Goal: Complete application form: Complete application form

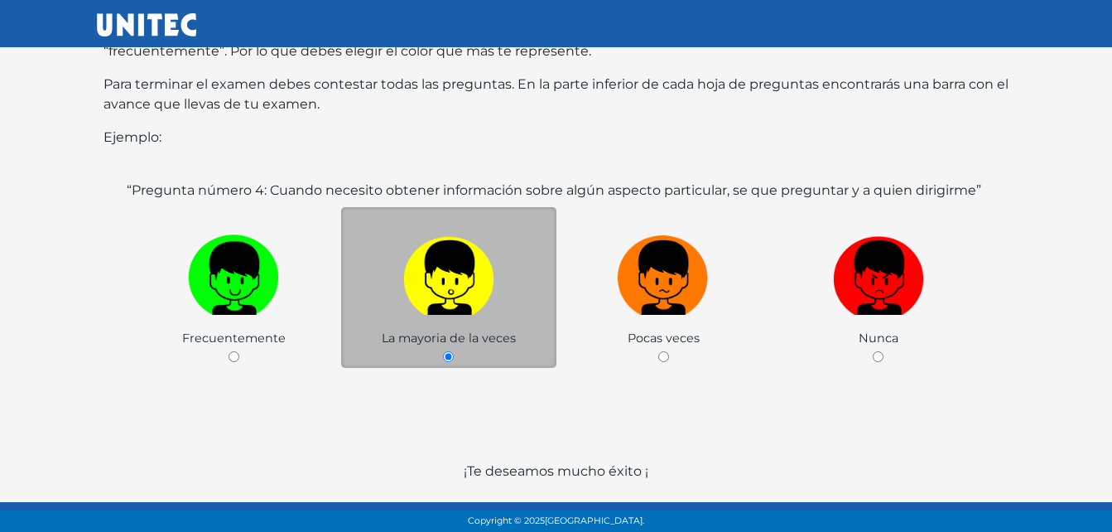
scroll to position [329, 0]
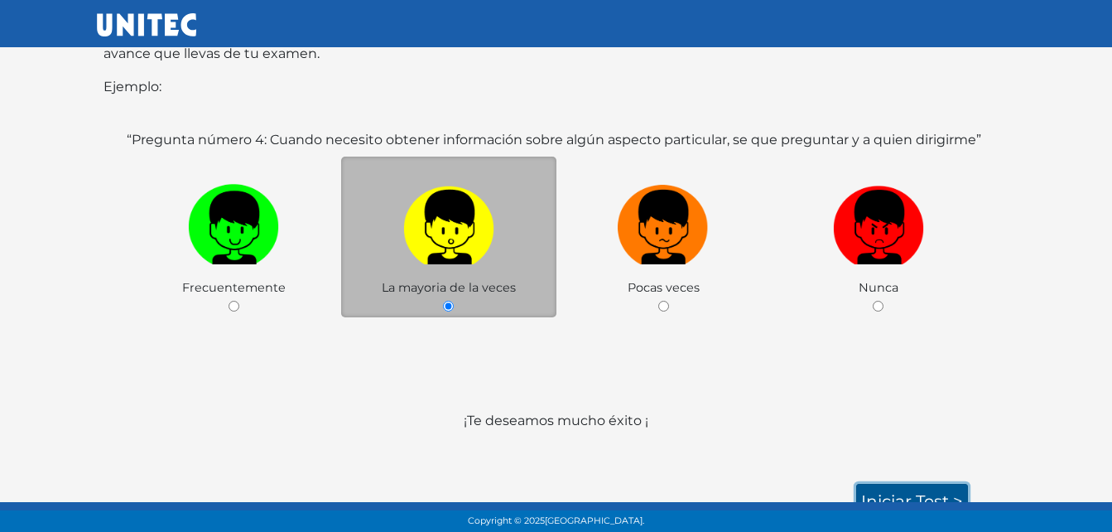
click at [902, 484] on link "Iniciar test >" at bounding box center [912, 501] width 112 height 35
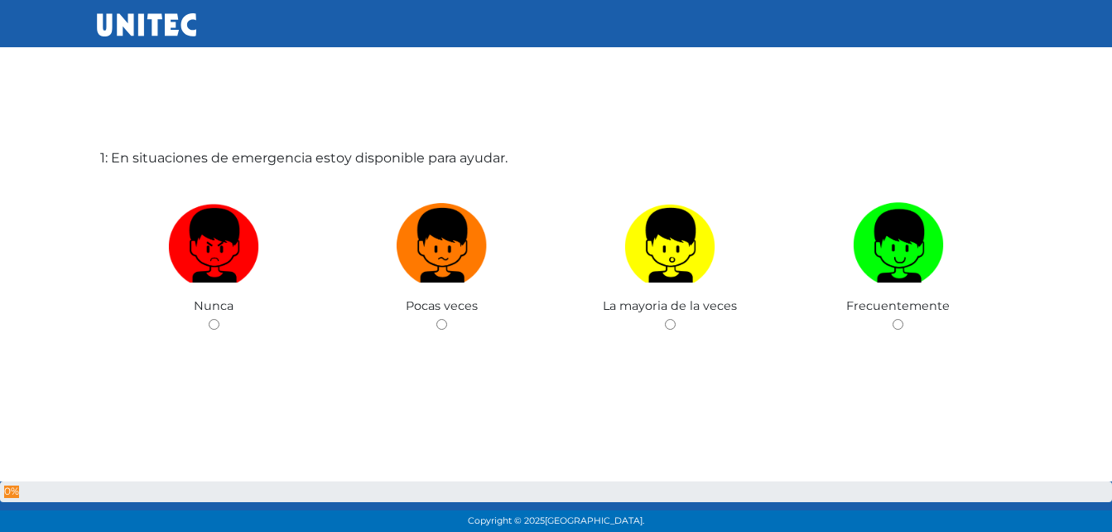
scroll to position [83, 0]
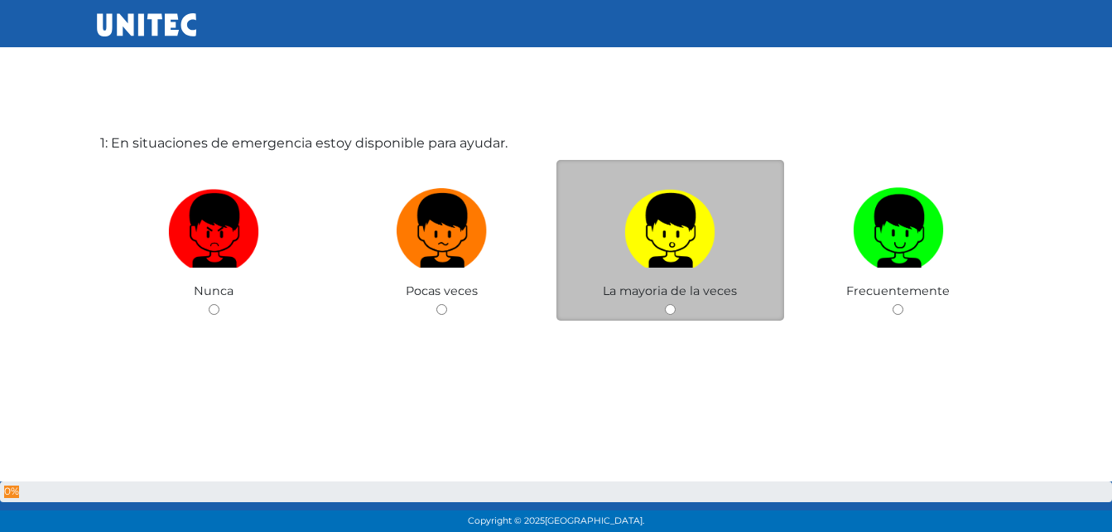
click at [670, 297] on span "La mayoria de la veces" at bounding box center [670, 290] width 134 height 15
click at [672, 308] on input "radio" at bounding box center [670, 309] width 11 height 11
radio input "true"
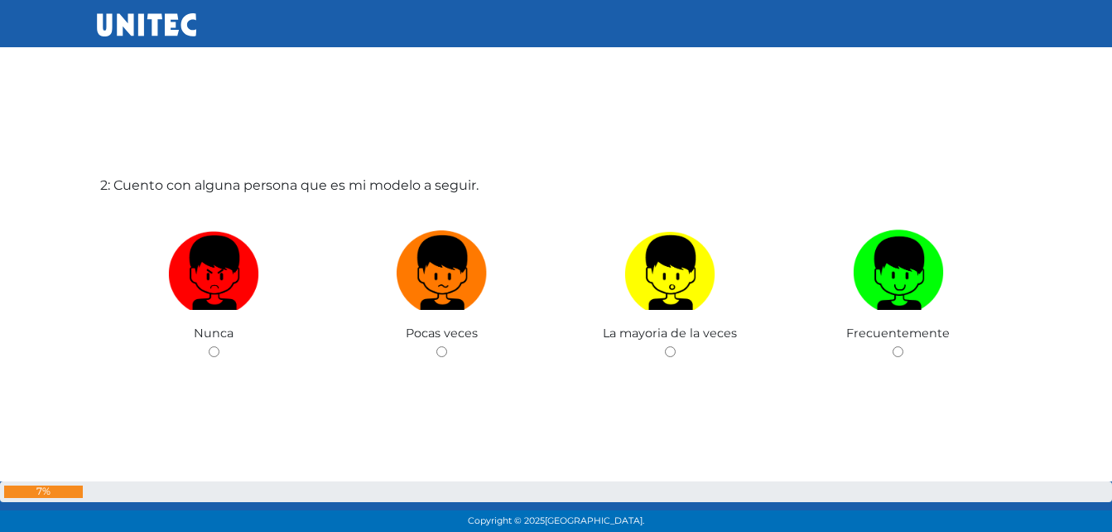
scroll to position [649, 0]
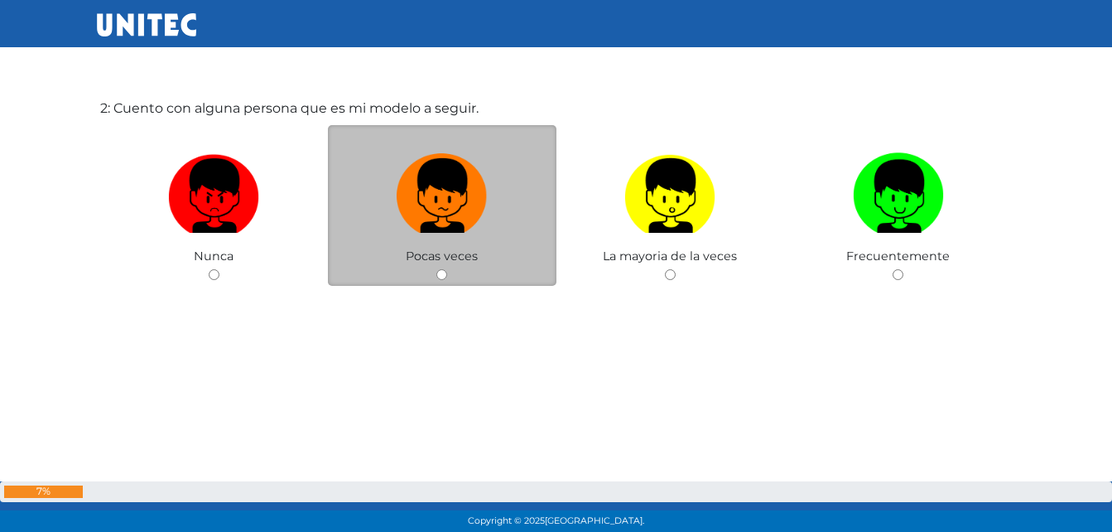
click at [439, 275] on input "radio" at bounding box center [441, 274] width 11 height 11
radio input "true"
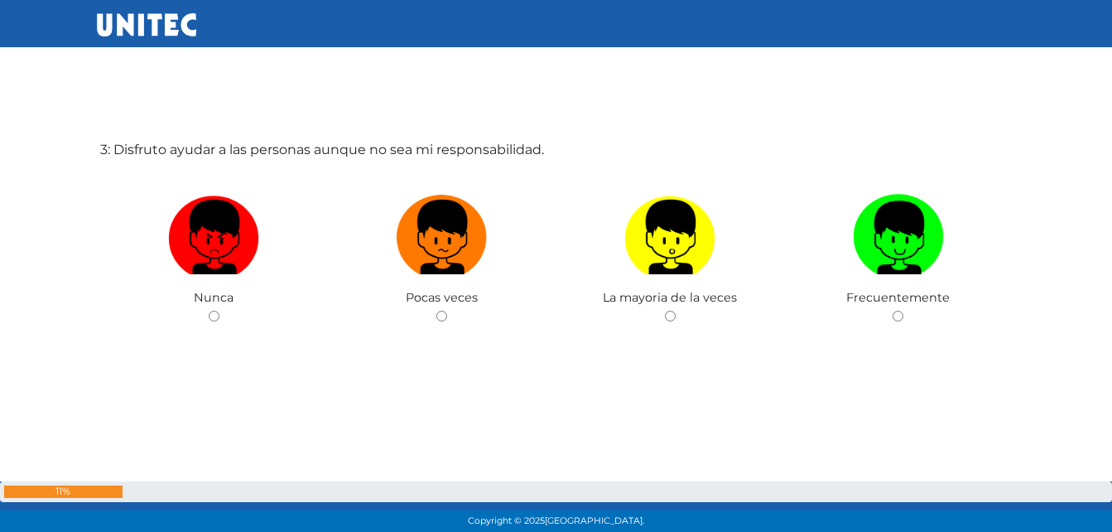
scroll to position [1146, 0]
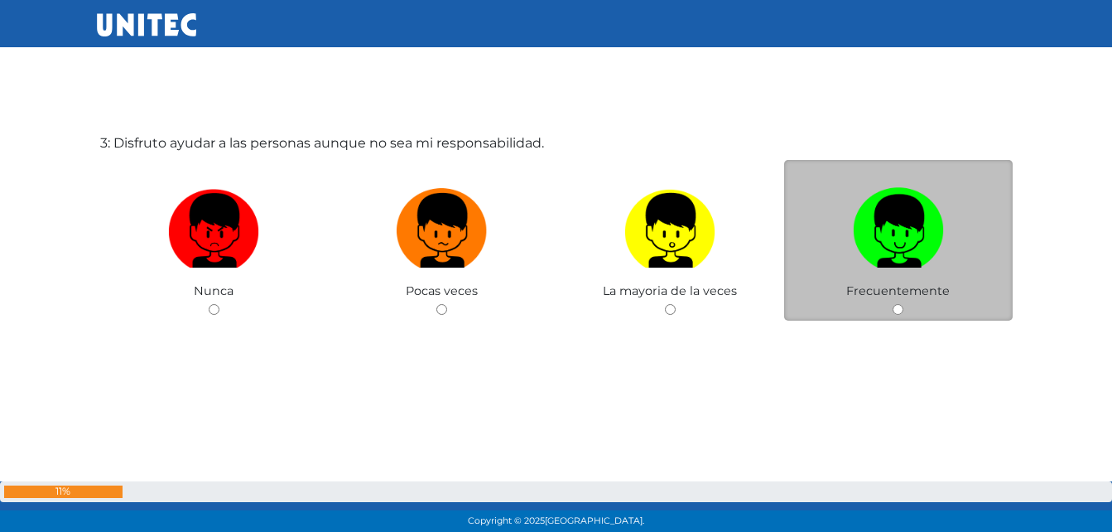
click at [894, 308] on input "radio" at bounding box center [898, 309] width 11 height 11
radio input "true"
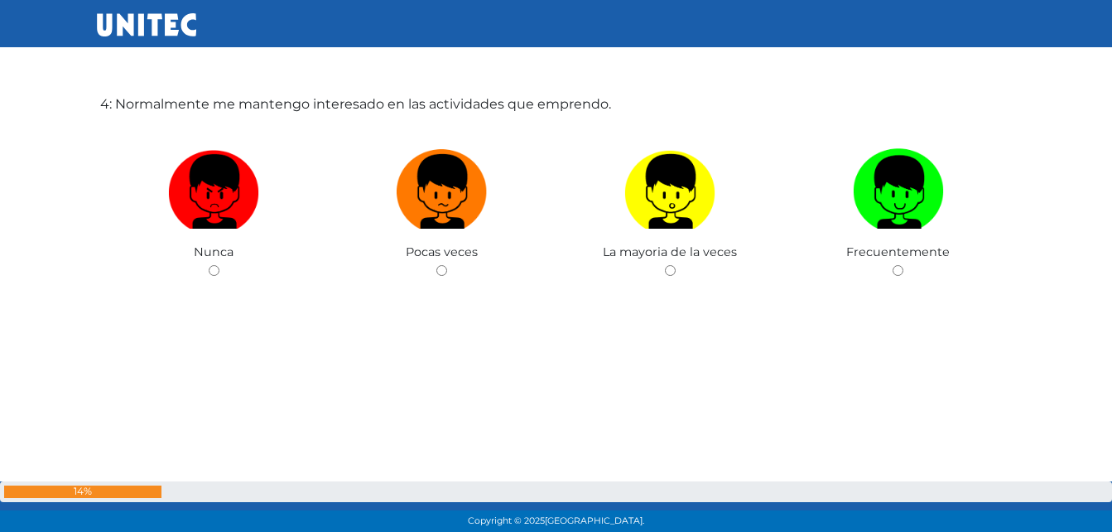
scroll to position [1724, 0]
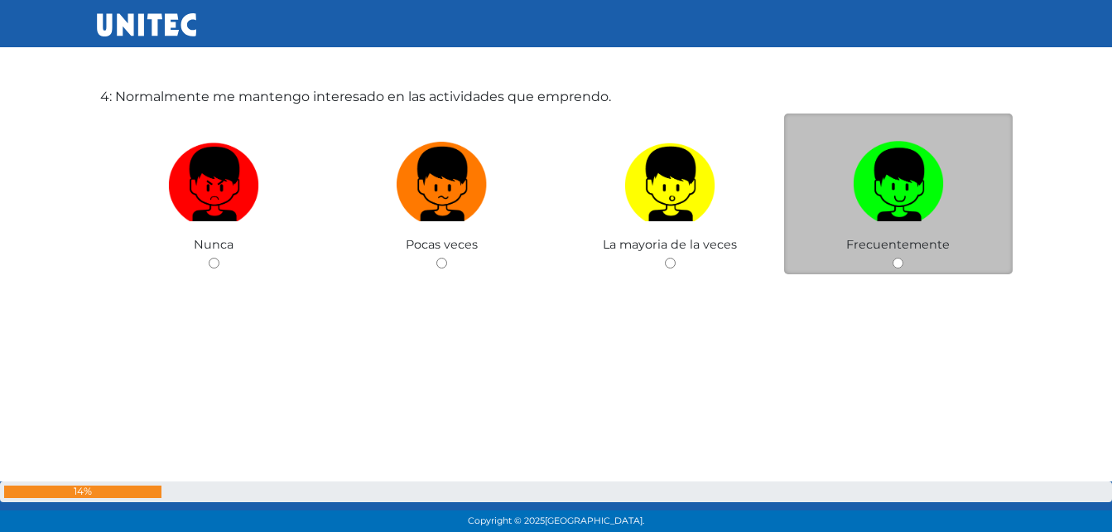
click at [899, 262] on input "radio" at bounding box center [898, 263] width 11 height 11
radio input "true"
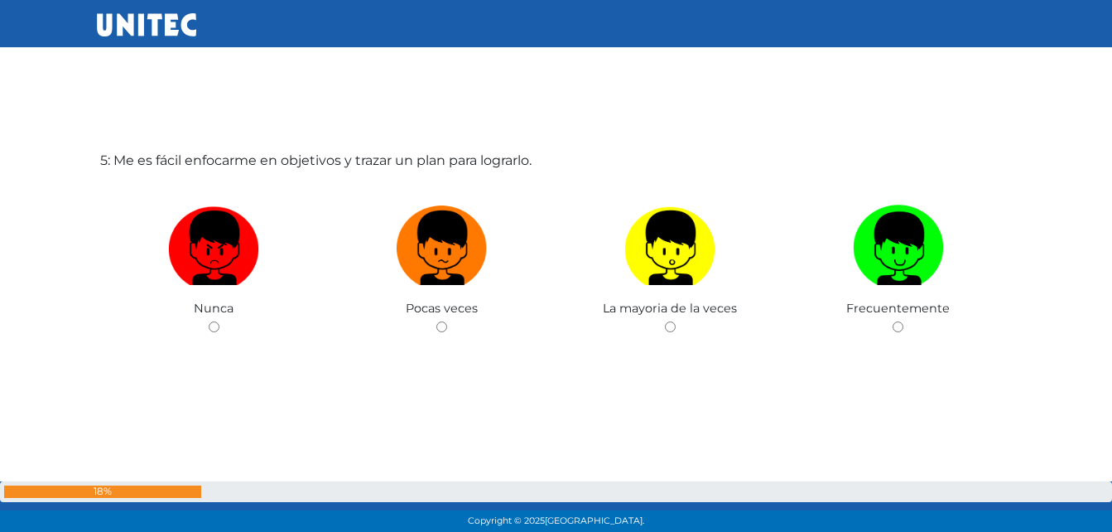
scroll to position [2210, 0]
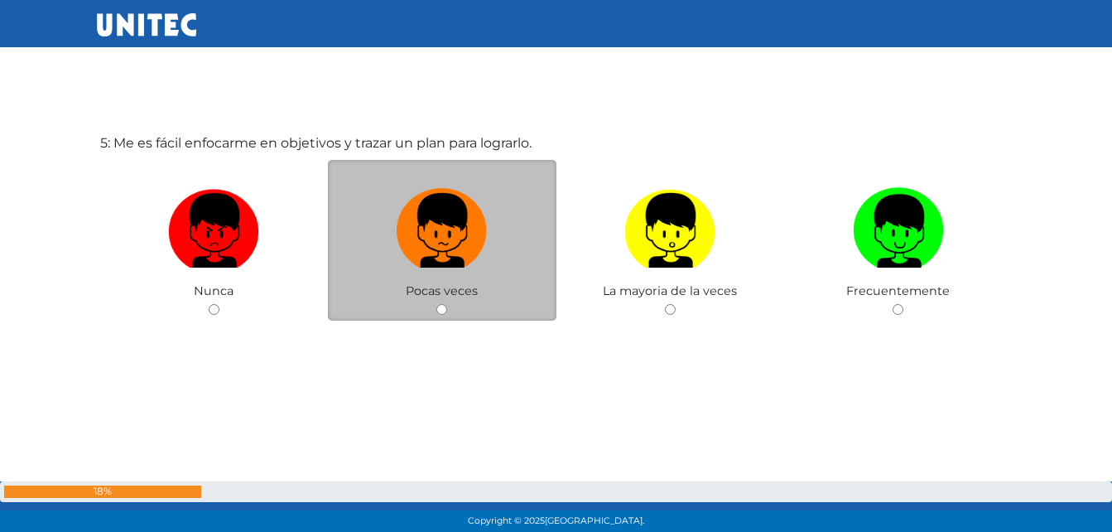
click at [441, 307] on input "radio" at bounding box center [441, 309] width 11 height 11
radio input "true"
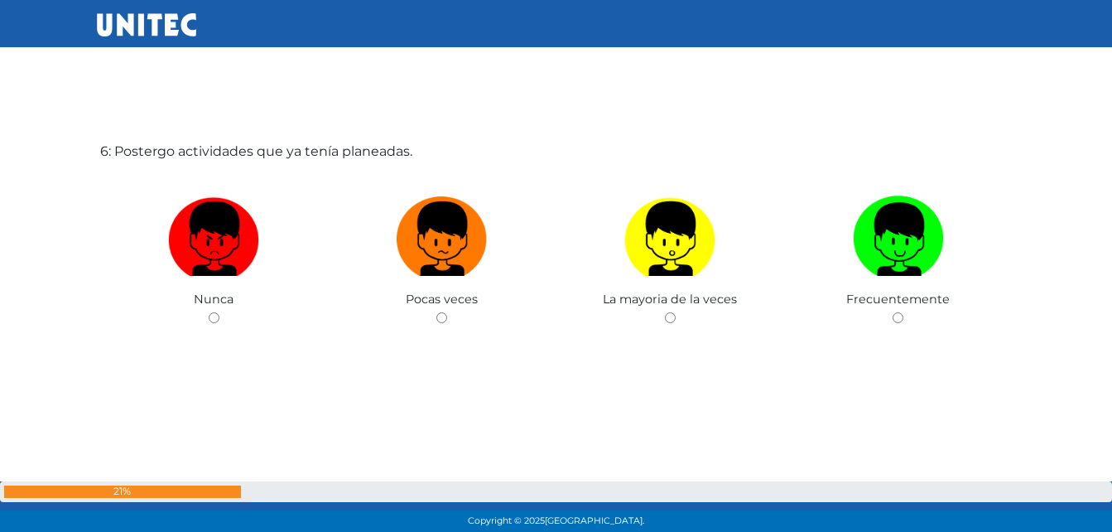
scroll to position [2742, 0]
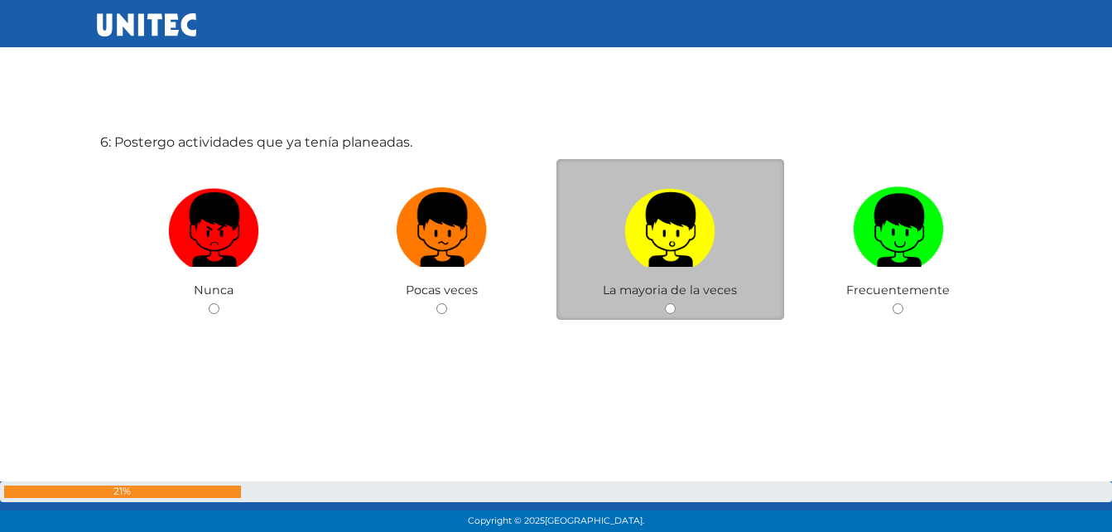
click at [672, 312] on input "radio" at bounding box center [670, 308] width 11 height 11
radio input "true"
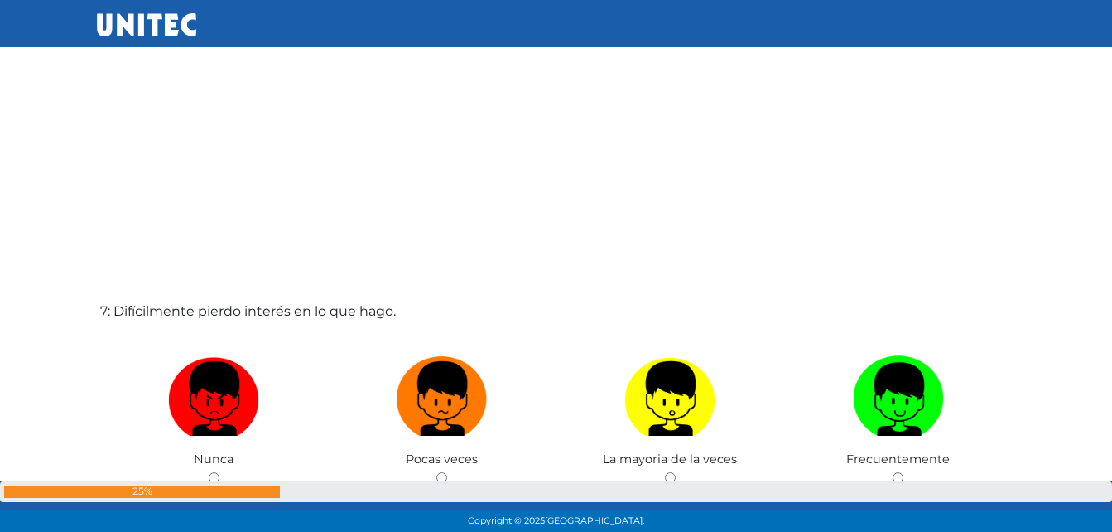
scroll to position [3273, 0]
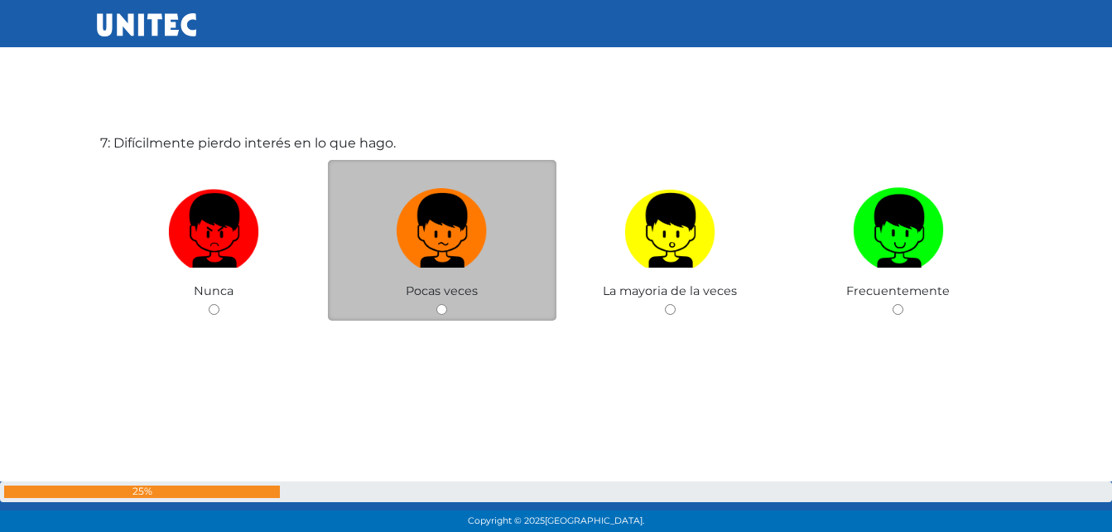
click at [446, 301] on div "Pocas veces" at bounding box center [442, 240] width 229 height 161
click at [443, 308] on input "radio" at bounding box center [441, 309] width 11 height 11
radio input "true"
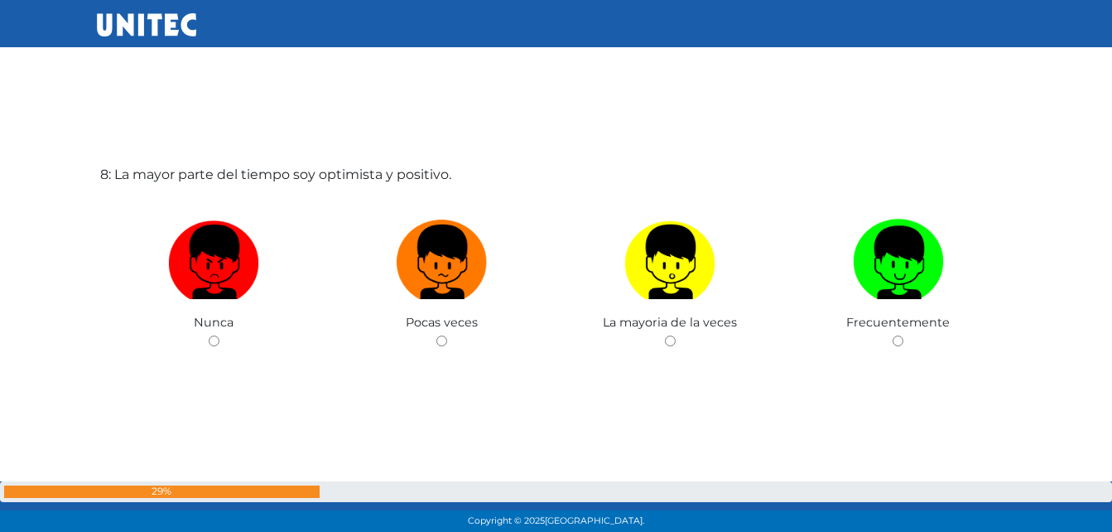
scroll to position [3805, 0]
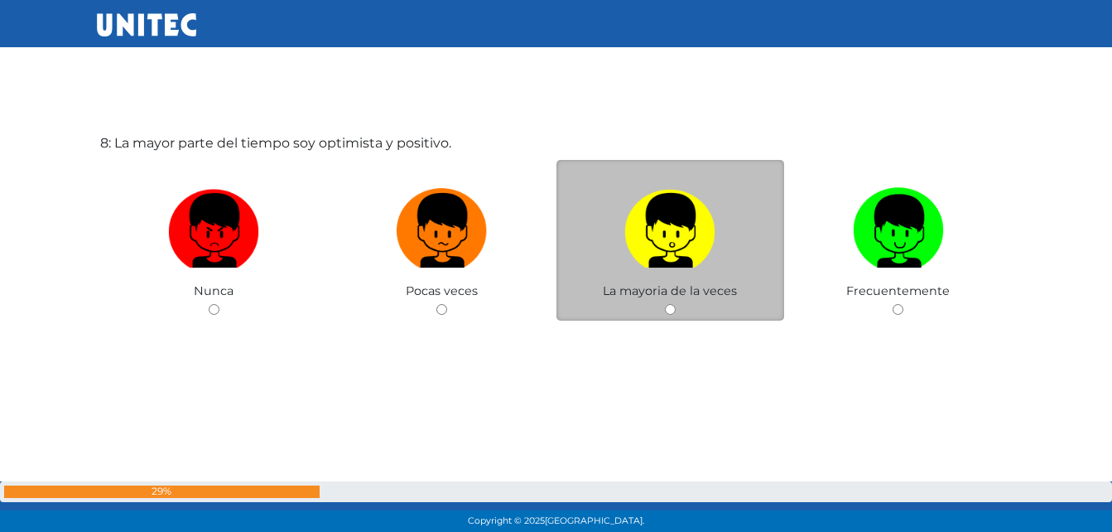
click at [668, 307] on input "radio" at bounding box center [670, 309] width 11 height 11
radio input "true"
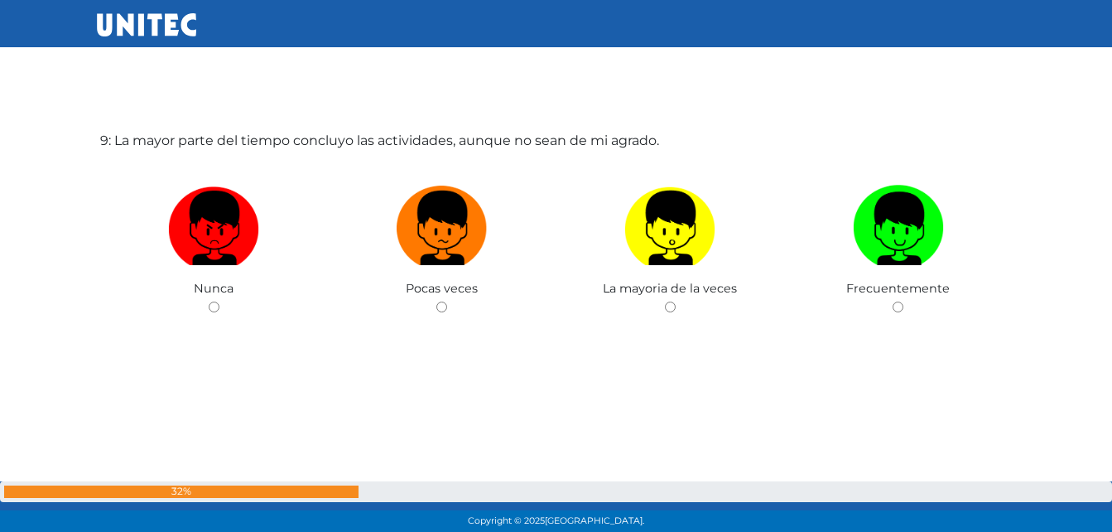
scroll to position [4371, 0]
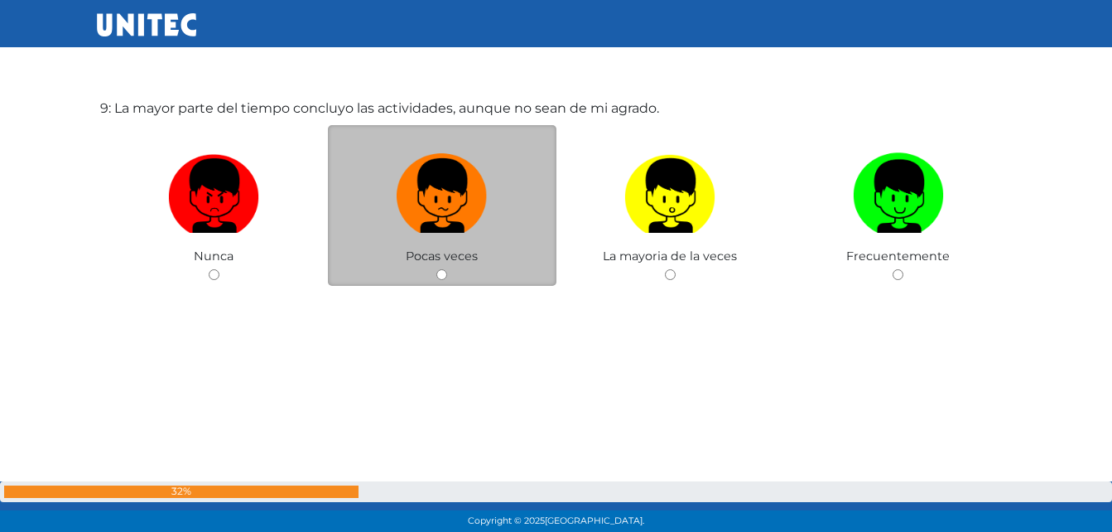
click at [440, 276] on input "radio" at bounding box center [441, 274] width 11 height 11
radio input "true"
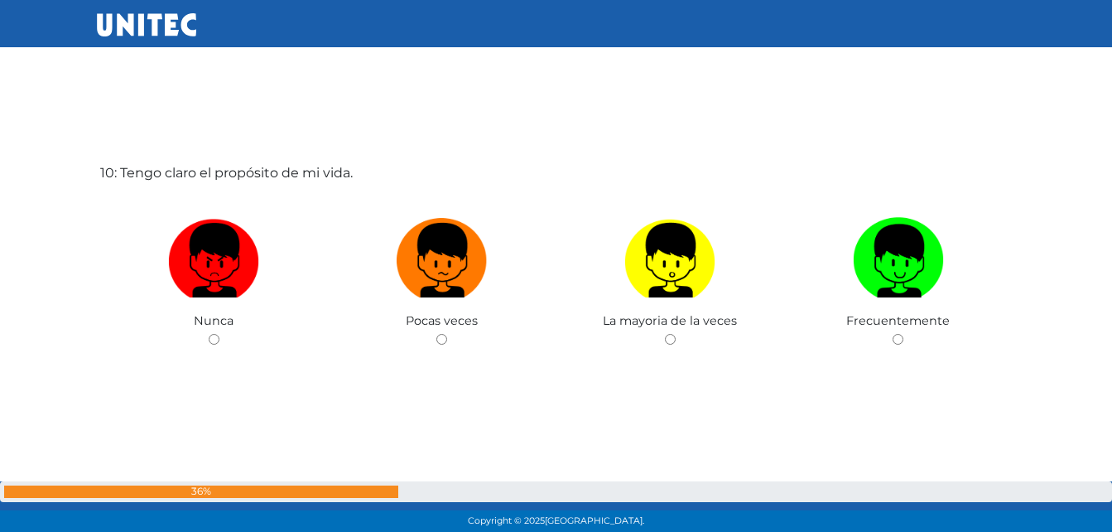
scroll to position [4871, 0]
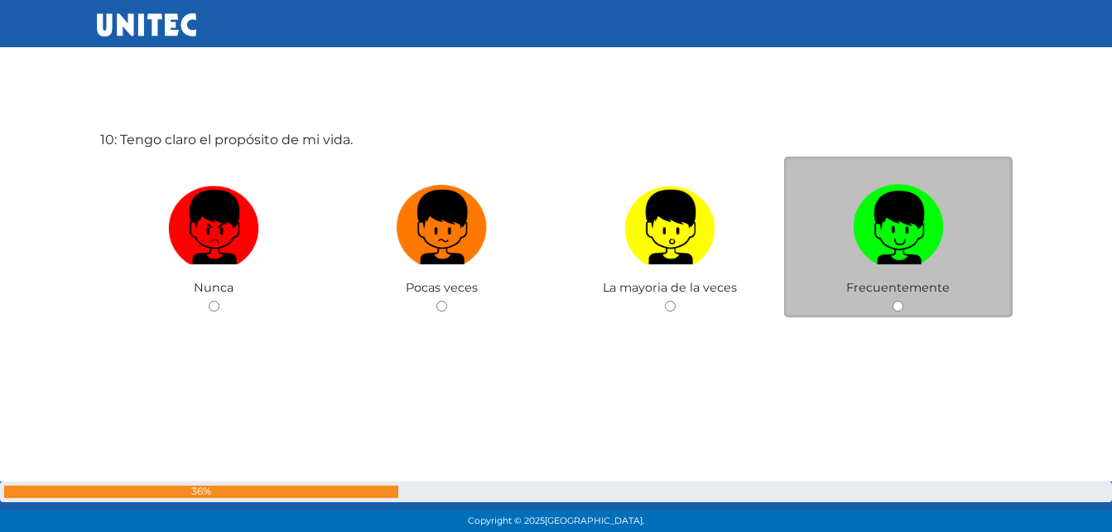
click at [904, 308] on div "Frecuentemente" at bounding box center [898, 237] width 229 height 161
click at [904, 301] on div "Frecuentemente" at bounding box center [898, 237] width 229 height 161
click at [894, 305] on input "radio" at bounding box center [898, 306] width 11 height 11
radio input "true"
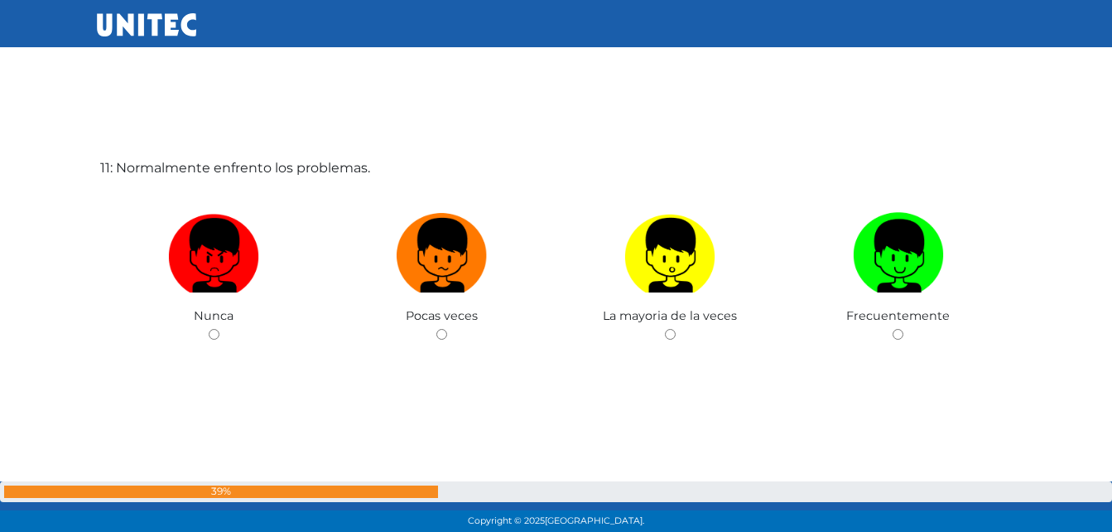
scroll to position [5383, 0]
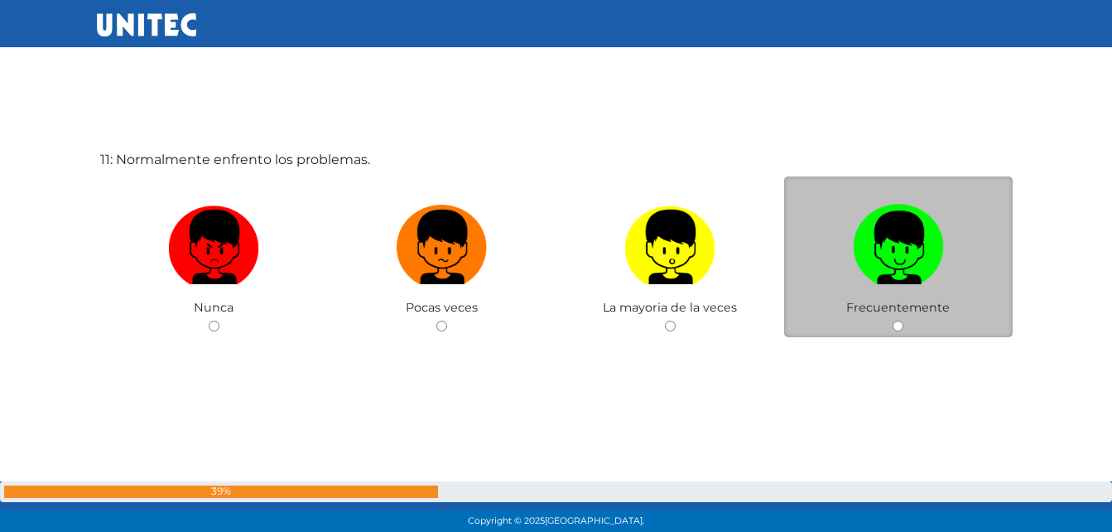
click at [900, 325] on input "radio" at bounding box center [898, 326] width 11 height 11
radio input "true"
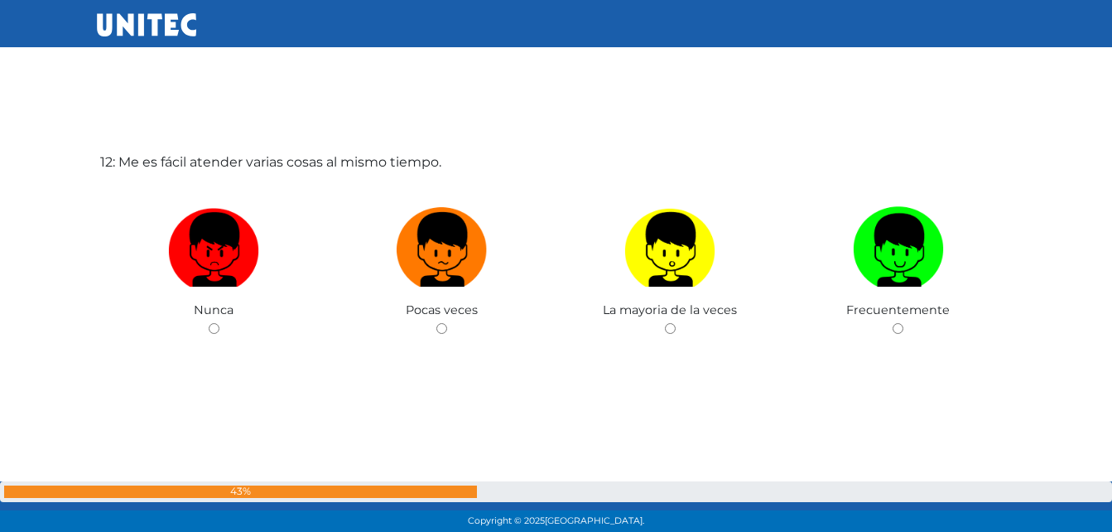
scroll to position [5927, 0]
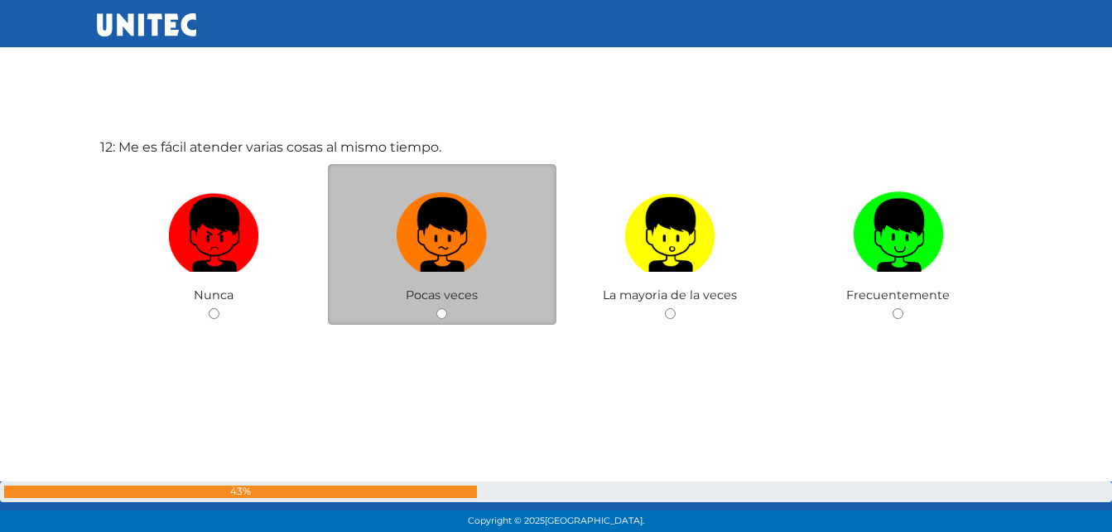
click at [441, 311] on input "radio" at bounding box center [441, 313] width 11 height 11
radio input "true"
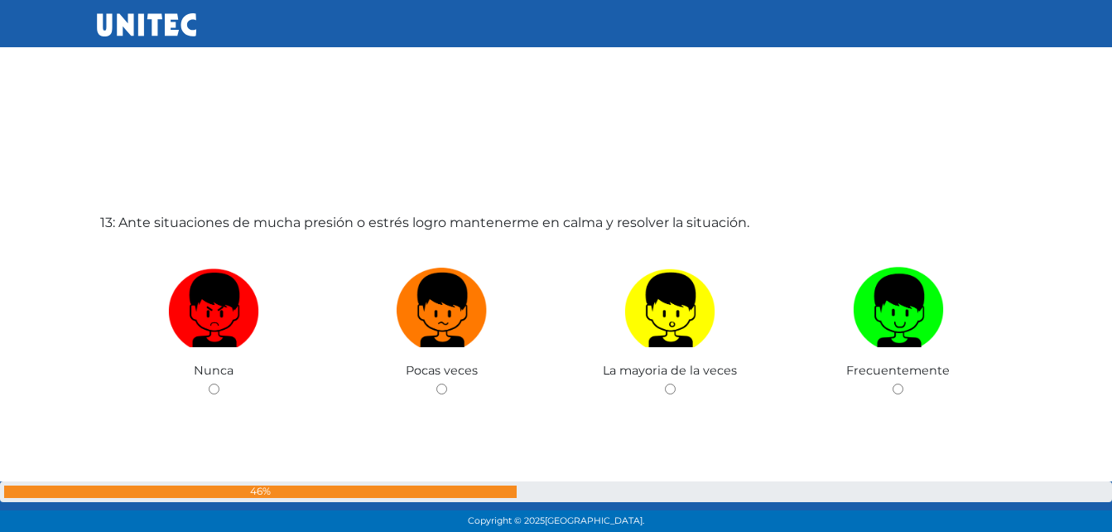
scroll to position [6450, 0]
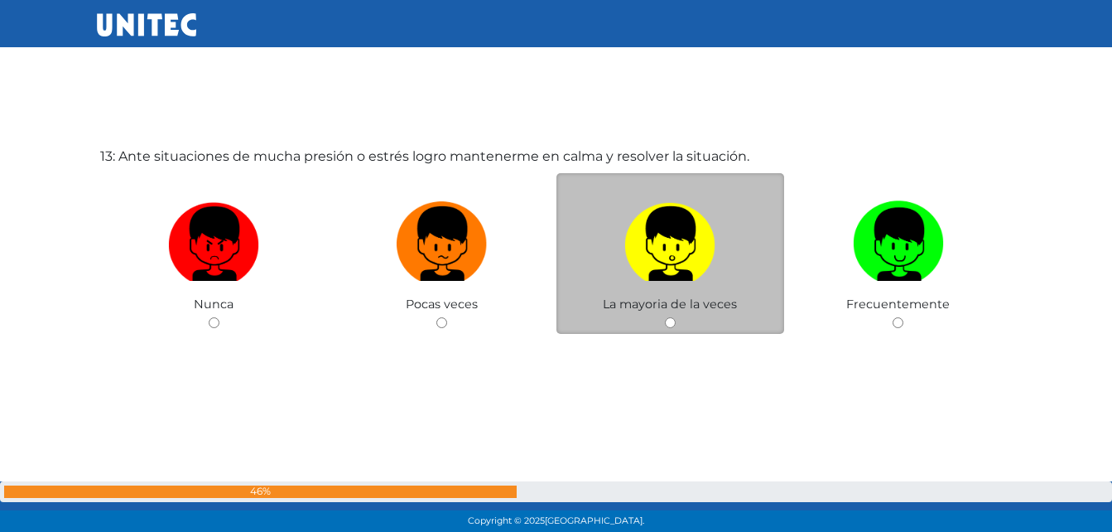
click at [672, 324] on input "radio" at bounding box center [670, 322] width 11 height 11
radio input "true"
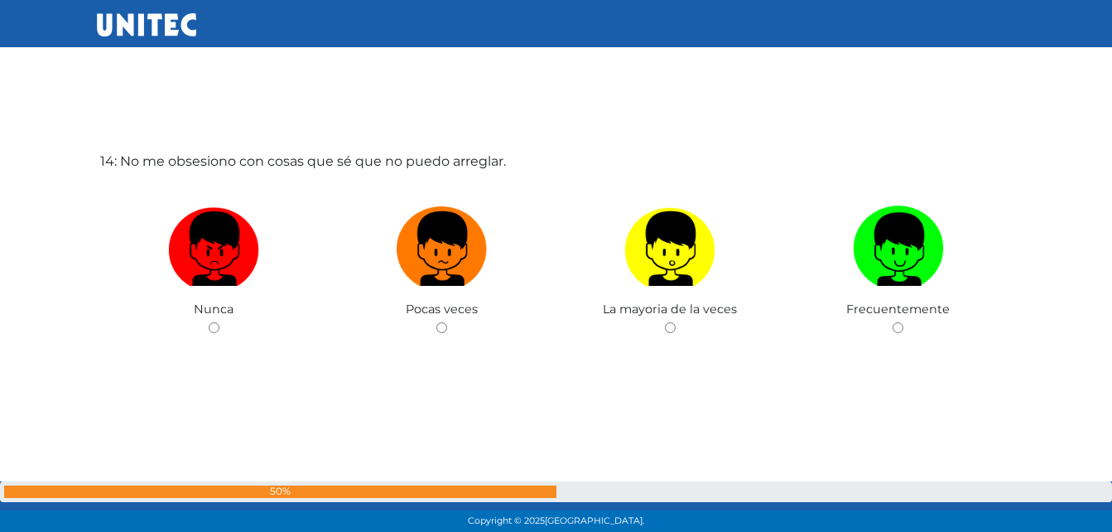
scroll to position [6983, 0]
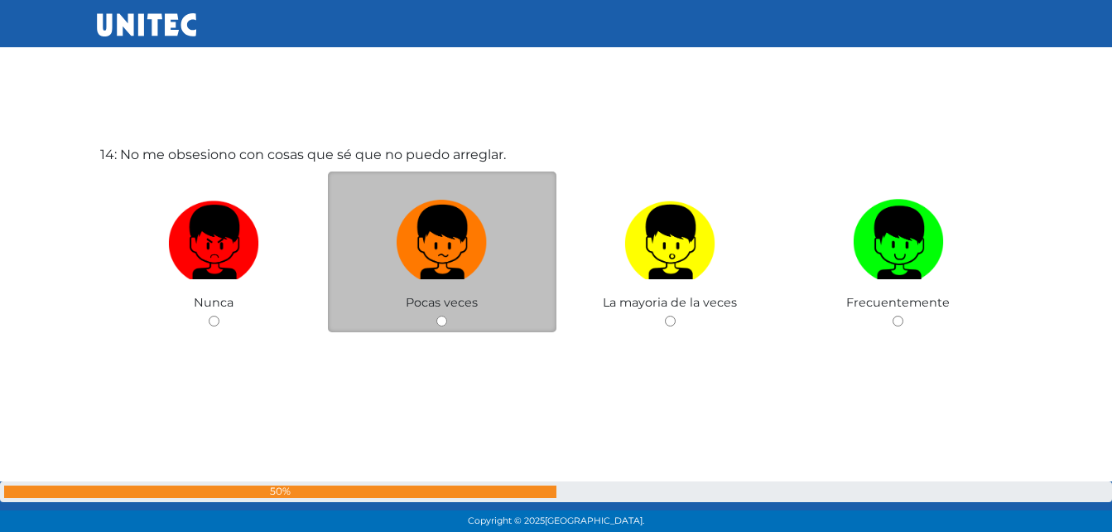
click at [446, 320] on input "radio" at bounding box center [441, 321] width 11 height 11
radio input "true"
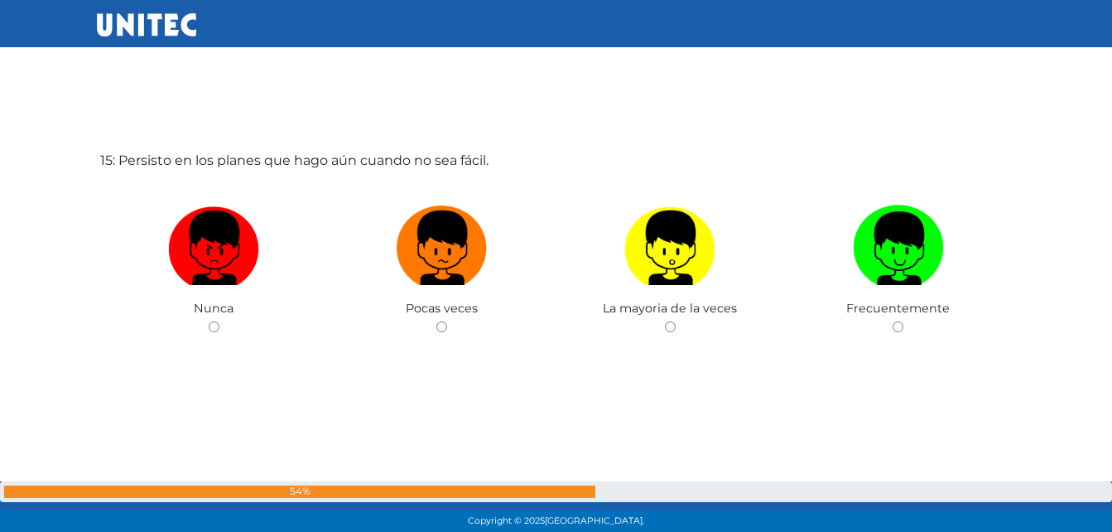
scroll to position [7527, 0]
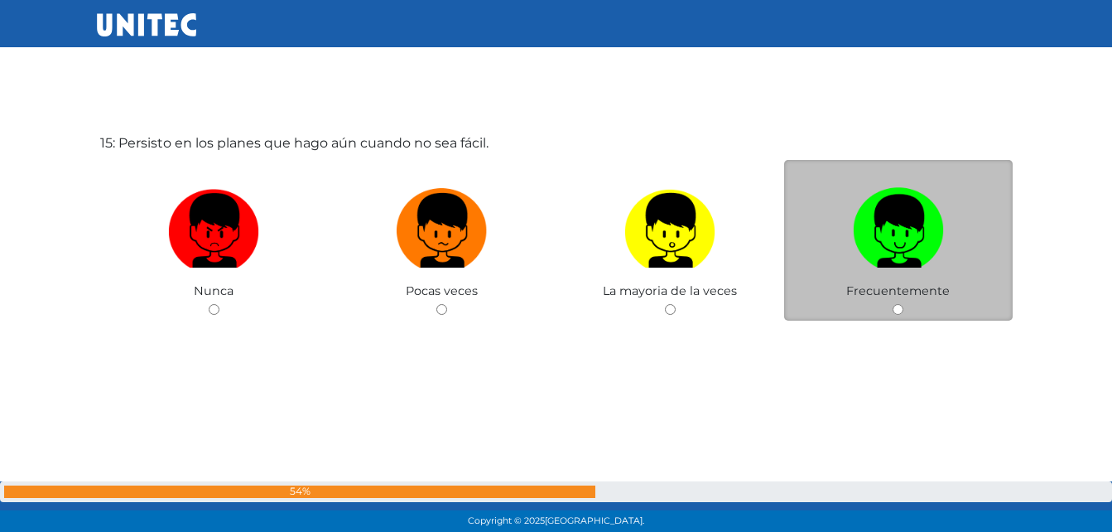
click at [899, 315] on input "radio" at bounding box center [898, 309] width 11 height 11
radio input "true"
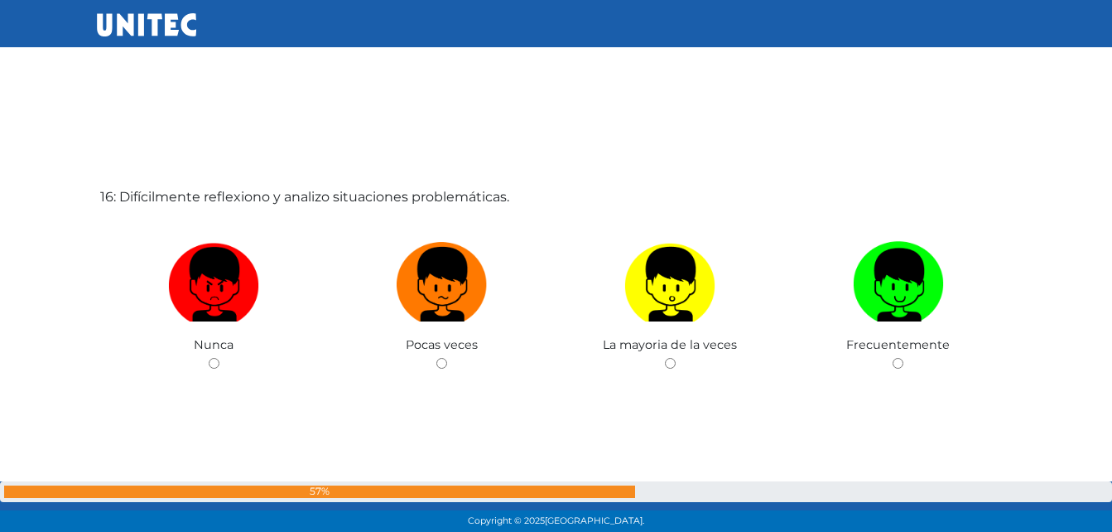
scroll to position [8038, 0]
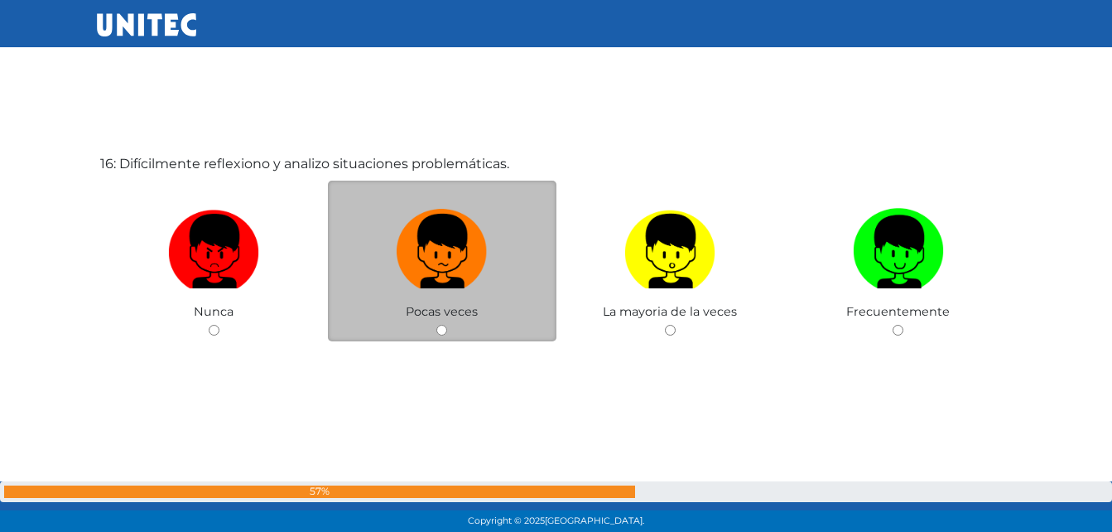
click at [434, 324] on div "Pocas veces" at bounding box center [442, 261] width 229 height 161
click at [443, 328] on input "radio" at bounding box center [441, 330] width 11 height 11
radio input "true"
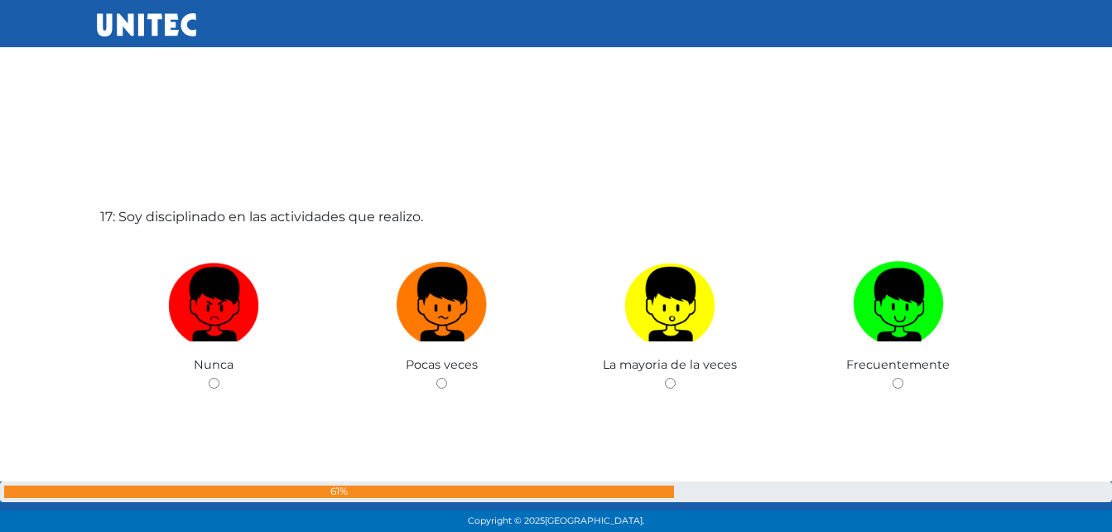
scroll to position [8549, 0]
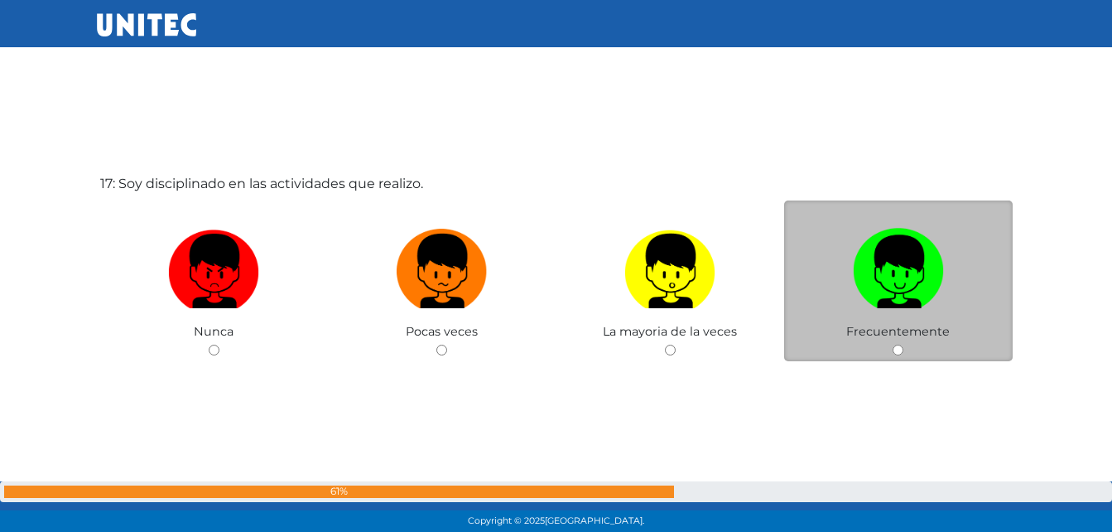
click at [902, 349] on input "radio" at bounding box center [898, 350] width 11 height 11
radio input "true"
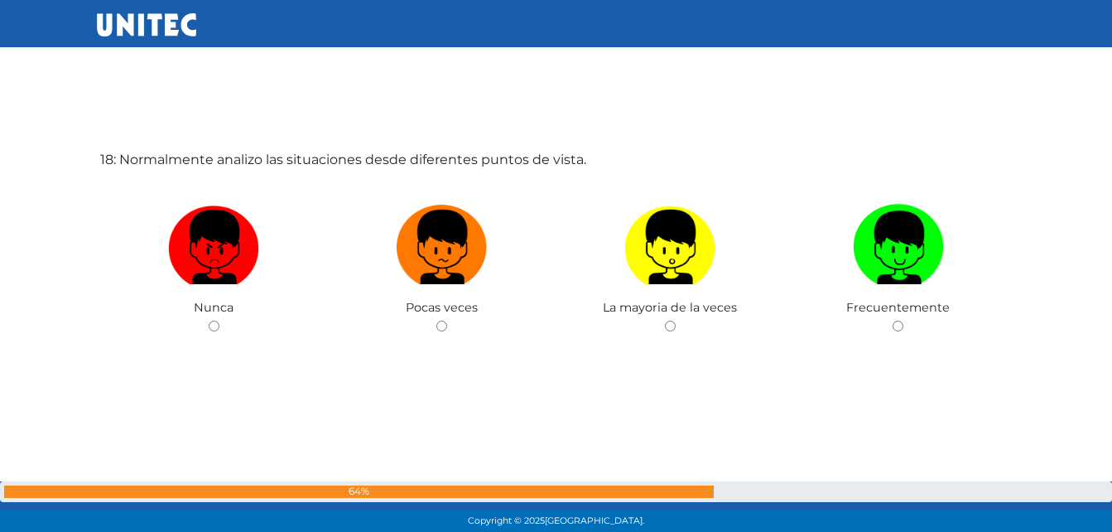
scroll to position [9138, 0]
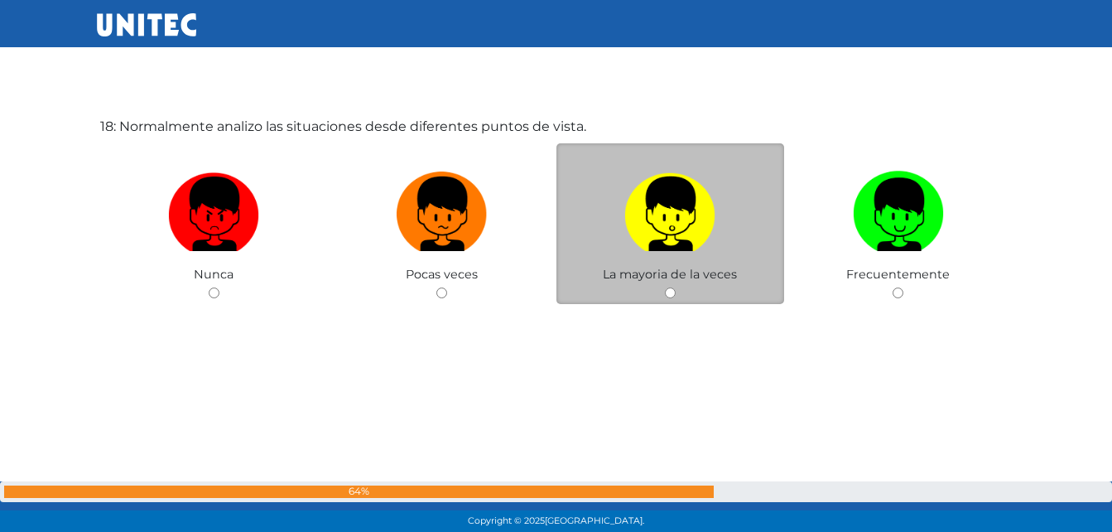
click at [680, 293] on div "La mayoria de la veces" at bounding box center [671, 223] width 229 height 161
click at [675, 294] on input "radio" at bounding box center [670, 292] width 11 height 11
radio input "true"
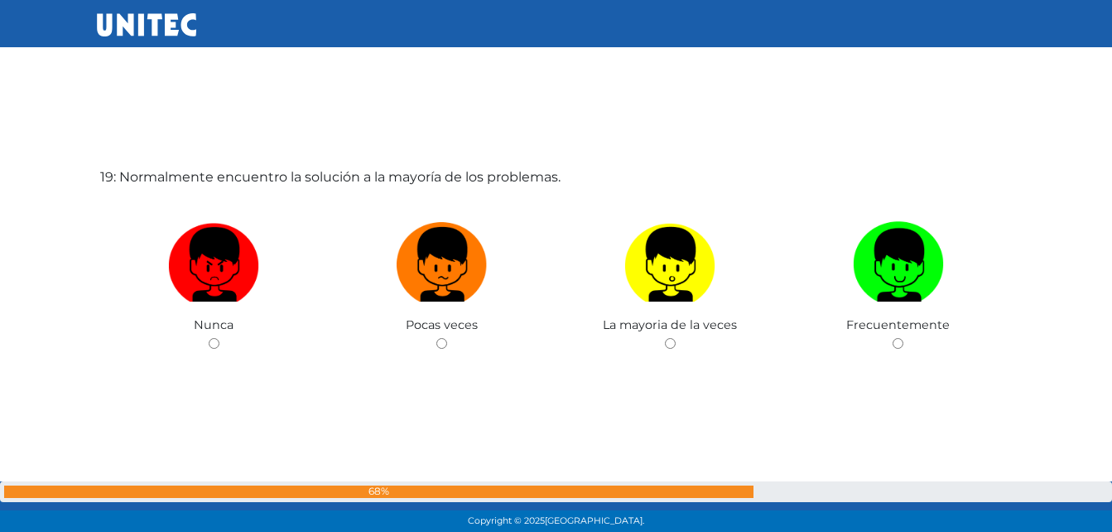
scroll to position [9653, 0]
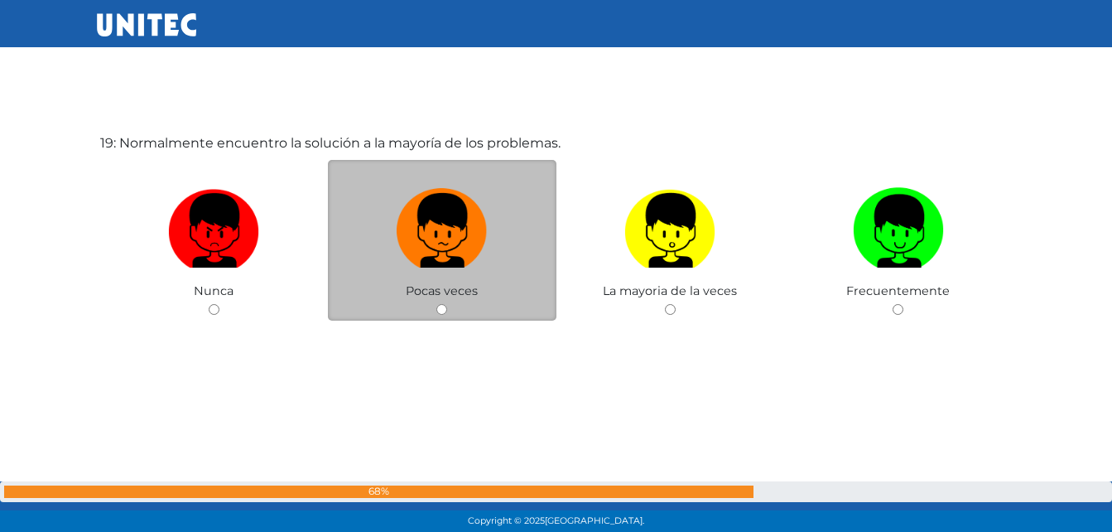
click at [449, 312] on div "Pocas veces" at bounding box center [442, 240] width 229 height 161
click at [442, 306] on input "radio" at bounding box center [441, 309] width 11 height 11
radio input "true"
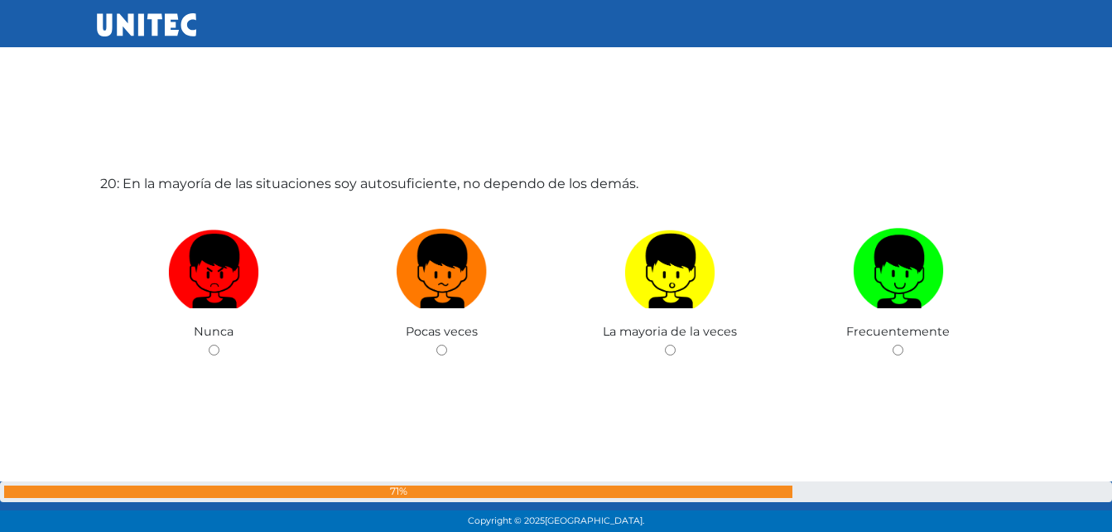
scroll to position [10185, 0]
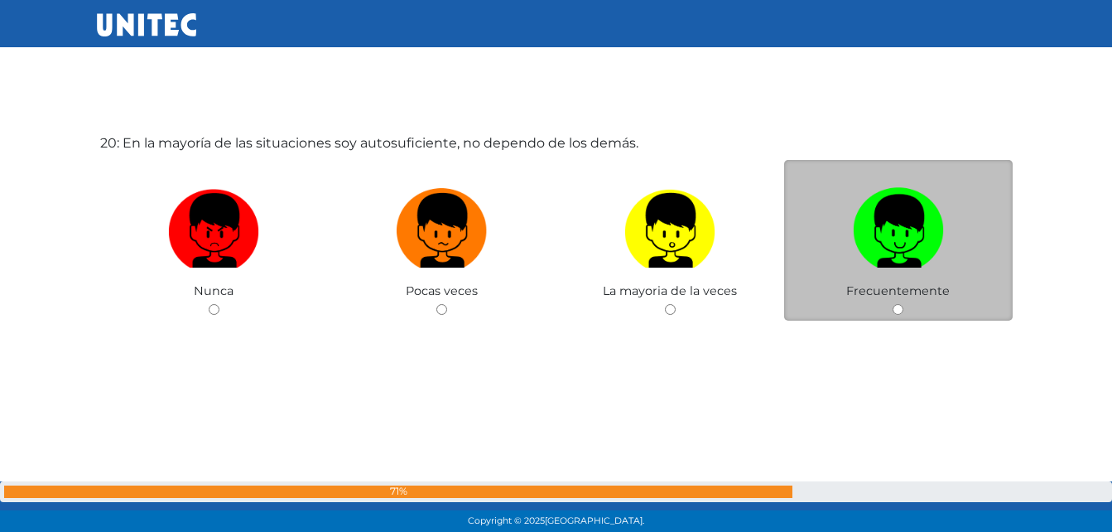
click at [897, 305] on div "Frecuentemente" at bounding box center [898, 240] width 229 height 161
click at [900, 312] on input "radio" at bounding box center [898, 309] width 11 height 11
radio input "true"
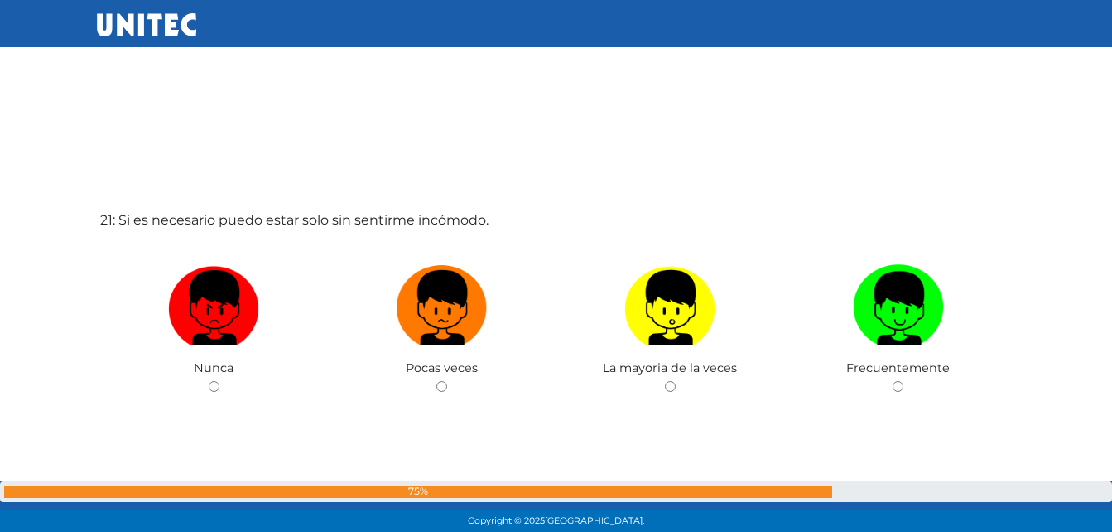
scroll to position [10651, 0]
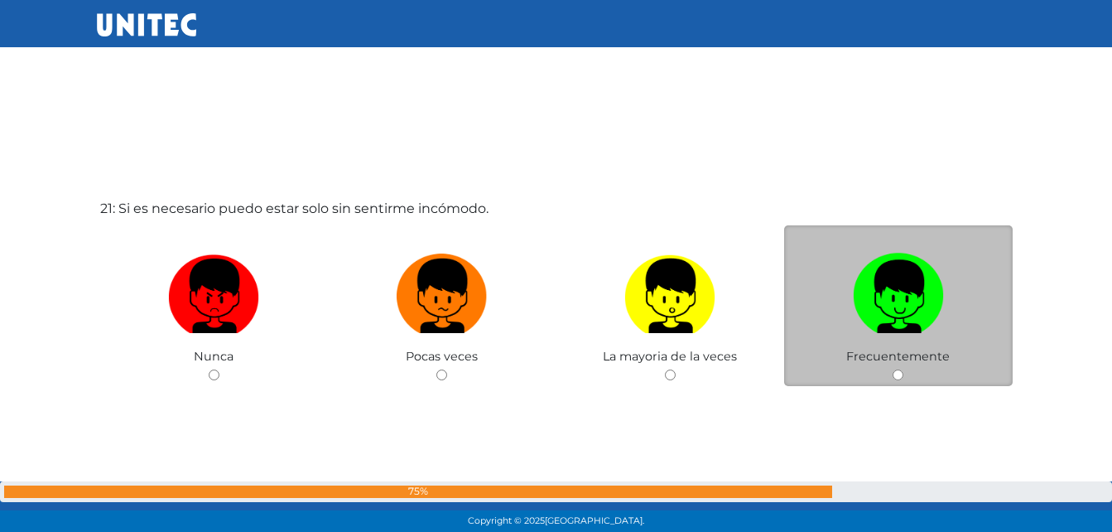
click at [899, 373] on input "radio" at bounding box center [898, 374] width 11 height 11
radio input "true"
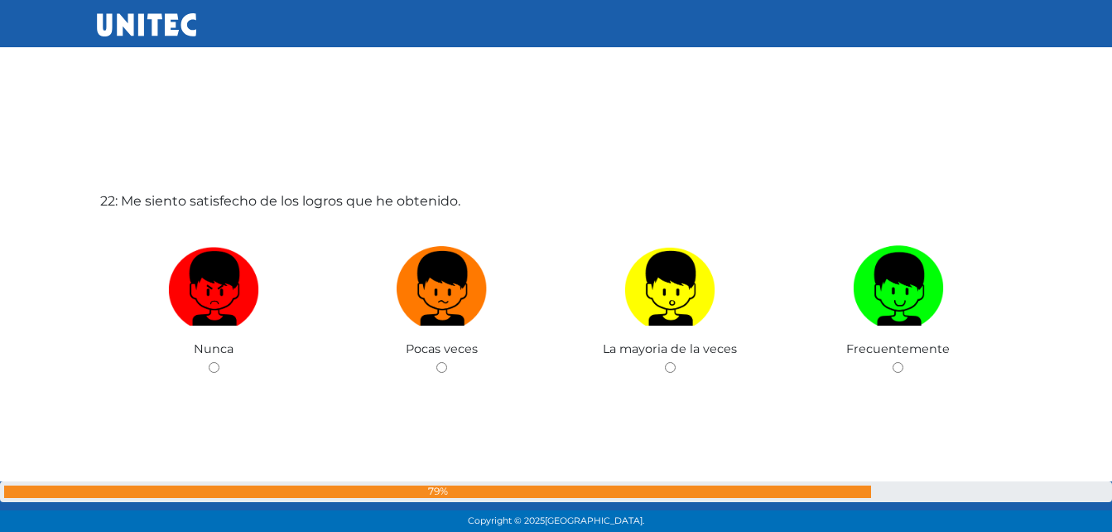
scroll to position [11249, 0]
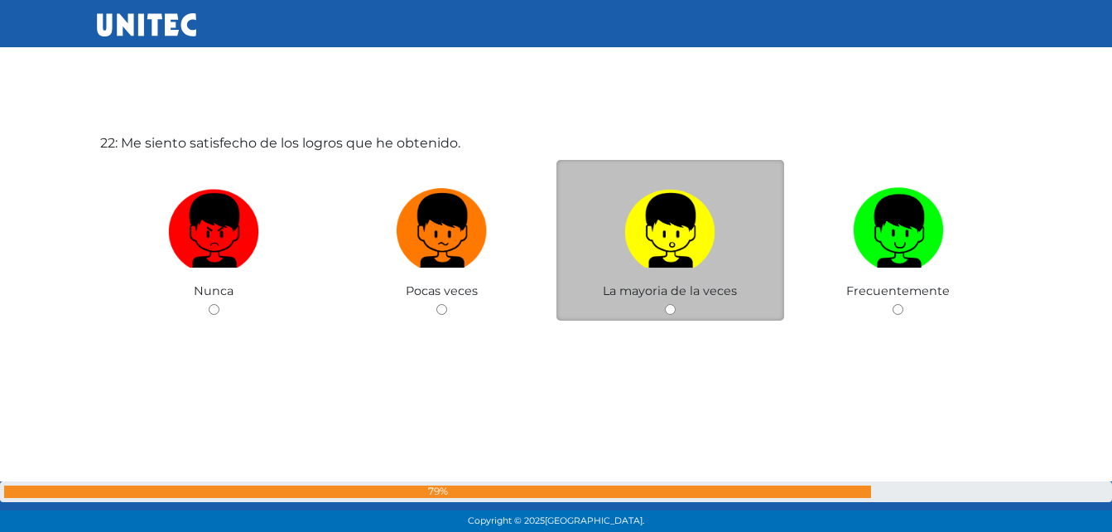
click at [668, 316] on div "La mayoria de la veces" at bounding box center [671, 240] width 229 height 161
click at [672, 307] on input "radio" at bounding box center [670, 309] width 11 height 11
radio input "true"
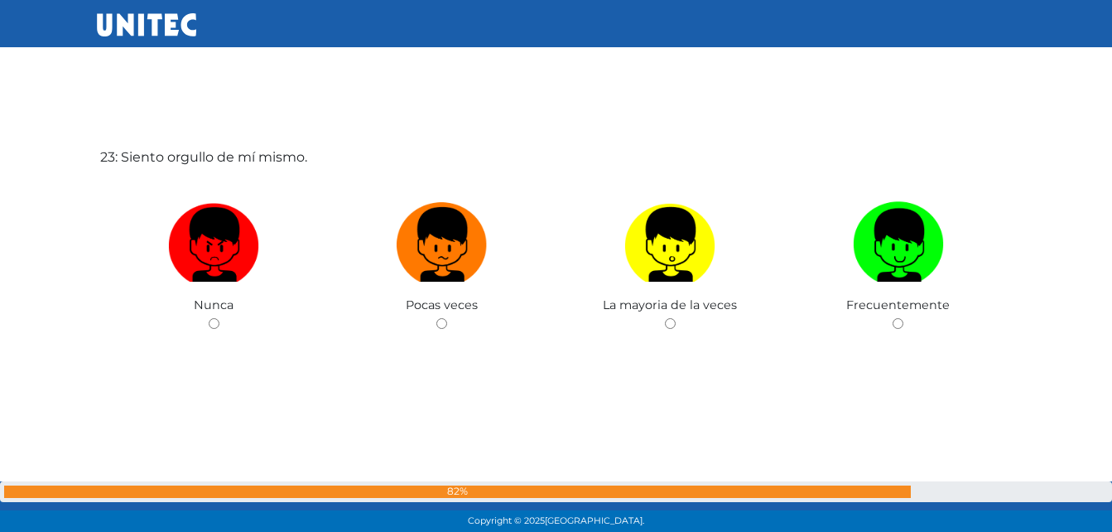
scroll to position [11780, 0]
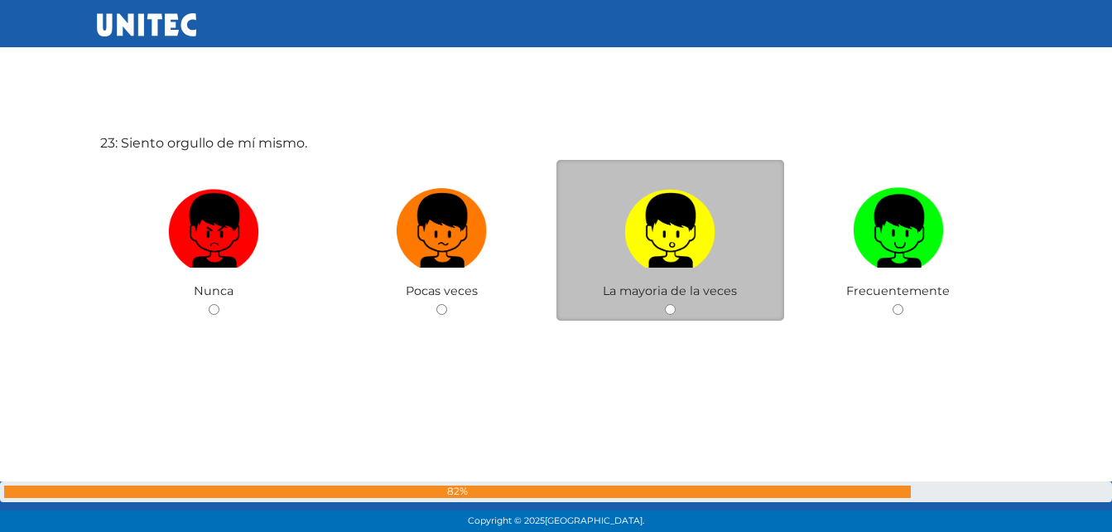
click at [672, 308] on input "radio" at bounding box center [670, 309] width 11 height 11
radio input "true"
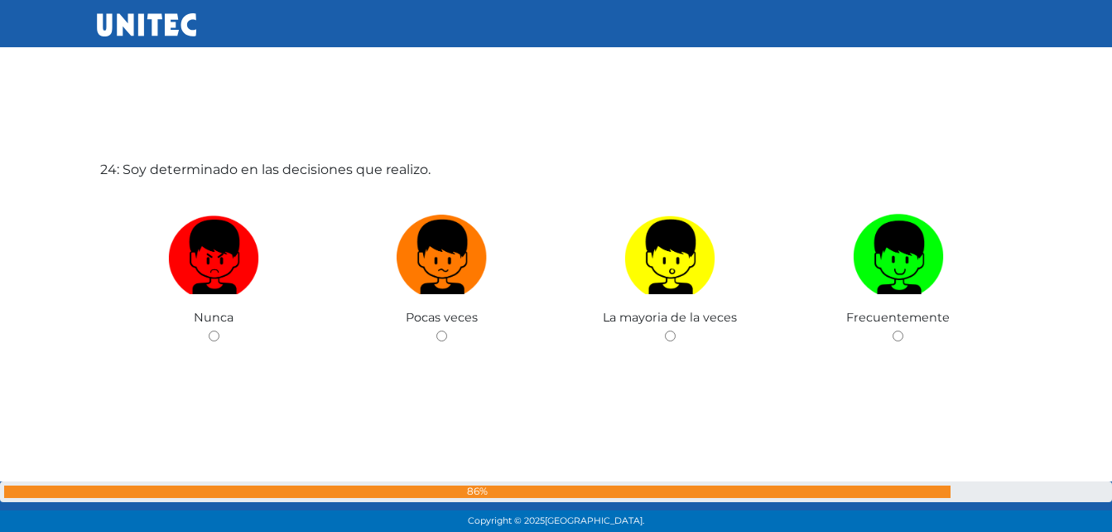
scroll to position [12292, 0]
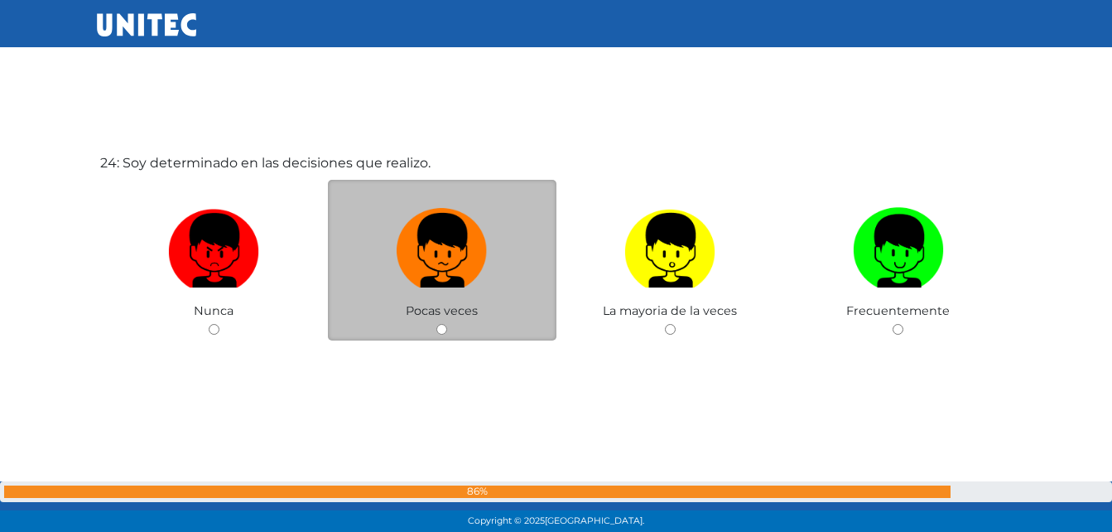
click at [444, 330] on input "radio" at bounding box center [441, 329] width 11 height 11
radio input "true"
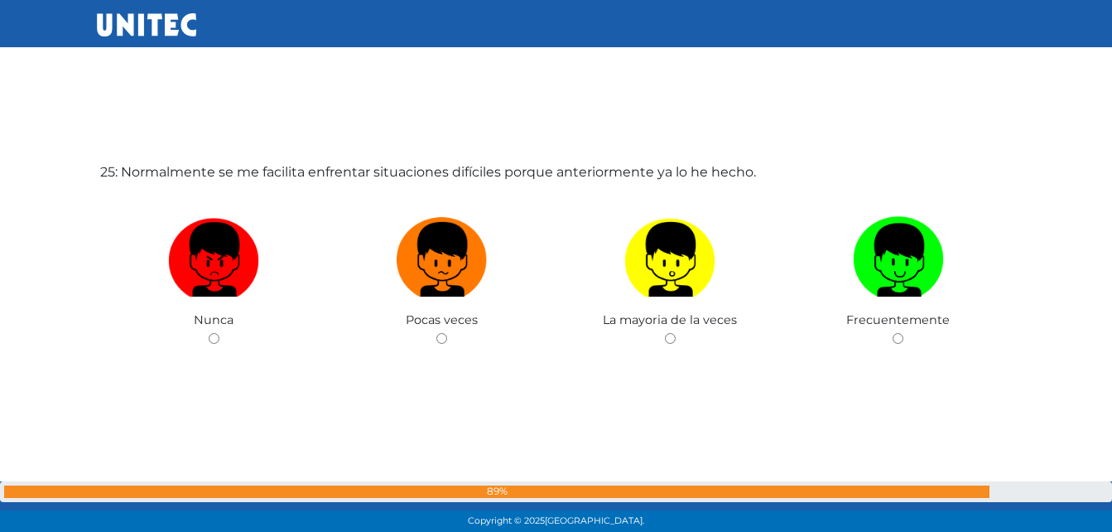
scroll to position [12848, 0]
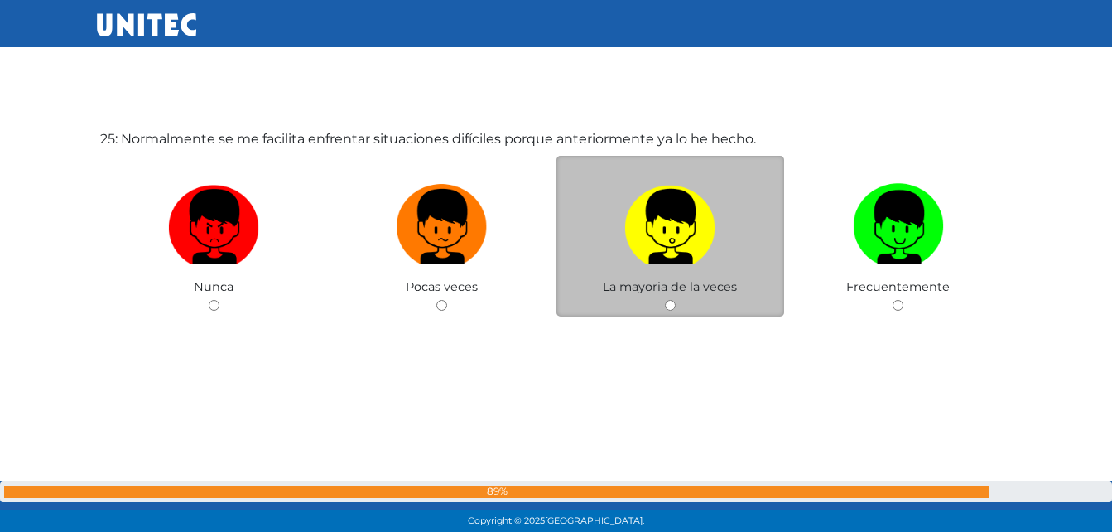
click at [668, 314] on div "La mayoria de la veces" at bounding box center [671, 236] width 229 height 161
click at [671, 309] on input "radio" at bounding box center [670, 305] width 11 height 11
radio input "true"
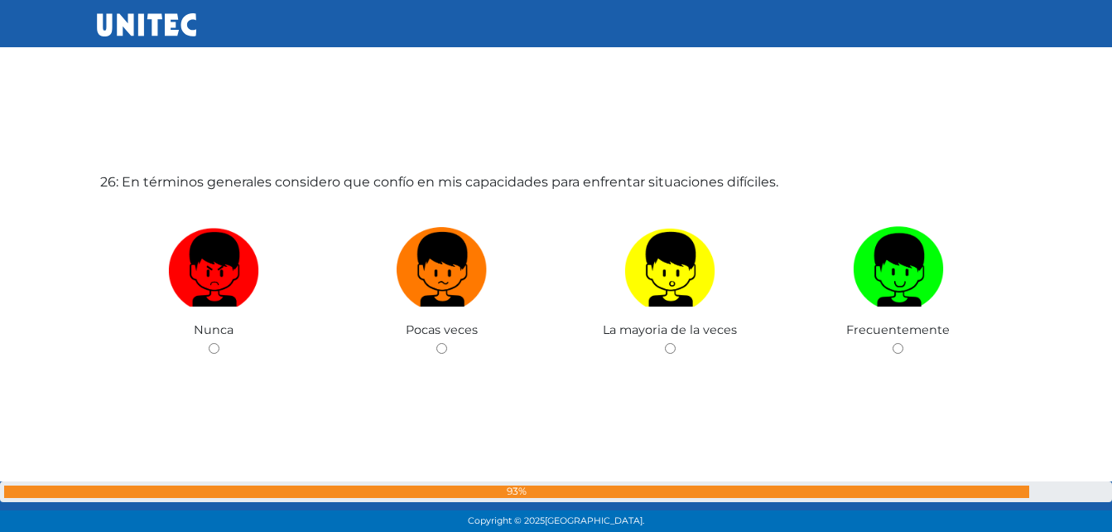
scroll to position [13375, 0]
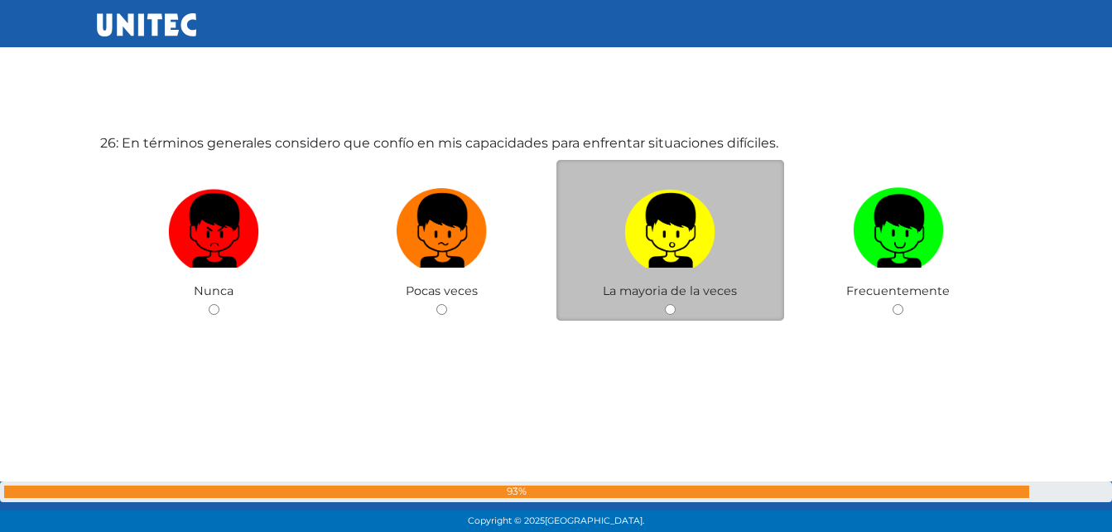
click at [667, 313] on input "radio" at bounding box center [670, 309] width 11 height 11
radio input "true"
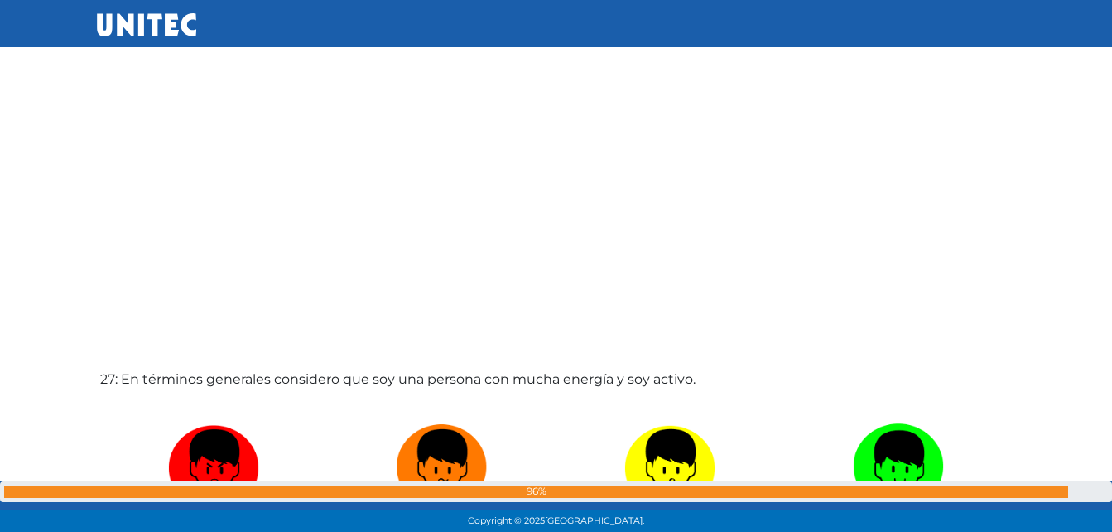
scroll to position [13907, 0]
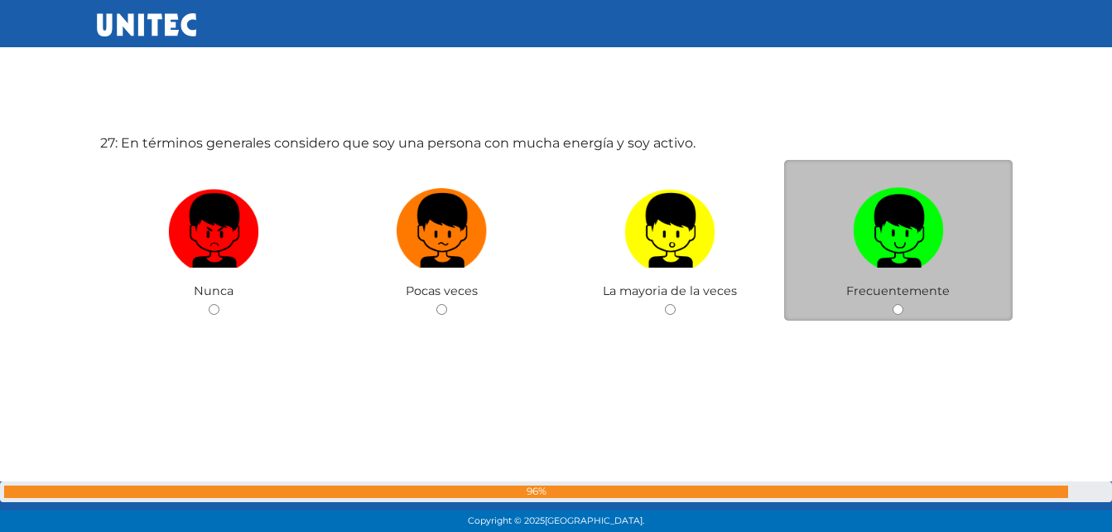
click at [908, 314] on div "Frecuentemente" at bounding box center [898, 240] width 229 height 161
click at [899, 311] on input "radio" at bounding box center [898, 309] width 11 height 11
radio input "true"
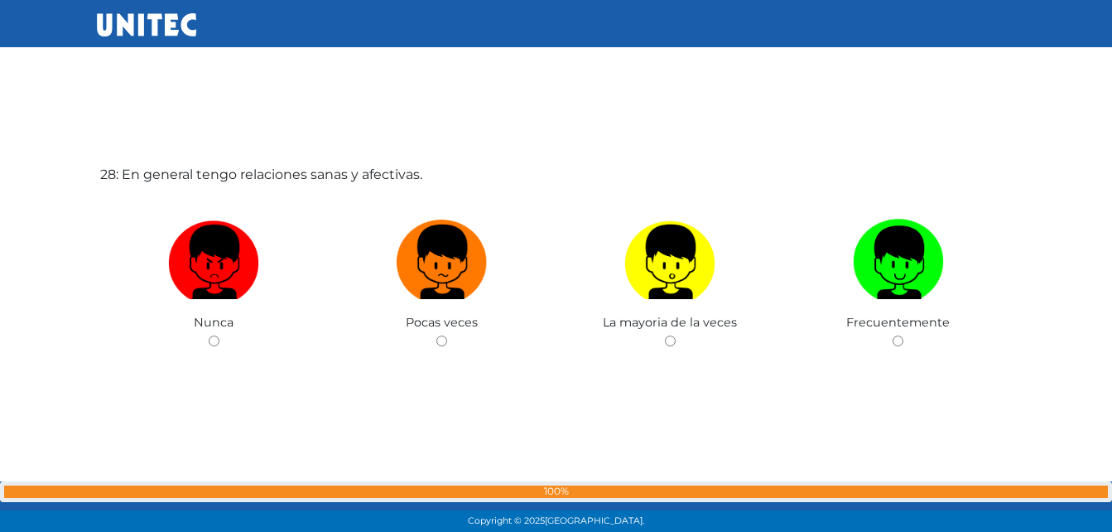
scroll to position [14439, 0]
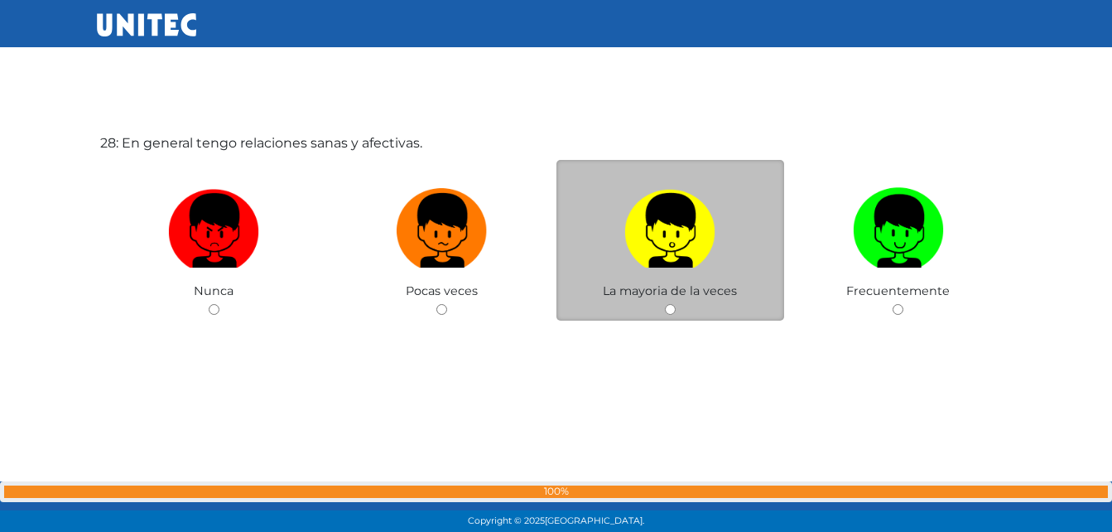
click at [673, 309] on input "radio" at bounding box center [670, 309] width 11 height 11
radio input "true"
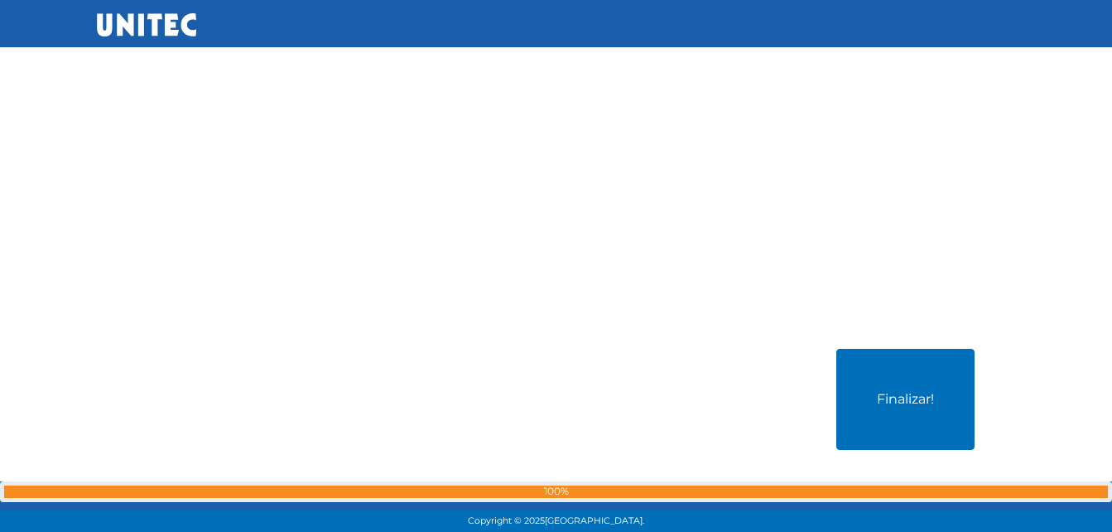
scroll to position [14799, 0]
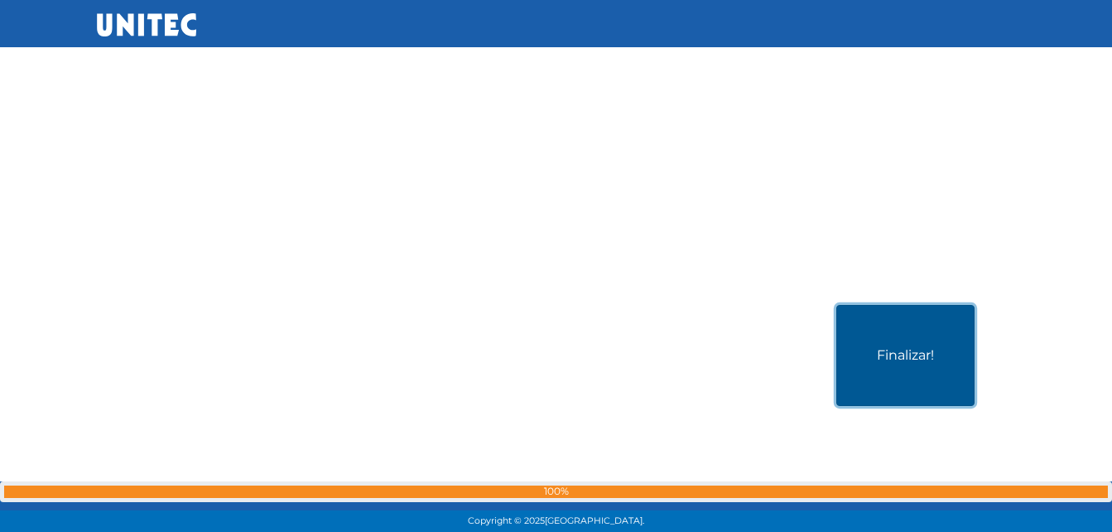
click at [931, 357] on button "Finalizar!" at bounding box center [905, 355] width 138 height 101
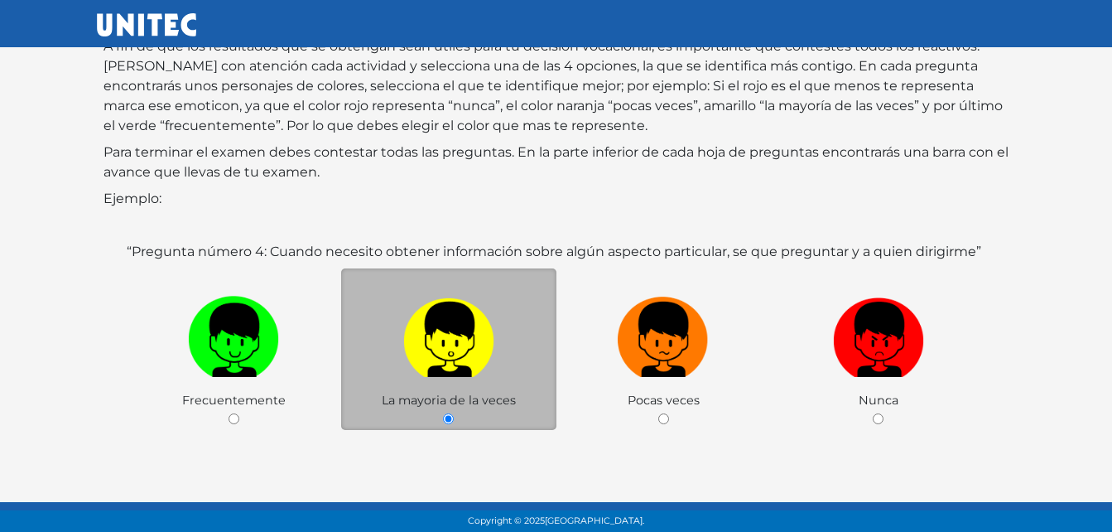
scroll to position [254, 0]
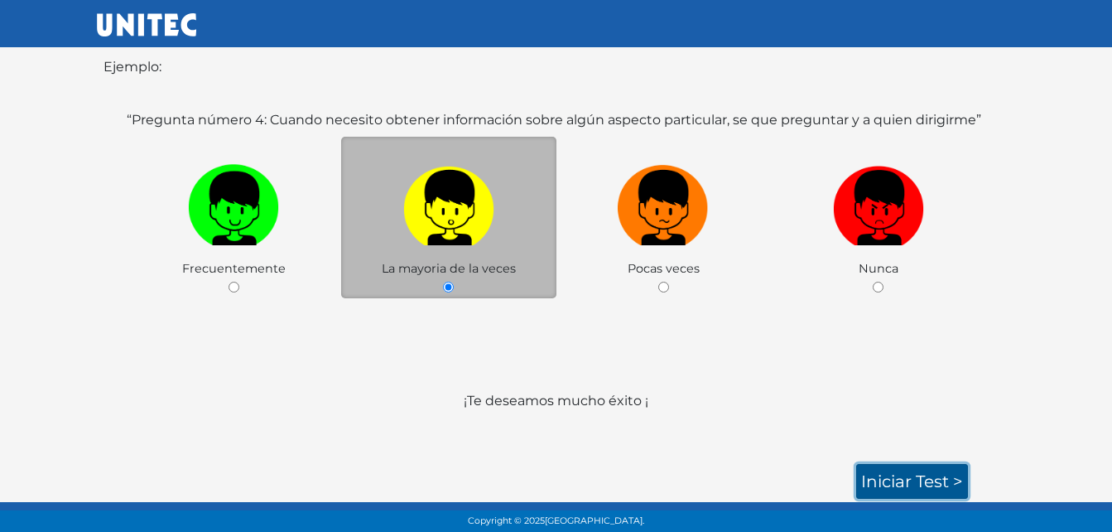
click at [910, 482] on link "Iniciar test >" at bounding box center [912, 481] width 112 height 35
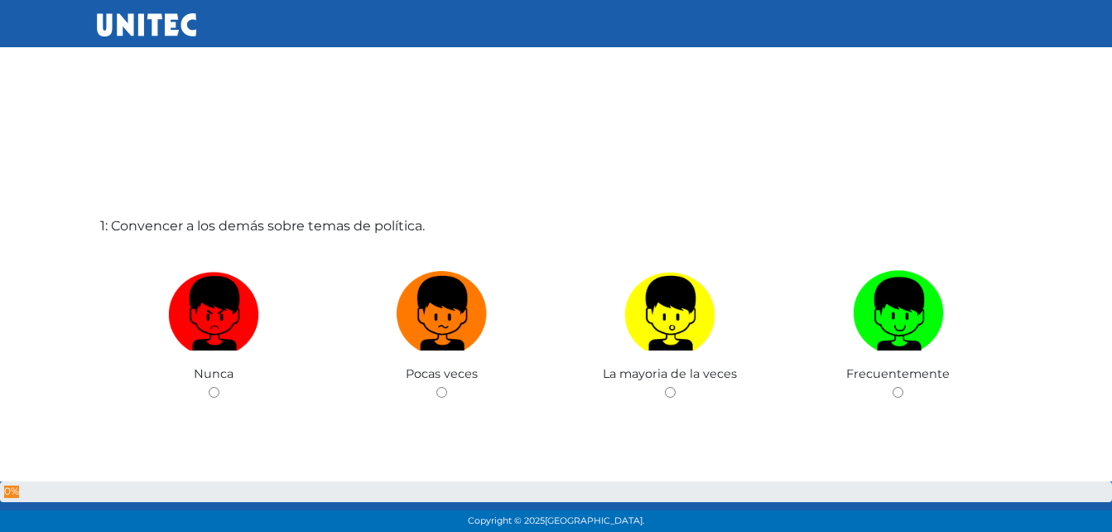
scroll to position [1, 0]
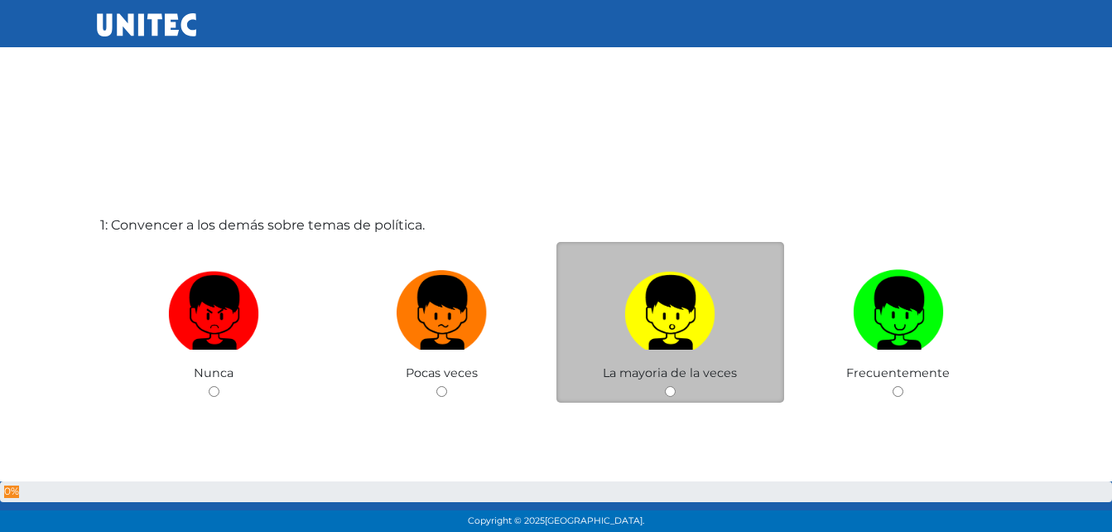
click at [669, 391] on input "radio" at bounding box center [670, 391] width 11 height 11
radio input "true"
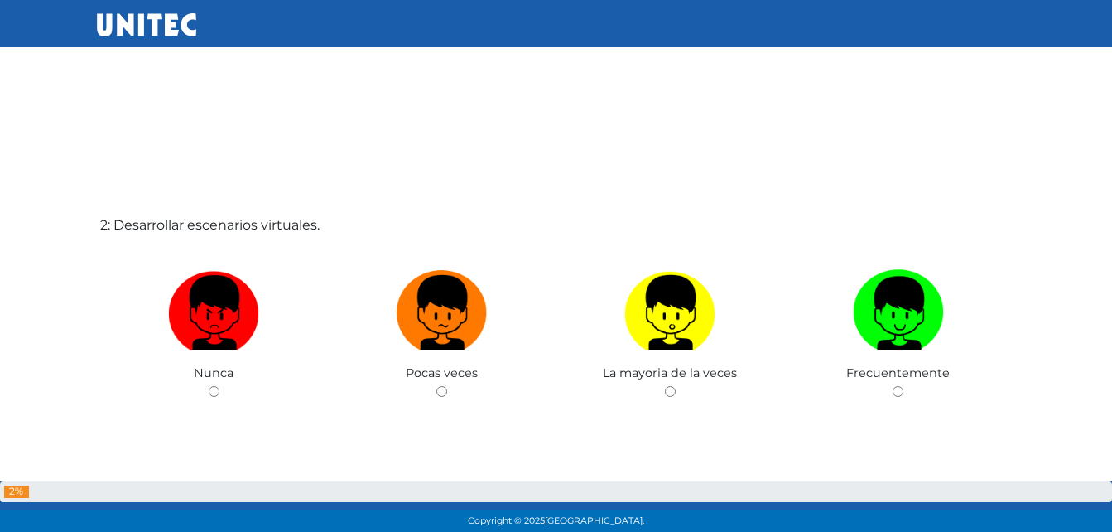
scroll to position [615, 0]
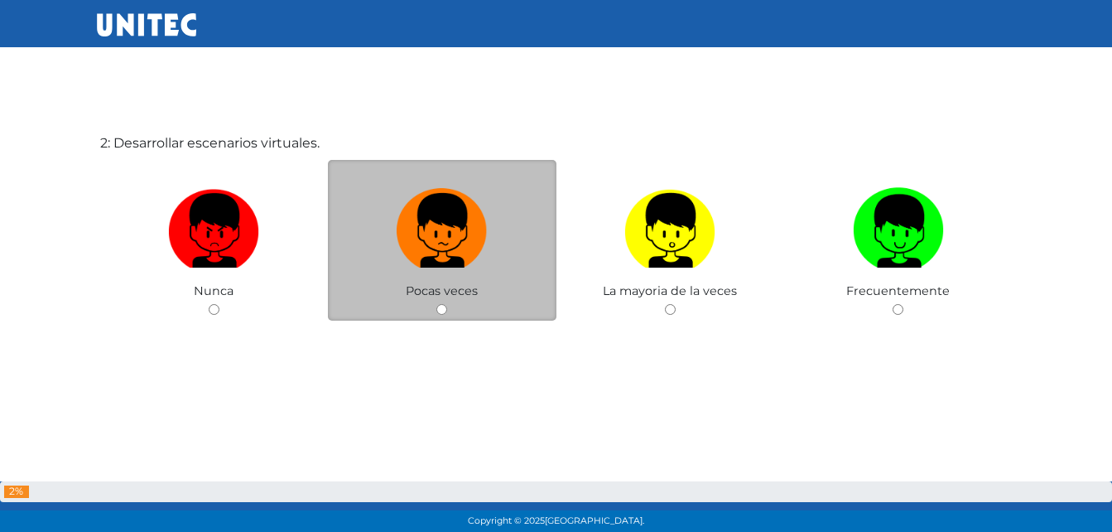
click at [442, 310] on input "radio" at bounding box center [441, 309] width 11 height 11
radio input "true"
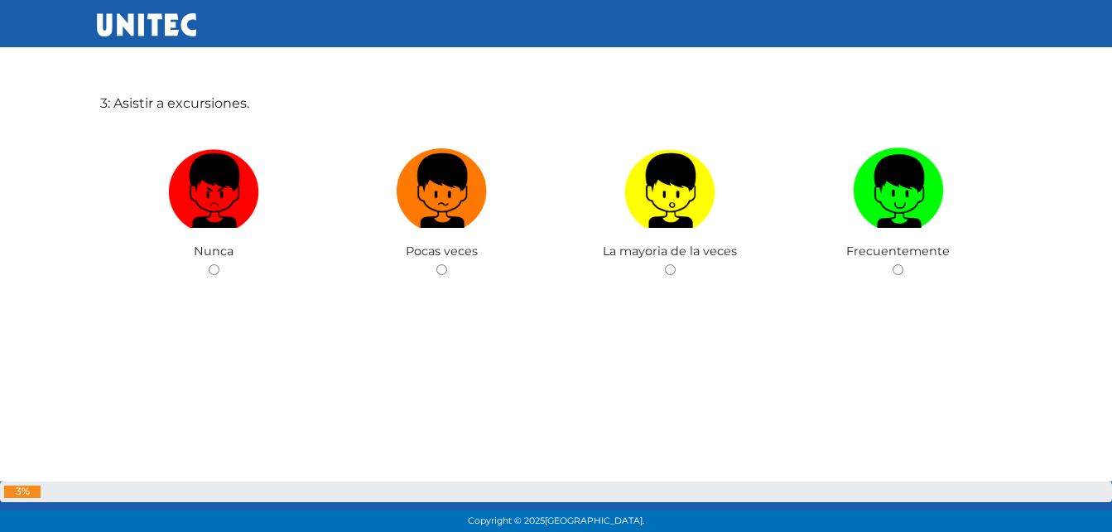
scroll to position [1192, 0]
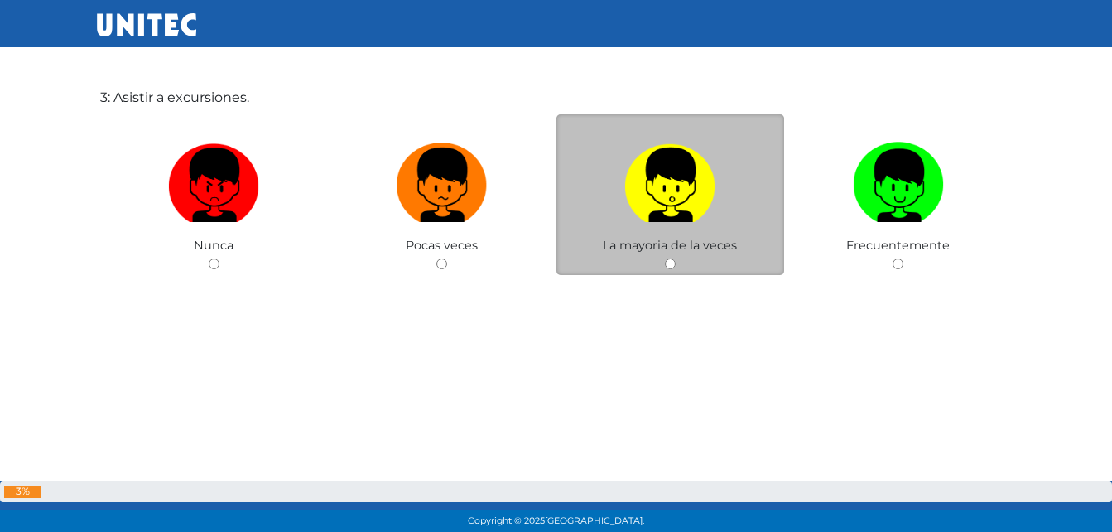
click at [670, 260] on input "radio" at bounding box center [670, 263] width 11 height 11
radio input "true"
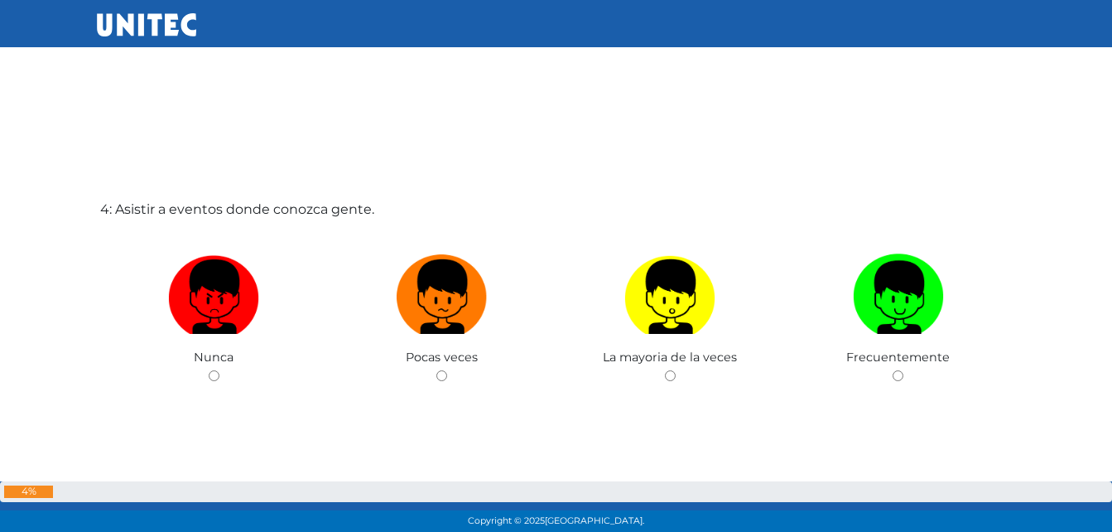
scroll to position [1678, 0]
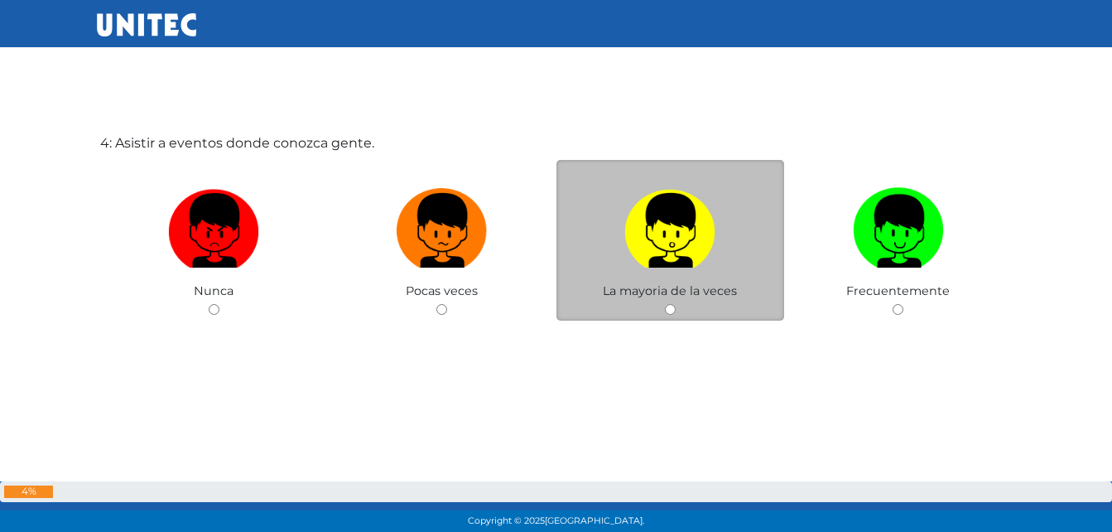
click at [668, 309] on input "radio" at bounding box center [670, 309] width 11 height 11
radio input "true"
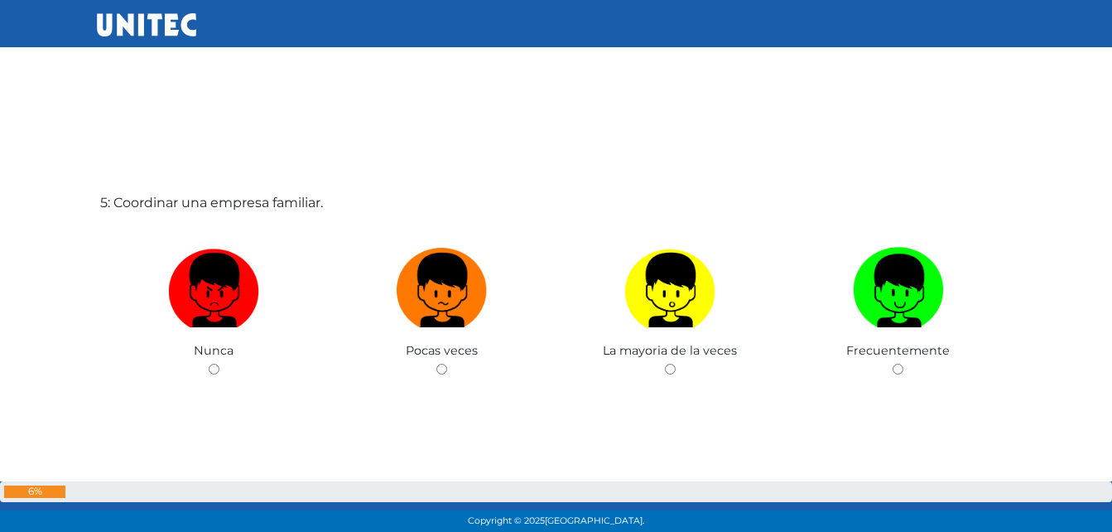
scroll to position [2210, 0]
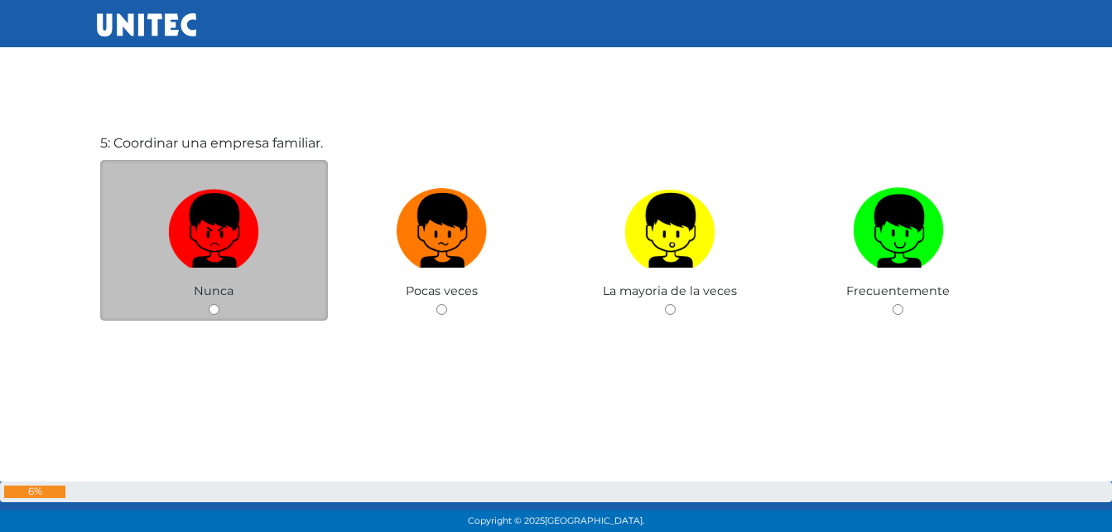
click at [210, 308] on input "radio" at bounding box center [214, 309] width 11 height 11
radio input "true"
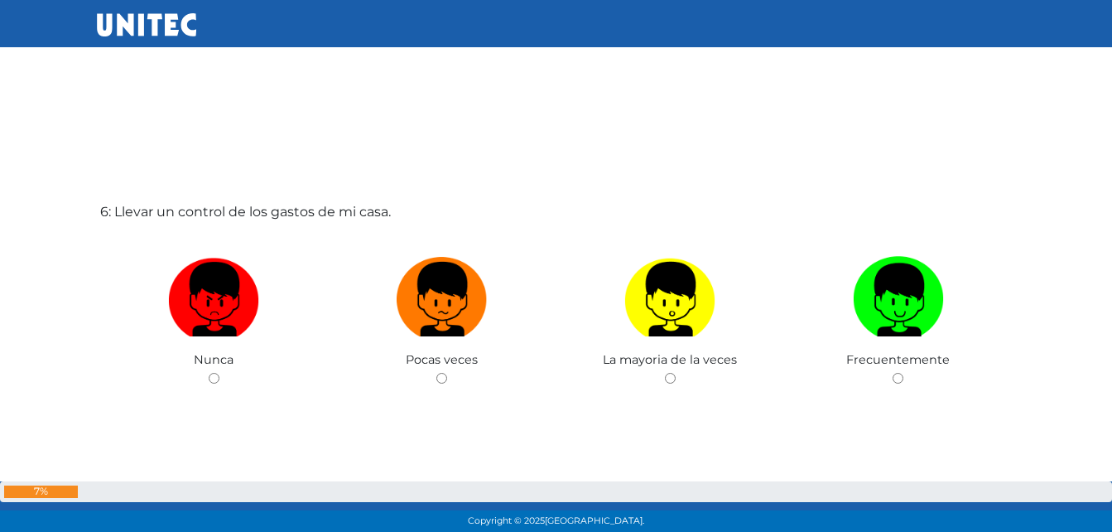
scroll to position [2741, 0]
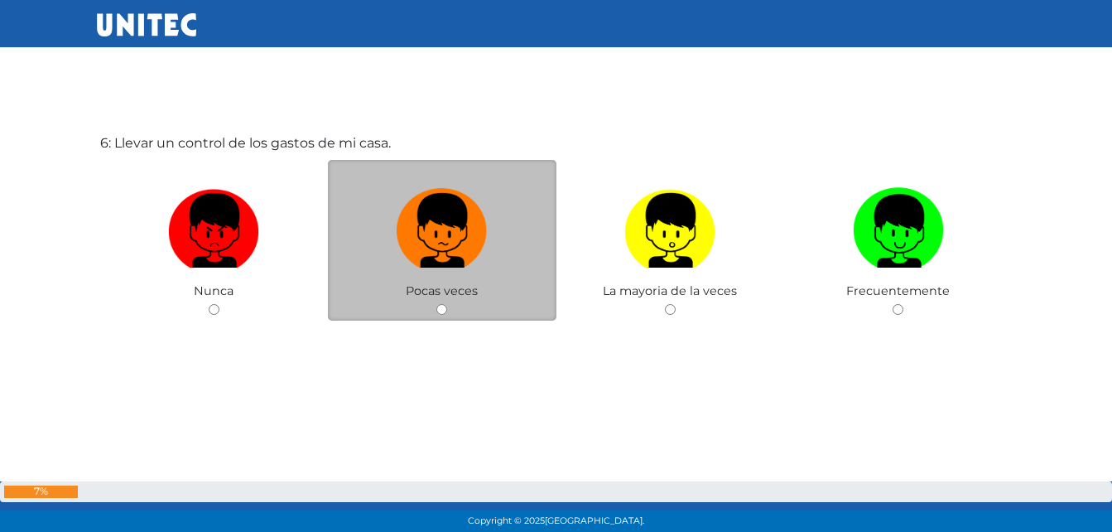
click at [444, 306] on input "radio" at bounding box center [441, 309] width 11 height 11
radio input "true"
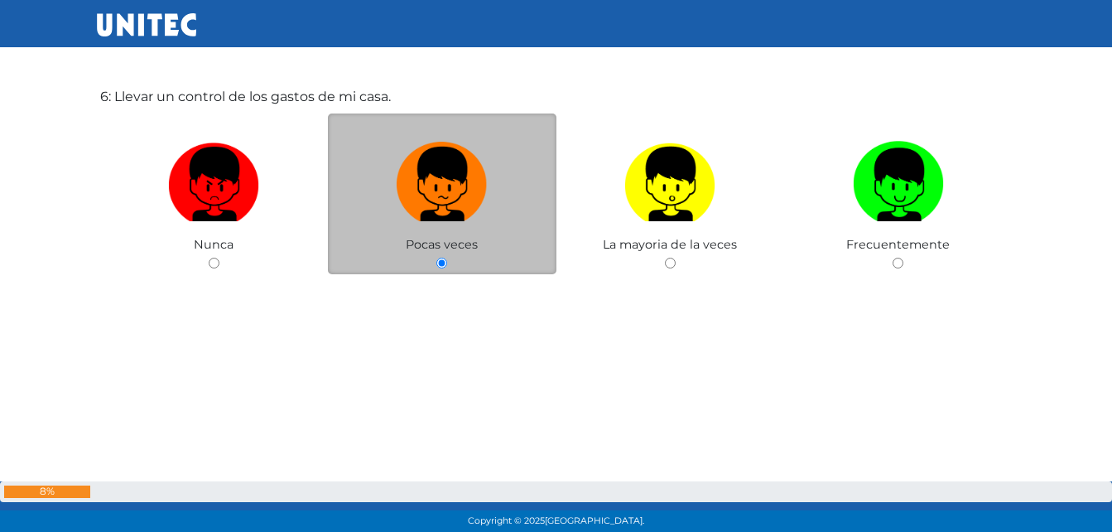
scroll to position [2799, 0]
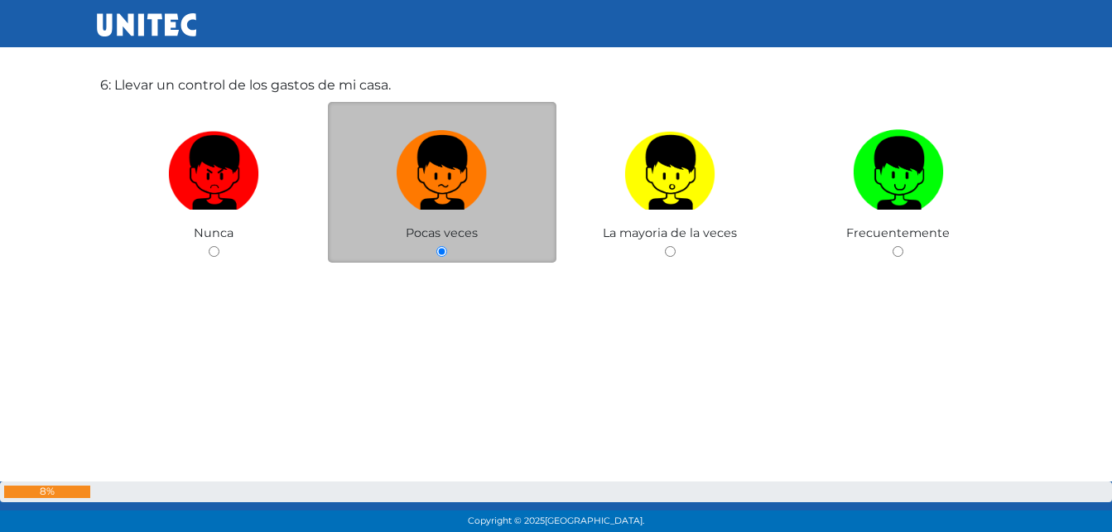
click at [665, 246] on input "radio" at bounding box center [670, 251] width 11 height 11
radio input "true"
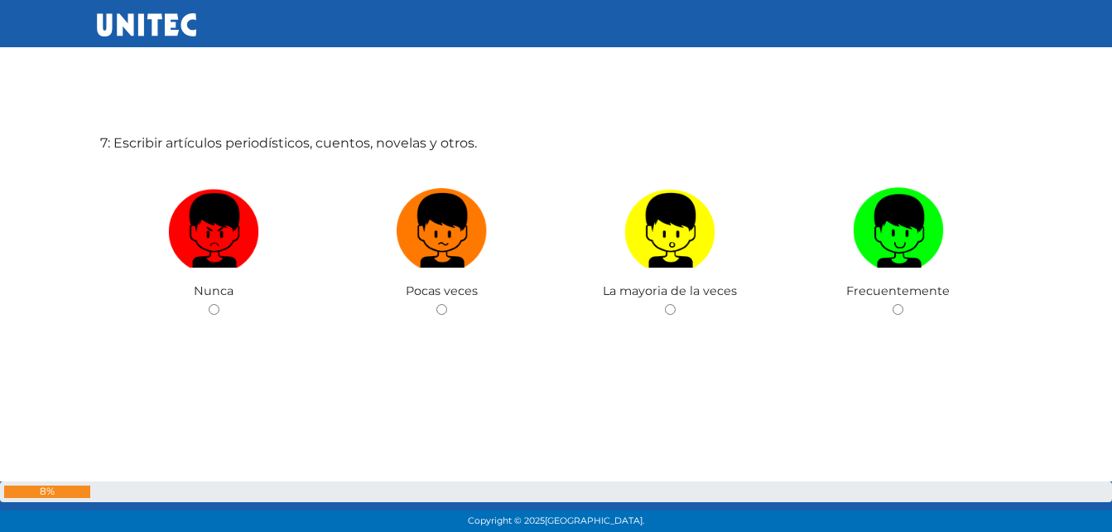
radio input "true"
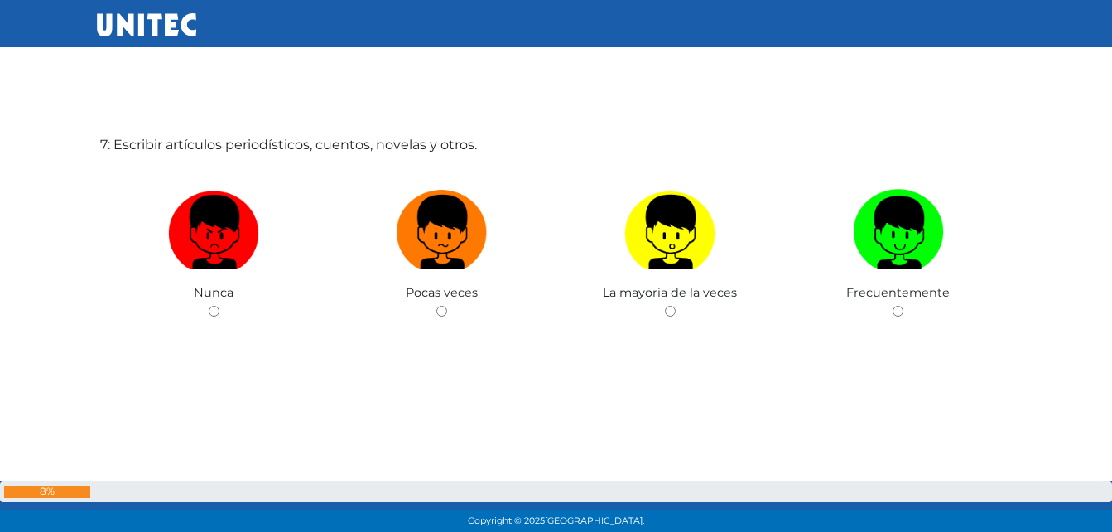
radio input "true"
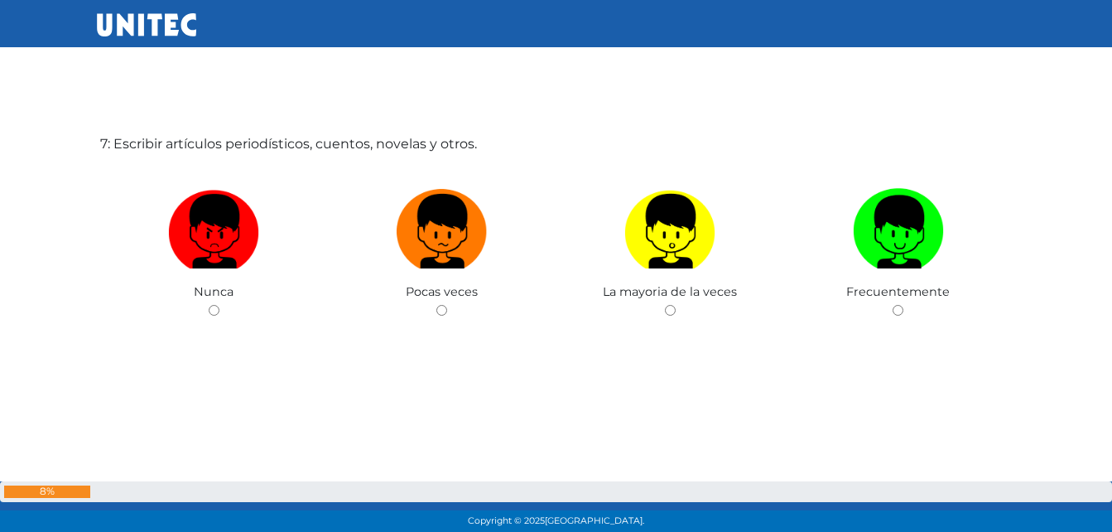
scroll to position [3273, 0]
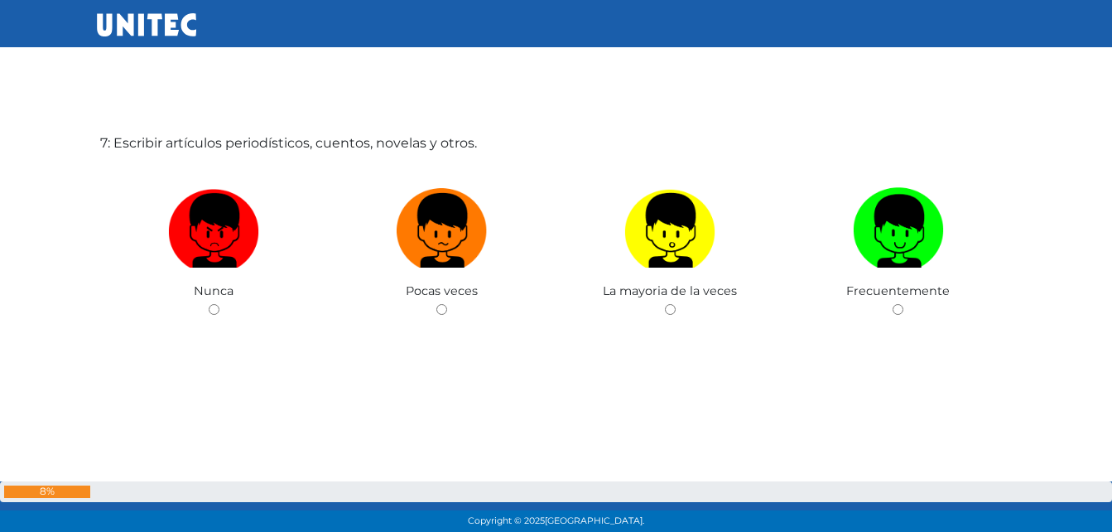
radio input "true"
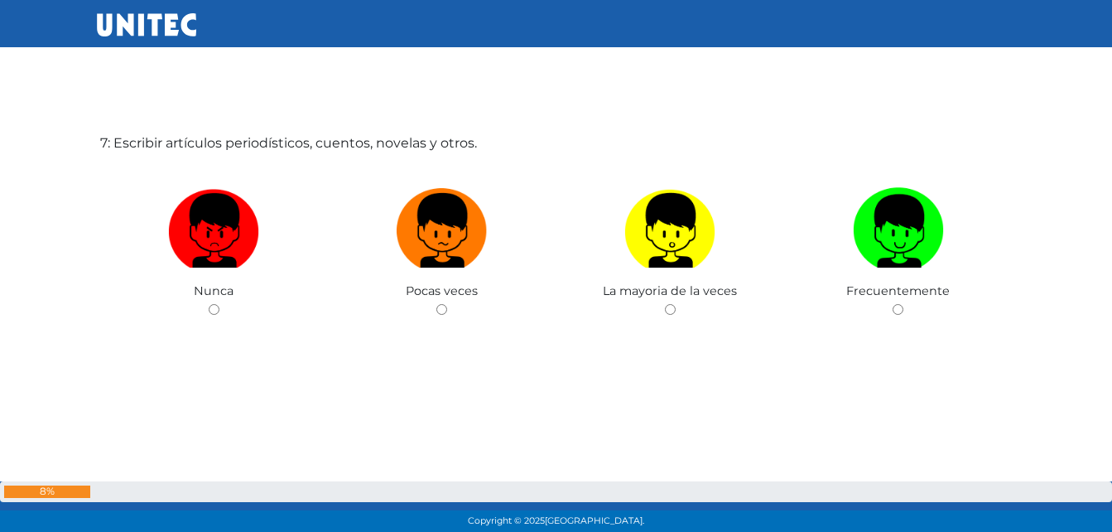
radio input "true"
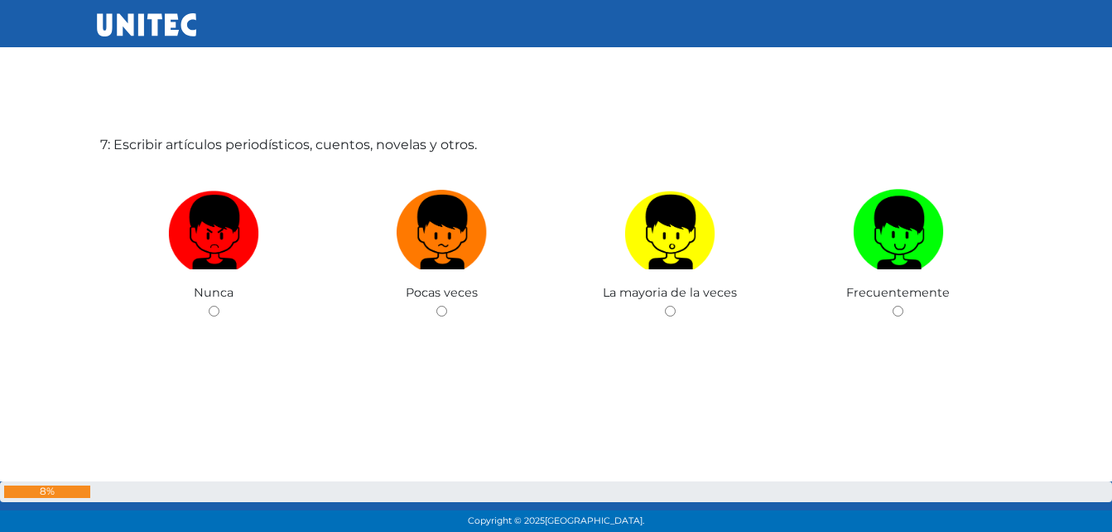
radio input "true"
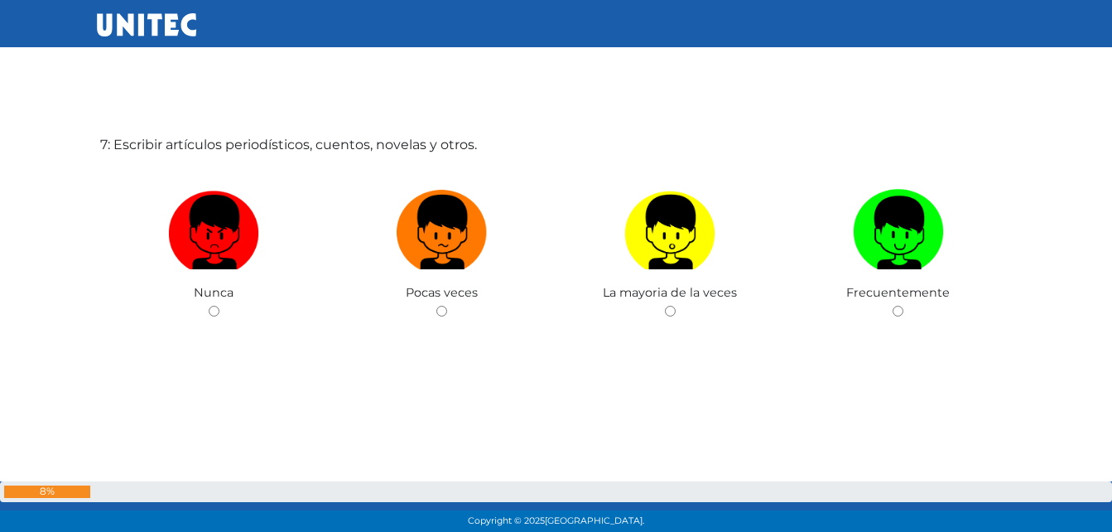
radio input "true"
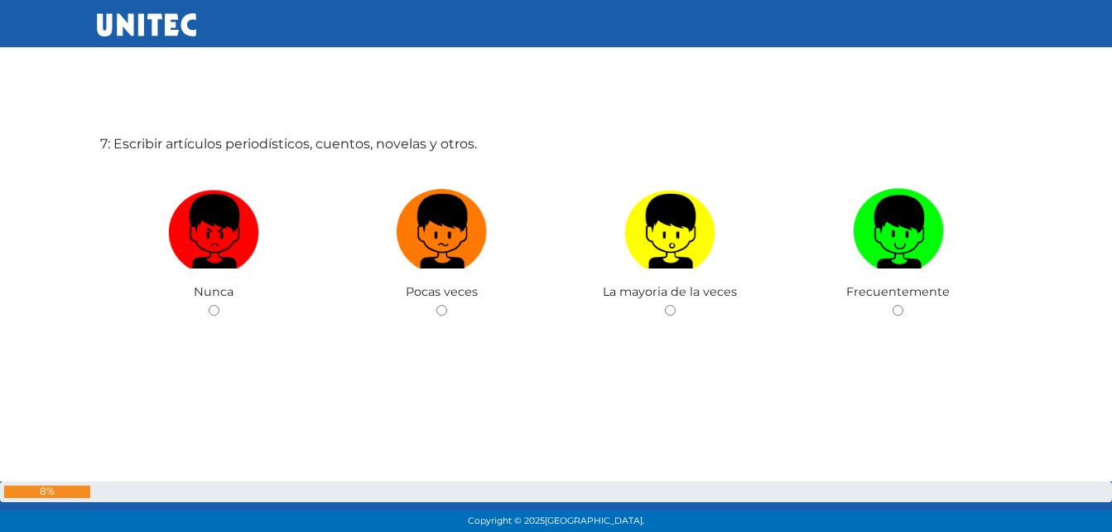
radio input "true"
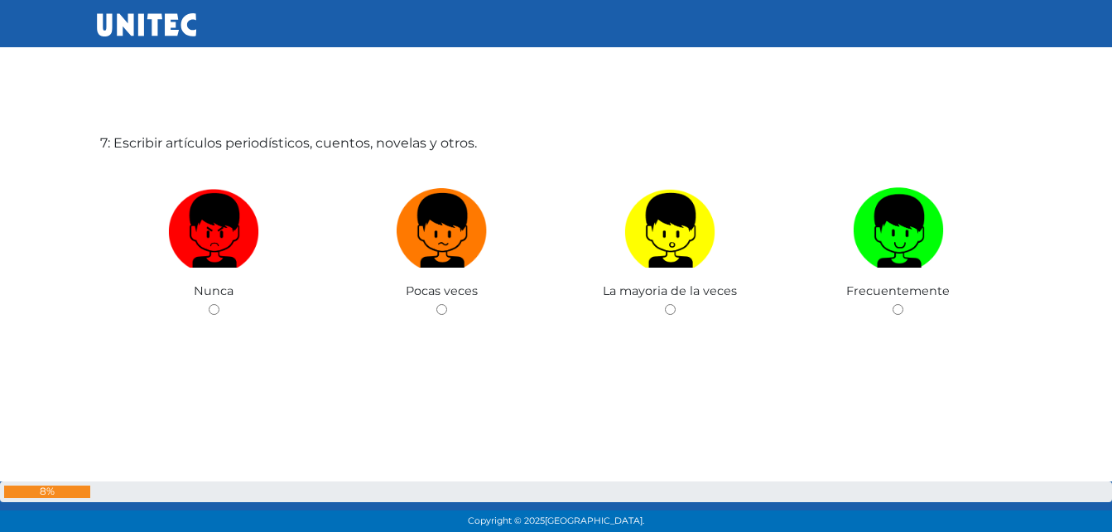
radio input "true"
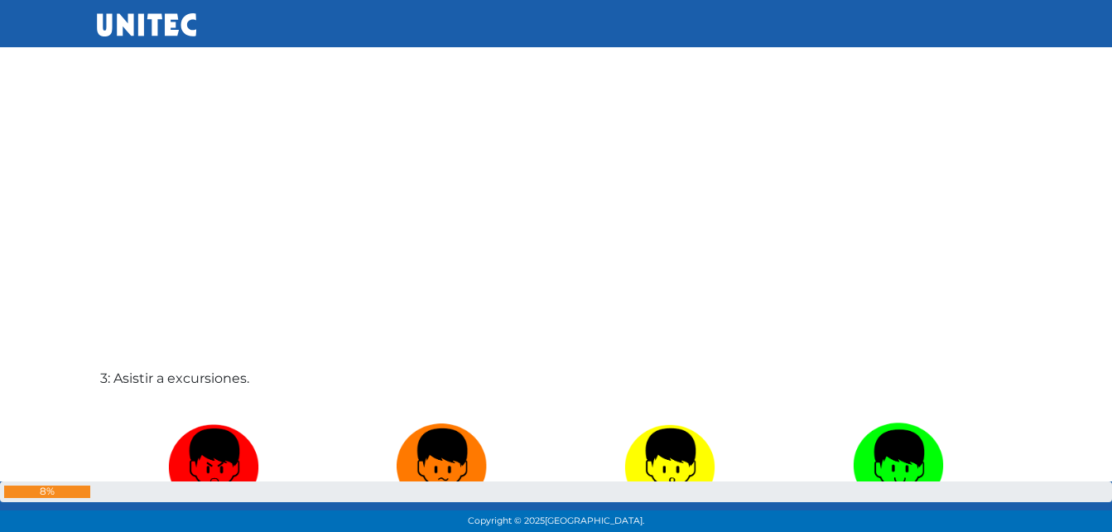
scroll to position [1159, 0]
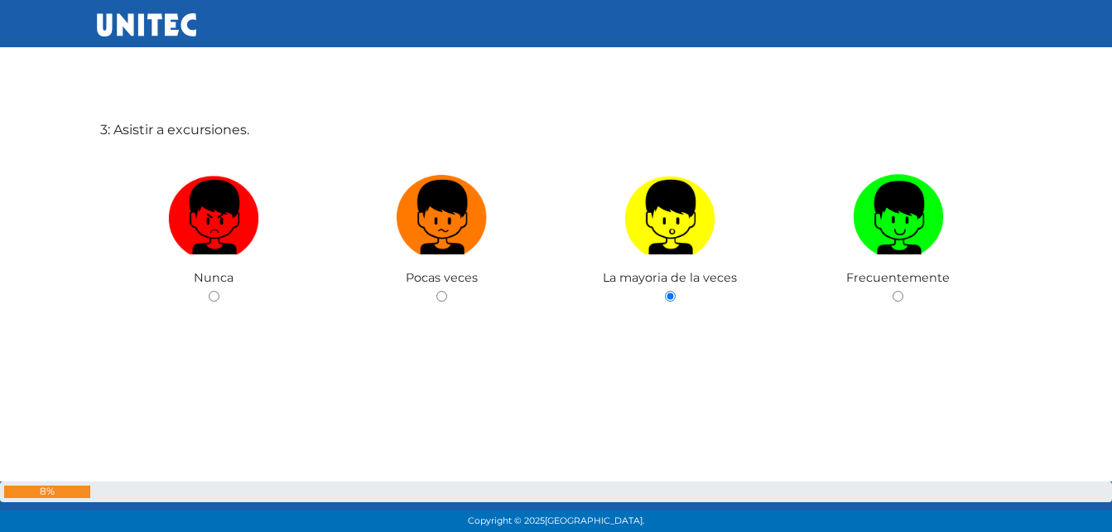
radio input "true"
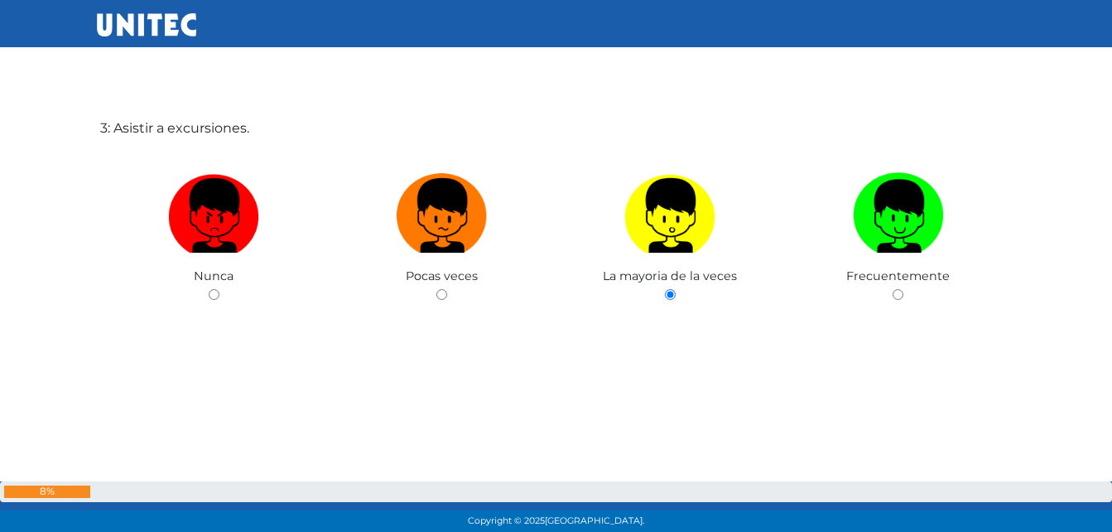
radio input "true"
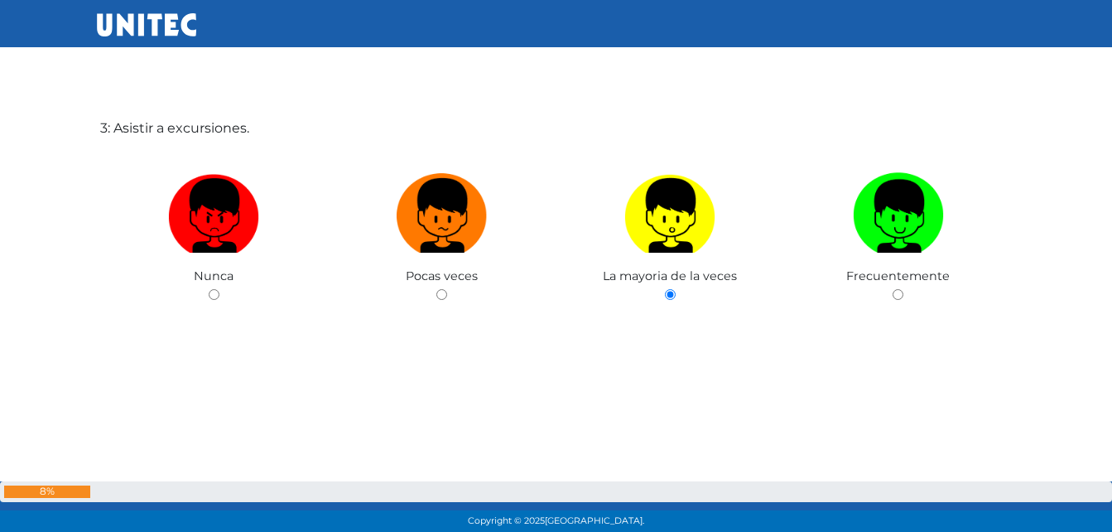
radio input "true"
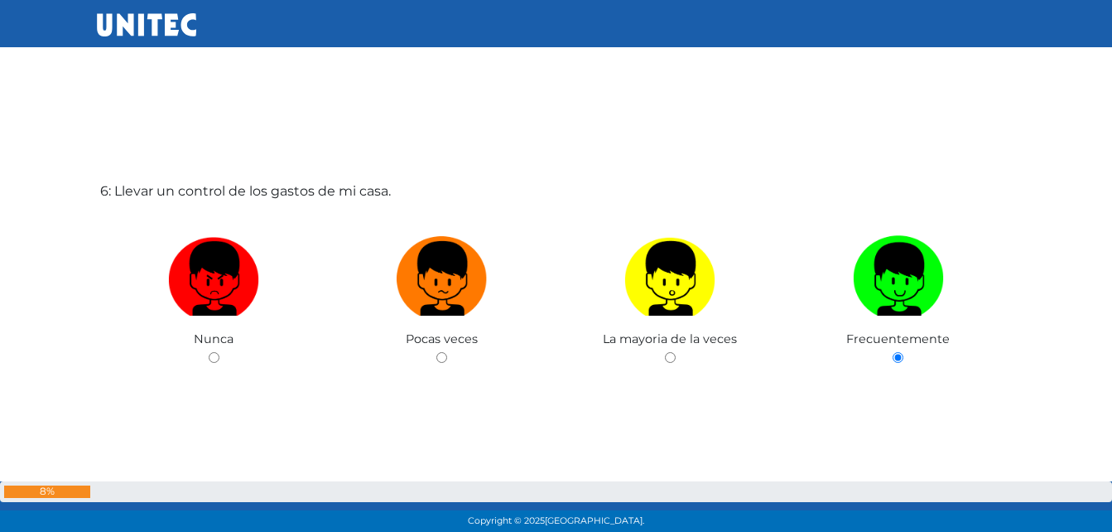
scroll to position [2610, 0]
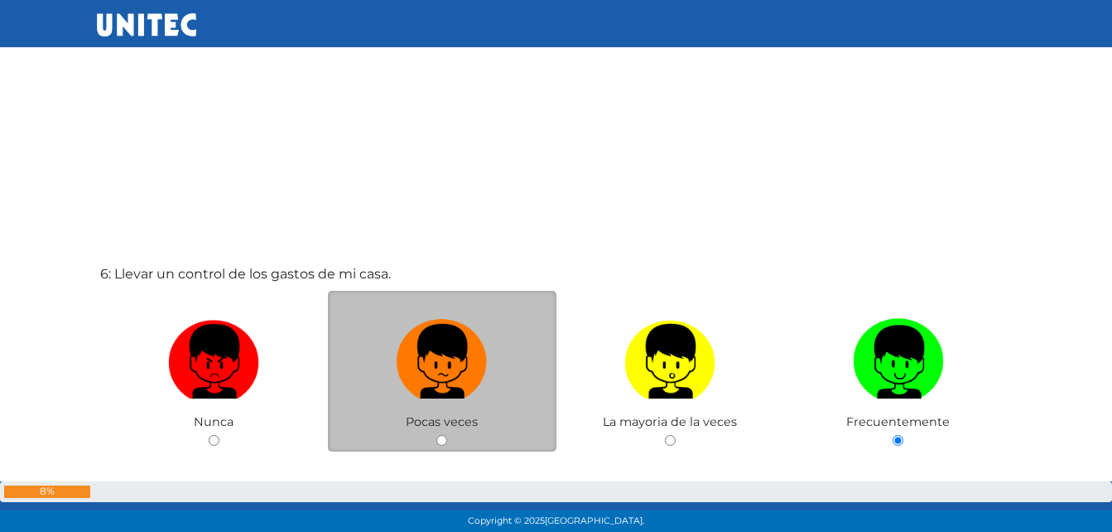
click at [415, 437] on div "Pocas veces" at bounding box center [442, 371] width 229 height 161
click at [444, 440] on input "radio" at bounding box center [441, 440] width 11 height 11
radio input "true"
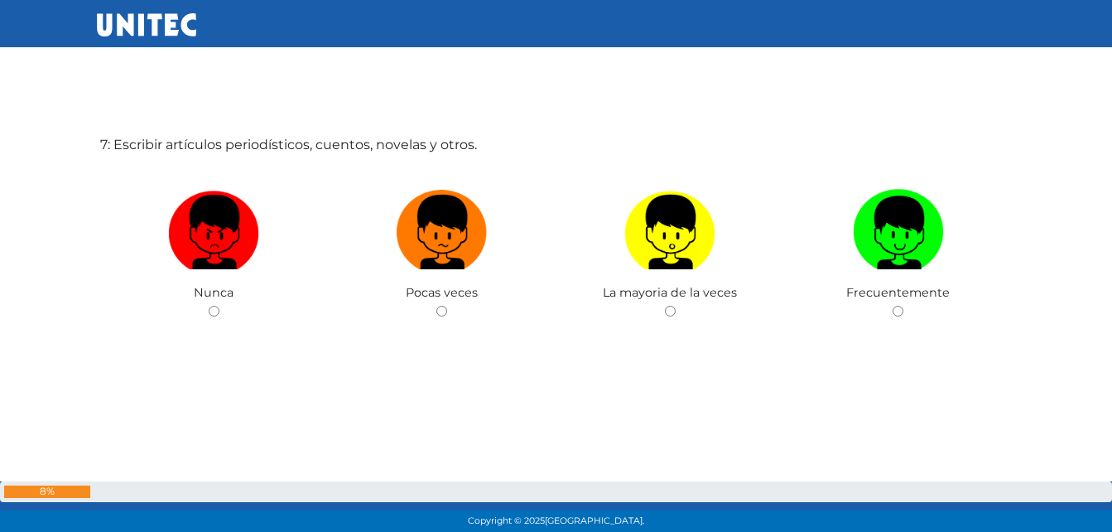
scroll to position [3273, 0]
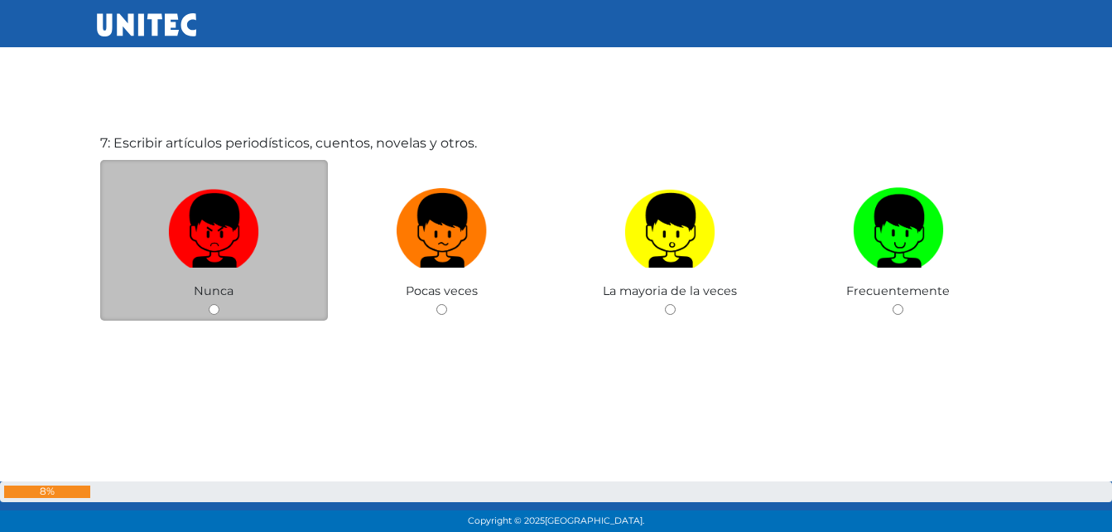
click at [205, 301] on div "Nunca" at bounding box center [214, 240] width 229 height 161
click at [217, 308] on input "radio" at bounding box center [214, 309] width 11 height 11
radio input "true"
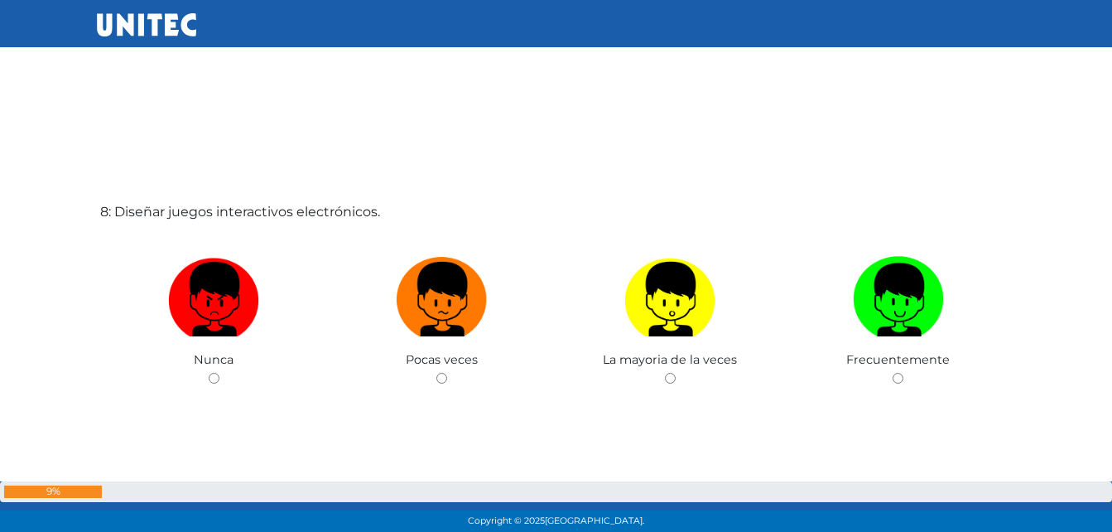
scroll to position [3805, 0]
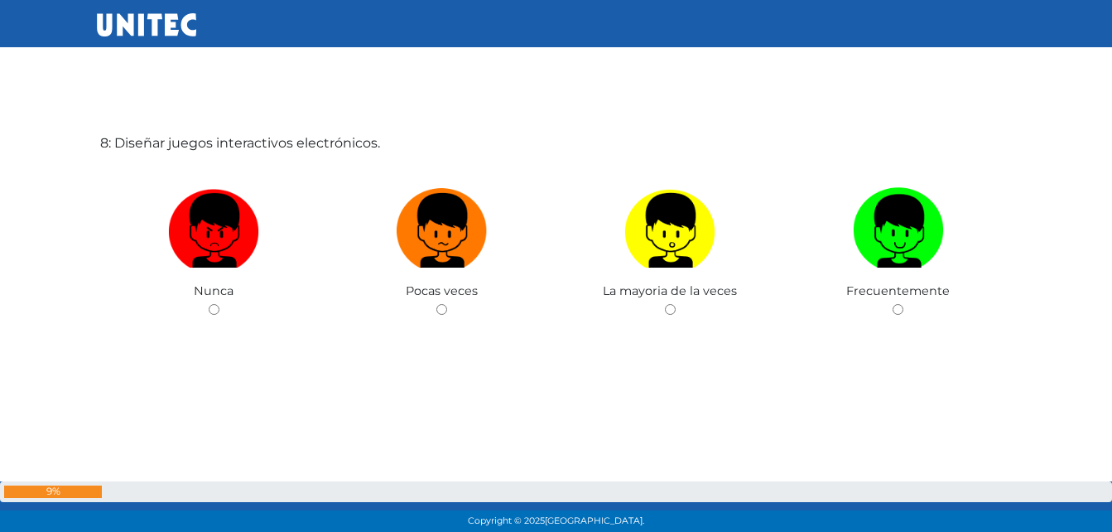
click at [217, 308] on input "radio" at bounding box center [214, 309] width 11 height 11
radio input "true"
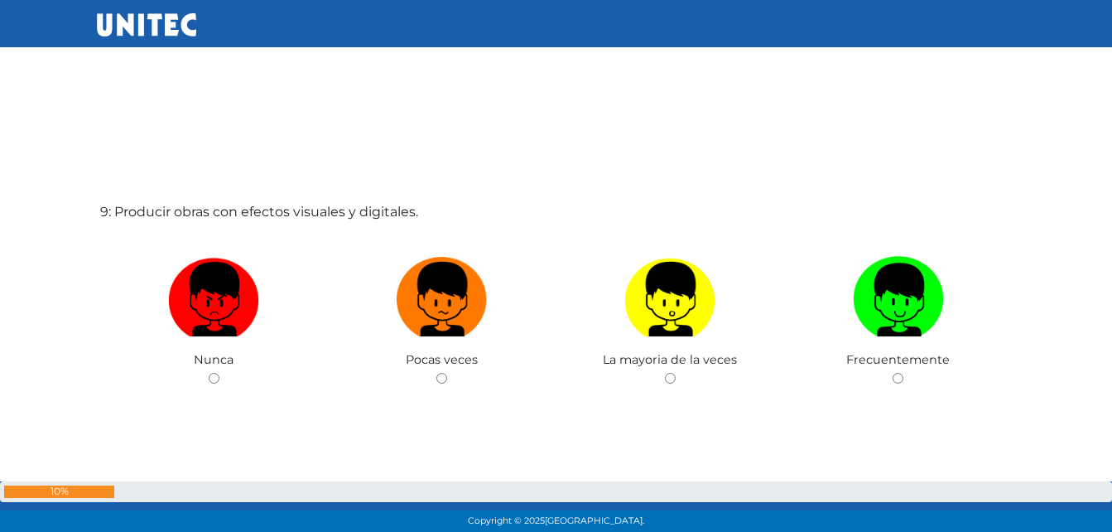
scroll to position [4336, 0]
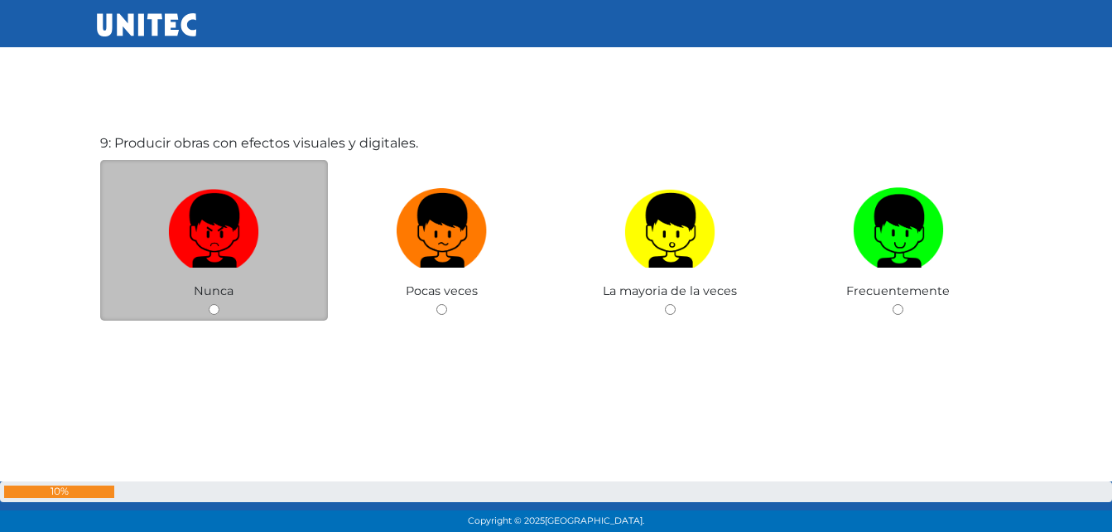
click at [212, 310] on input "radio" at bounding box center [214, 309] width 11 height 11
radio input "true"
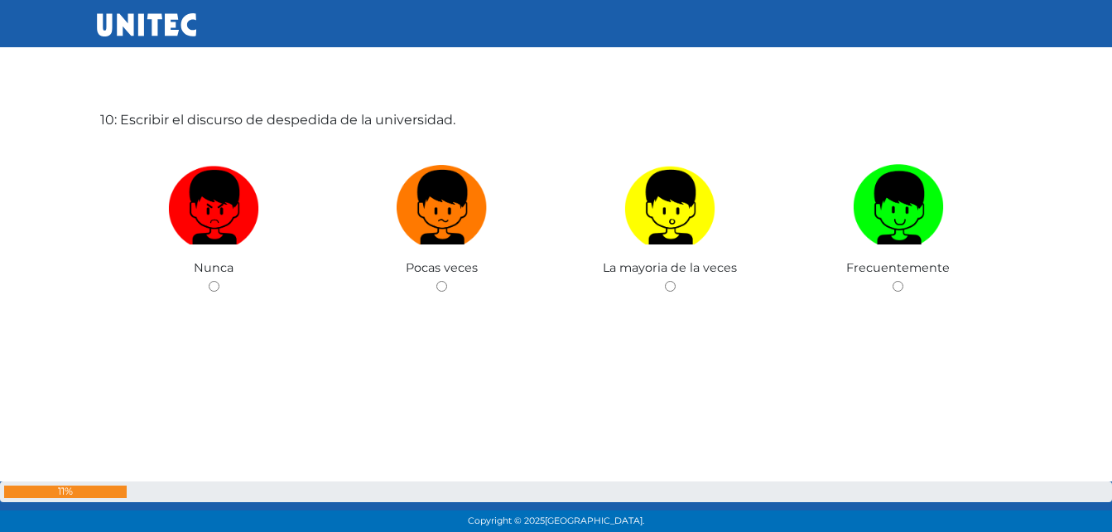
scroll to position [4809, 0]
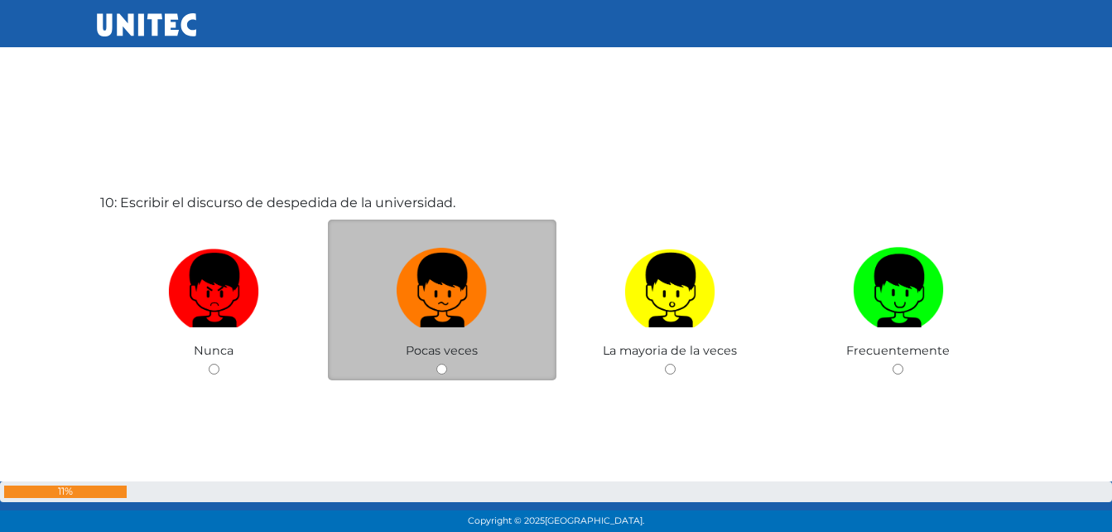
click at [439, 365] on input "radio" at bounding box center [441, 369] width 11 height 11
radio input "true"
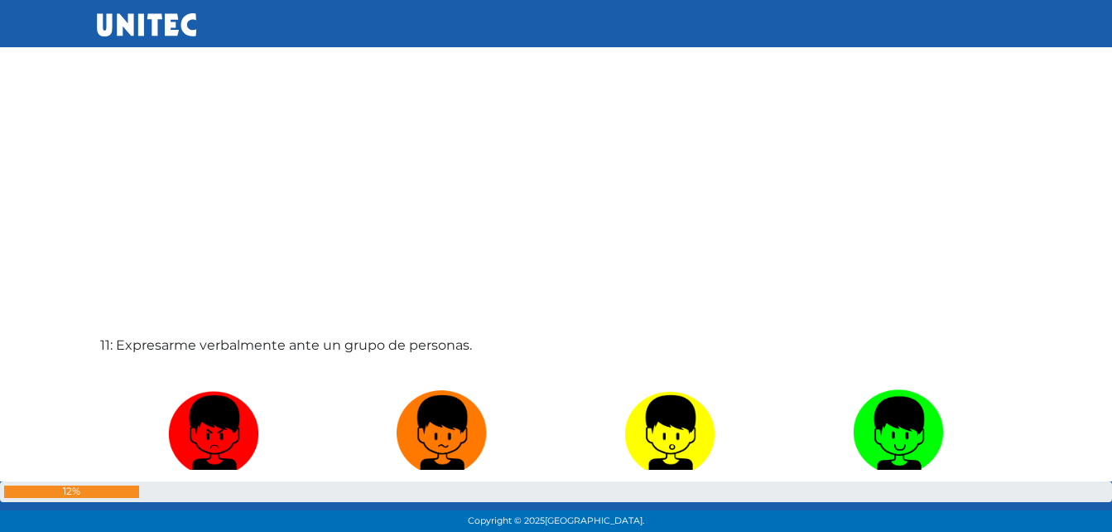
scroll to position [5363, 0]
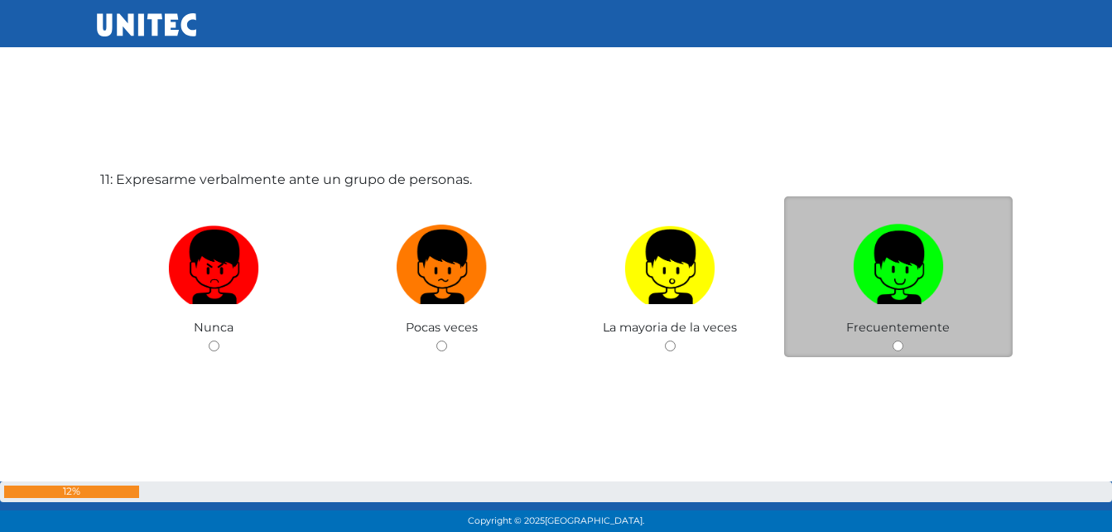
click at [896, 348] on input "radio" at bounding box center [898, 345] width 11 height 11
radio input "true"
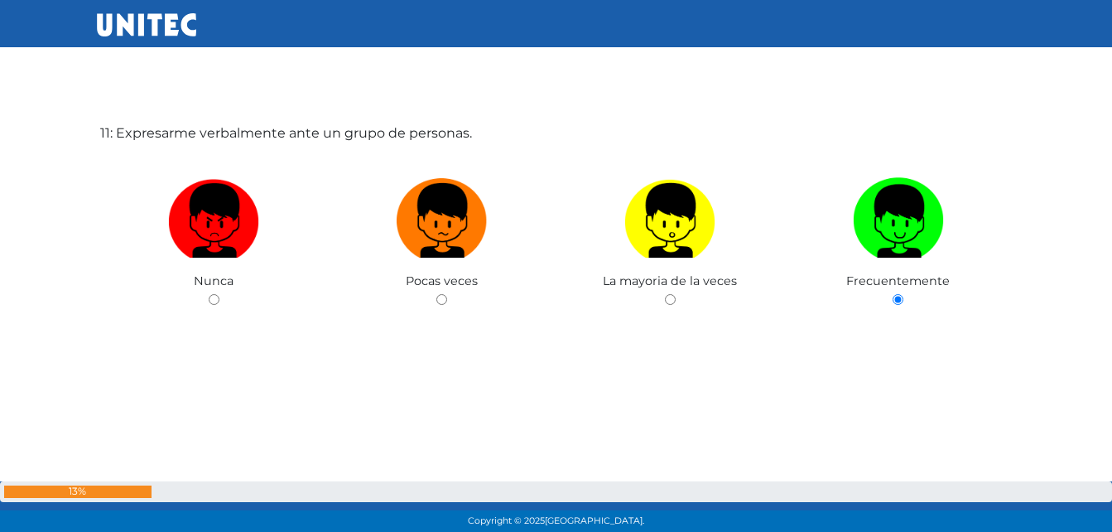
scroll to position [5421, 0]
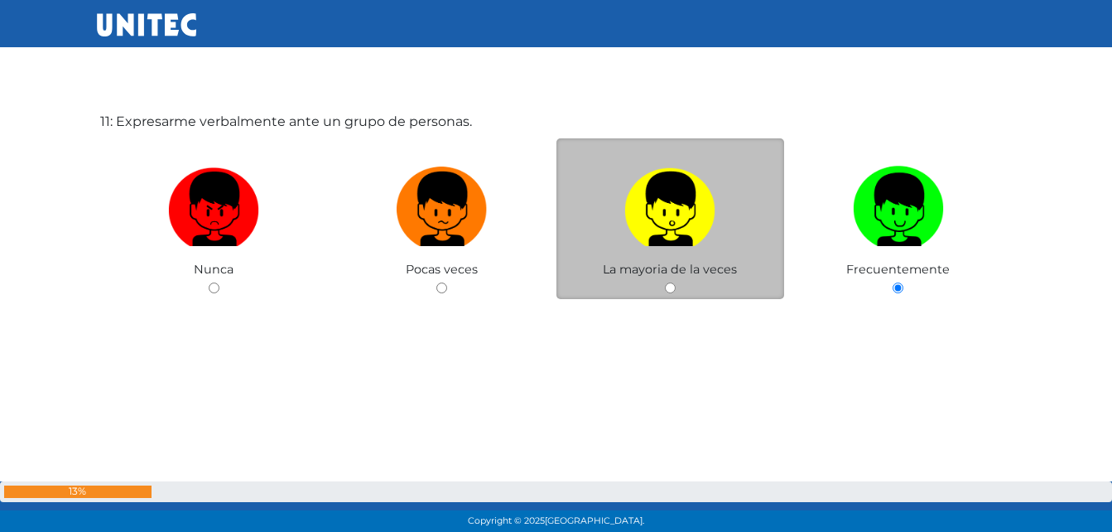
click at [675, 291] on input "radio" at bounding box center [670, 287] width 11 height 11
radio input "true"
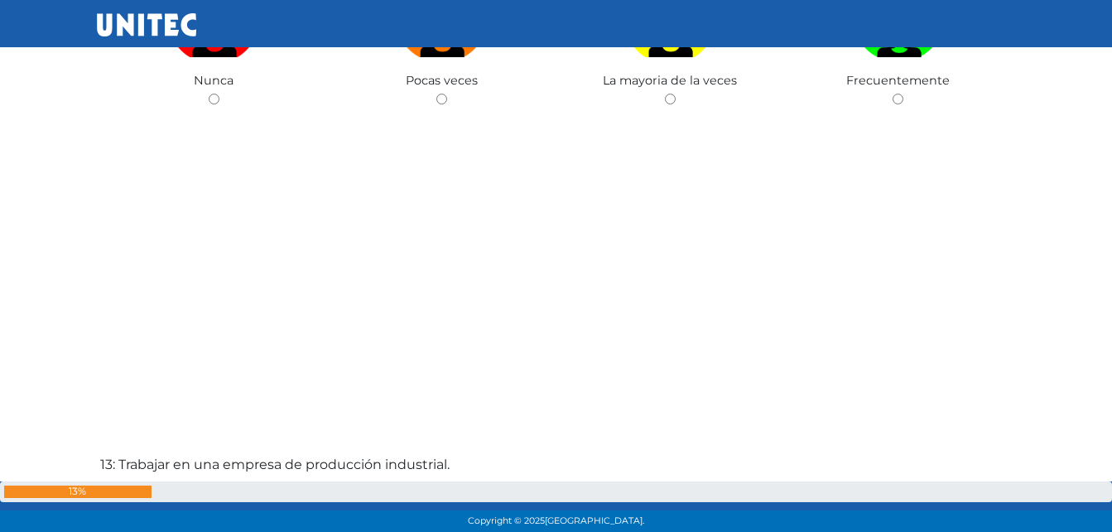
scroll to position [5976, 0]
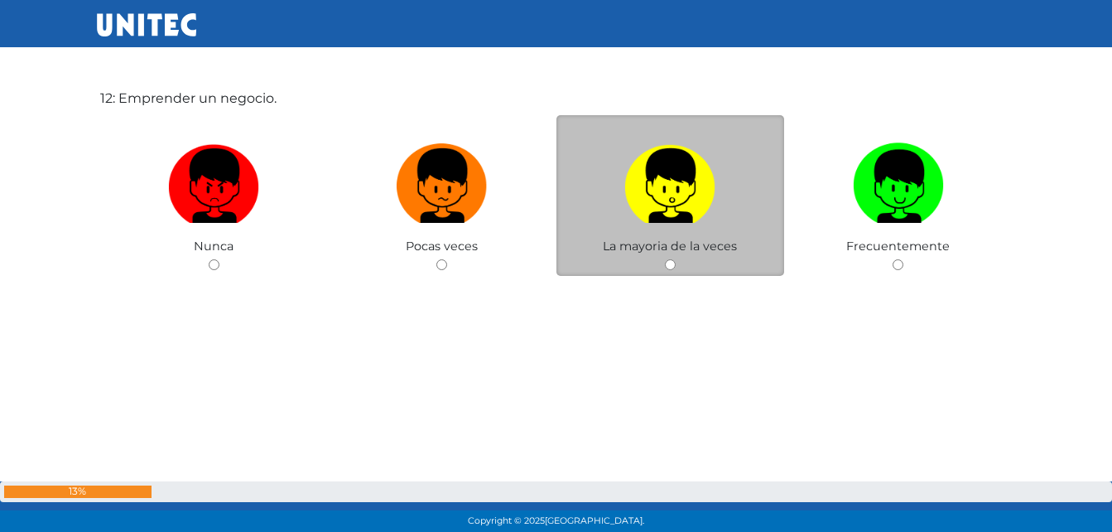
click at [665, 265] on input "radio" at bounding box center [670, 264] width 11 height 11
radio input "true"
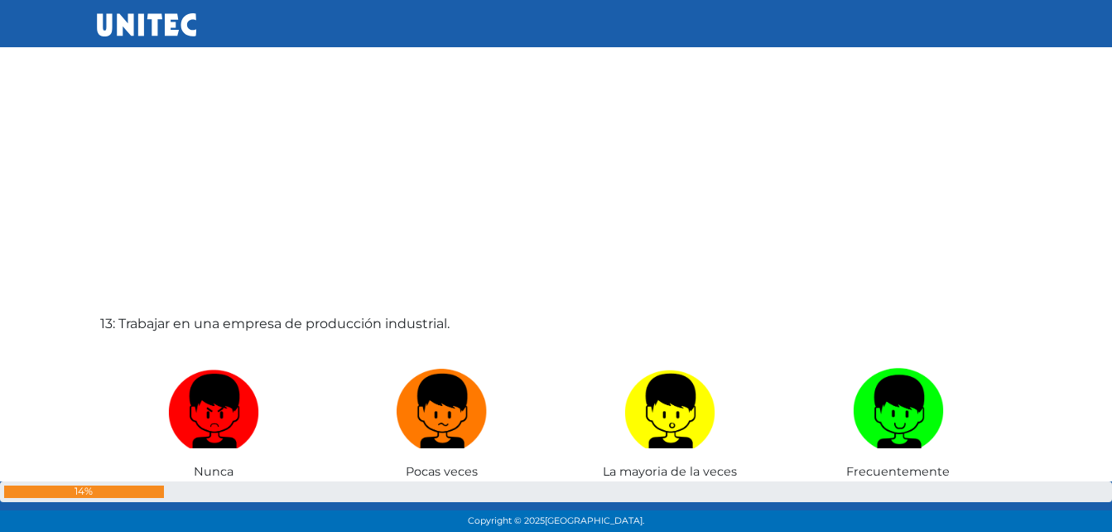
scroll to position [6366, 0]
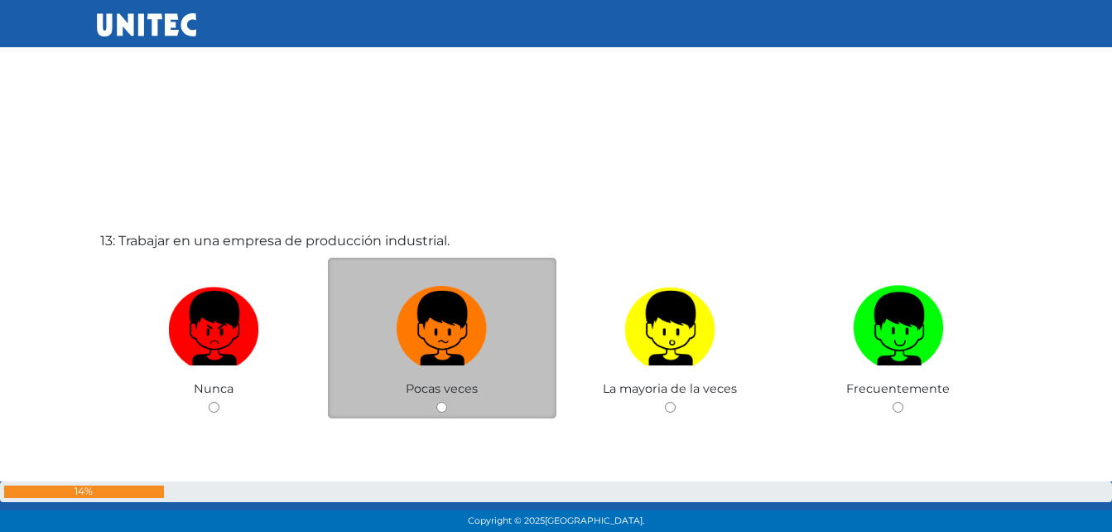
click at [439, 407] on input "radio" at bounding box center [441, 407] width 11 height 11
radio input "true"
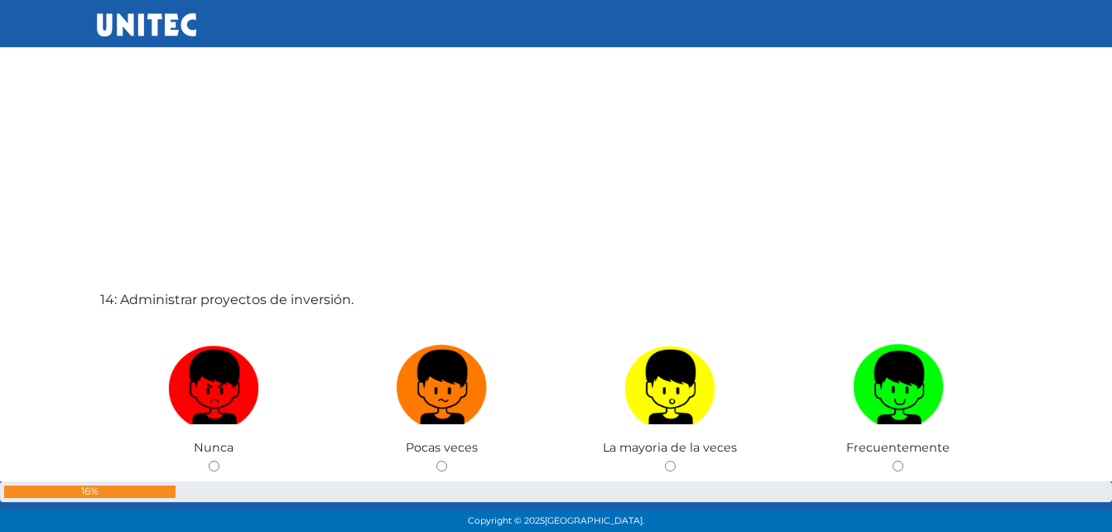
scroll to position [6921, 0]
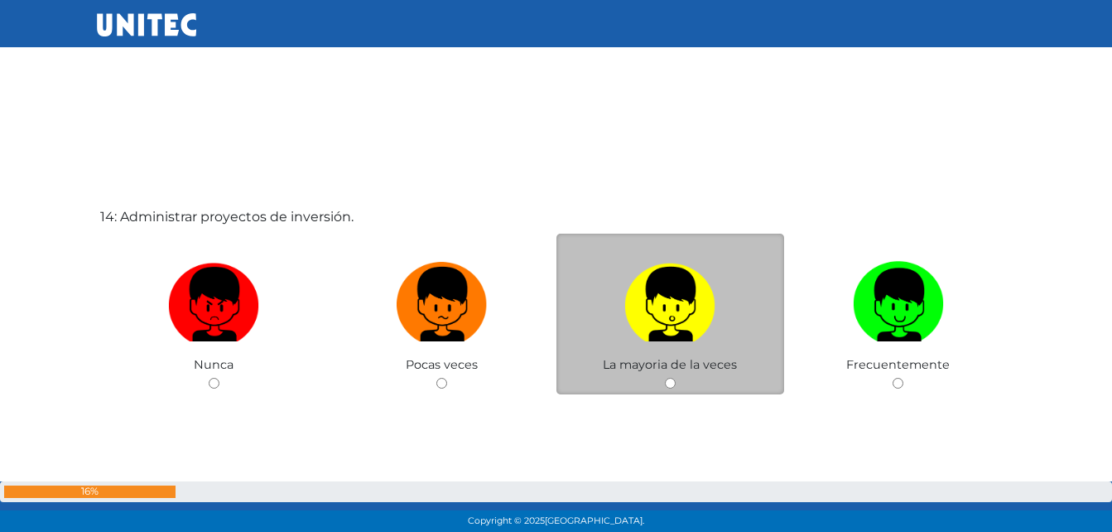
click at [672, 381] on input "radio" at bounding box center [670, 383] width 11 height 11
radio input "true"
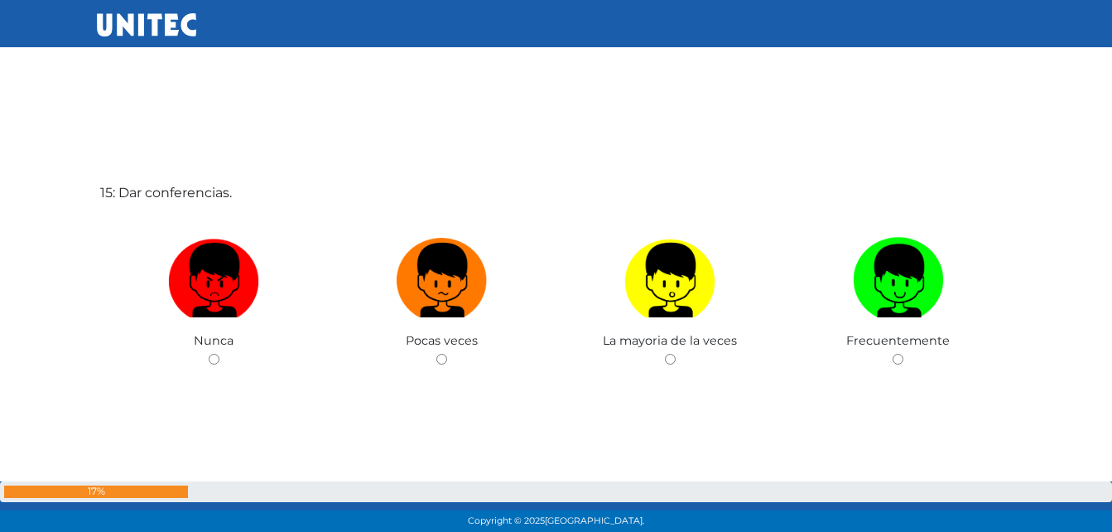
scroll to position [7560, 0]
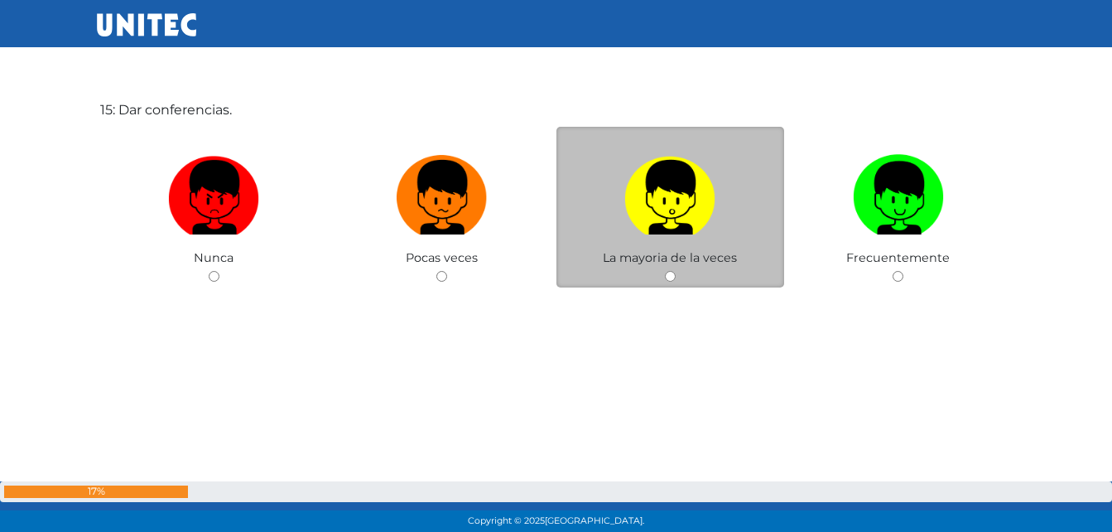
click at [670, 275] on input "radio" at bounding box center [670, 276] width 11 height 11
radio input "true"
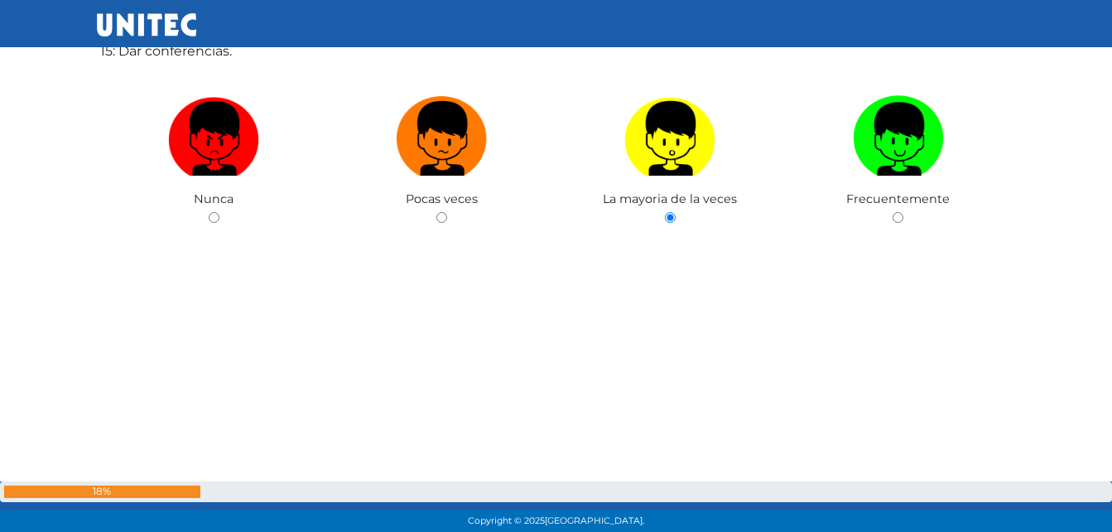
scroll to position [8033, 0]
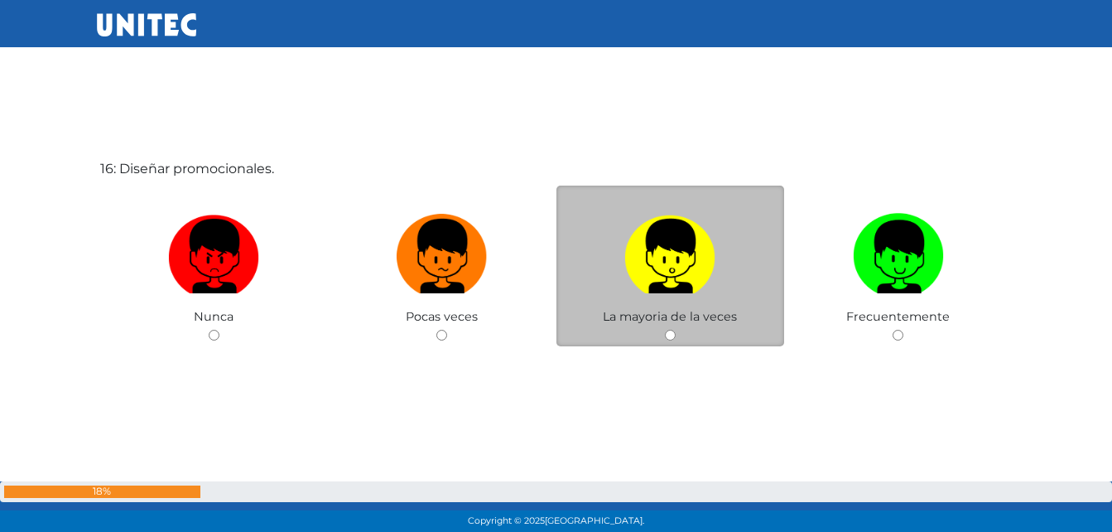
click at [672, 333] on input "radio" at bounding box center [670, 335] width 11 height 11
radio input "true"
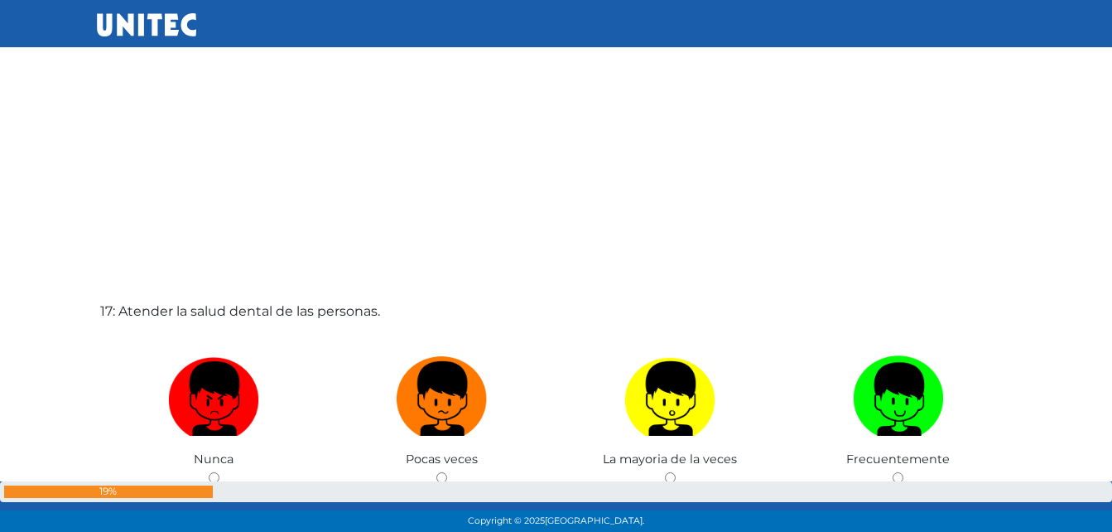
scroll to position [8505, 0]
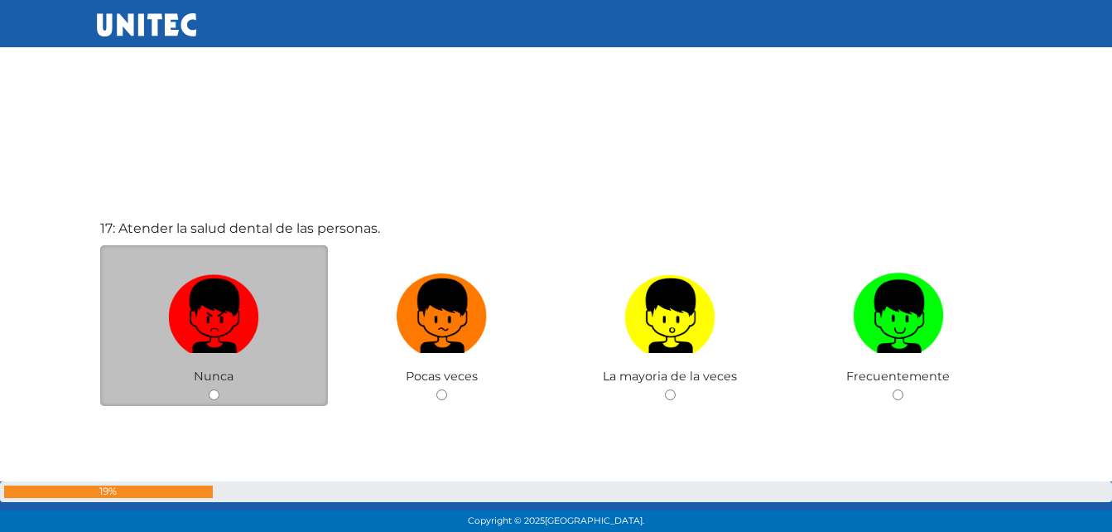
click at [216, 392] on input "radio" at bounding box center [214, 394] width 11 height 11
radio input "true"
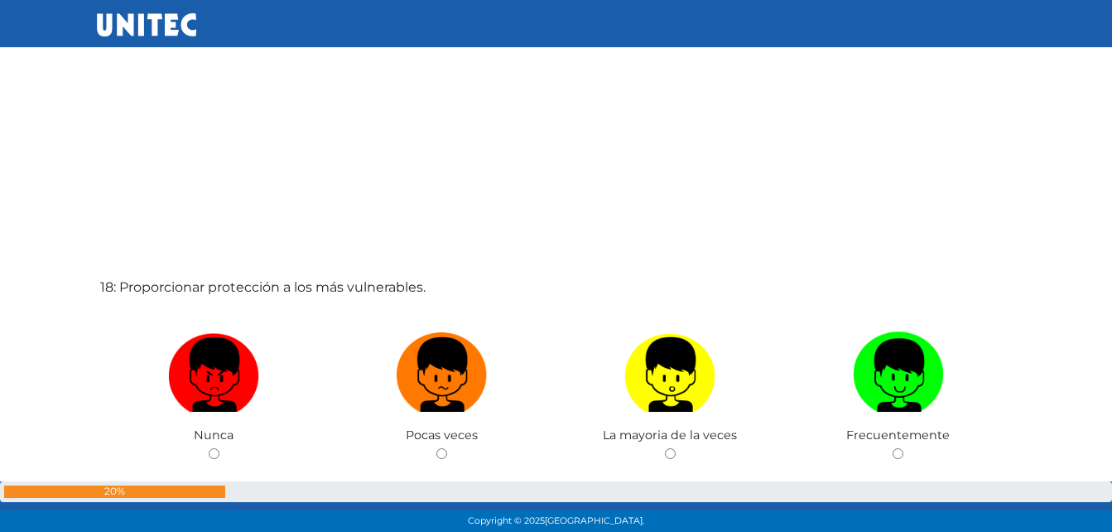
scroll to position [9060, 0]
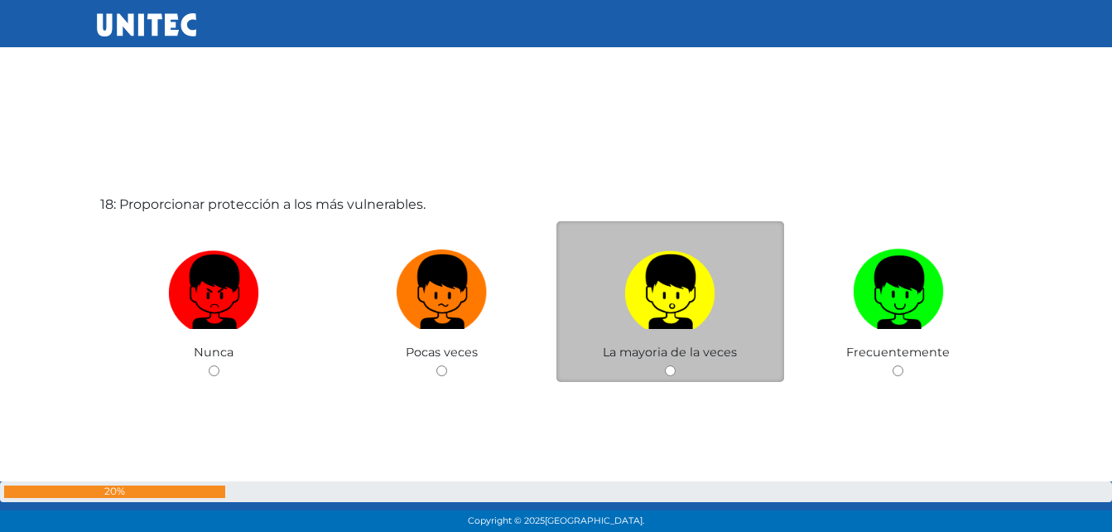
click at [668, 369] on input "radio" at bounding box center [670, 370] width 11 height 11
radio input "true"
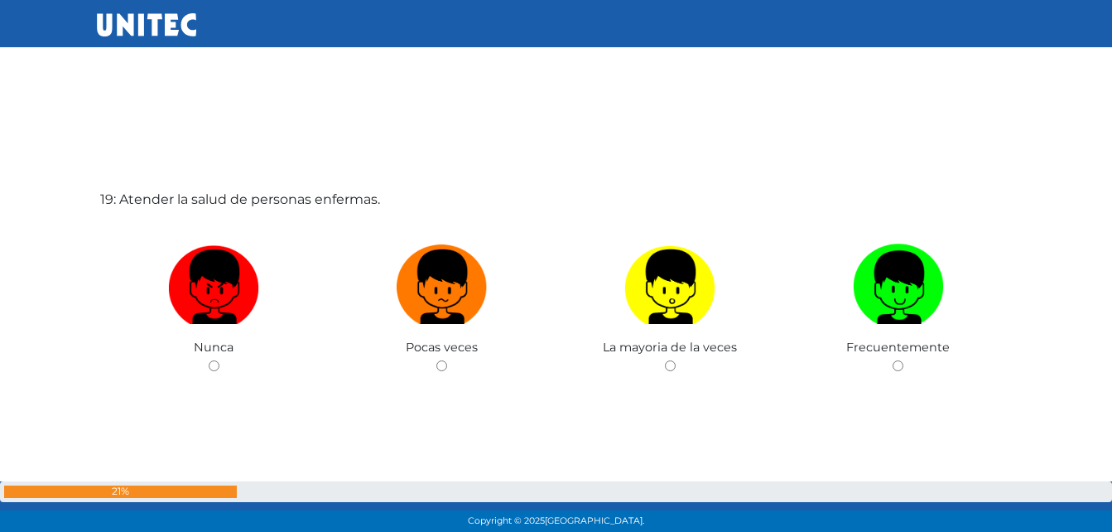
scroll to position [9653, 0]
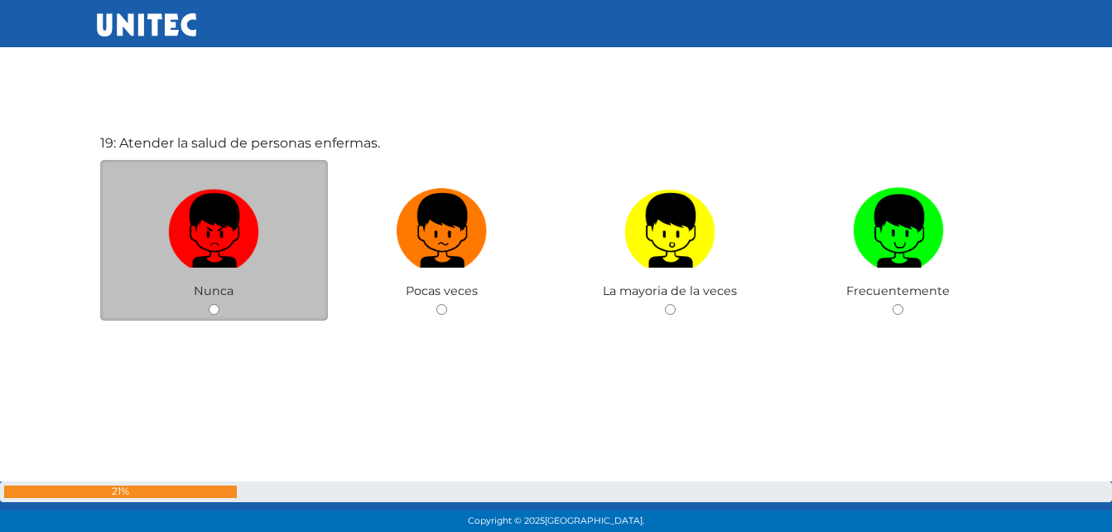
click at [210, 306] on input "radio" at bounding box center [214, 309] width 11 height 11
radio input "true"
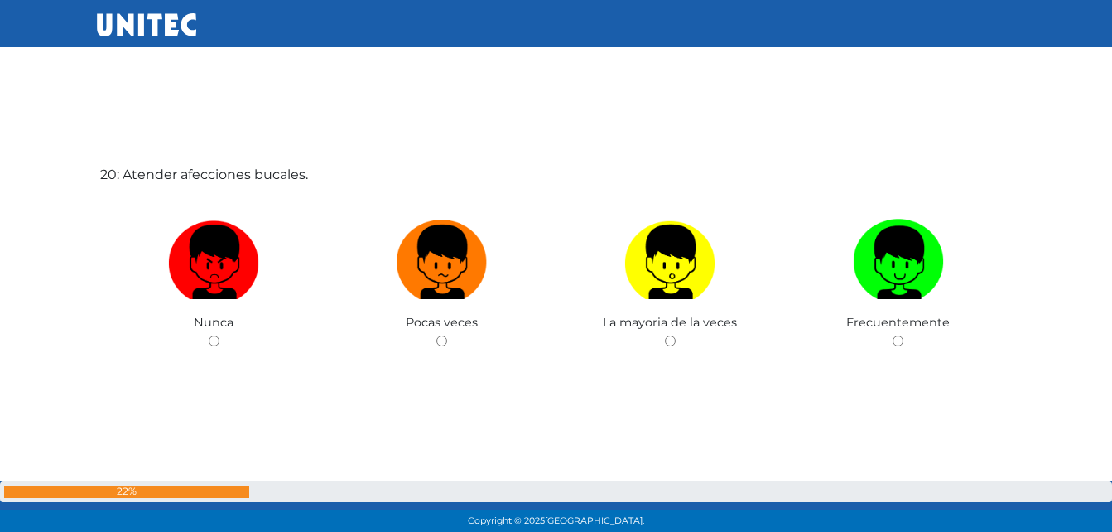
scroll to position [10185, 0]
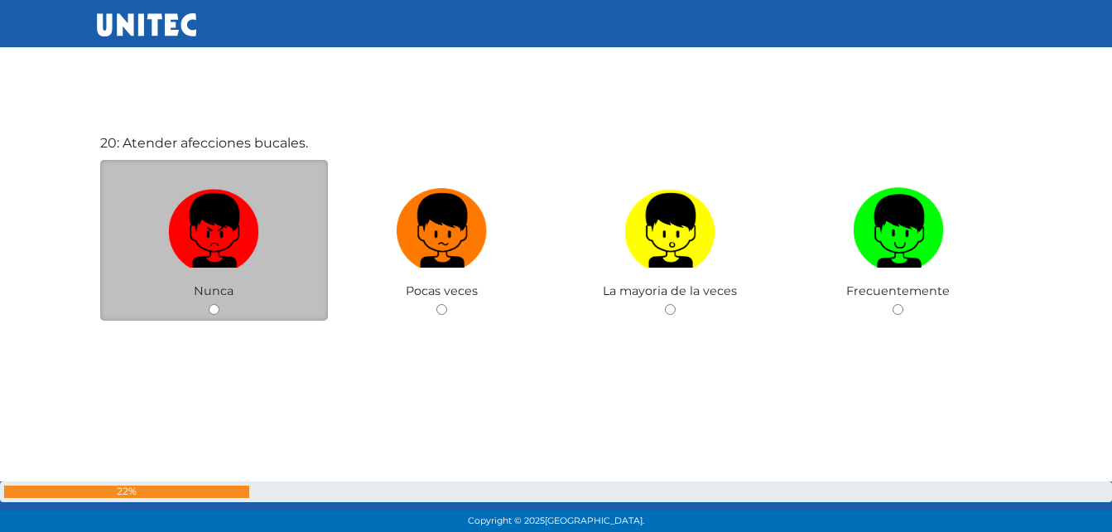
click at [213, 305] on input "radio" at bounding box center [214, 309] width 11 height 11
radio input "true"
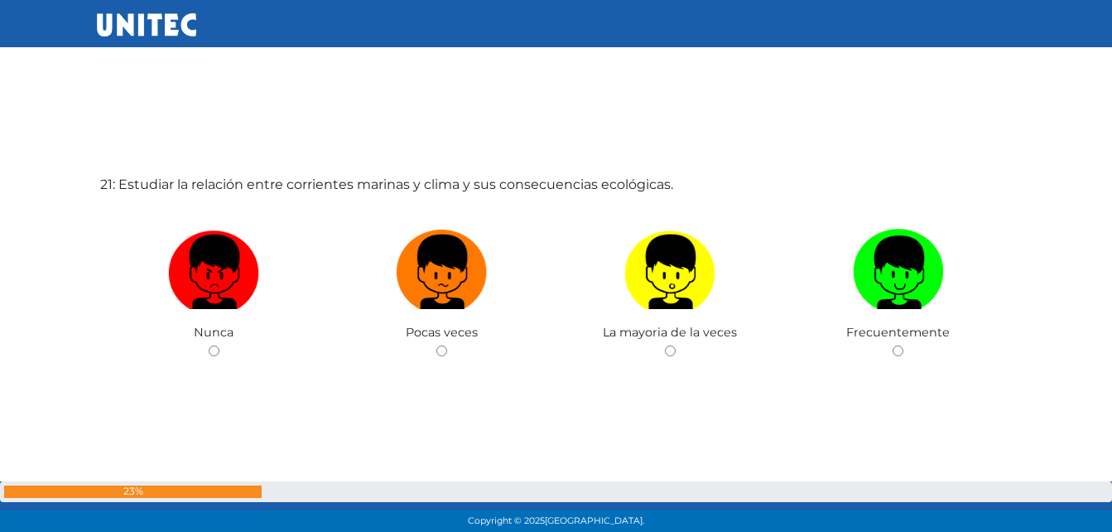
scroll to position [10717, 0]
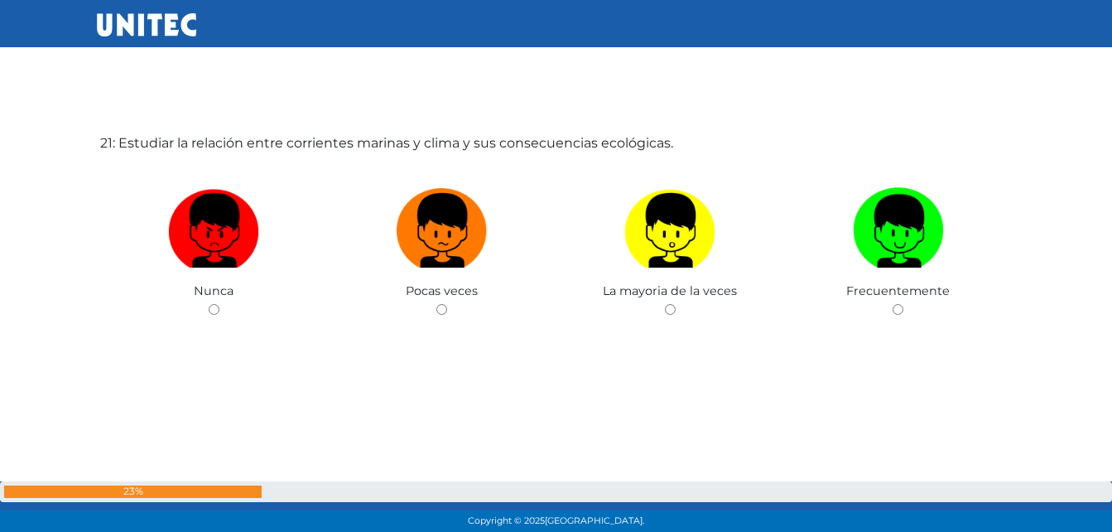
click at [213, 305] on input "radio" at bounding box center [214, 309] width 11 height 11
radio input "true"
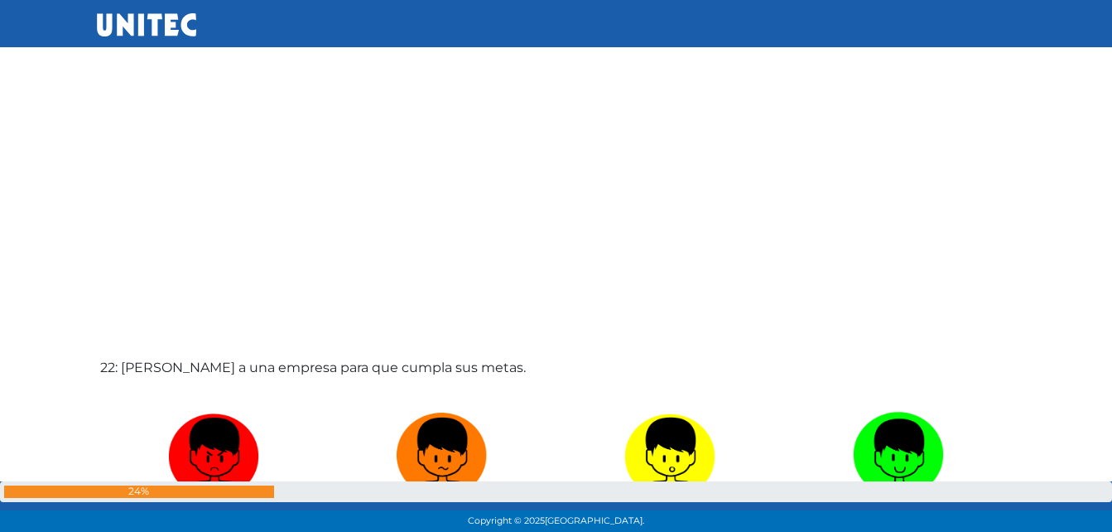
scroll to position [11107, 0]
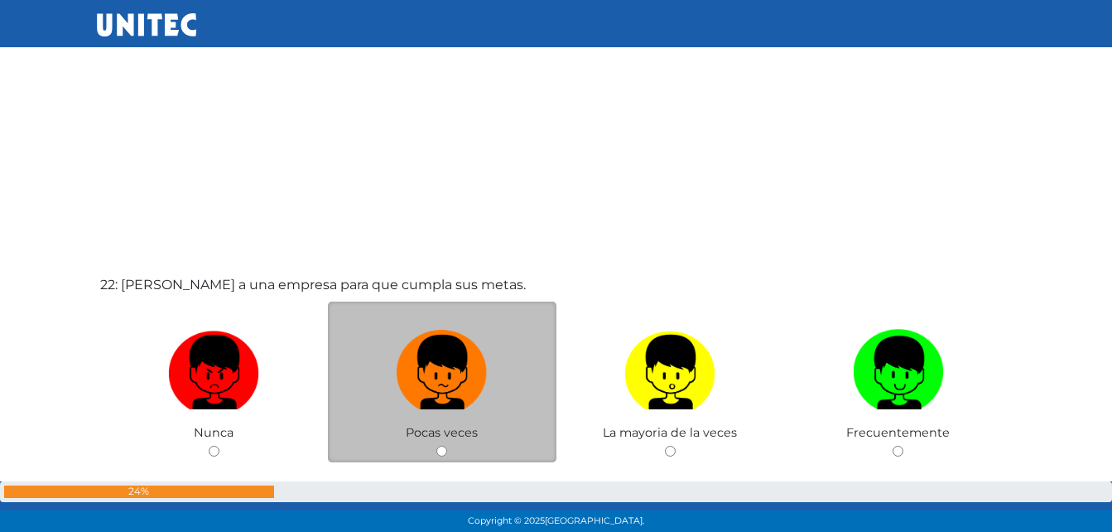
click at [438, 455] on input "radio" at bounding box center [441, 451] width 11 height 11
radio input "true"
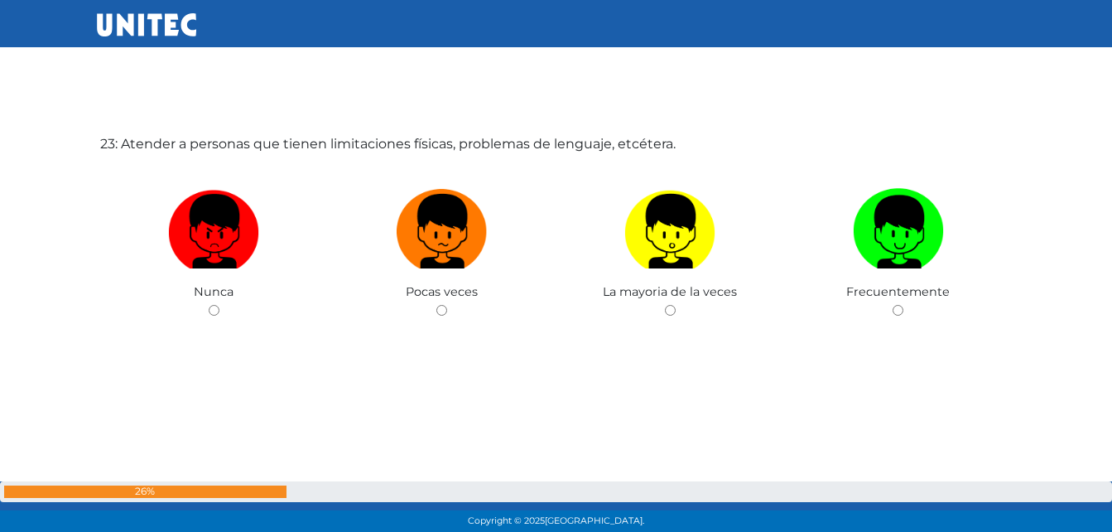
scroll to position [11780, 0]
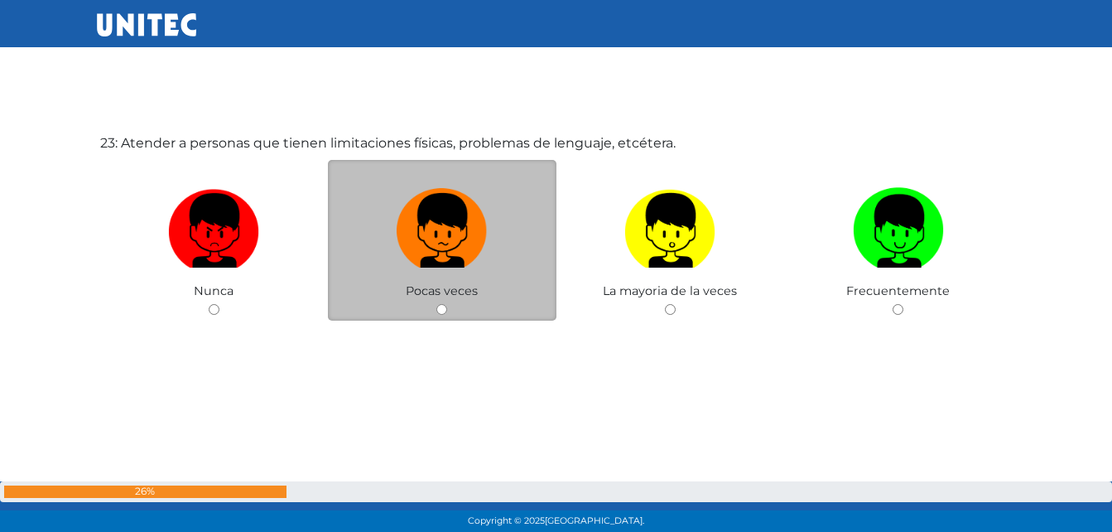
click at [441, 308] on input "radio" at bounding box center [441, 309] width 11 height 11
radio input "true"
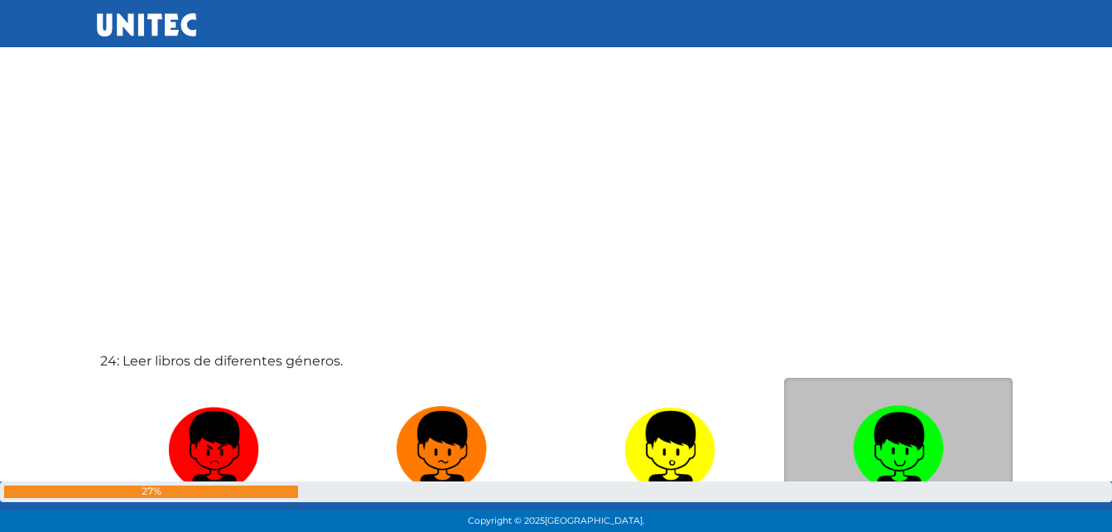
scroll to position [12312, 0]
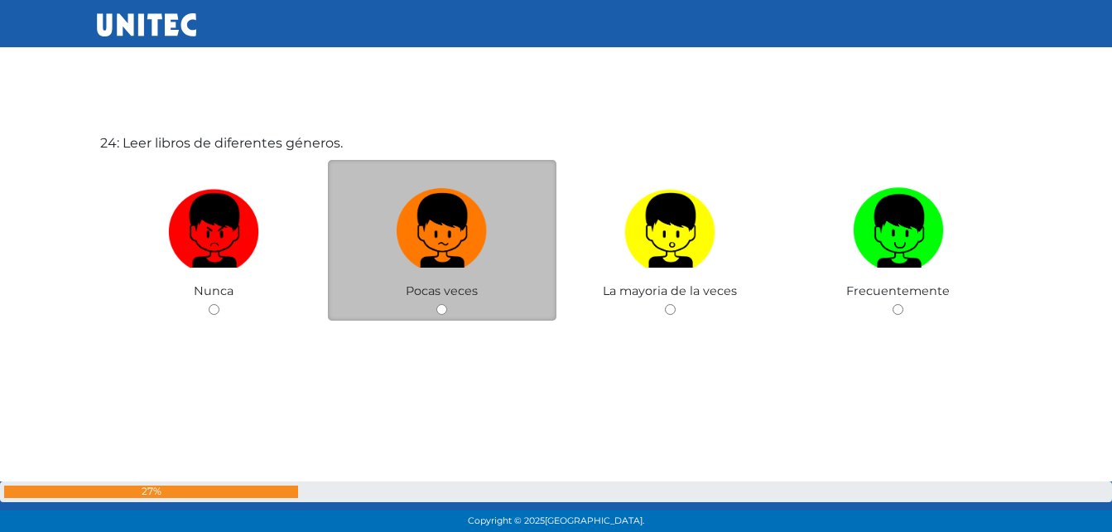
click at [441, 309] on input "radio" at bounding box center [441, 309] width 11 height 11
radio input "true"
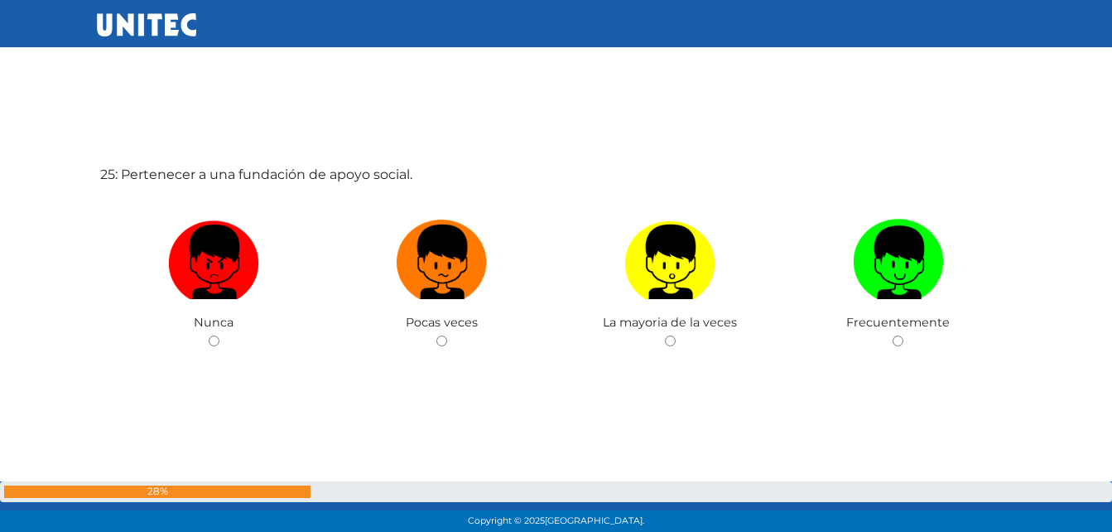
scroll to position [12844, 0]
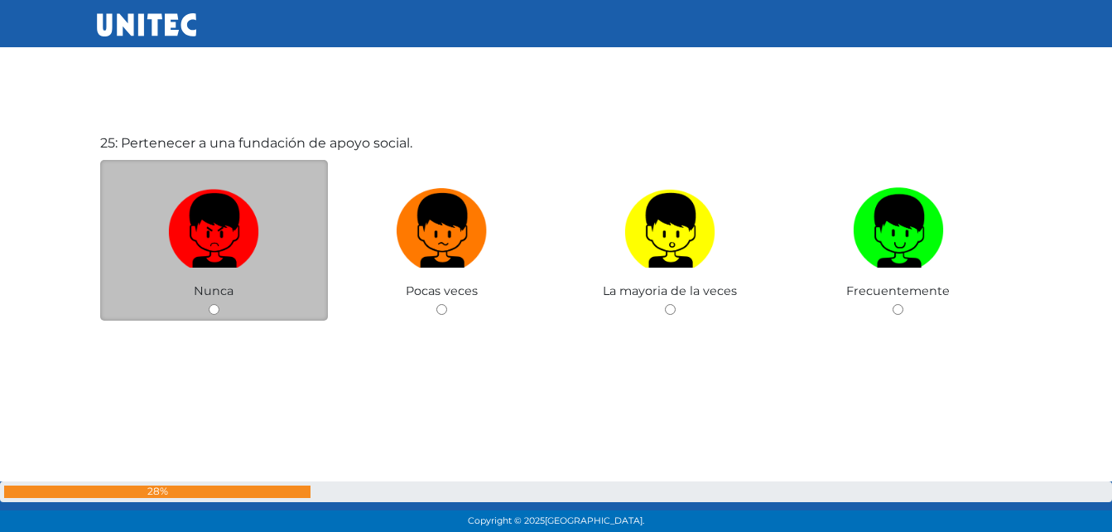
click at [203, 304] on div "Nunca" at bounding box center [214, 240] width 229 height 161
click at [216, 310] on input "radio" at bounding box center [214, 309] width 11 height 11
radio input "true"
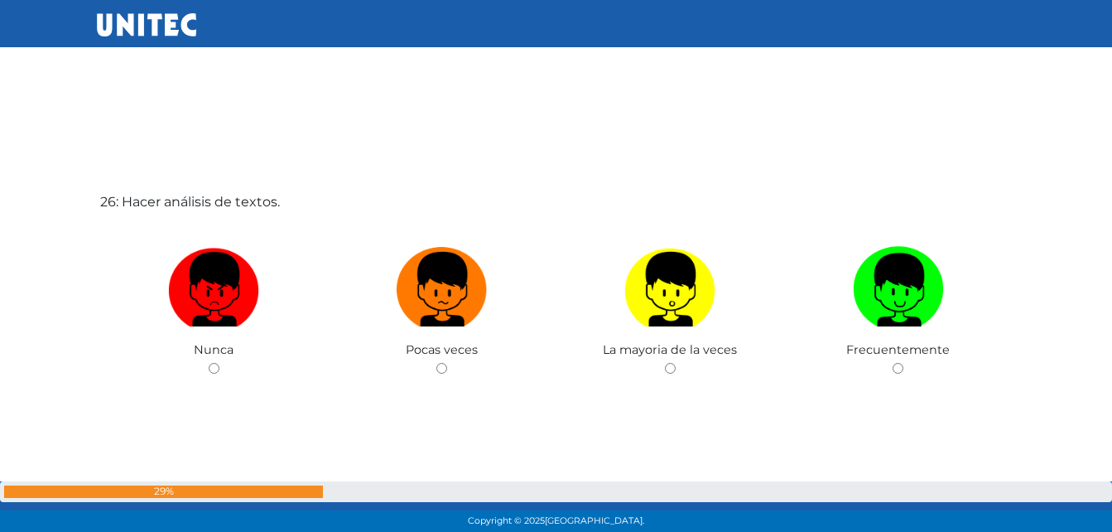
scroll to position [13399, 0]
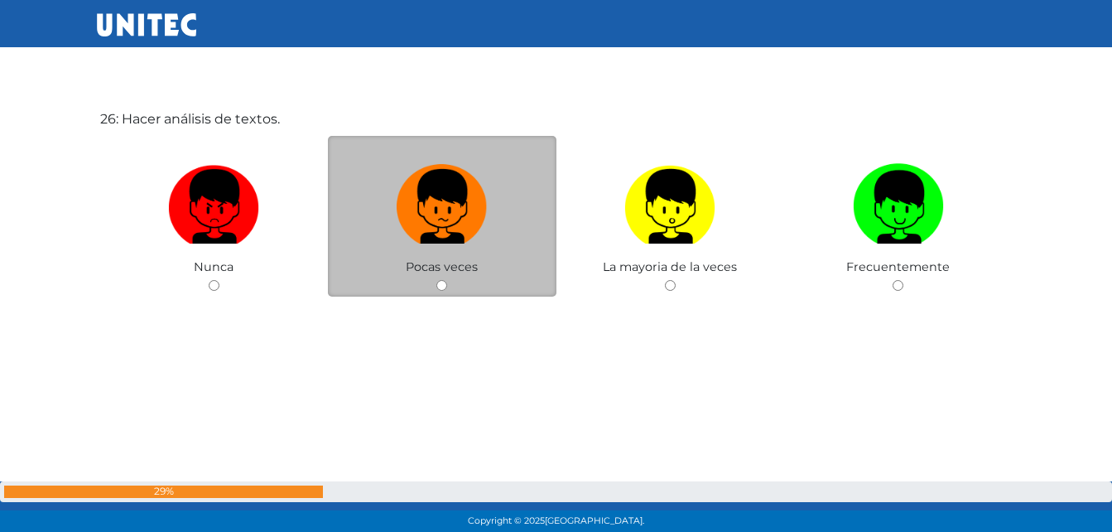
click at [441, 287] on input "radio" at bounding box center [441, 285] width 11 height 11
radio input "true"
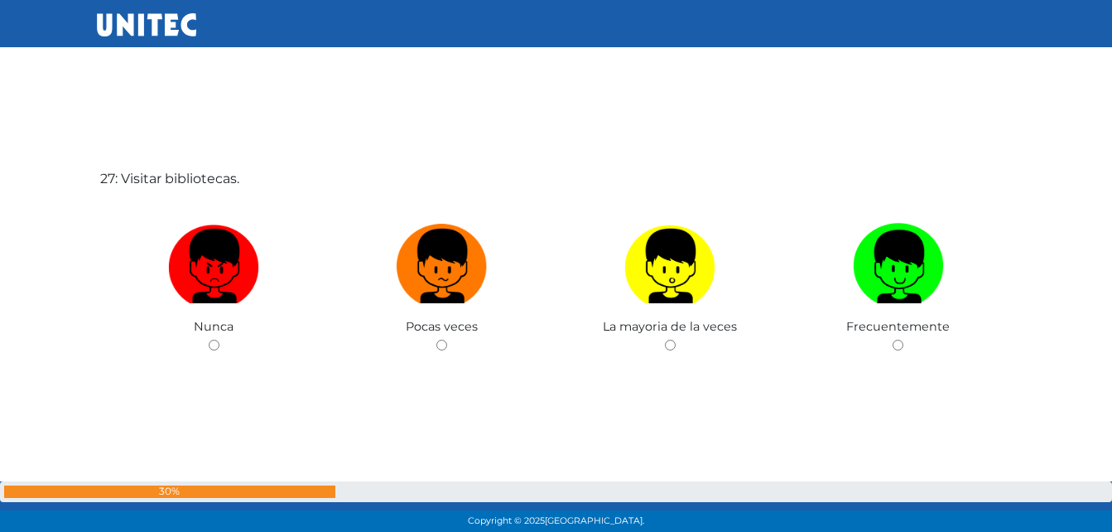
scroll to position [13954, 0]
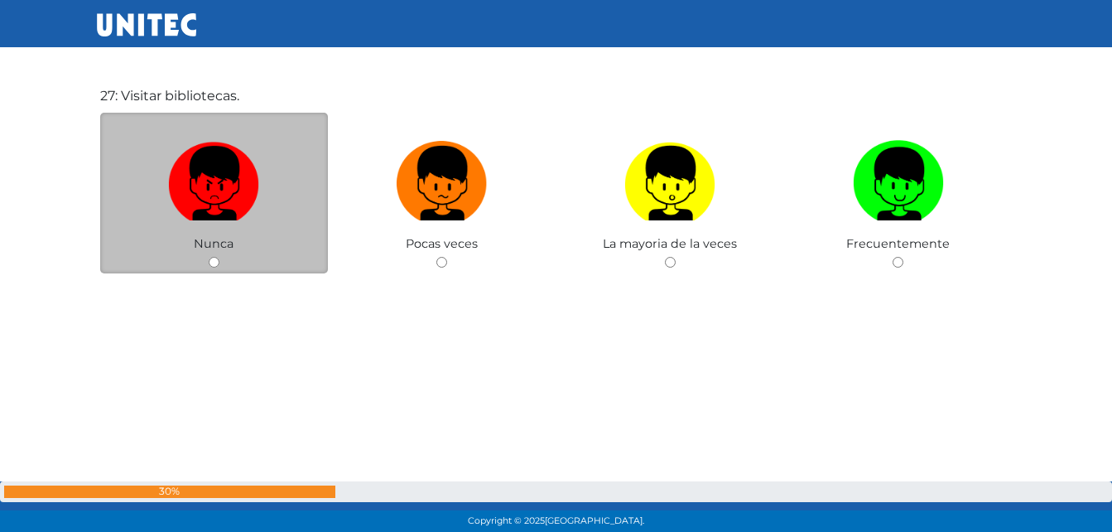
click at [210, 258] on input "radio" at bounding box center [214, 262] width 11 height 11
radio input "true"
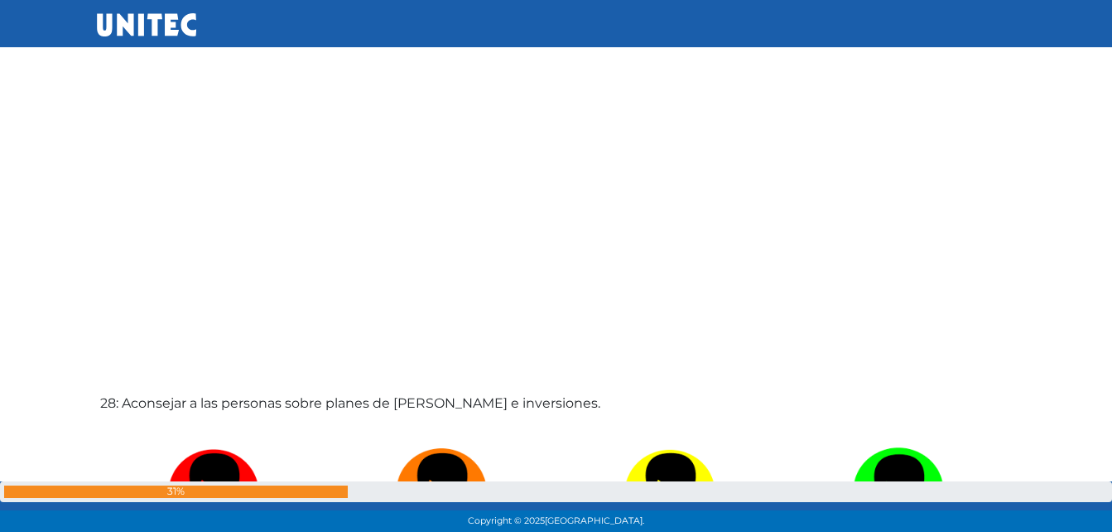
scroll to position [14344, 0]
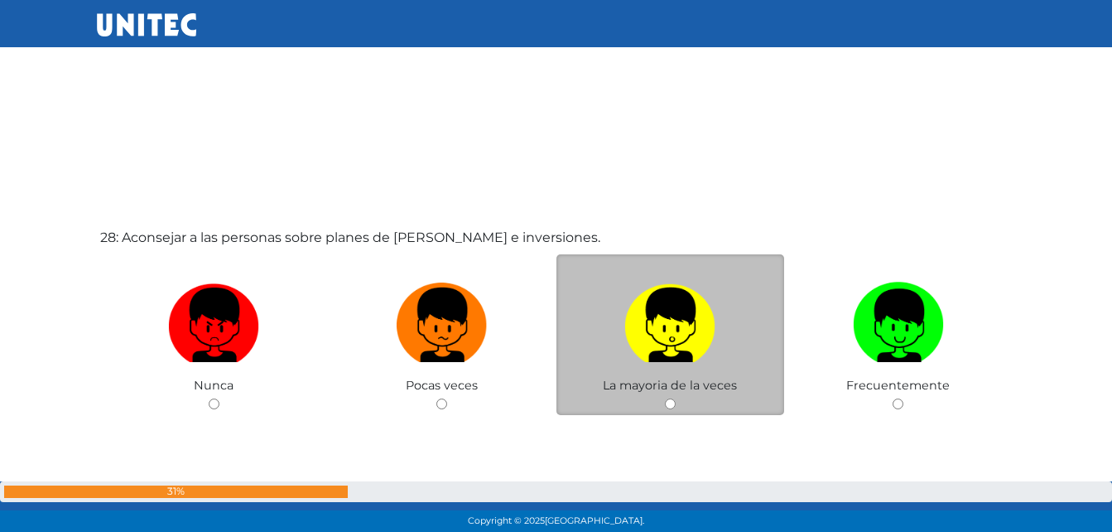
click at [672, 402] on input "radio" at bounding box center [670, 403] width 11 height 11
radio input "true"
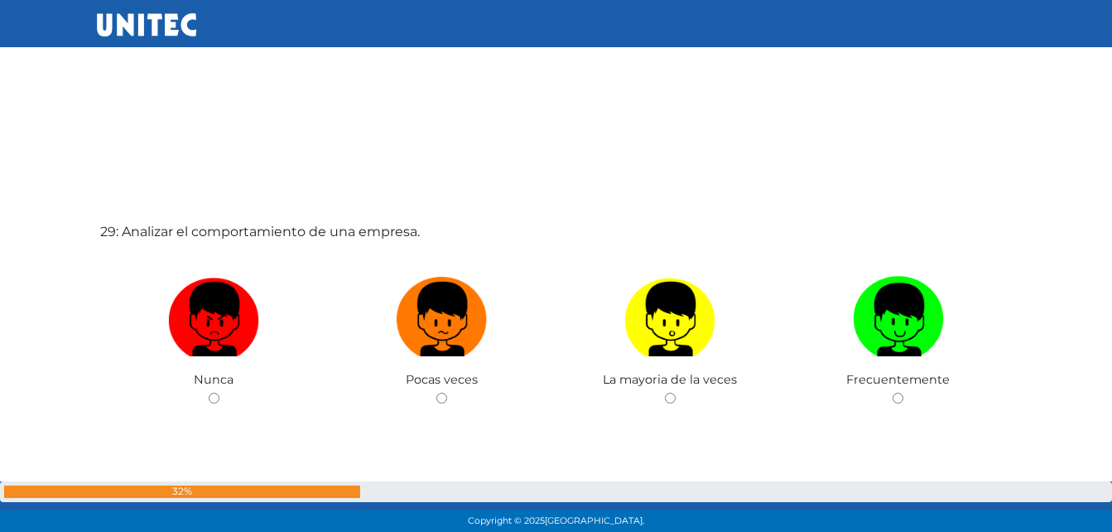
scroll to position [14970, 0]
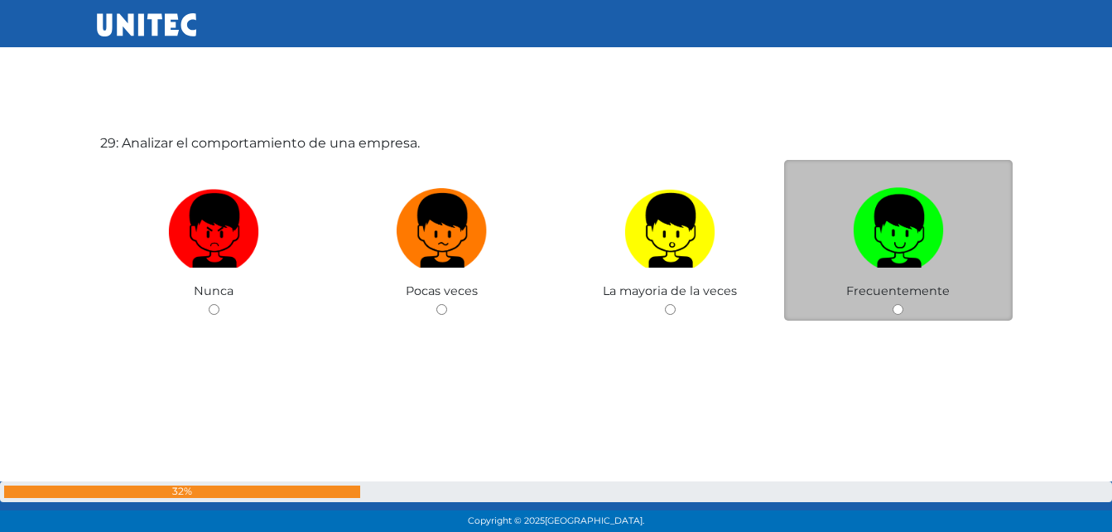
click at [897, 310] on input "radio" at bounding box center [898, 309] width 11 height 11
radio input "true"
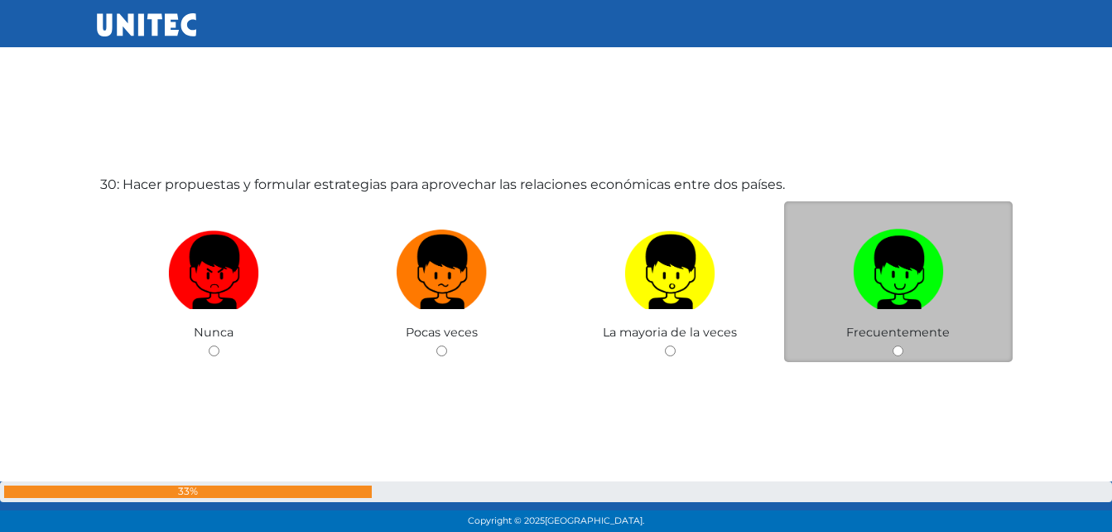
scroll to position [15502, 0]
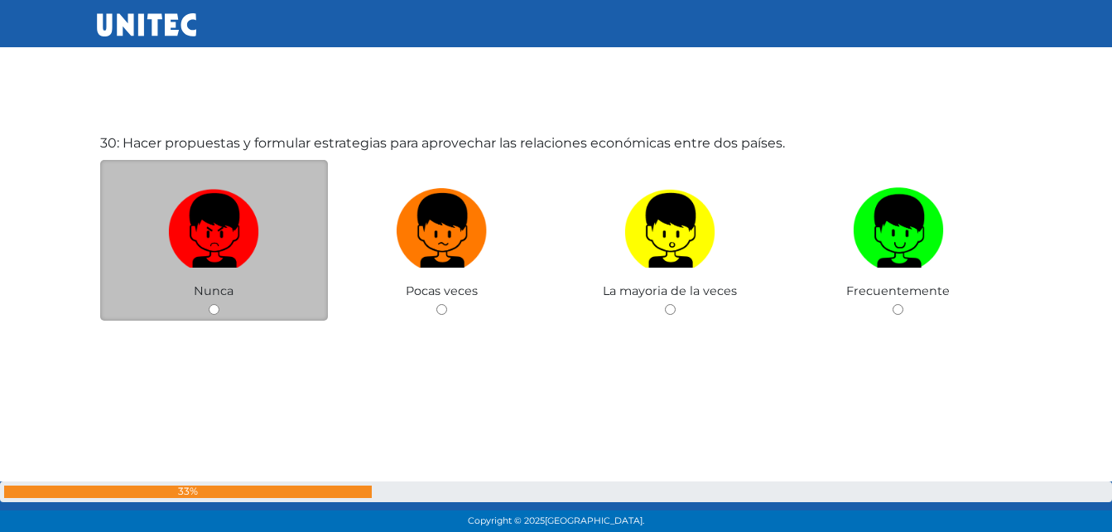
click at [211, 304] on input "radio" at bounding box center [214, 309] width 11 height 11
radio input "true"
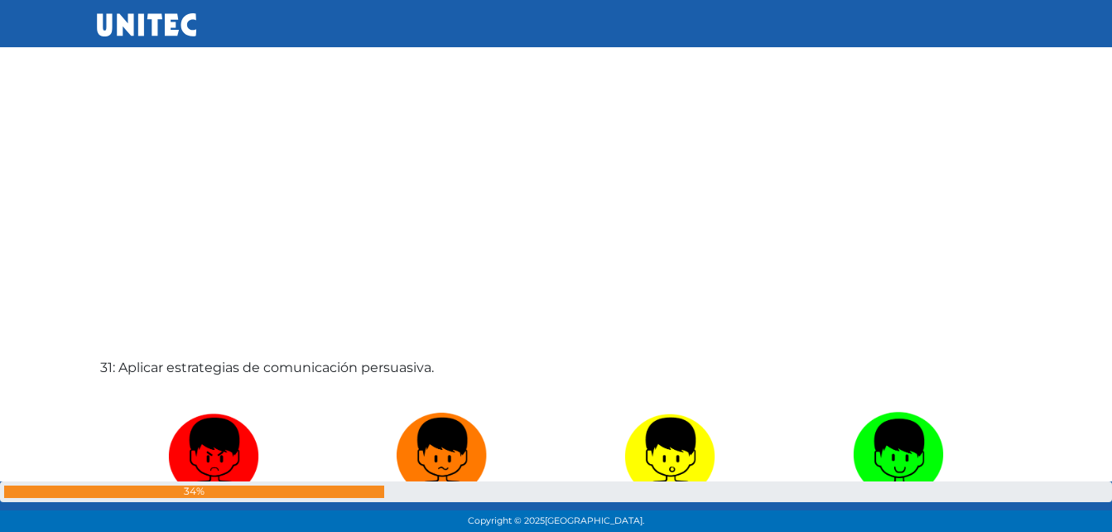
scroll to position [15975, 0]
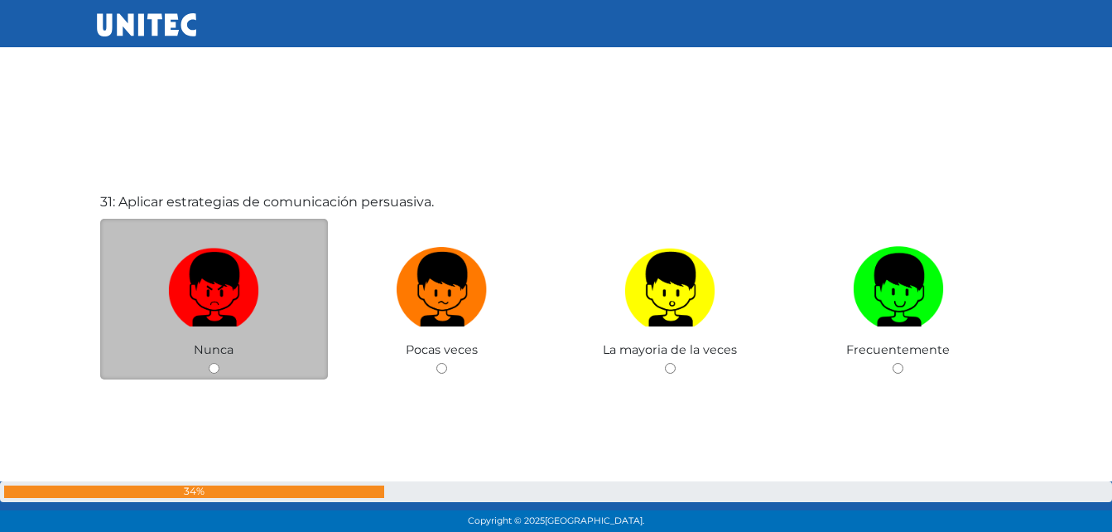
click at [210, 364] on input "radio" at bounding box center [214, 368] width 11 height 11
radio input "true"
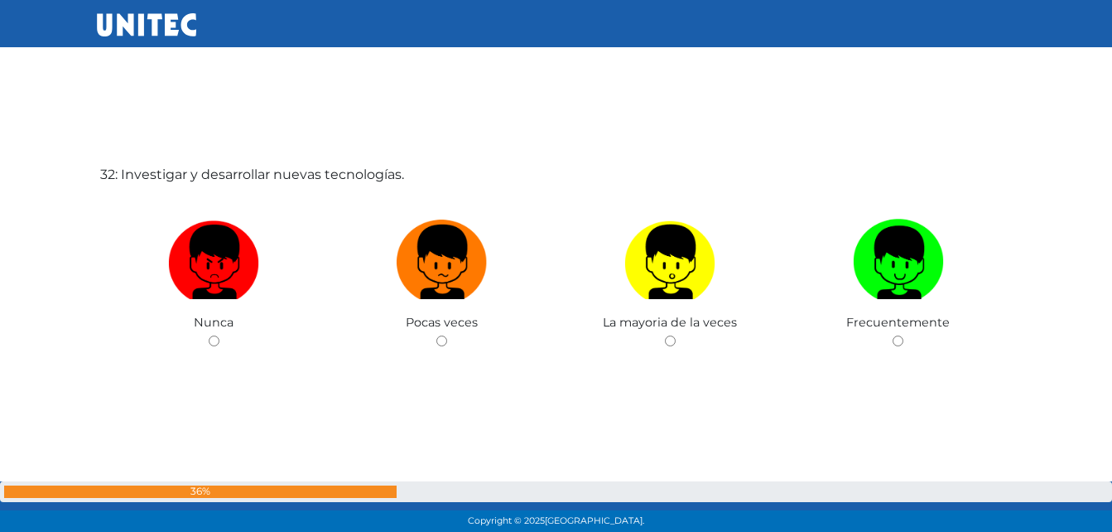
scroll to position [16566, 0]
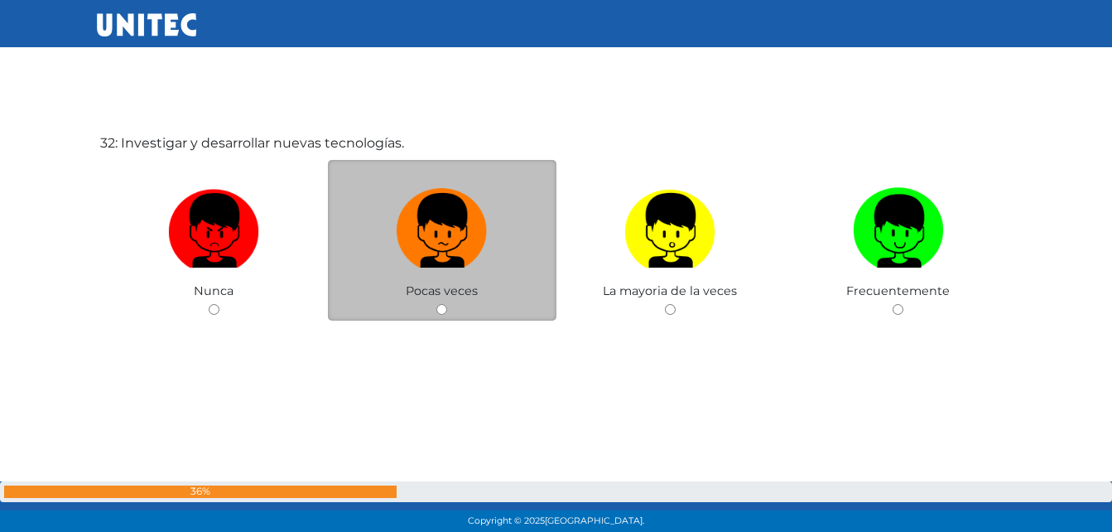
click at [443, 312] on input "radio" at bounding box center [441, 309] width 11 height 11
radio input "true"
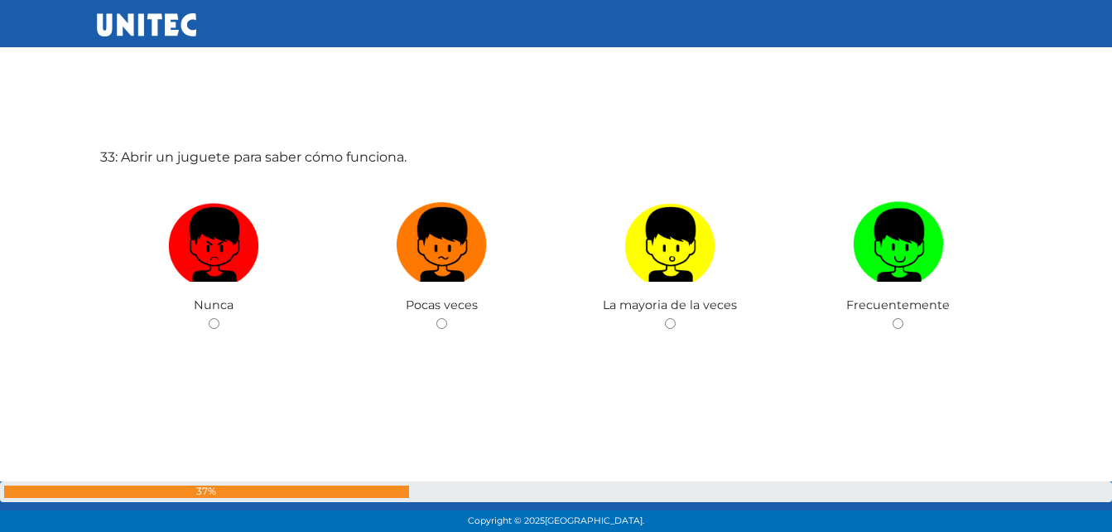
scroll to position [17097, 0]
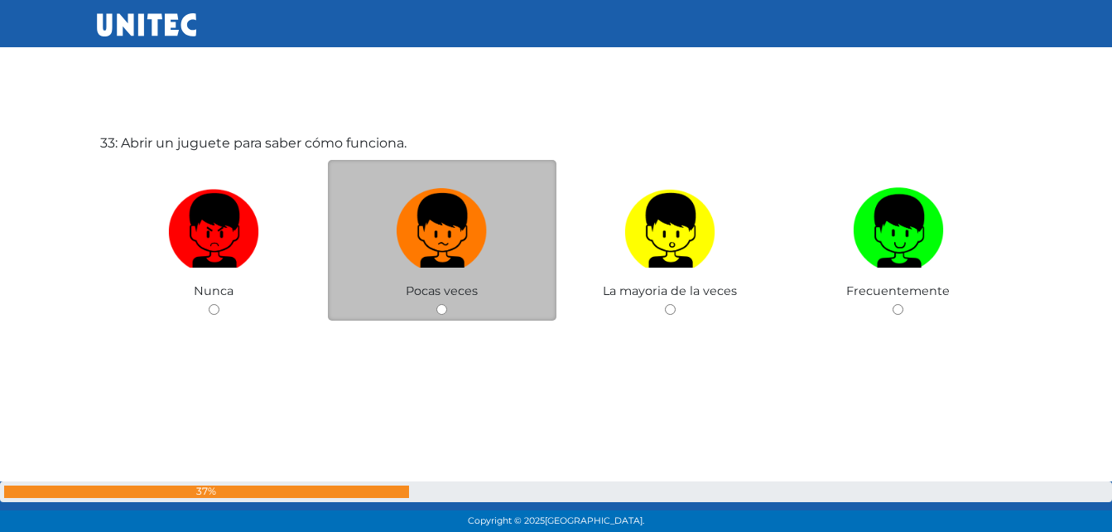
click at [441, 306] on input "radio" at bounding box center [441, 309] width 11 height 11
radio input "true"
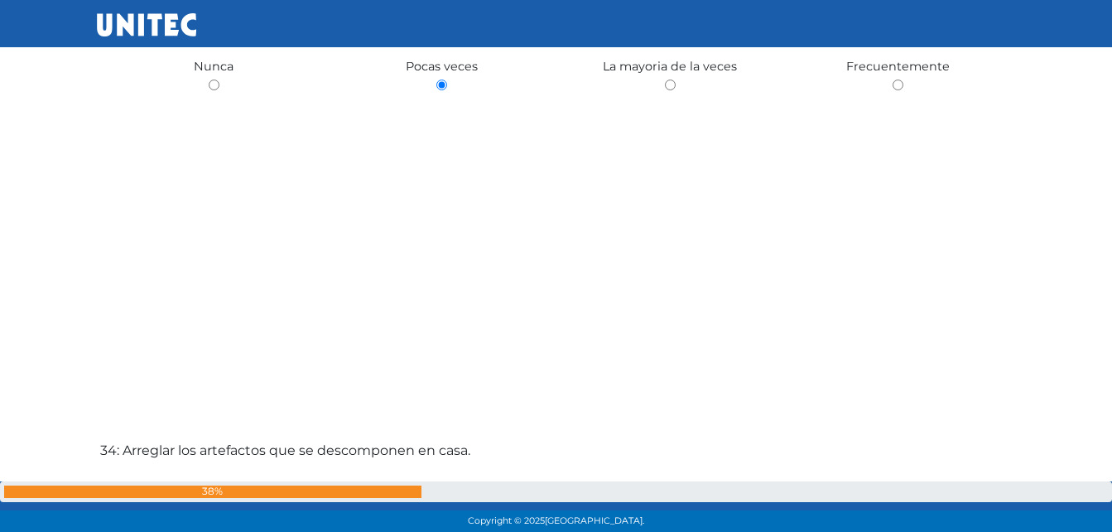
scroll to position [17487, 0]
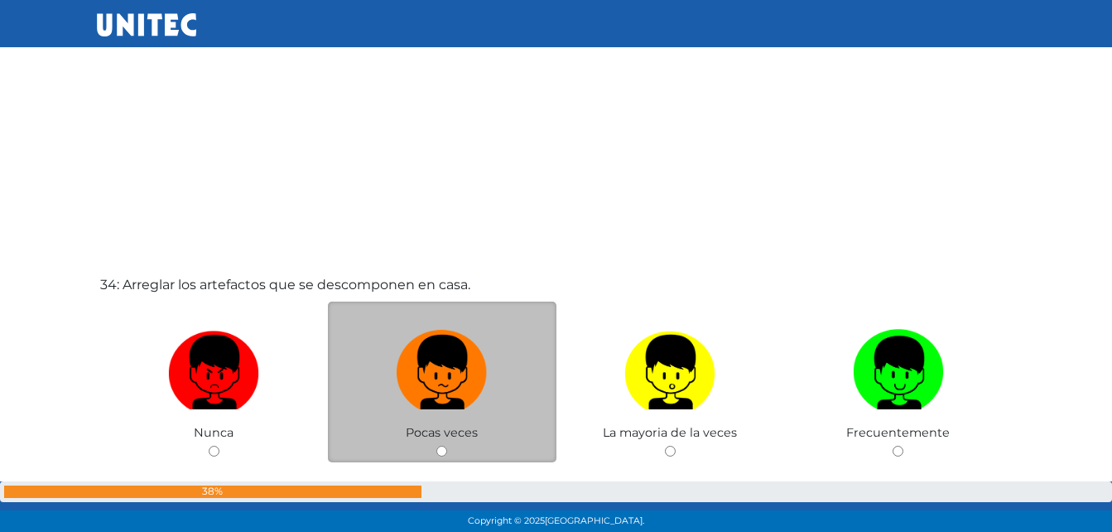
click at [445, 453] on input "radio" at bounding box center [441, 451] width 11 height 11
radio input "true"
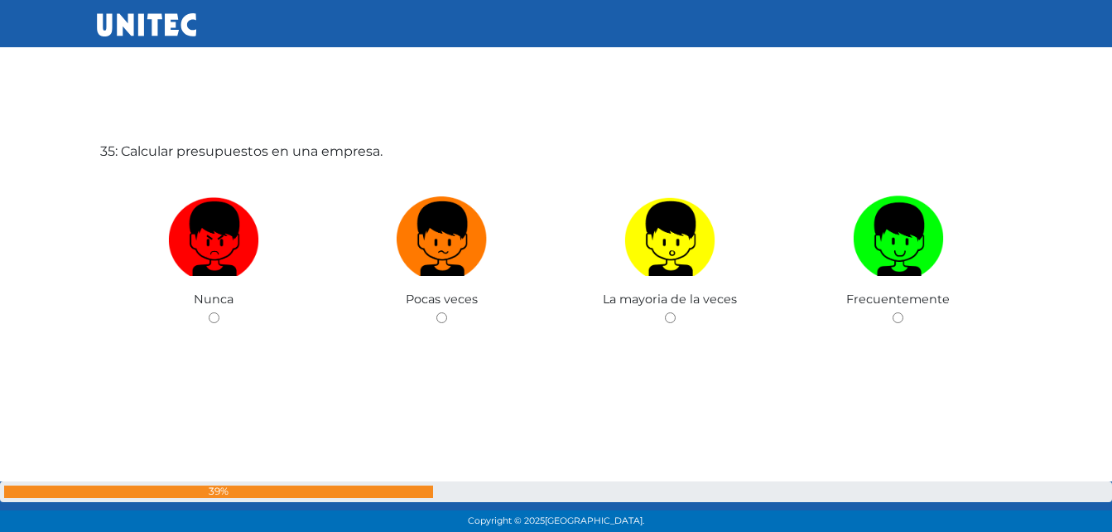
scroll to position [18161, 0]
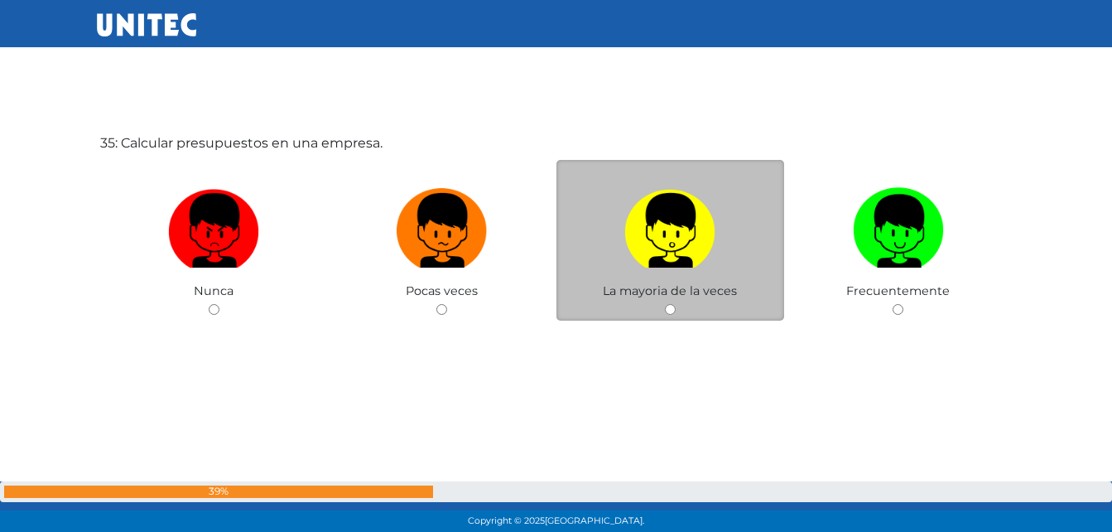
click at [672, 310] on input "radio" at bounding box center [670, 309] width 11 height 11
radio input "true"
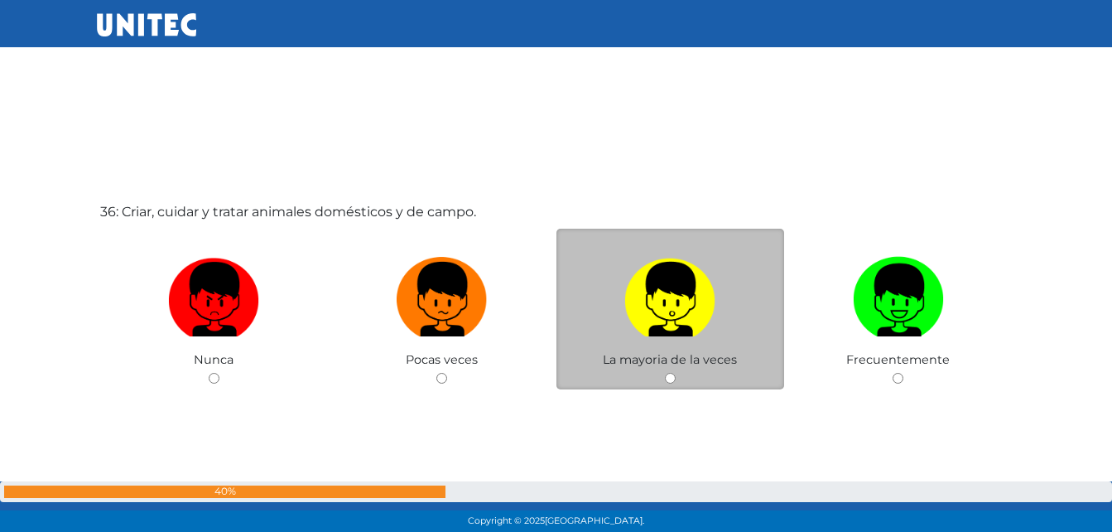
scroll to position [18692, 0]
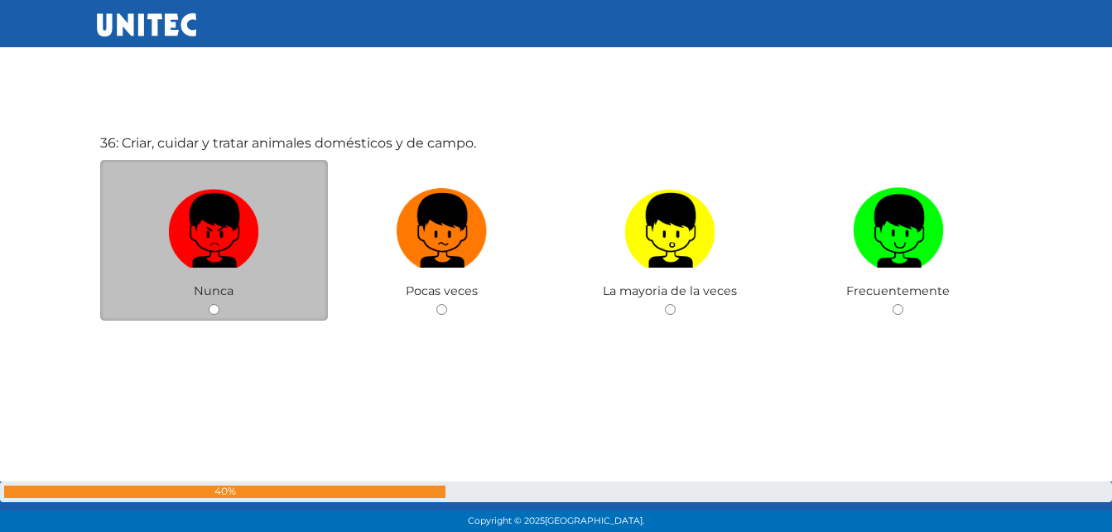
click at [210, 299] on div "Nunca" at bounding box center [214, 240] width 229 height 161
click at [211, 313] on input "radio" at bounding box center [214, 309] width 11 height 11
radio input "true"
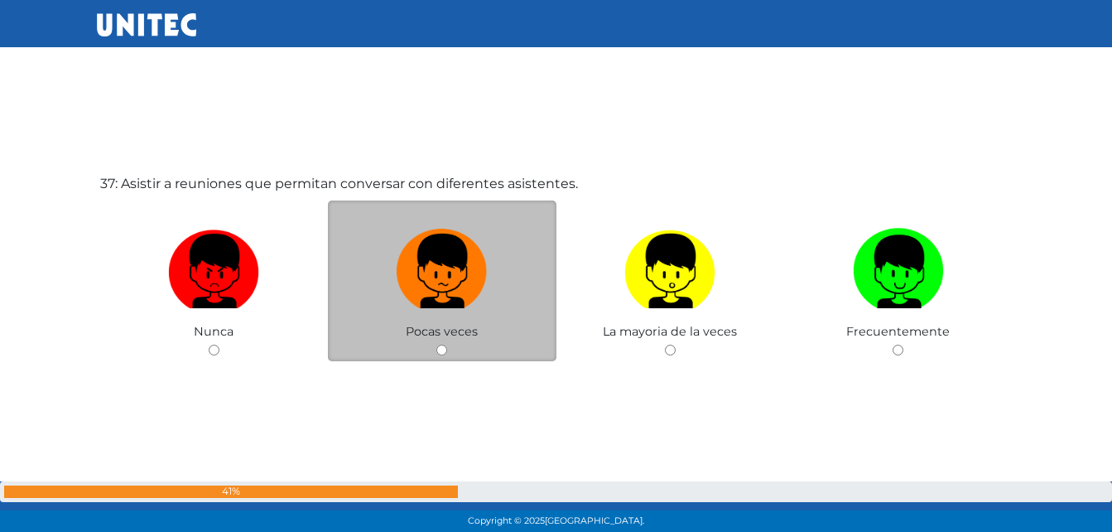
scroll to position [19224, 0]
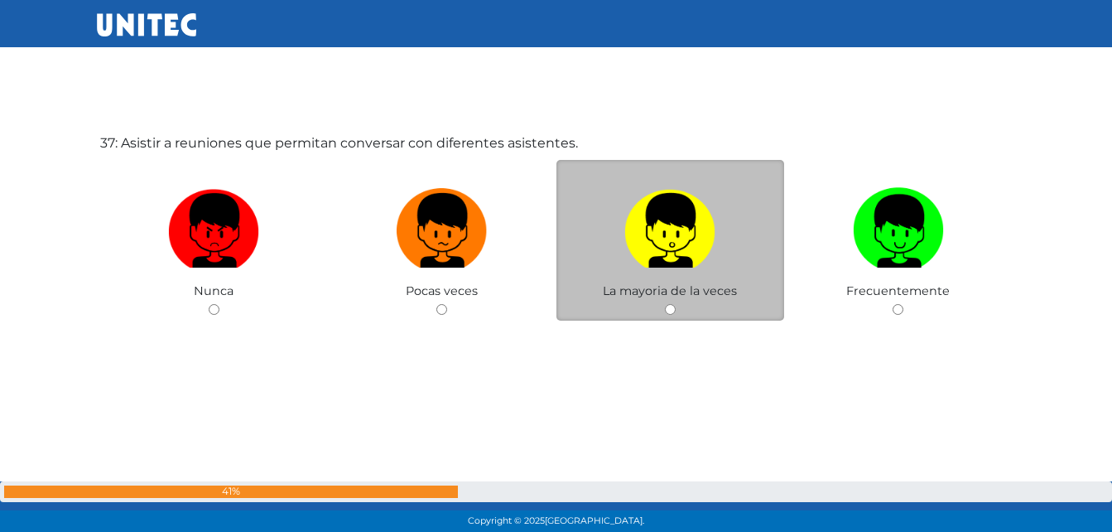
click at [673, 311] on input "radio" at bounding box center [670, 309] width 11 height 11
radio input "true"
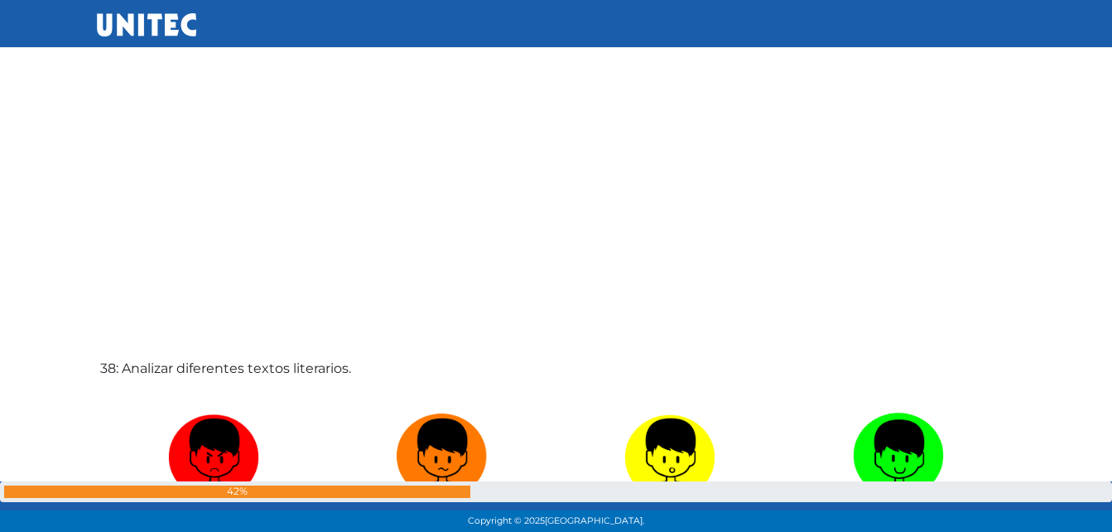
scroll to position [19696, 0]
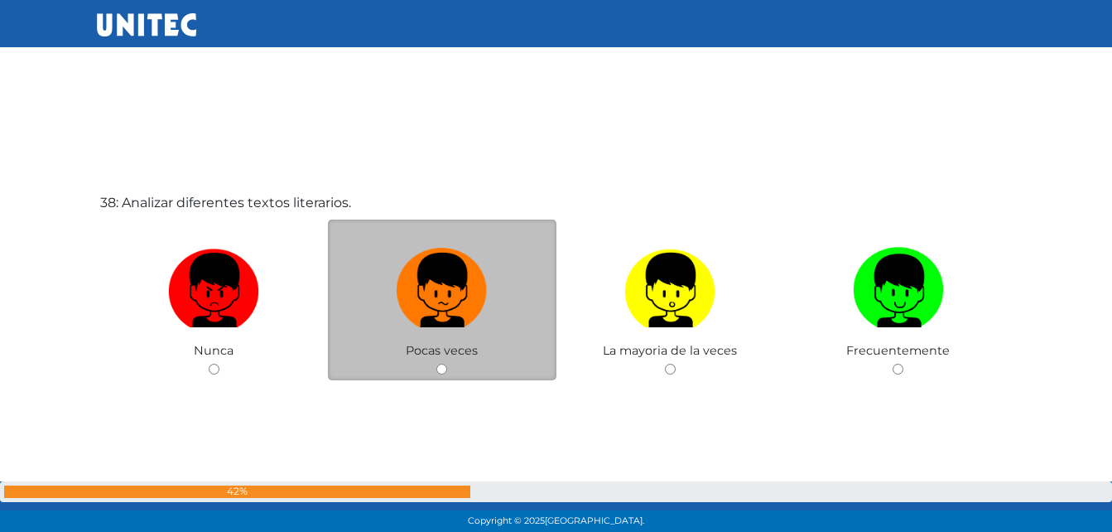
click at [438, 369] on input "radio" at bounding box center [441, 369] width 11 height 11
radio input "true"
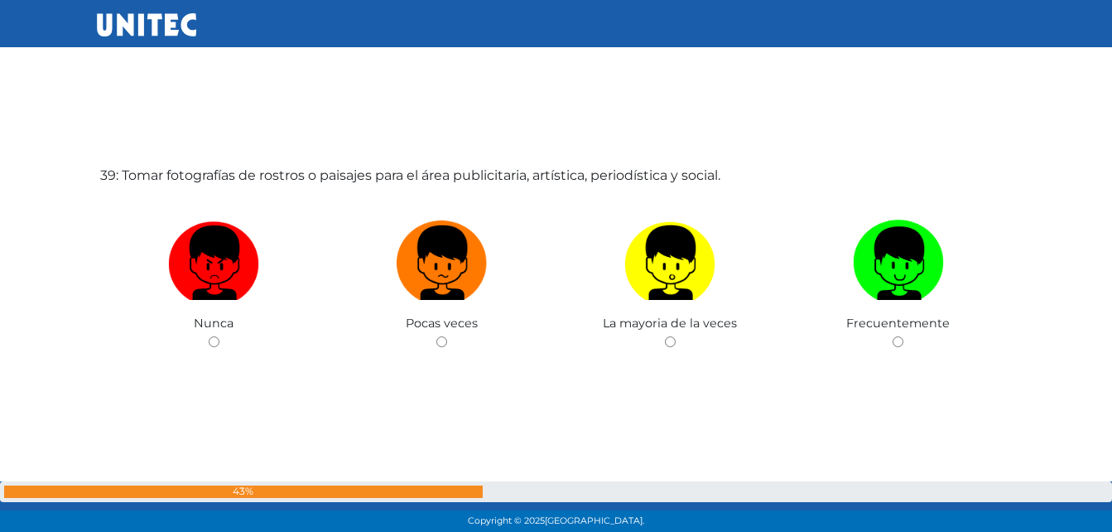
scroll to position [20288, 0]
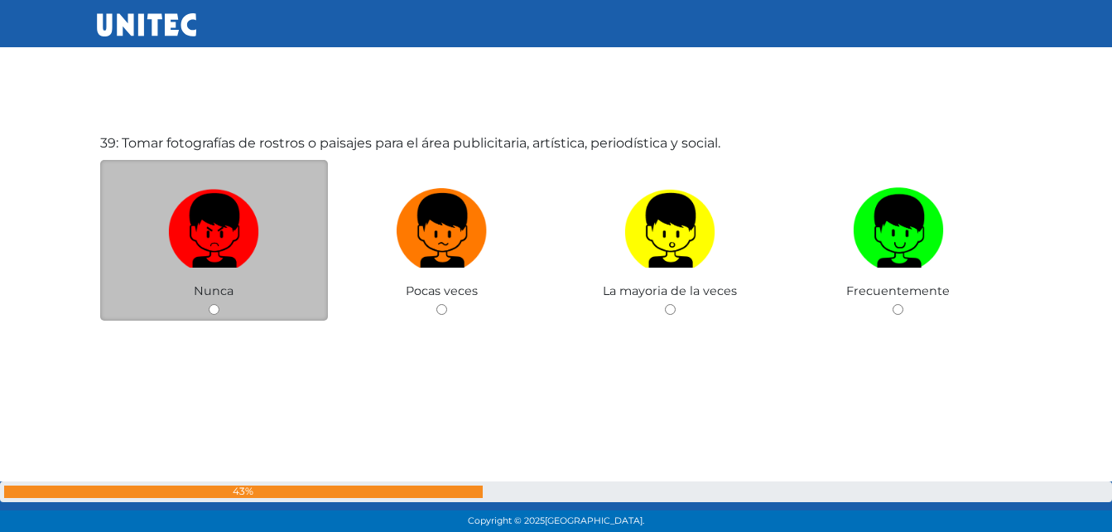
click at [216, 308] on input "radio" at bounding box center [214, 309] width 11 height 11
radio input "true"
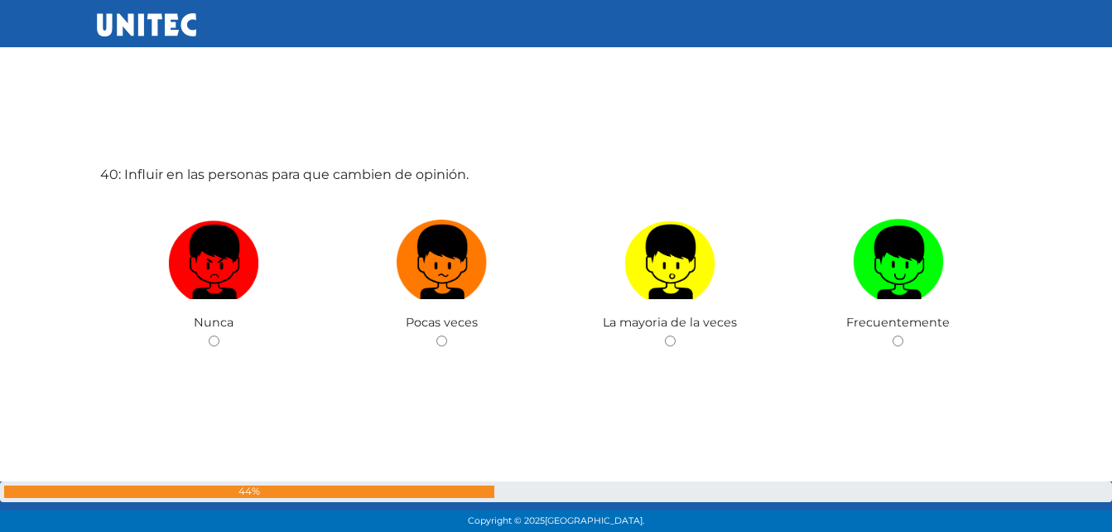
scroll to position [20819, 0]
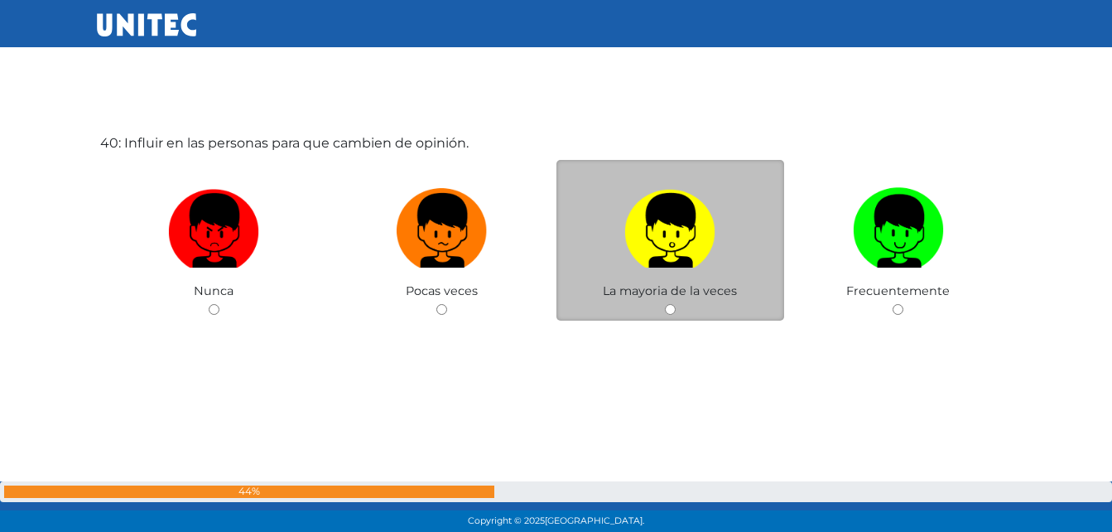
click at [671, 307] on input "radio" at bounding box center [670, 309] width 11 height 11
radio input "true"
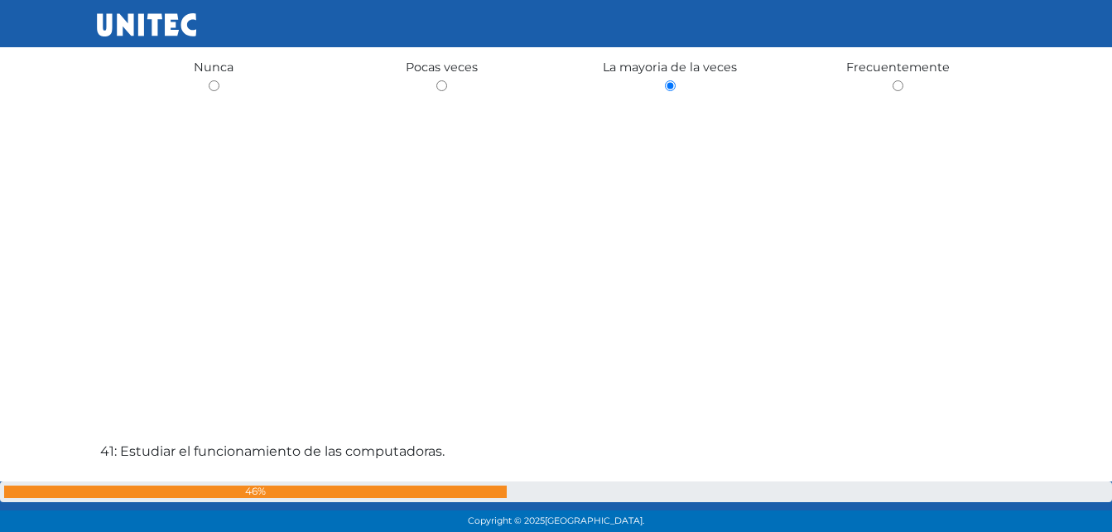
scroll to position [21291, 0]
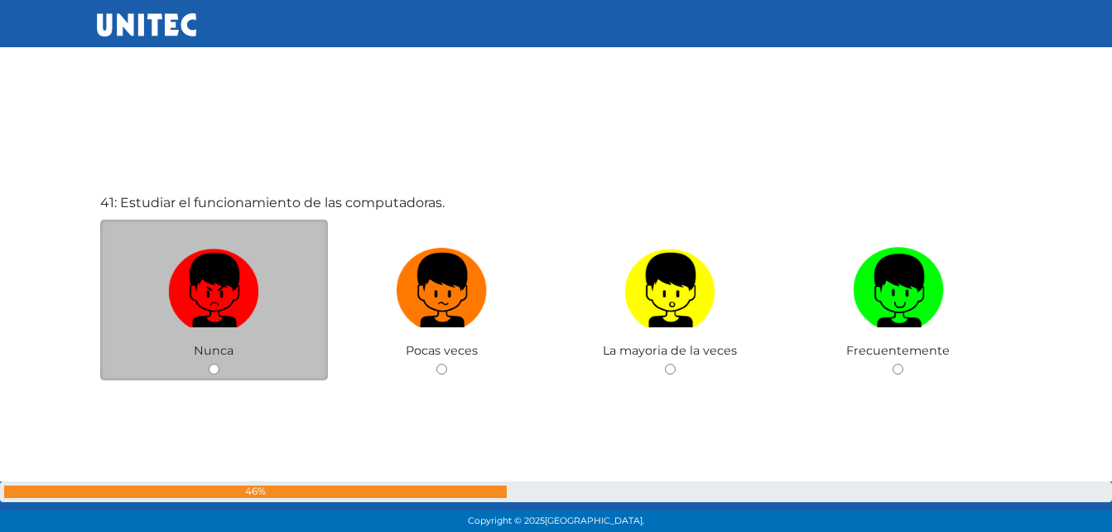
click at [209, 366] on input "radio" at bounding box center [214, 369] width 11 height 11
radio input "true"
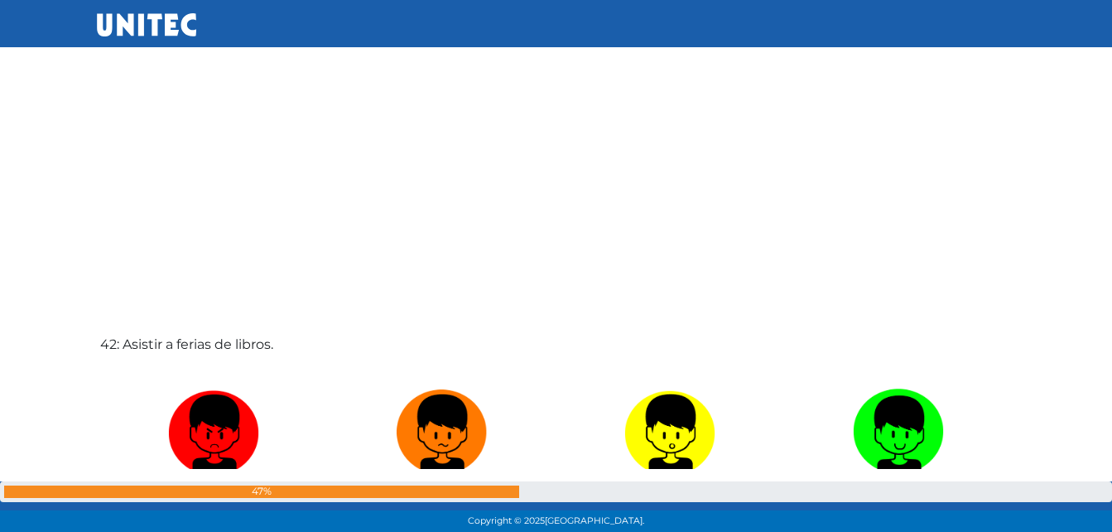
scroll to position [21930, 0]
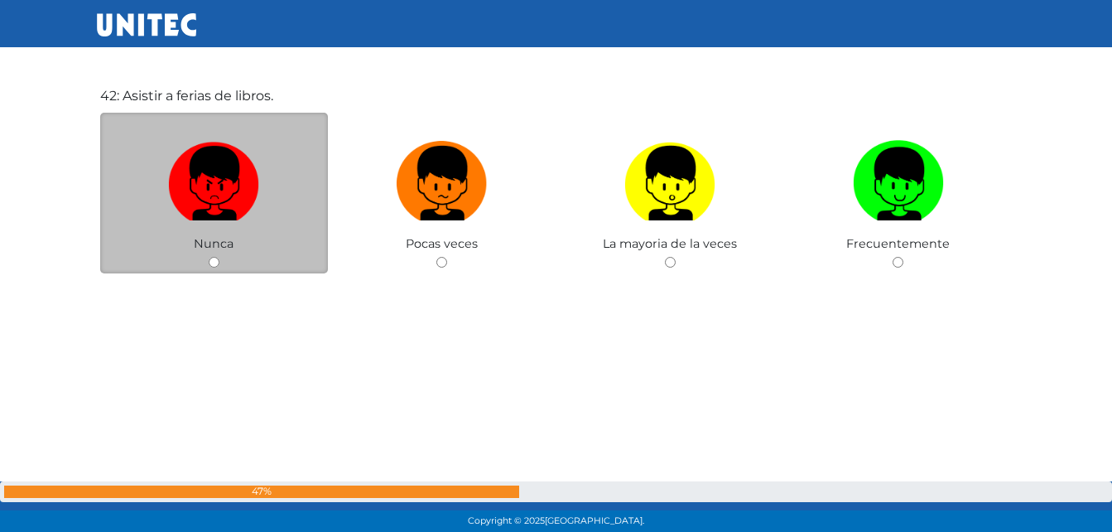
click at [213, 265] on input "radio" at bounding box center [214, 262] width 11 height 11
radio input "true"
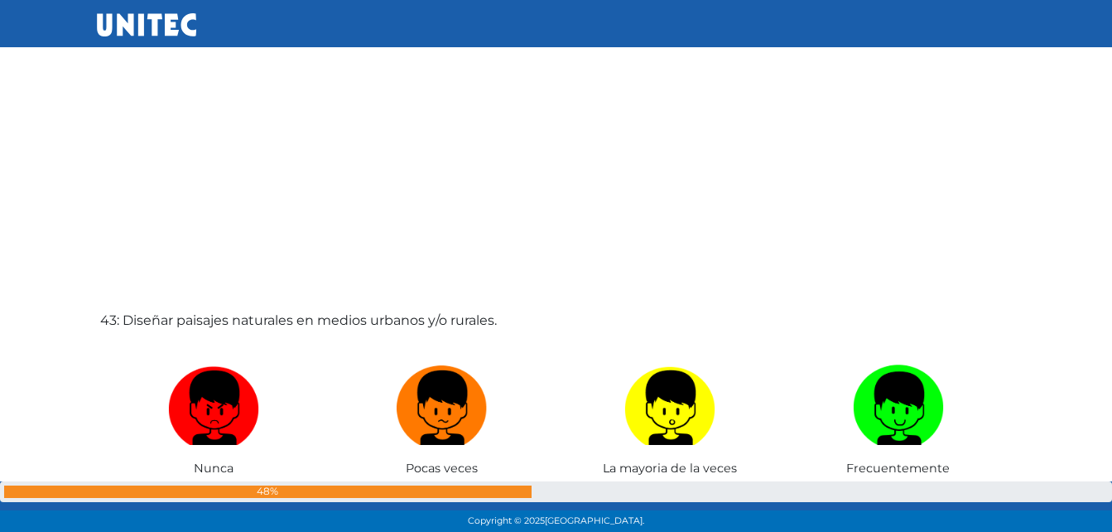
scroll to position [22320, 0]
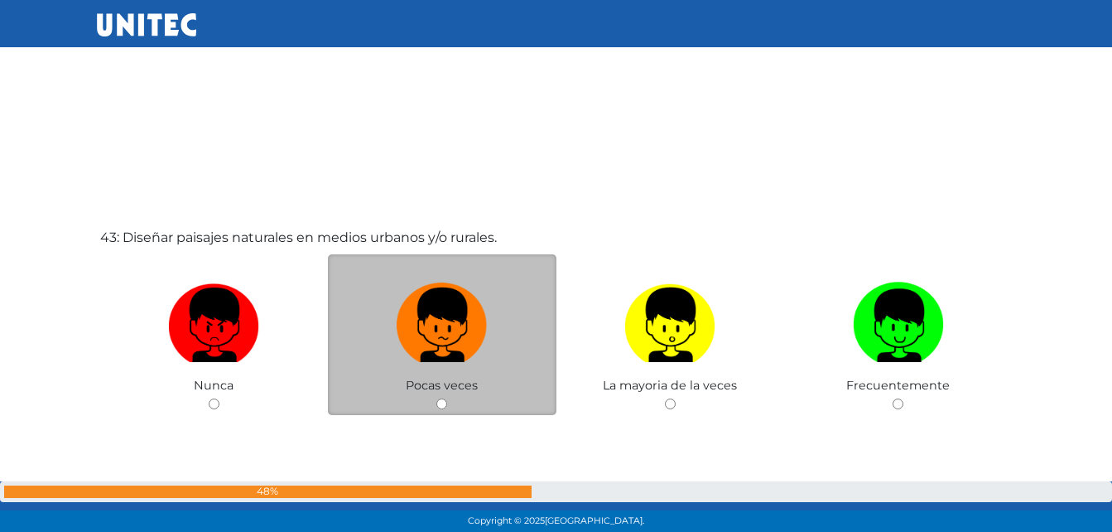
click at [441, 405] on input "radio" at bounding box center [441, 403] width 11 height 11
radio input "true"
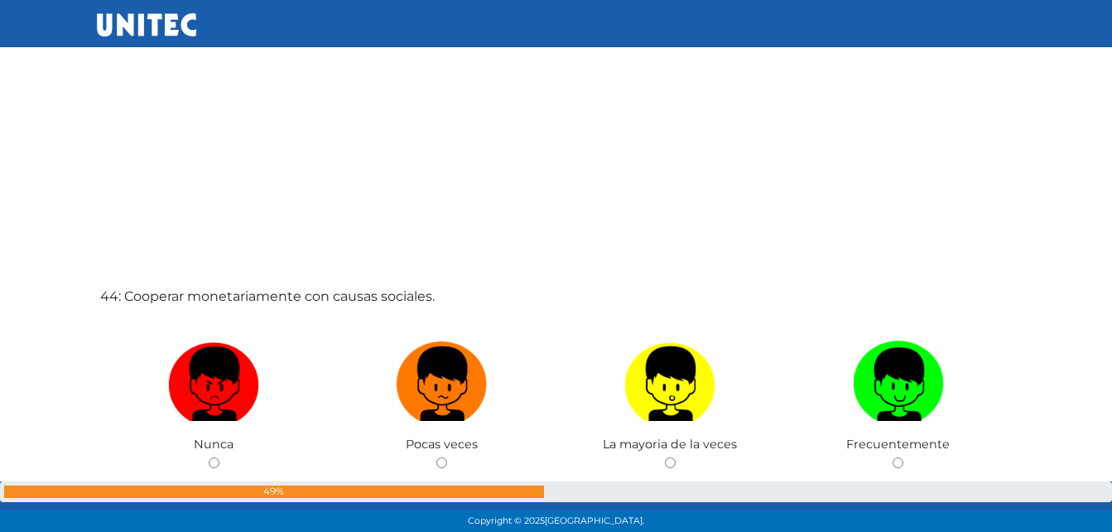
scroll to position [22958, 0]
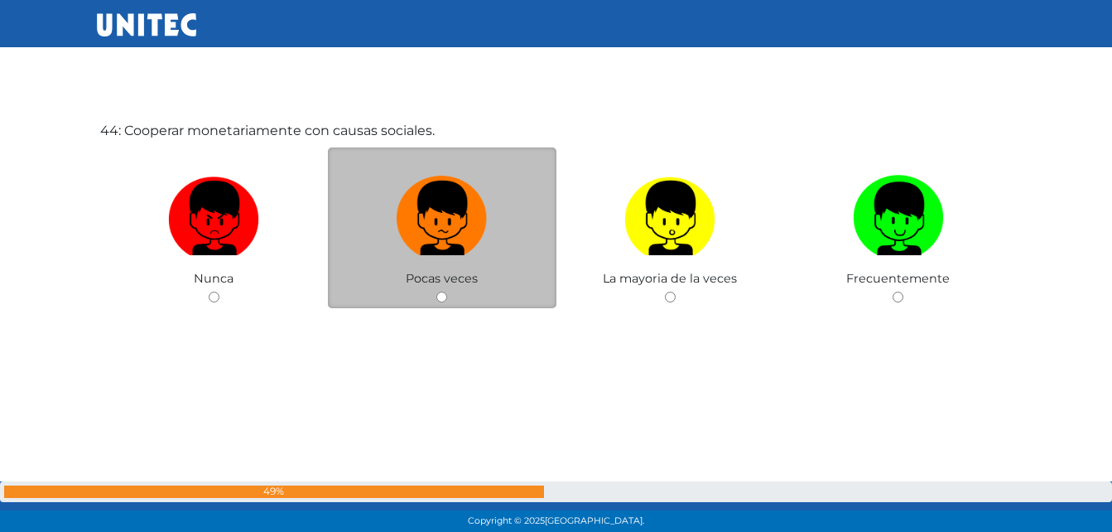
click at [444, 296] on input "radio" at bounding box center [441, 297] width 11 height 11
radio input "true"
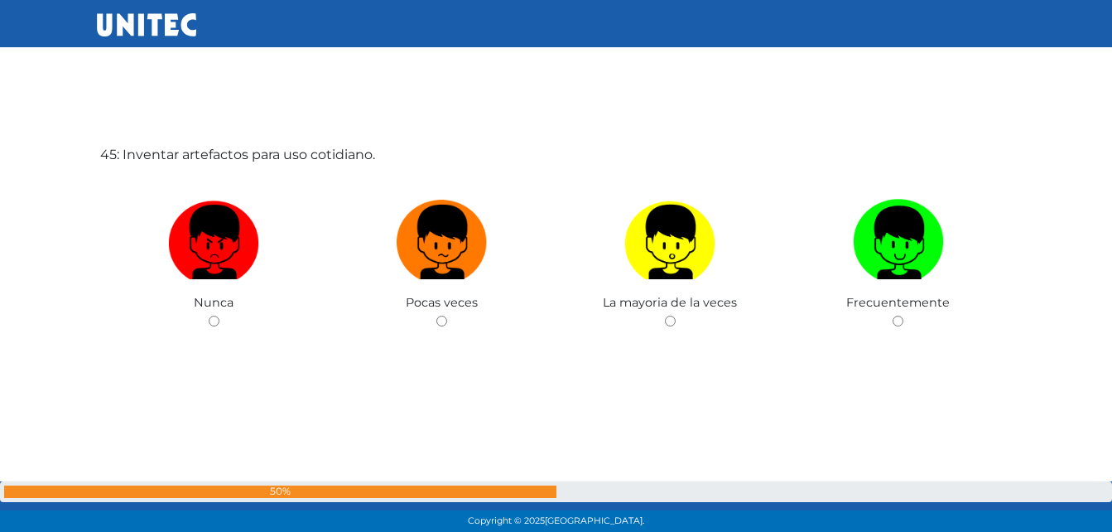
scroll to position [23478, 0]
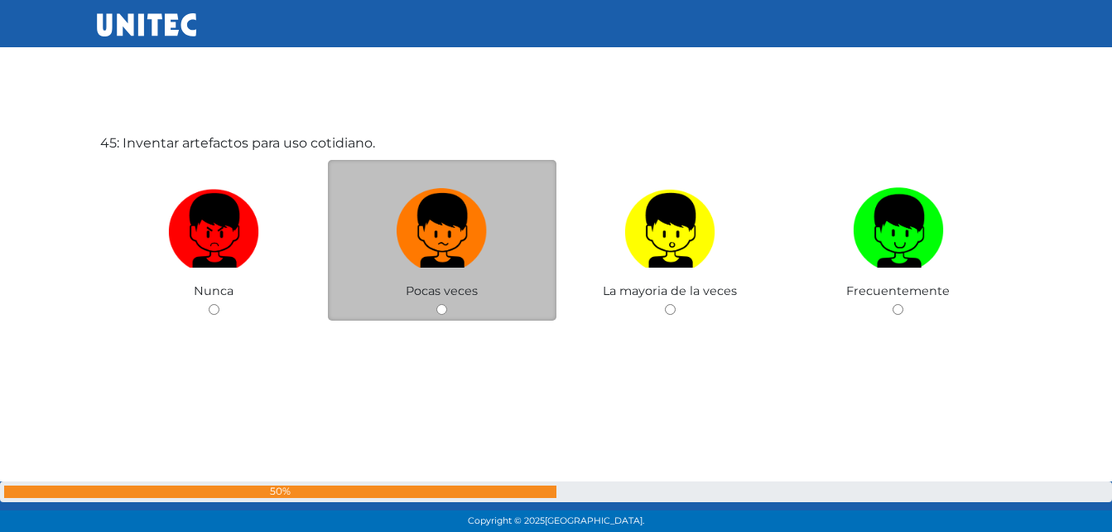
click at [443, 311] on input "radio" at bounding box center [441, 309] width 11 height 11
radio input "true"
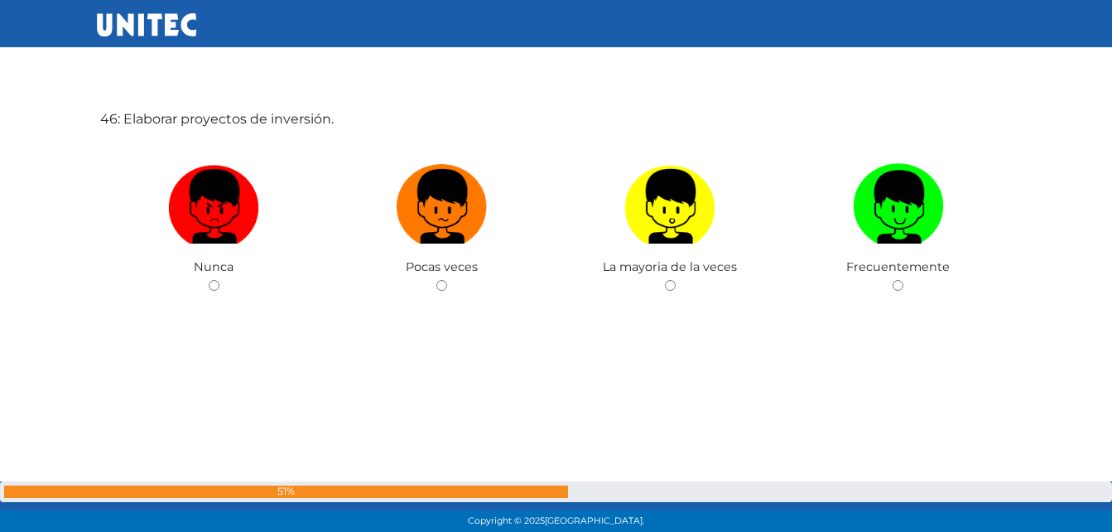
scroll to position [24116, 0]
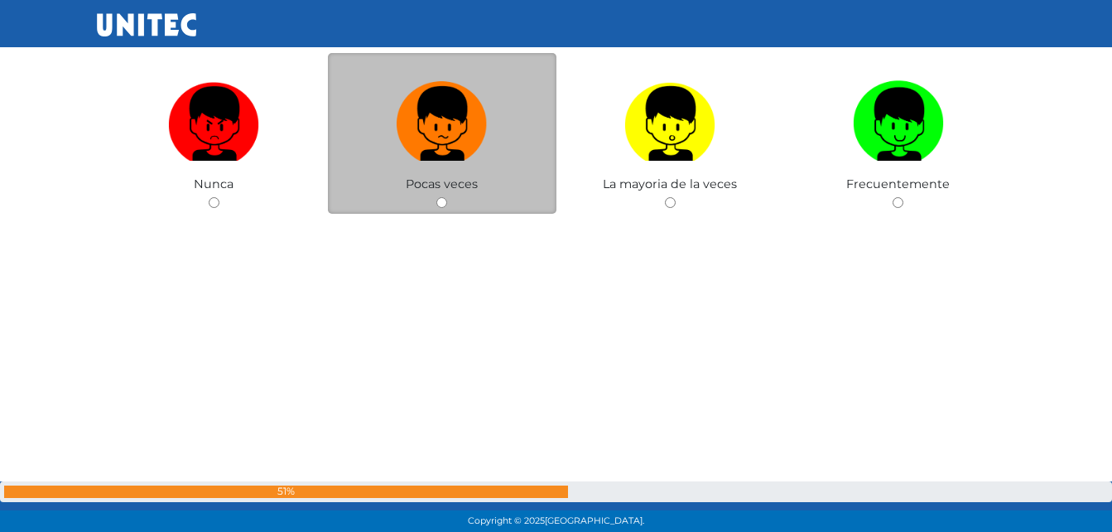
click at [440, 204] on input "radio" at bounding box center [441, 202] width 11 height 11
radio input "true"
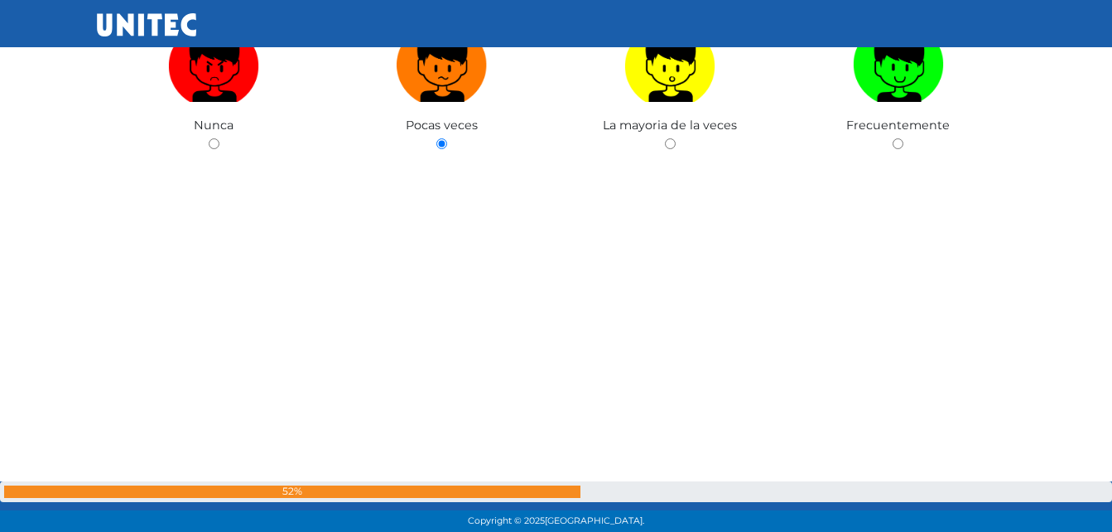
scroll to position [24589, 0]
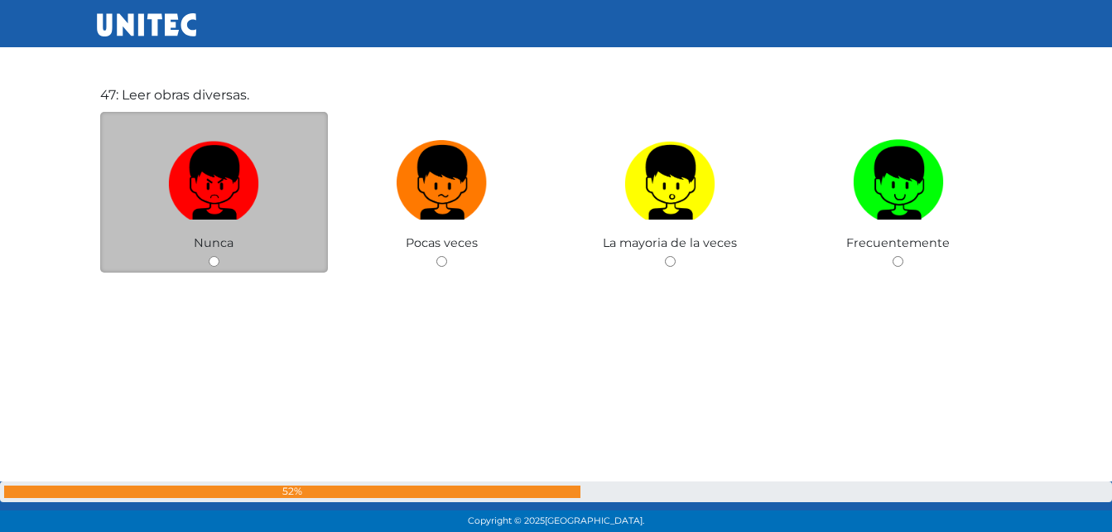
click at [212, 258] on input "radio" at bounding box center [214, 261] width 11 height 11
radio input "true"
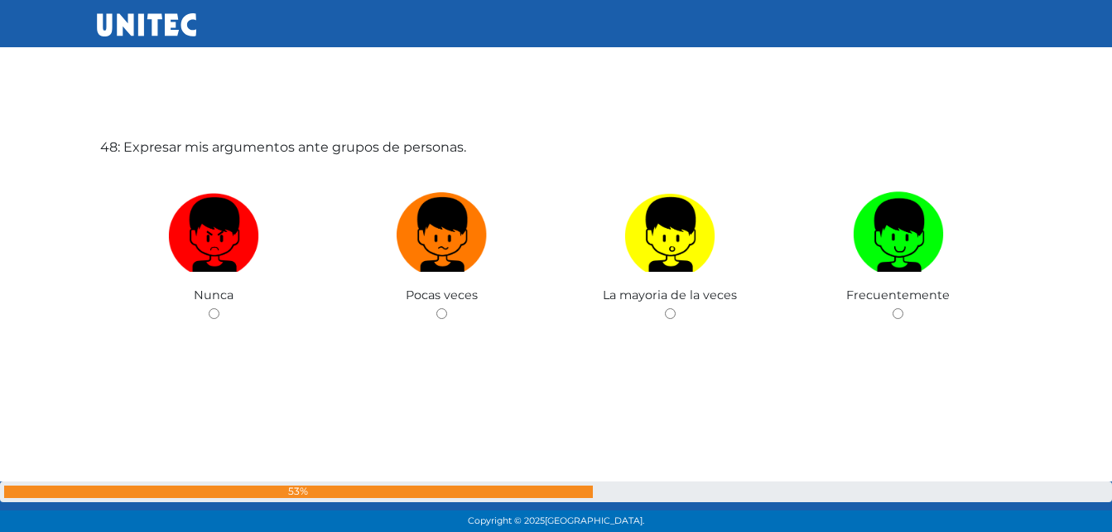
scroll to position [25073, 0]
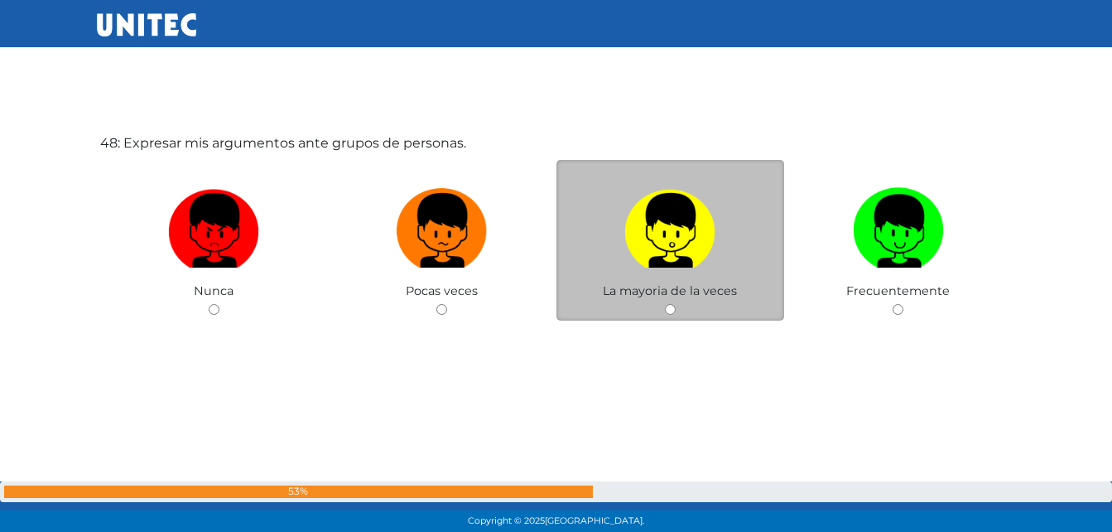
click at [668, 308] on input "radio" at bounding box center [670, 309] width 11 height 11
radio input "true"
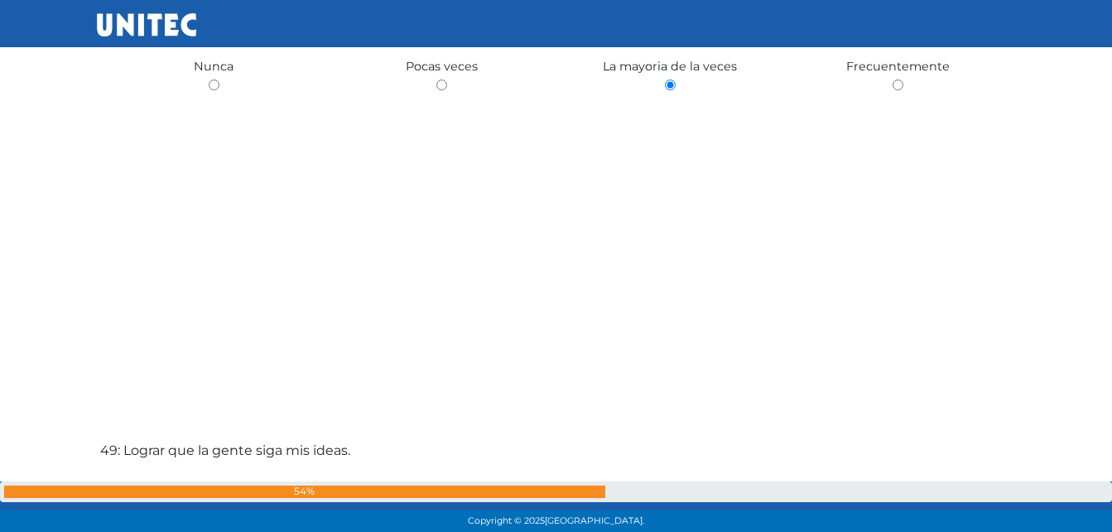
scroll to position [25463, 0]
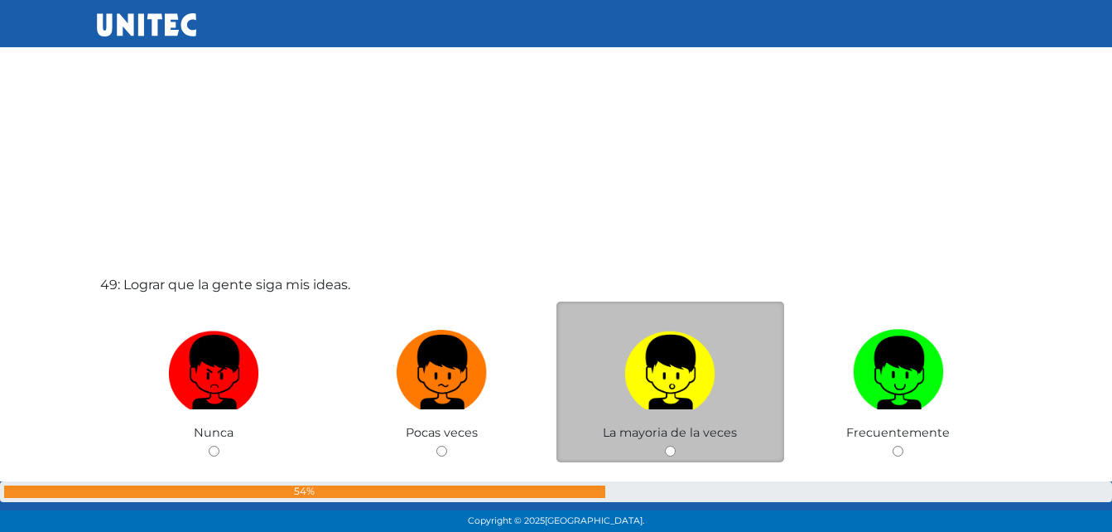
click at [669, 450] on input "radio" at bounding box center [670, 451] width 11 height 11
radio input "true"
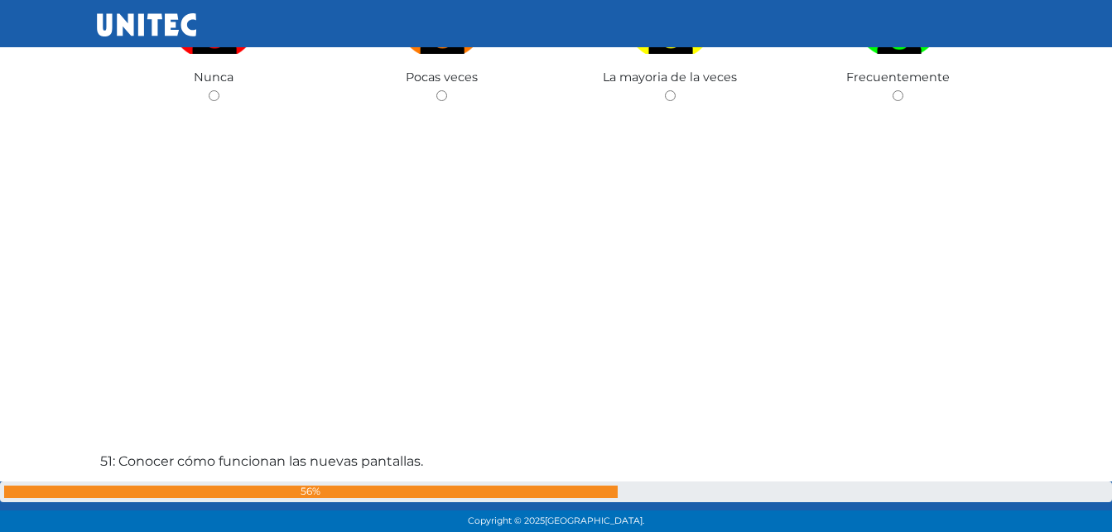
scroll to position [26267, 0]
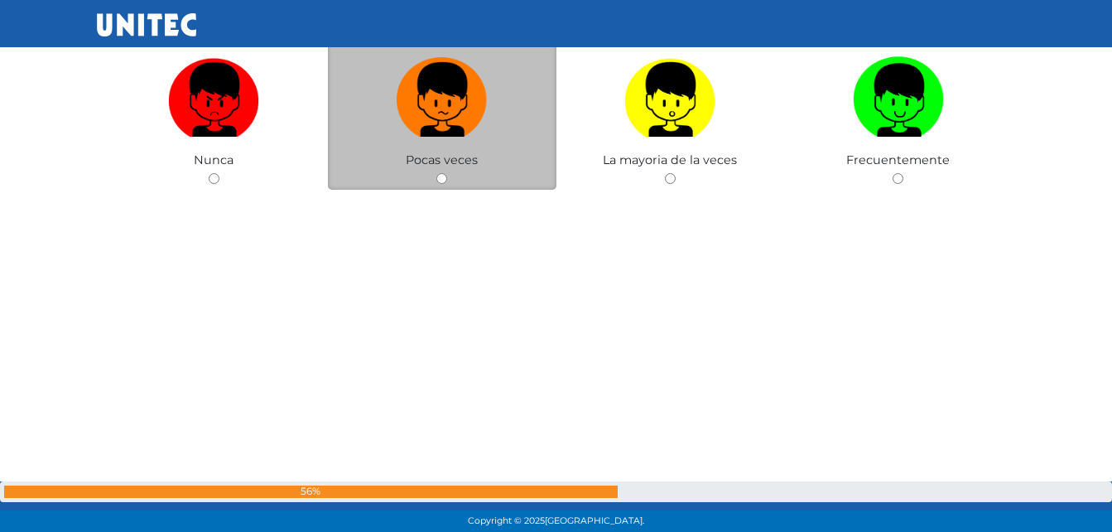
click at [436, 176] on div "Pocas veces" at bounding box center [442, 109] width 229 height 161
click at [443, 177] on input "radio" at bounding box center [441, 178] width 11 height 11
radio input "true"
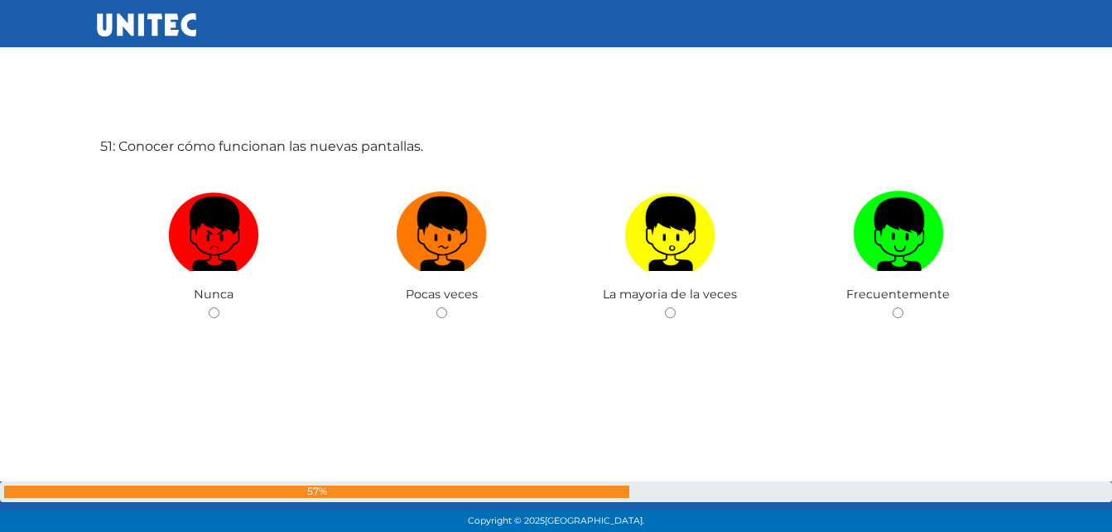
scroll to position [26668, 0]
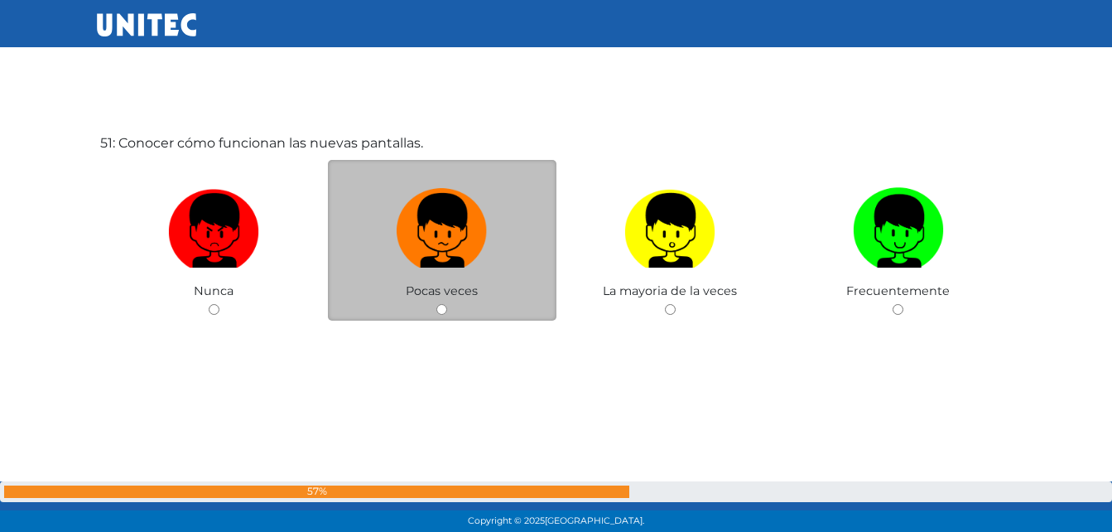
click at [440, 305] on input "radio" at bounding box center [441, 309] width 11 height 11
radio input "true"
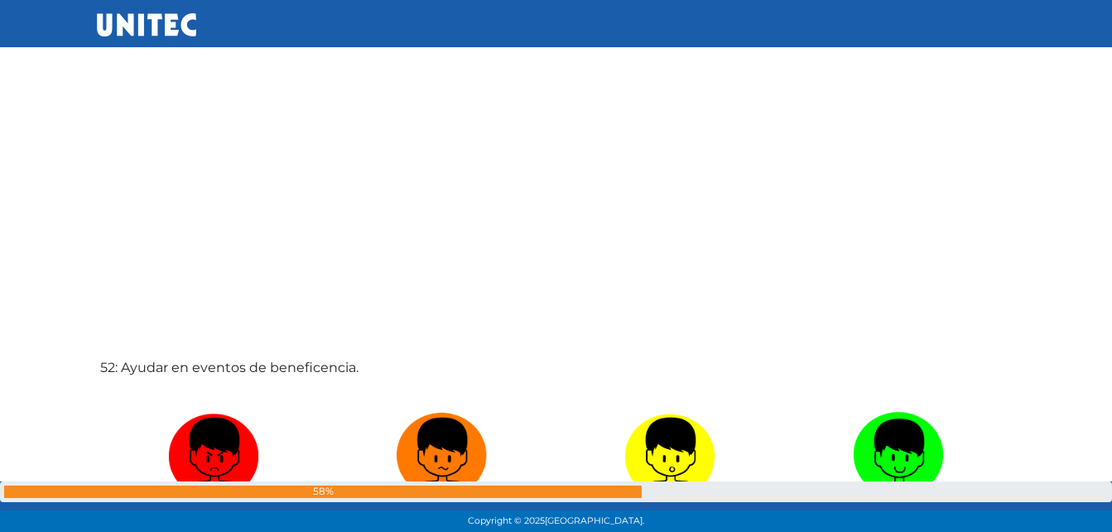
scroll to position [27058, 0]
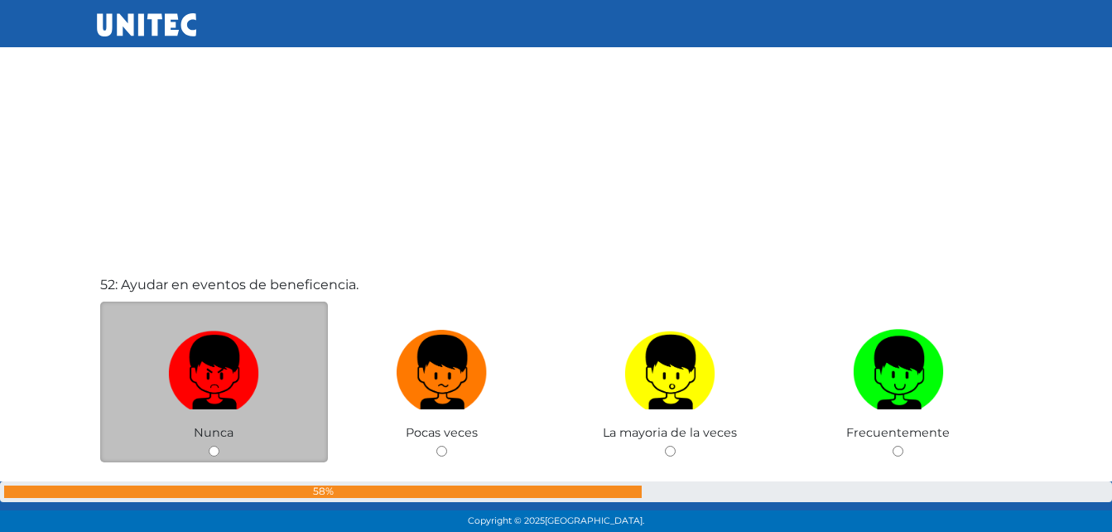
click at [214, 450] on input "radio" at bounding box center [214, 451] width 11 height 11
radio input "true"
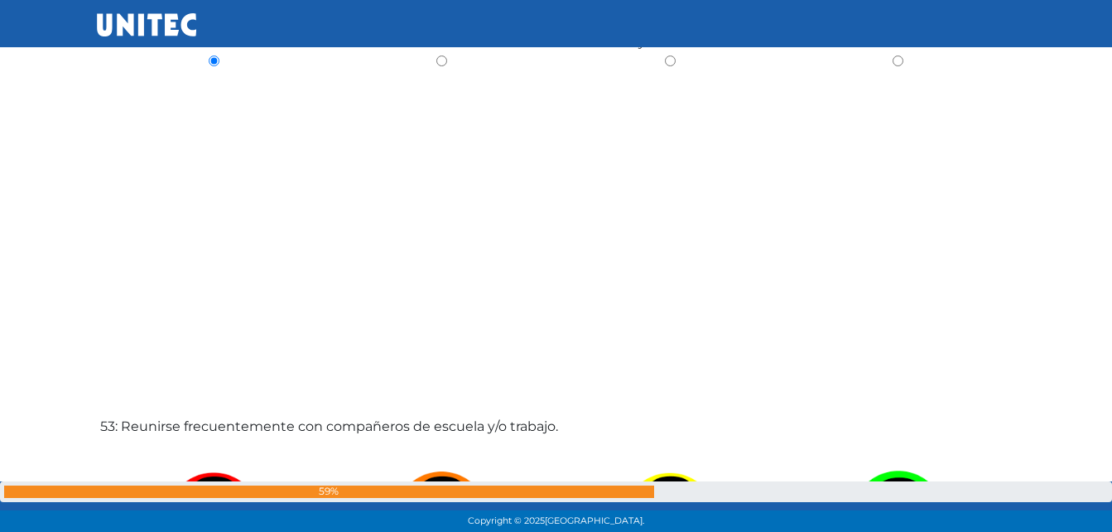
scroll to position [27614, 0]
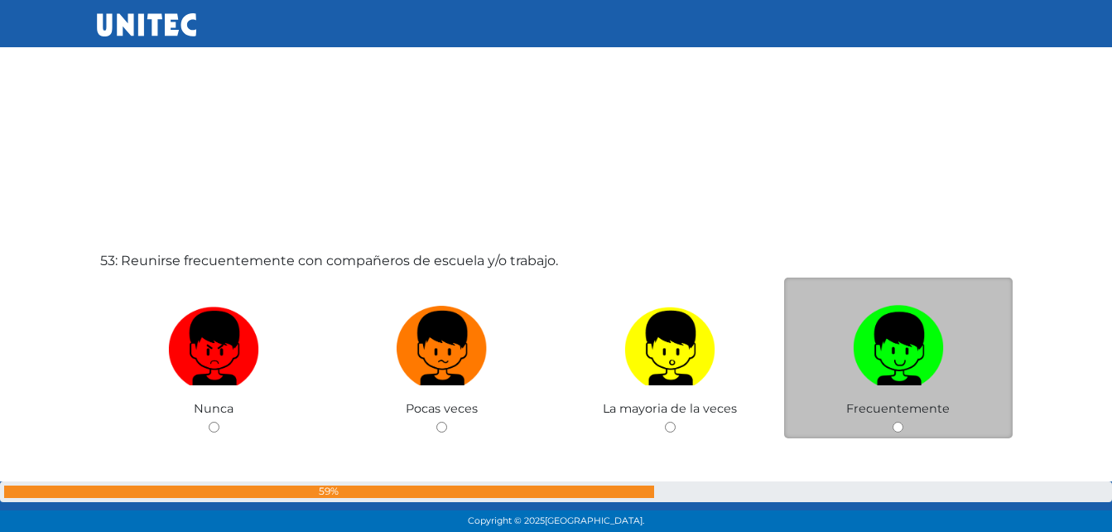
click at [894, 427] on input "radio" at bounding box center [898, 427] width 11 height 11
radio input "true"
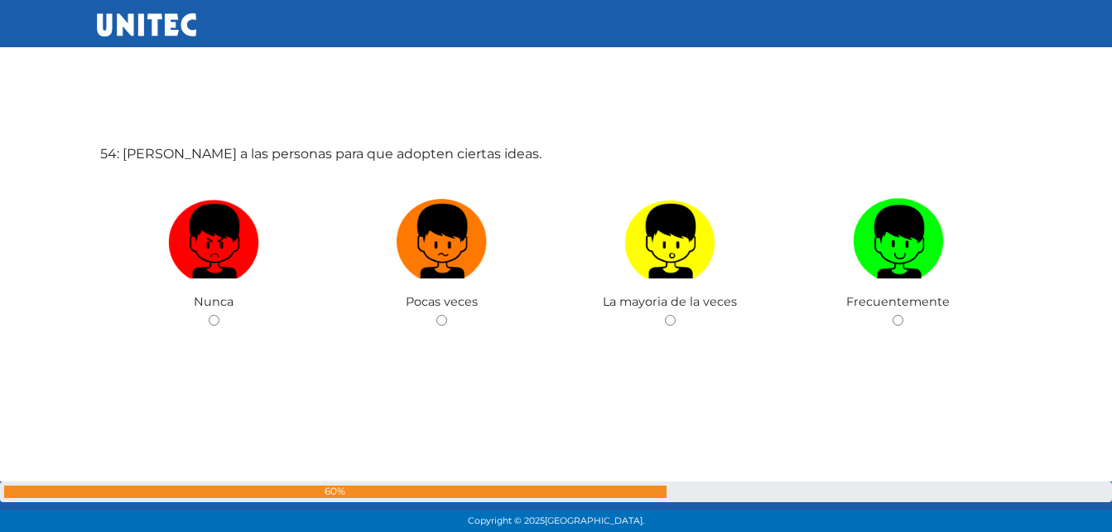
scroll to position [28335, 0]
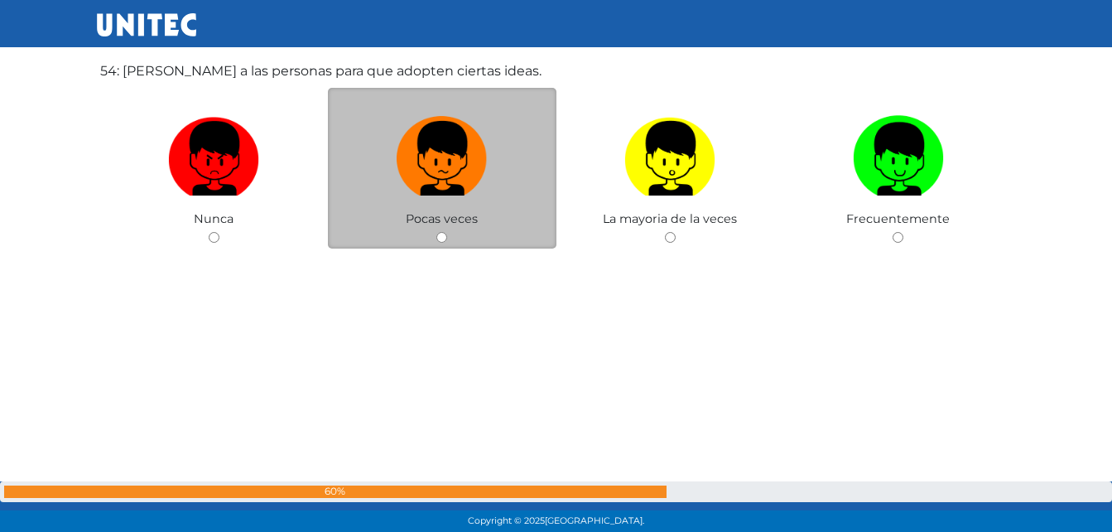
click at [444, 239] on input "radio" at bounding box center [441, 237] width 11 height 11
radio input "true"
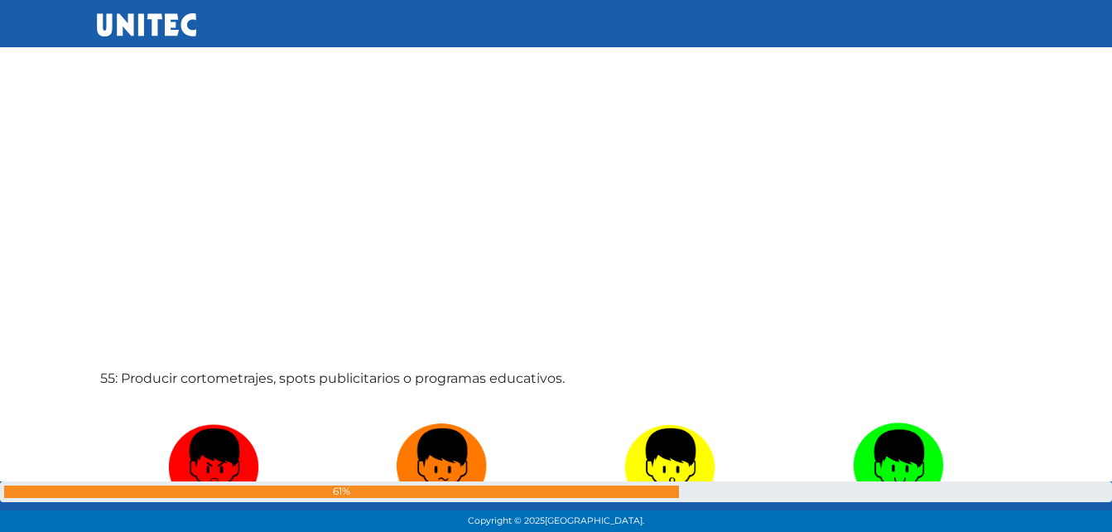
scroll to position [28642, 0]
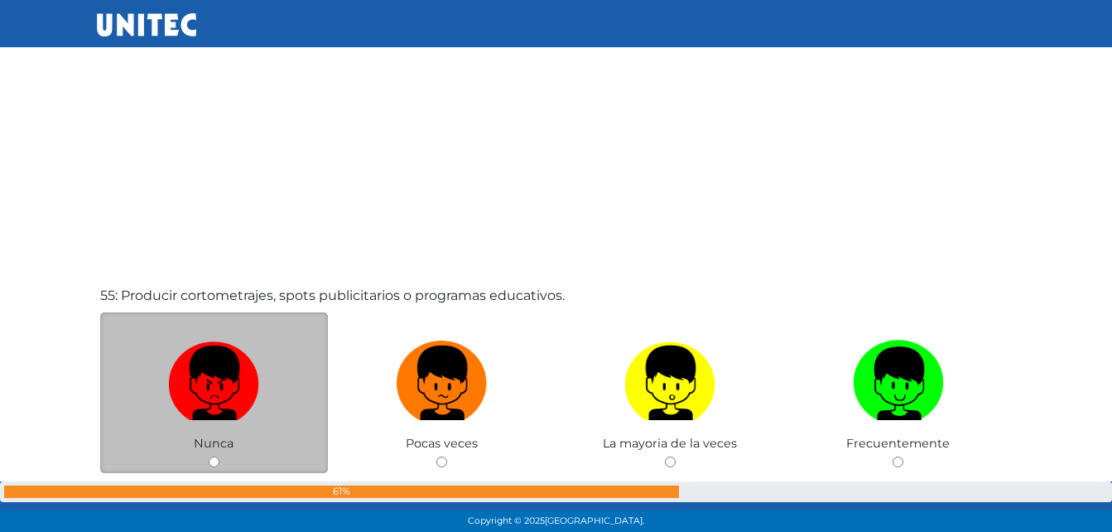
click at [215, 456] on input "radio" at bounding box center [214, 461] width 11 height 11
radio input "true"
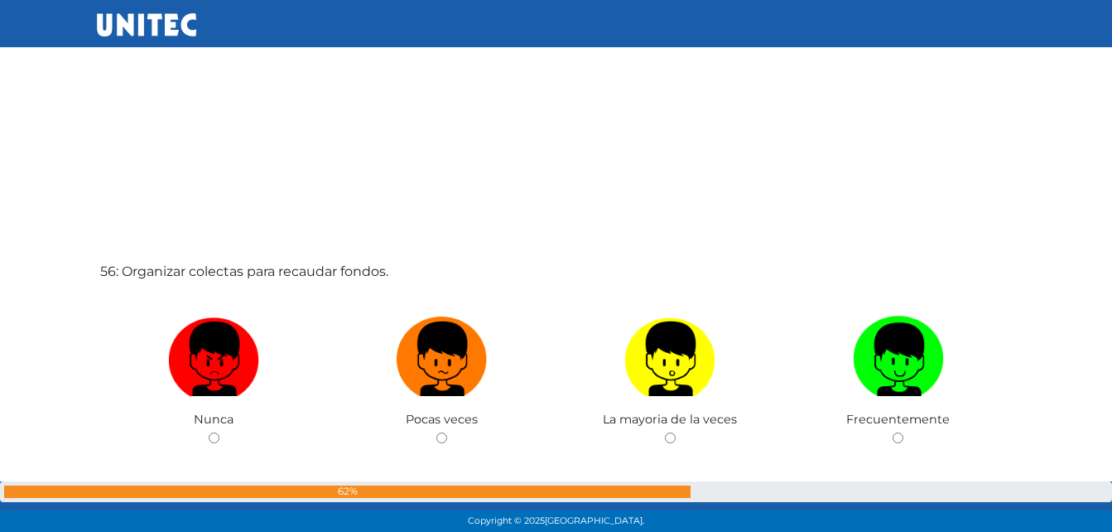
scroll to position [29281, 0]
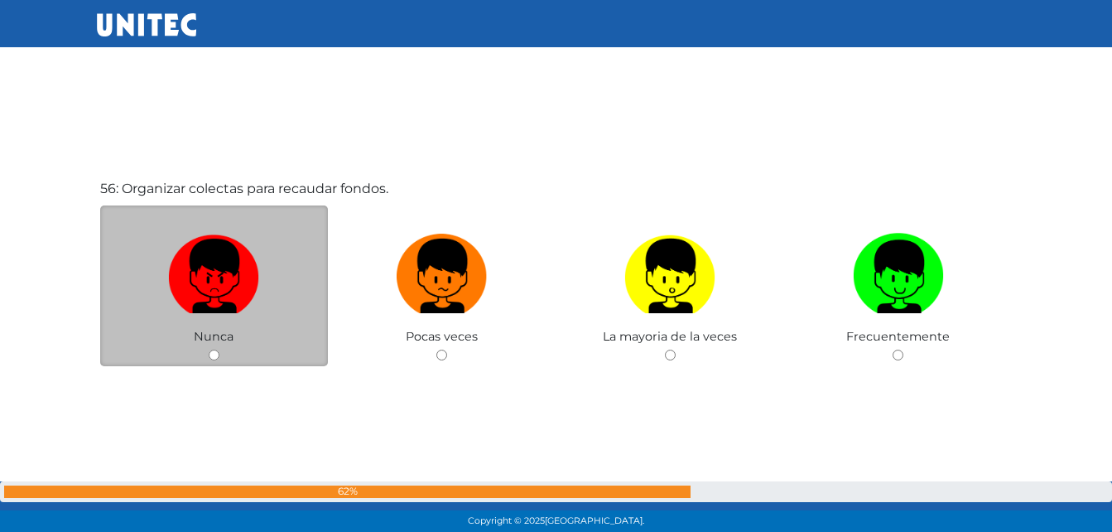
click at [216, 352] on input "radio" at bounding box center [214, 354] width 11 height 11
radio input "true"
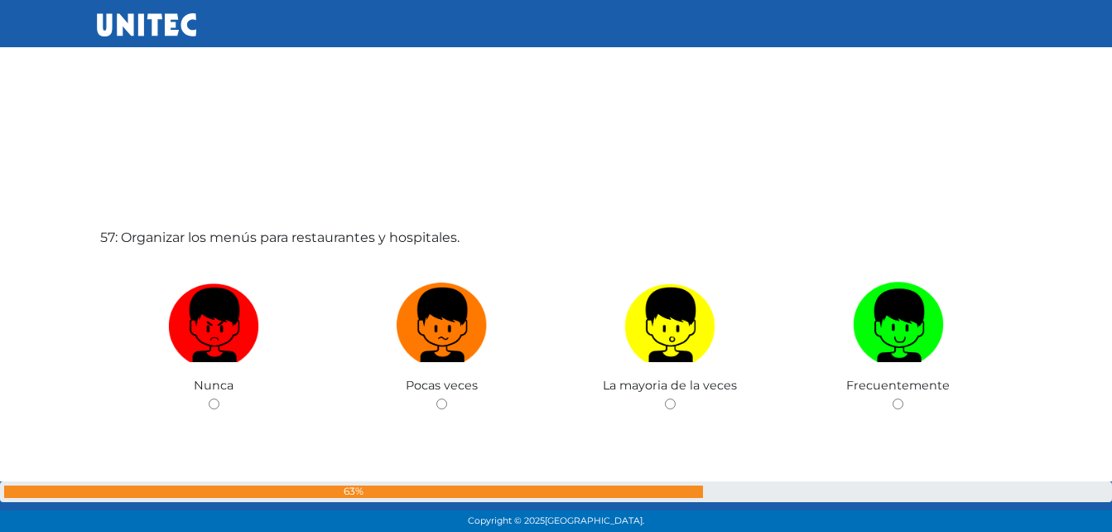
scroll to position [29858, 0]
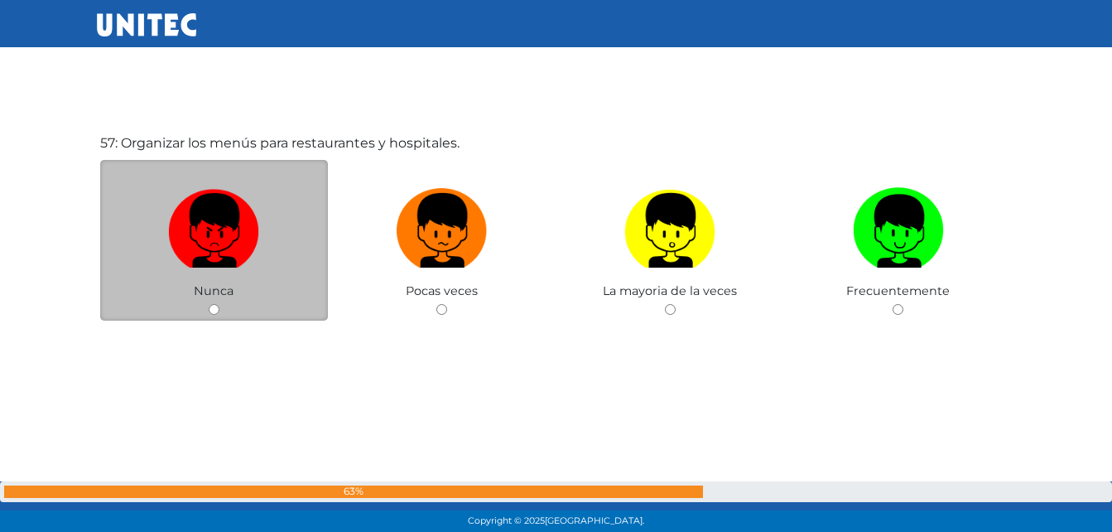
click at [214, 307] on input "radio" at bounding box center [214, 309] width 11 height 11
radio input "true"
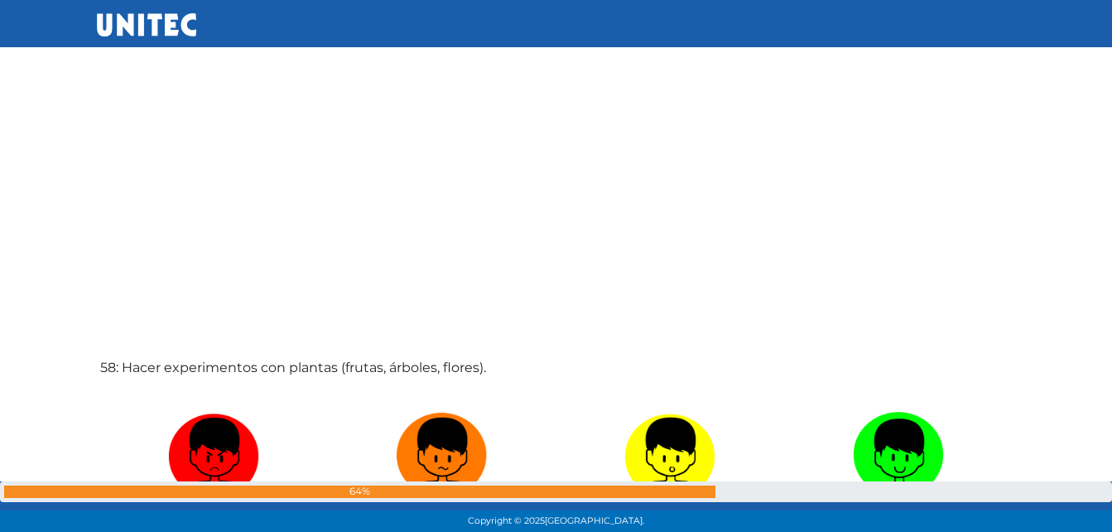
scroll to position [30248, 0]
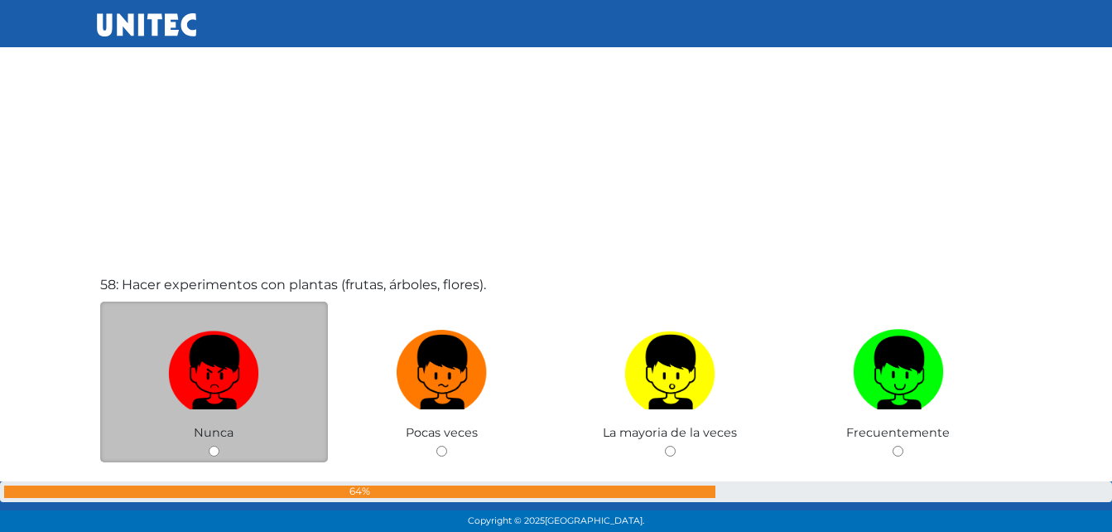
click at [211, 451] on input "radio" at bounding box center [214, 451] width 11 height 11
radio input "true"
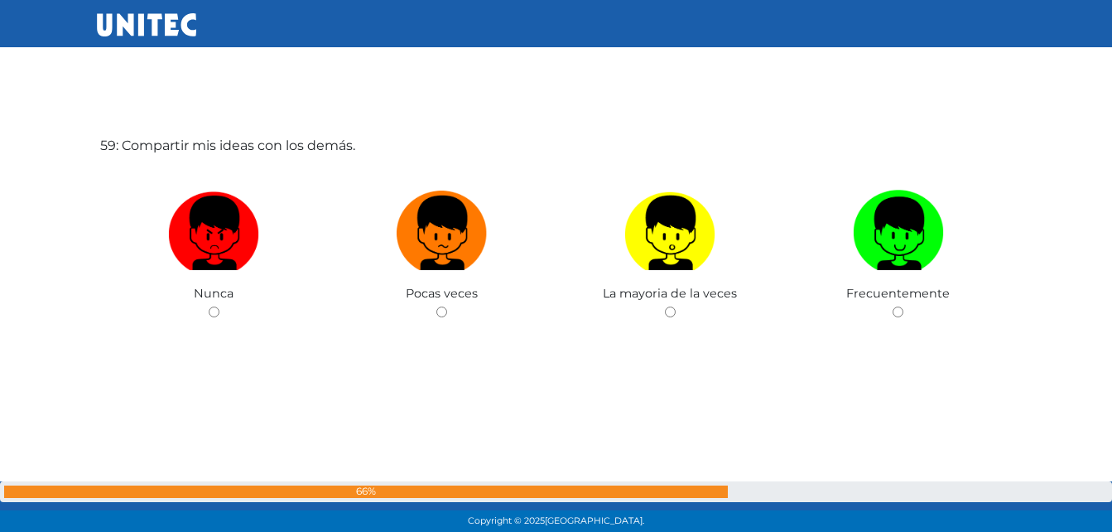
scroll to position [30922, 0]
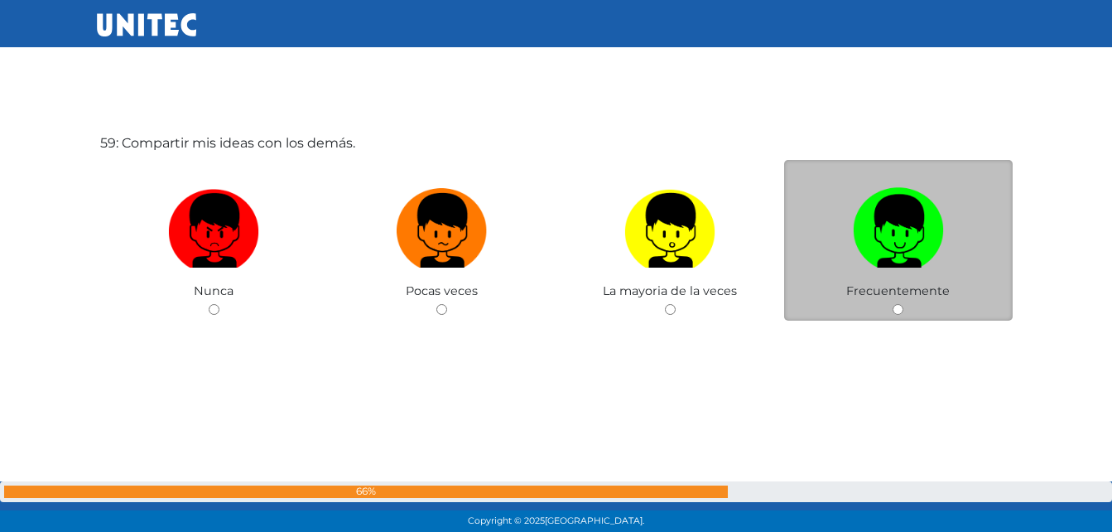
click at [889, 311] on div "Frecuentemente" at bounding box center [898, 240] width 229 height 161
click at [904, 306] on div "Frecuentemente" at bounding box center [898, 240] width 229 height 161
click at [898, 310] on input "radio" at bounding box center [898, 309] width 11 height 11
radio input "true"
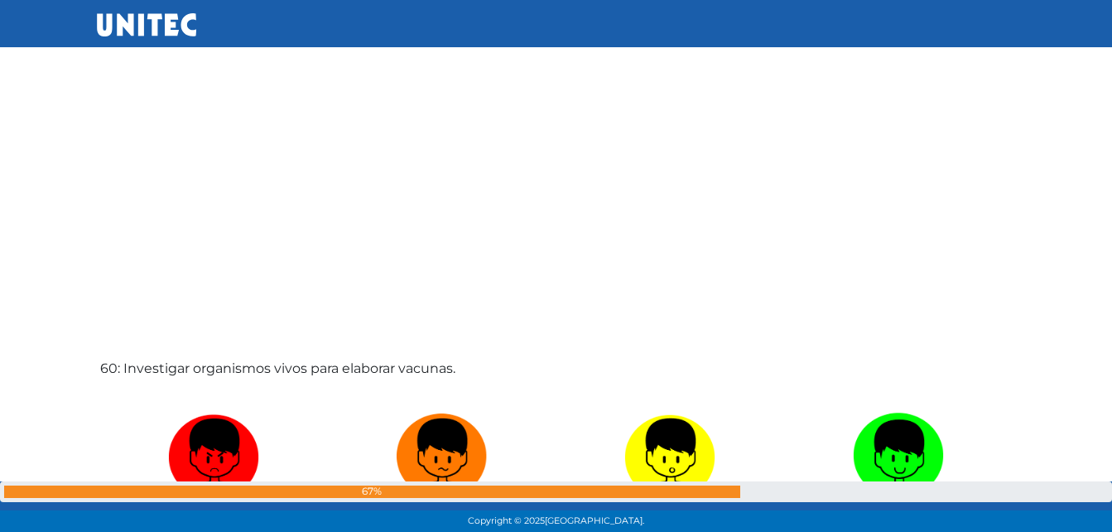
scroll to position [31311, 0]
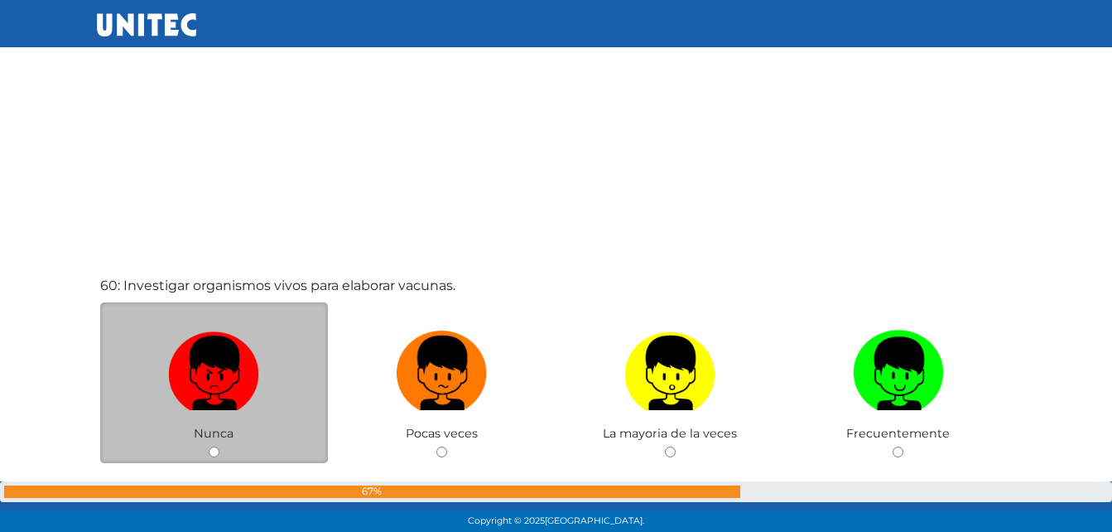
click at [215, 446] on input "radio" at bounding box center [214, 451] width 11 height 11
radio input "true"
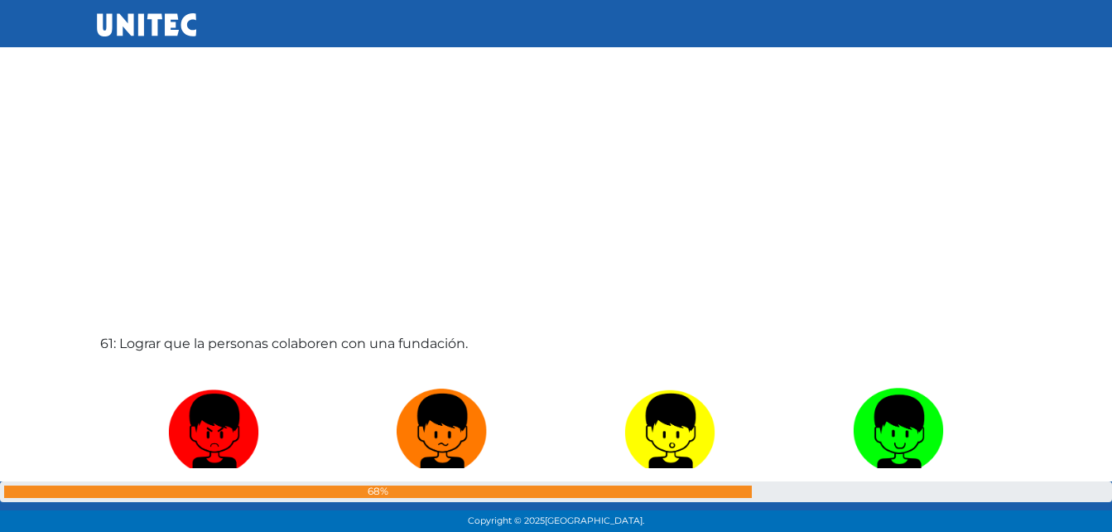
scroll to position [31950, 0]
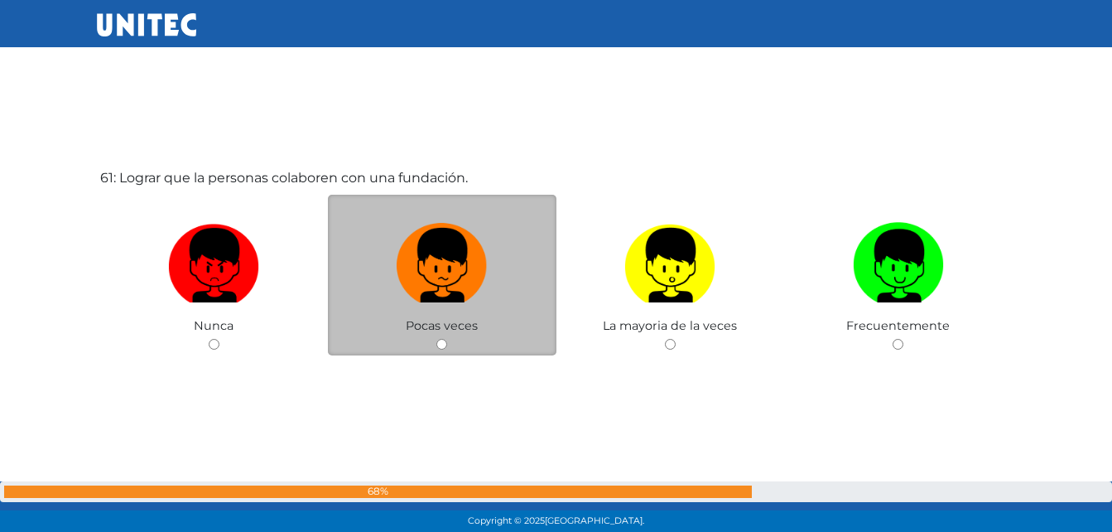
click at [441, 340] on input "radio" at bounding box center [441, 344] width 11 height 11
radio input "true"
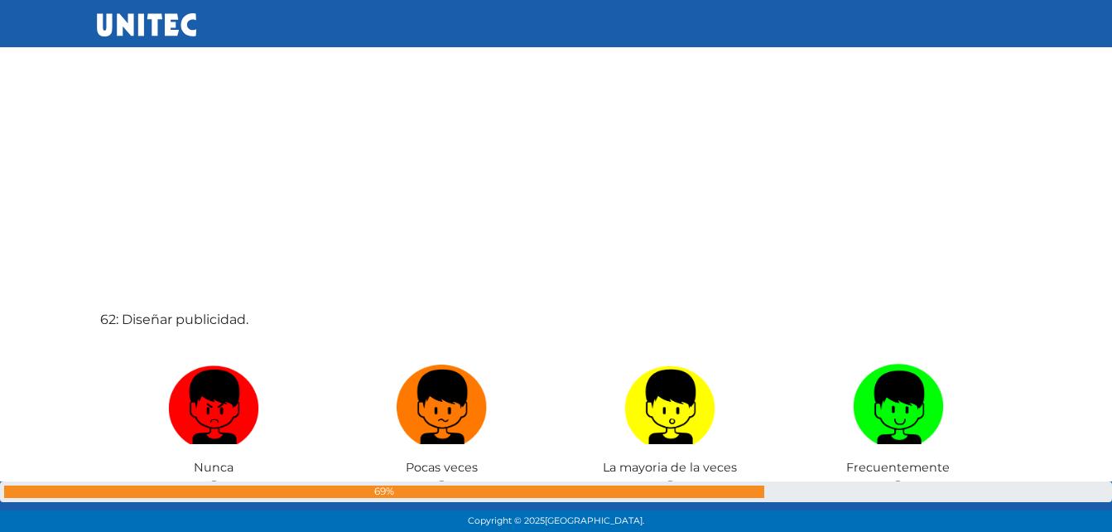
scroll to position [32423, 0]
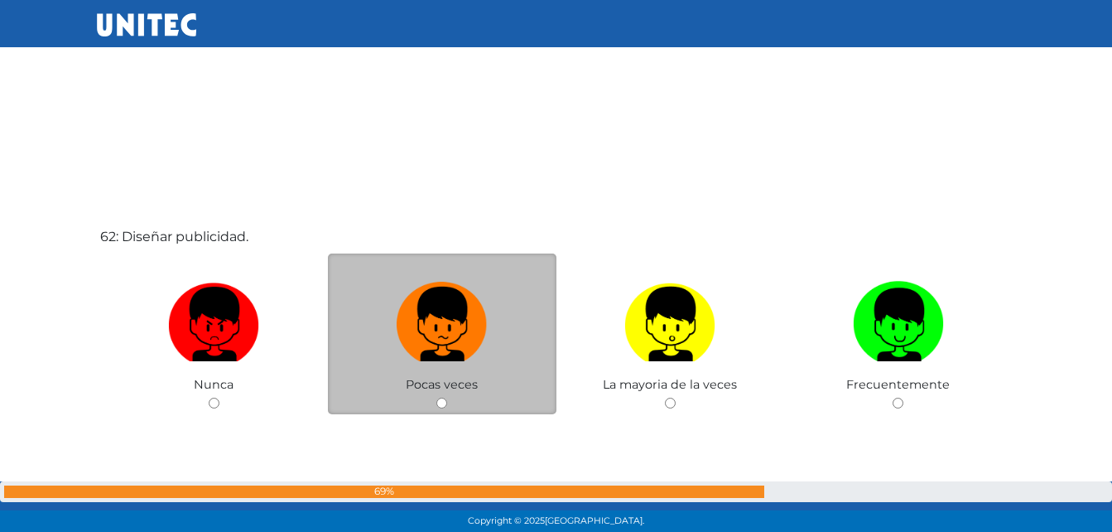
click at [447, 401] on input "radio" at bounding box center [441, 403] width 11 height 11
radio input "true"
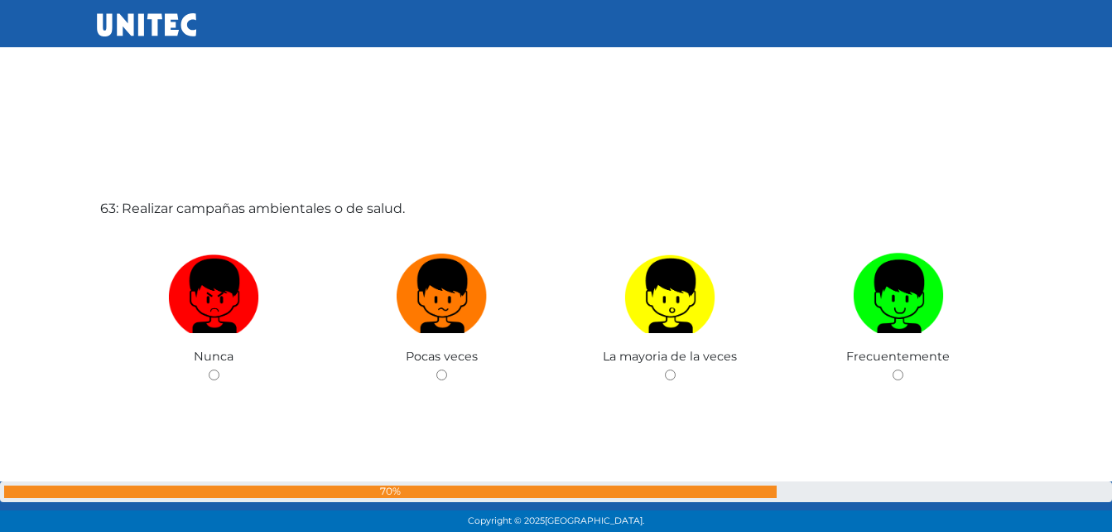
scroll to position [33048, 0]
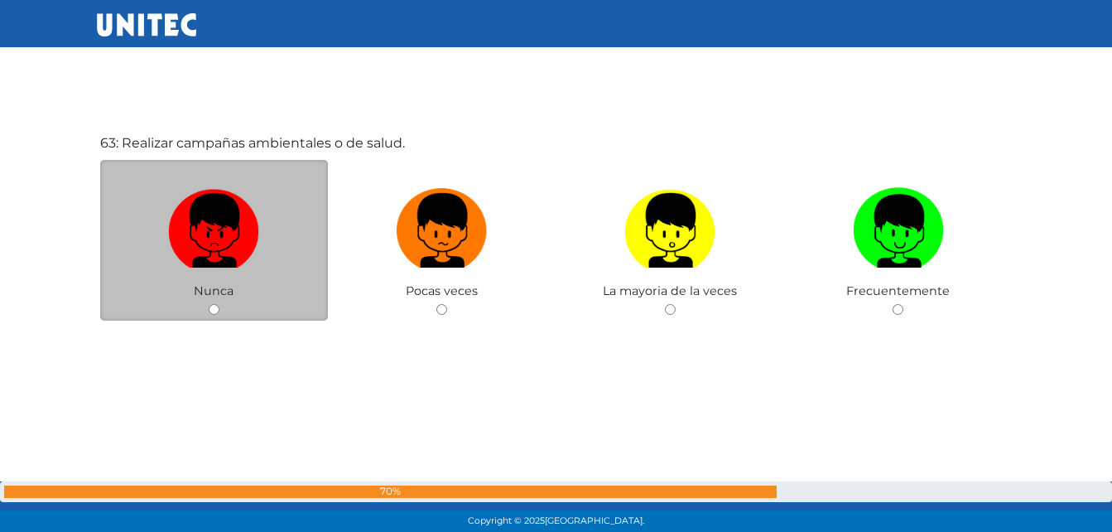
click at [210, 310] on input "radio" at bounding box center [214, 309] width 11 height 11
radio input "true"
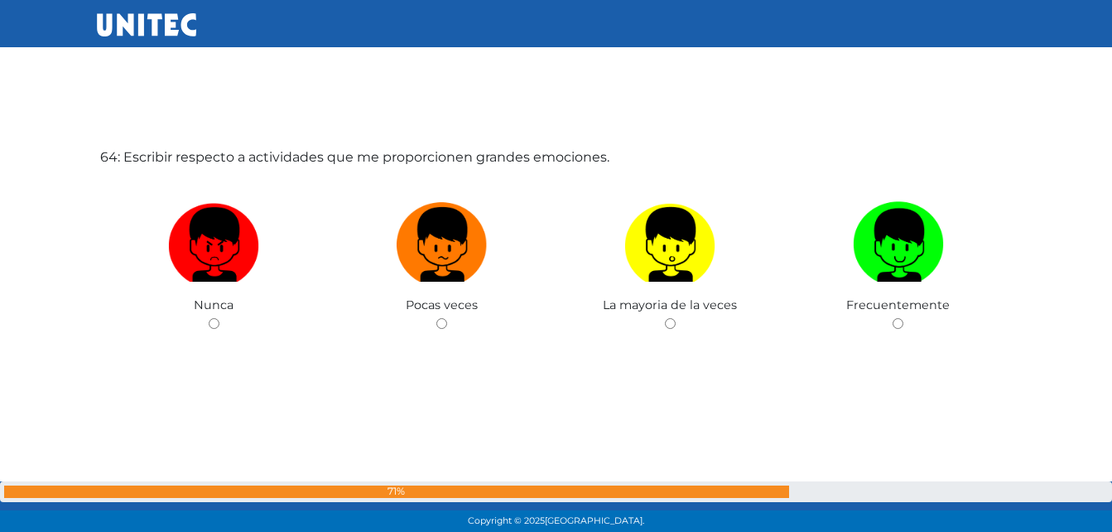
scroll to position [33580, 0]
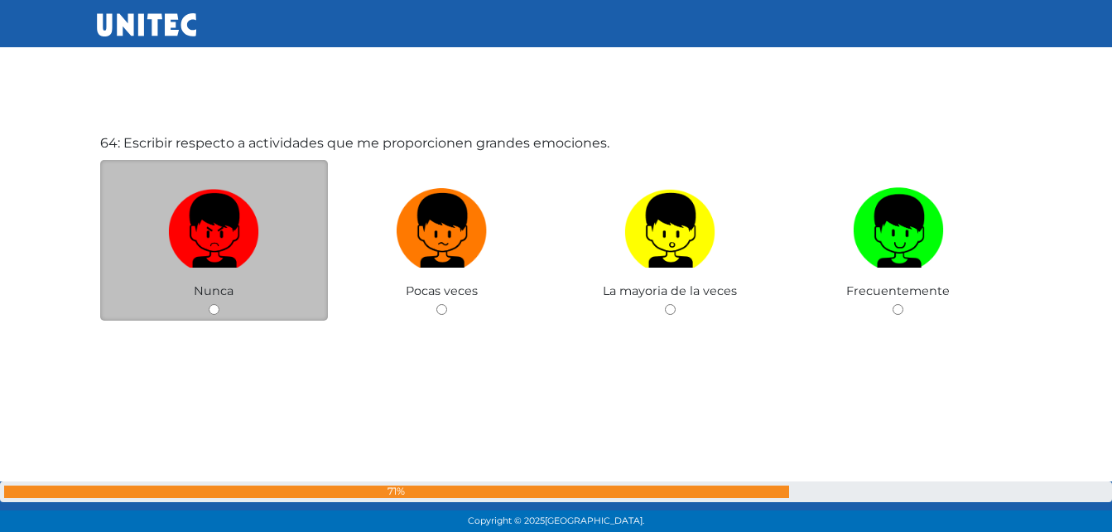
click at [206, 312] on div "Nunca" at bounding box center [214, 240] width 229 height 161
click at [212, 311] on input "radio" at bounding box center [214, 309] width 11 height 11
radio input "true"
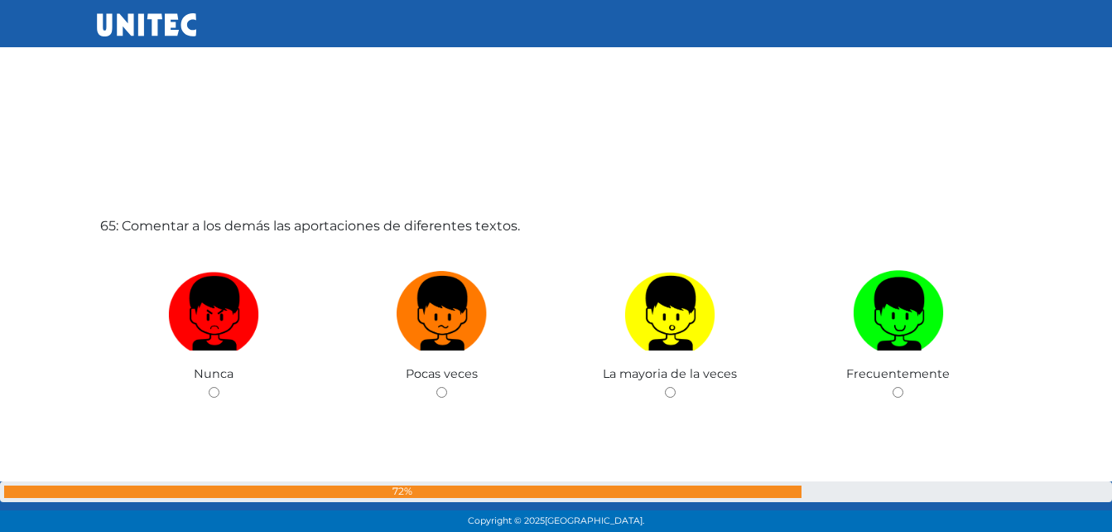
scroll to position [34112, 0]
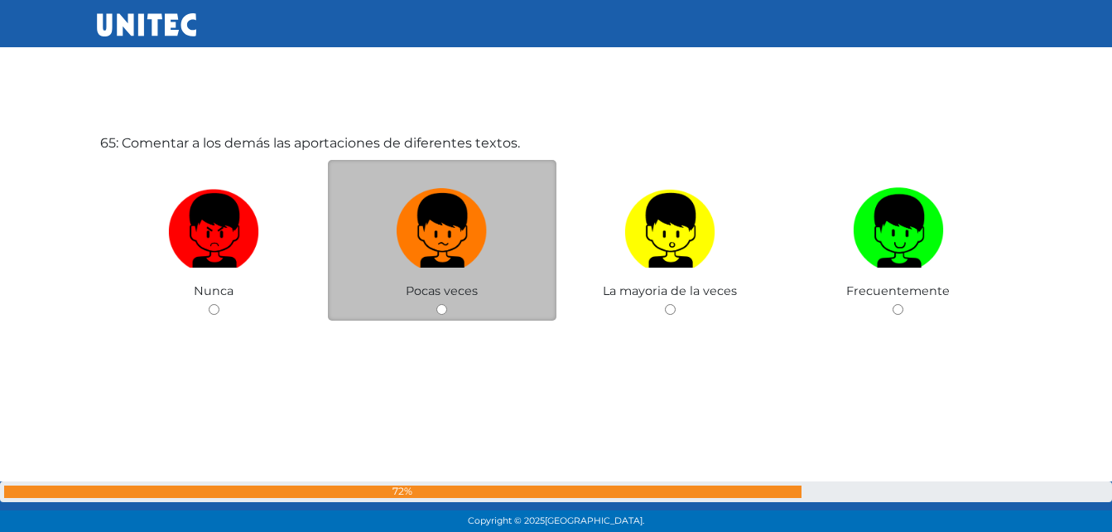
click at [438, 308] on input "radio" at bounding box center [441, 309] width 11 height 11
radio input "true"
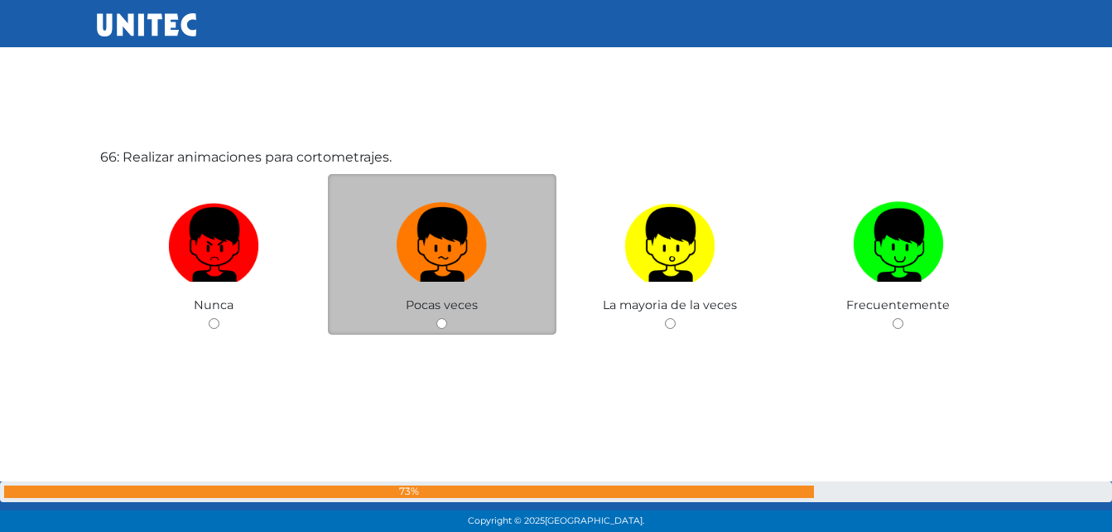
scroll to position [34643, 0]
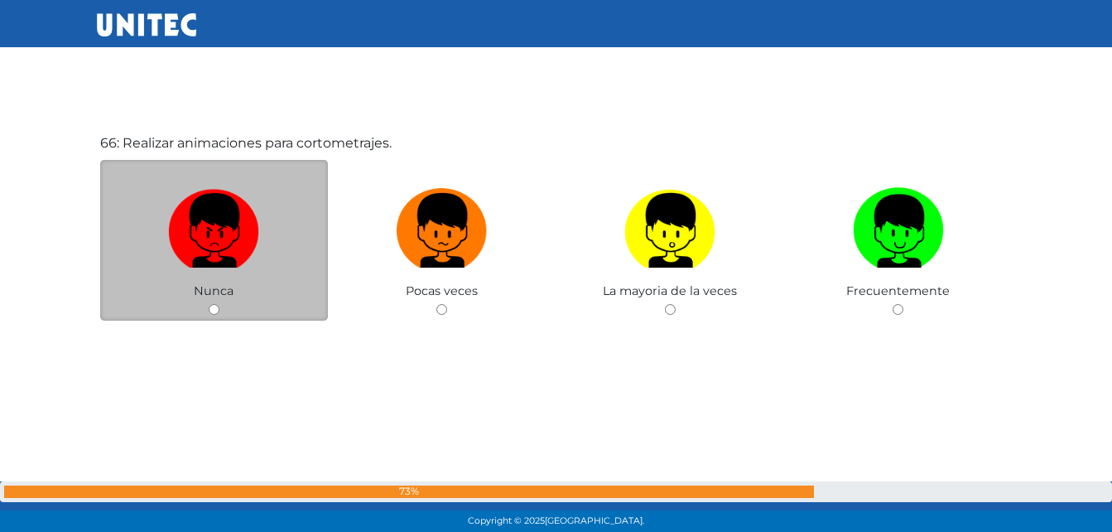
click at [213, 307] on input "radio" at bounding box center [214, 309] width 11 height 11
radio input "true"
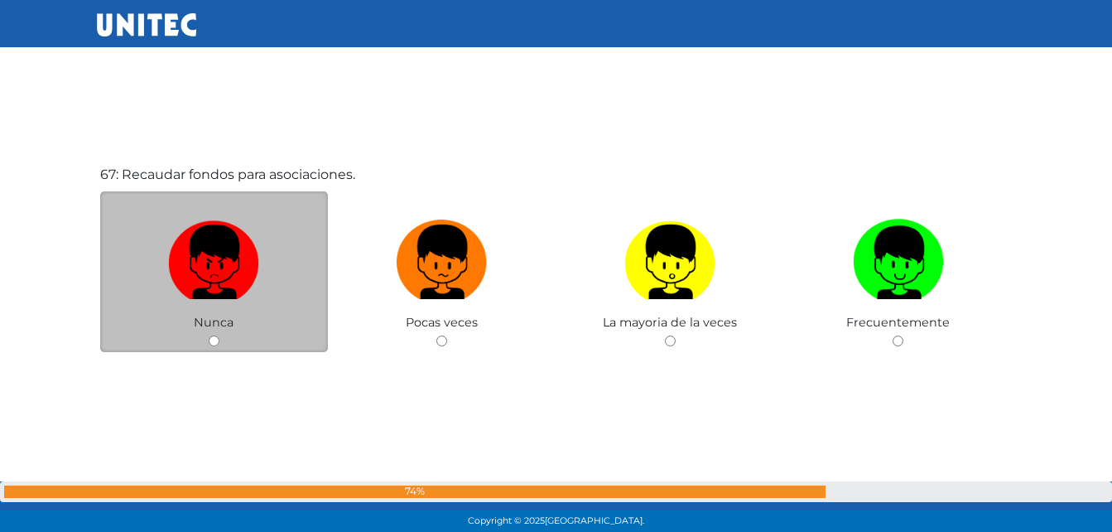
scroll to position [35175, 0]
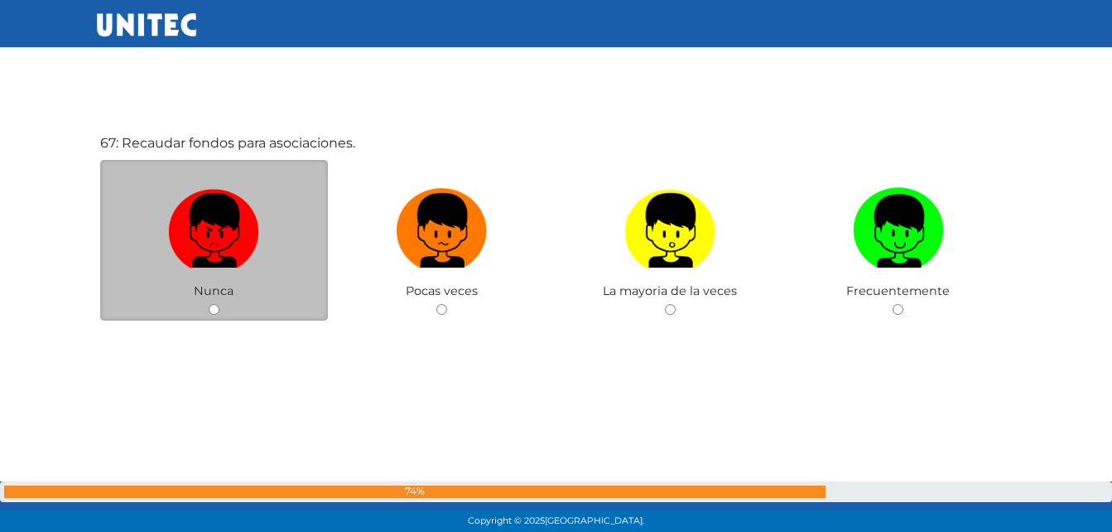
click at [211, 304] on input "radio" at bounding box center [214, 309] width 11 height 11
radio input "true"
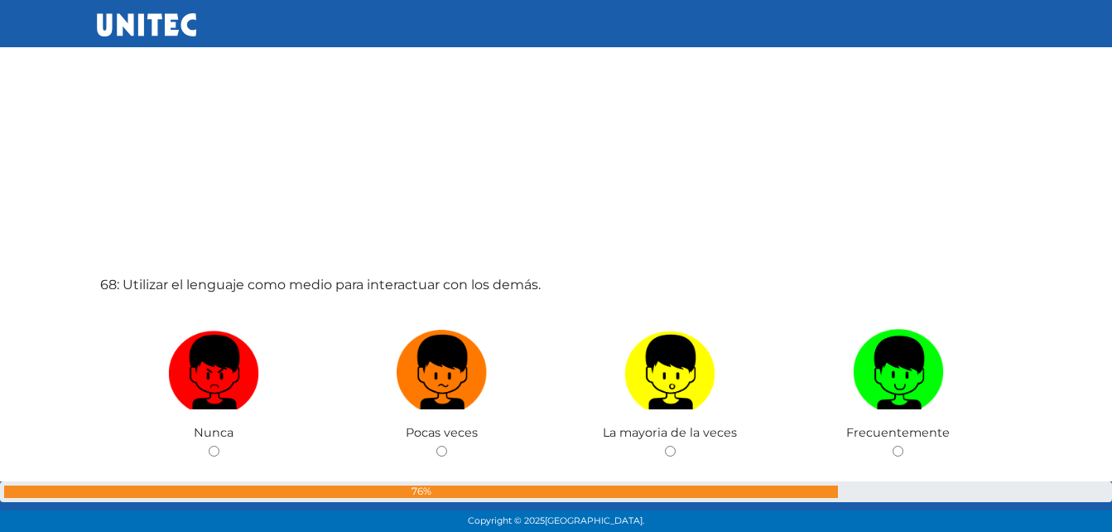
scroll to position [35648, 0]
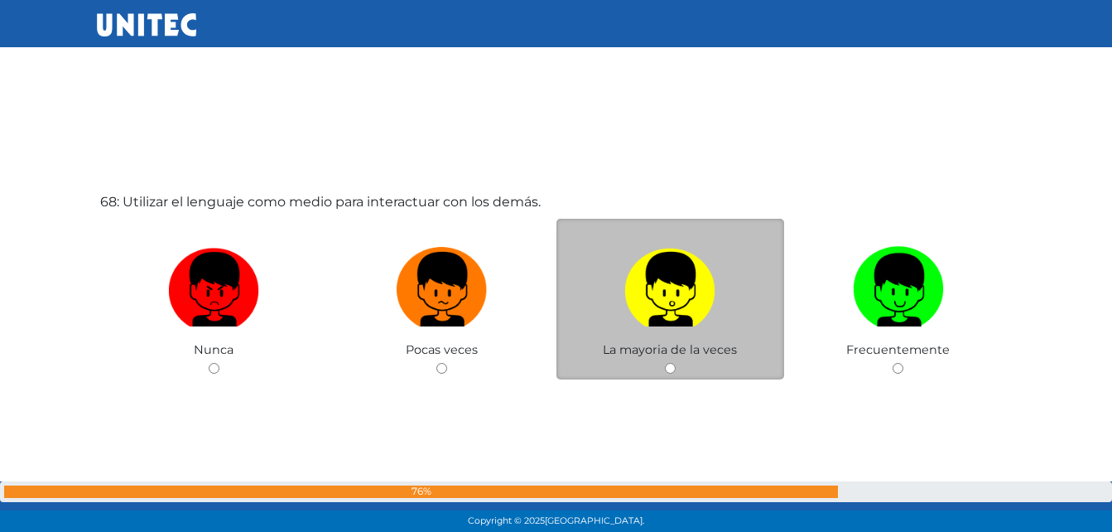
click at [675, 370] on input "radio" at bounding box center [670, 368] width 11 height 11
radio input "true"
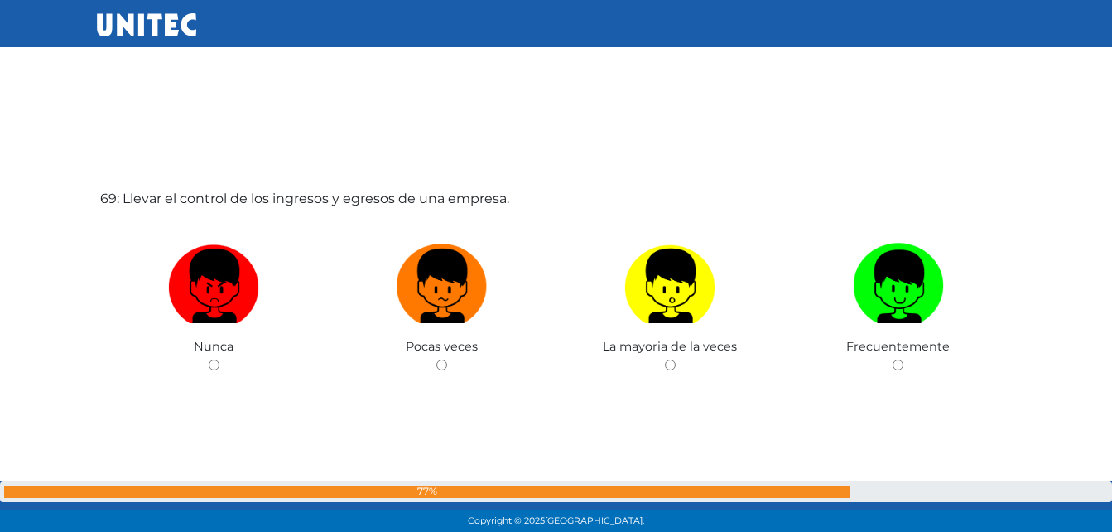
scroll to position [36239, 0]
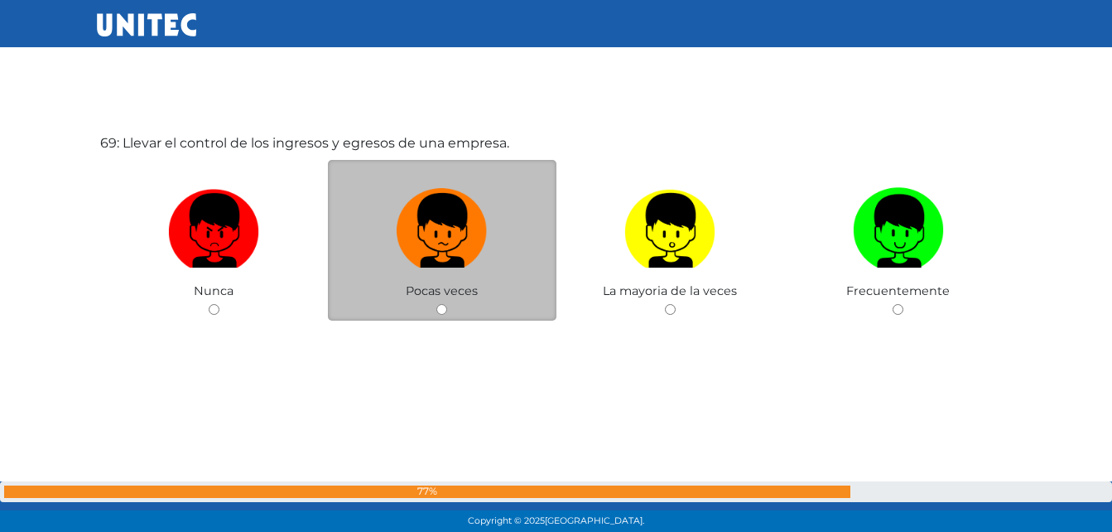
click at [444, 308] on input "radio" at bounding box center [441, 309] width 11 height 11
radio input "true"
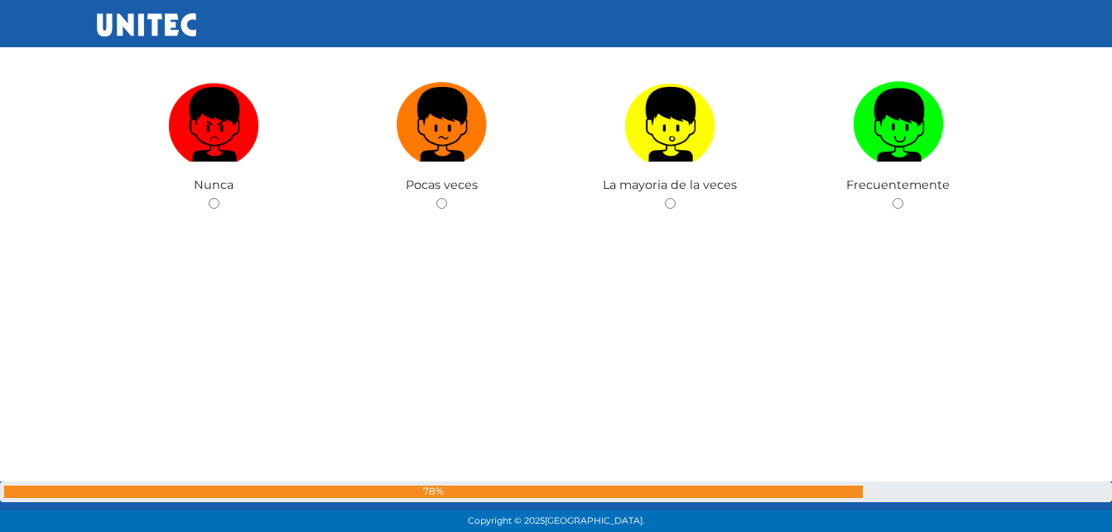
scroll to position [36793, 0]
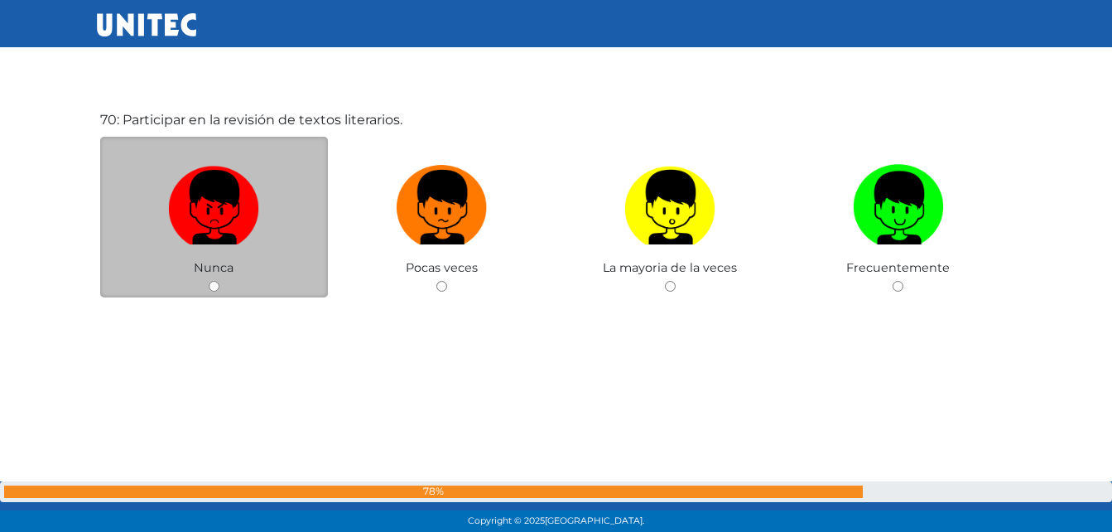
click at [217, 288] on input "radio" at bounding box center [214, 286] width 11 height 11
radio input "true"
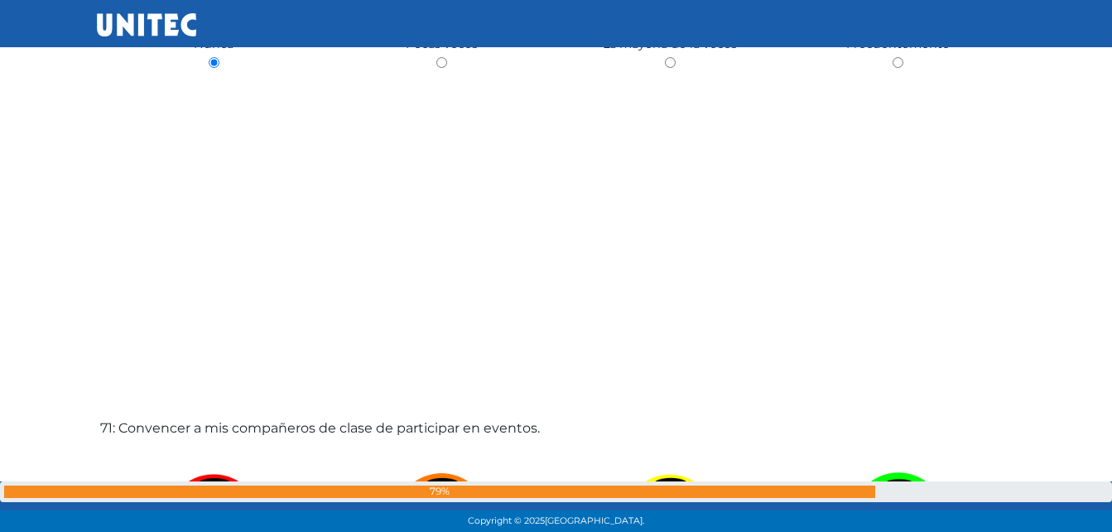
scroll to position [37266, 0]
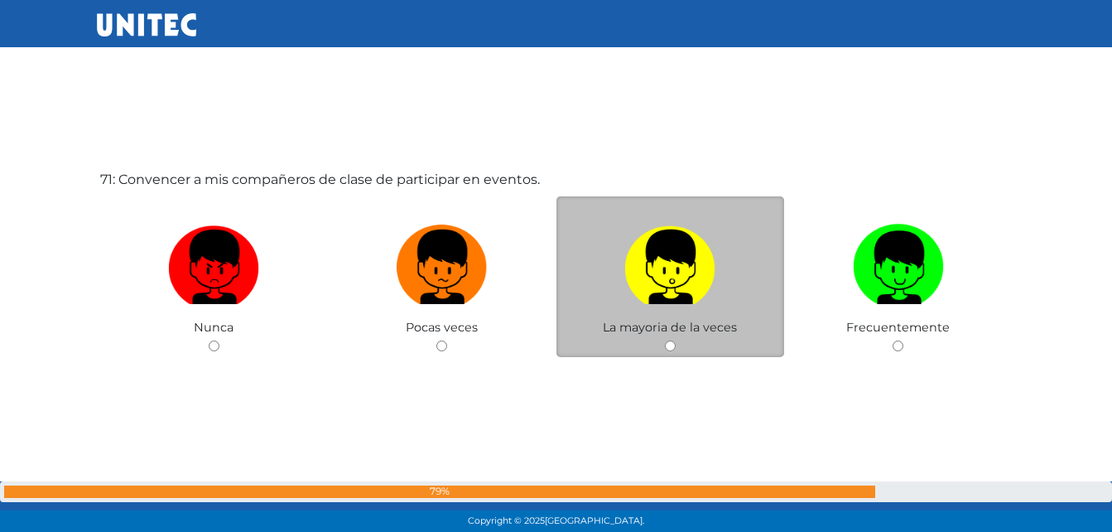
click at [682, 345] on div "La mayoria de la veces" at bounding box center [671, 276] width 229 height 161
click at [671, 346] on input "radio" at bounding box center [670, 345] width 11 height 11
radio input "true"
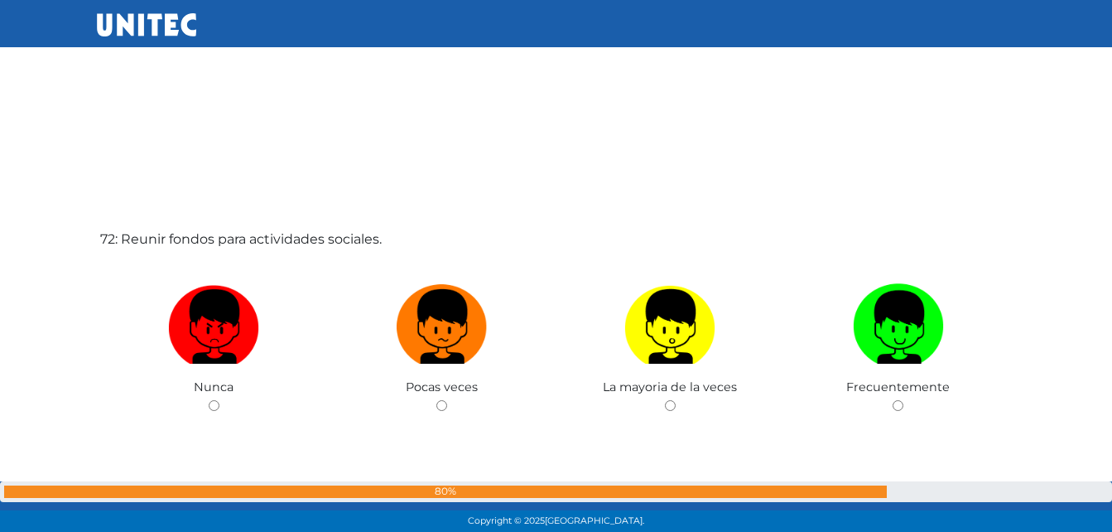
scroll to position [37820, 0]
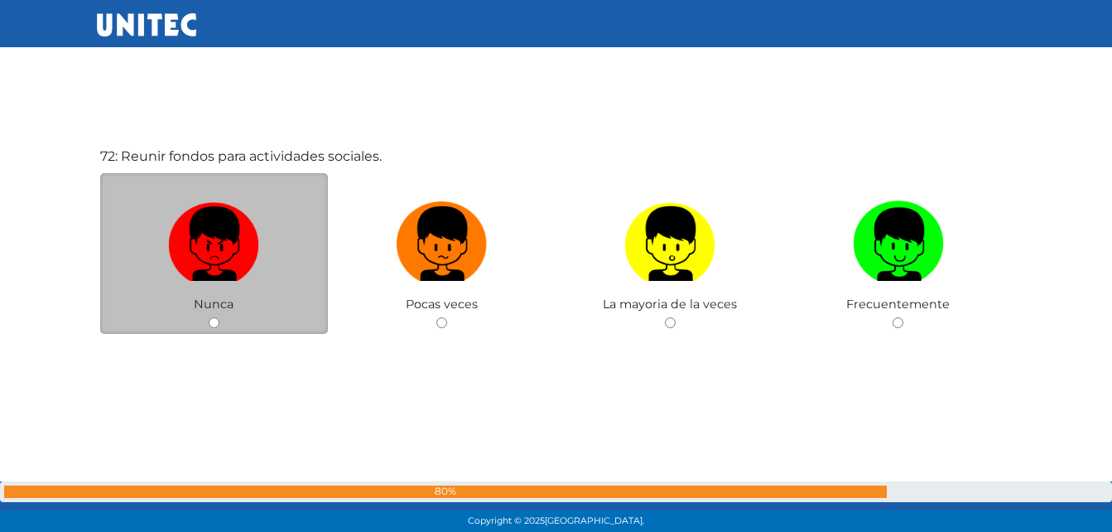
click at [213, 319] on input "radio" at bounding box center [214, 322] width 11 height 11
radio input "true"
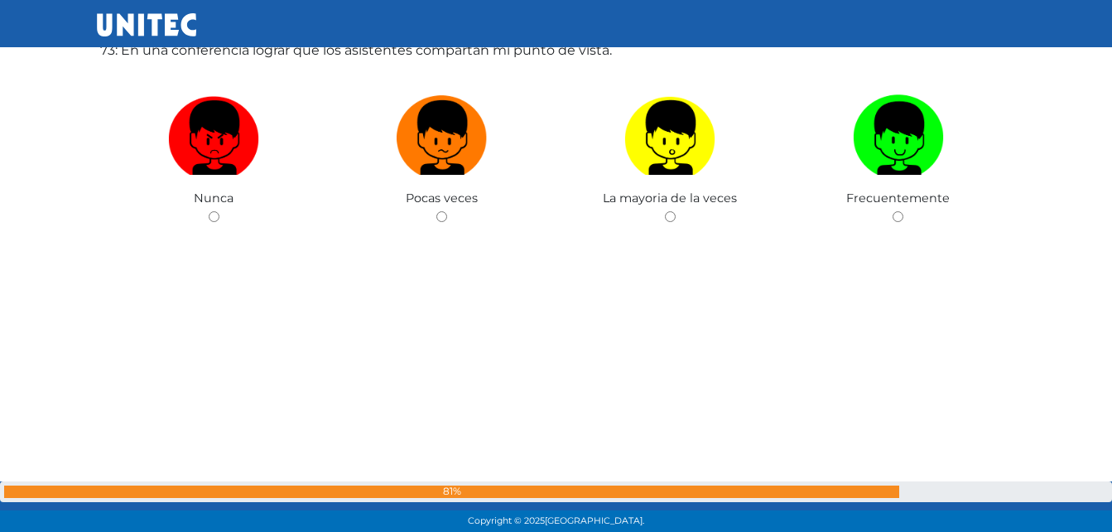
scroll to position [38375, 0]
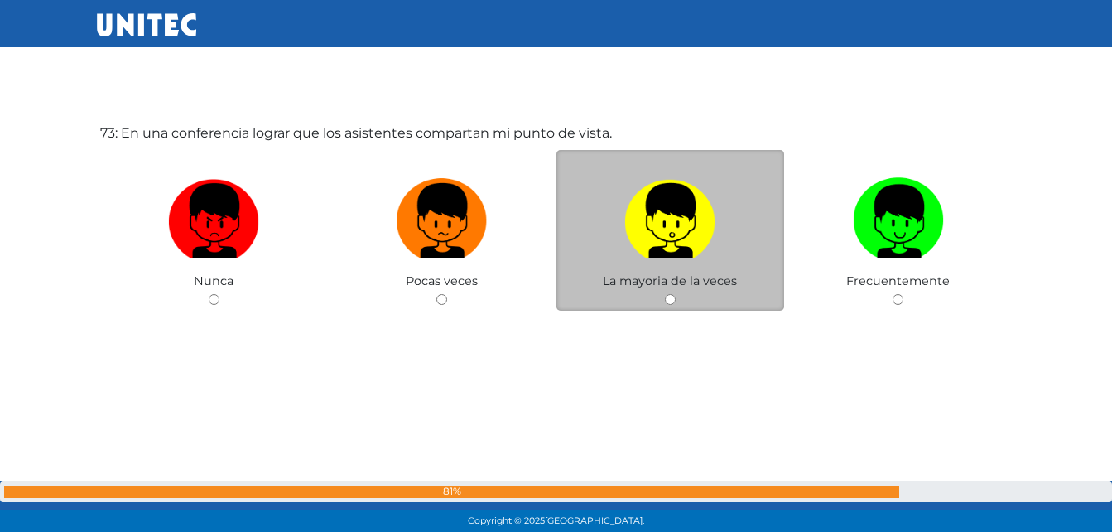
click at [669, 300] on input "radio" at bounding box center [670, 299] width 11 height 11
radio input "true"
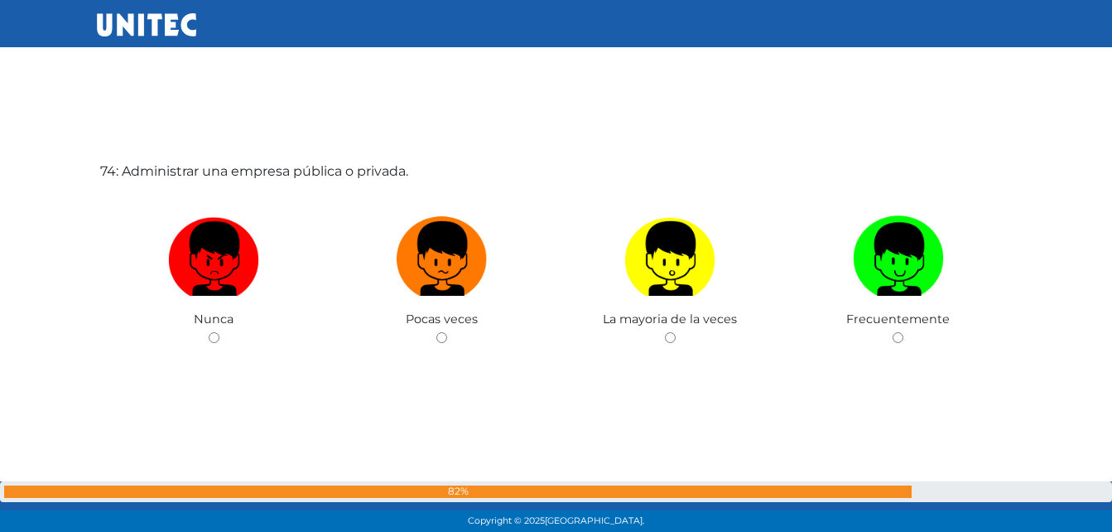
scroll to position [38897, 0]
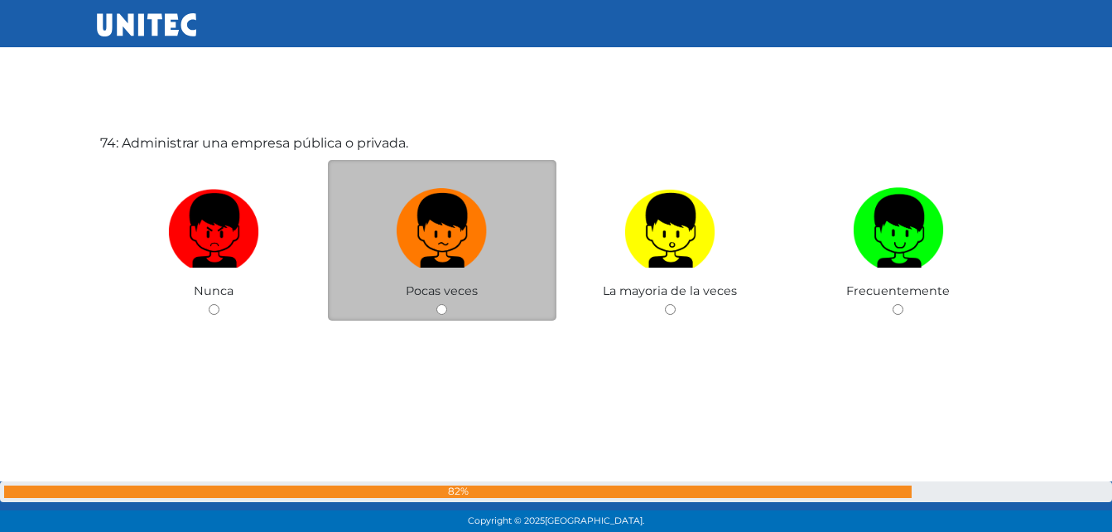
click at [441, 310] on input "radio" at bounding box center [441, 309] width 11 height 11
radio input "true"
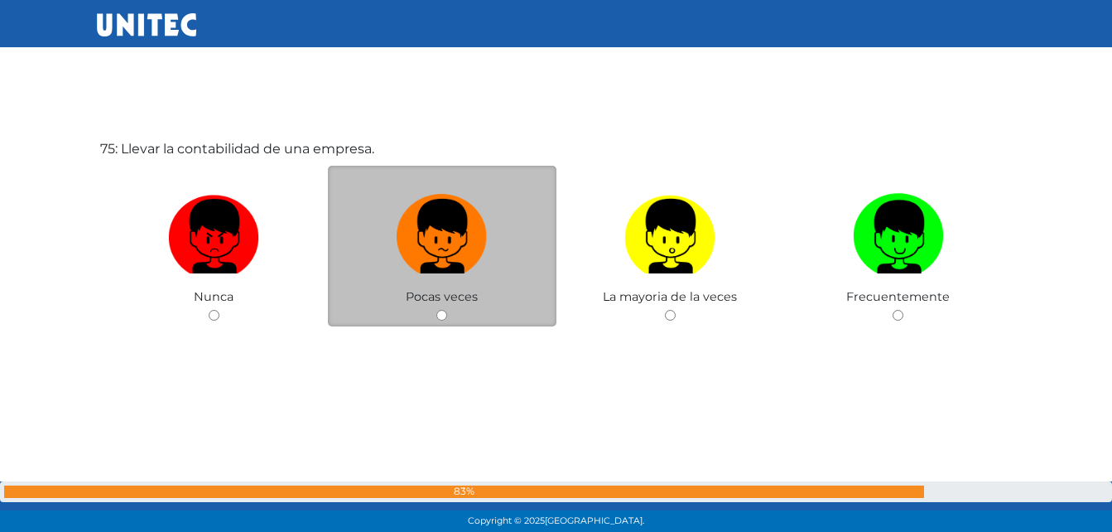
scroll to position [39429, 0]
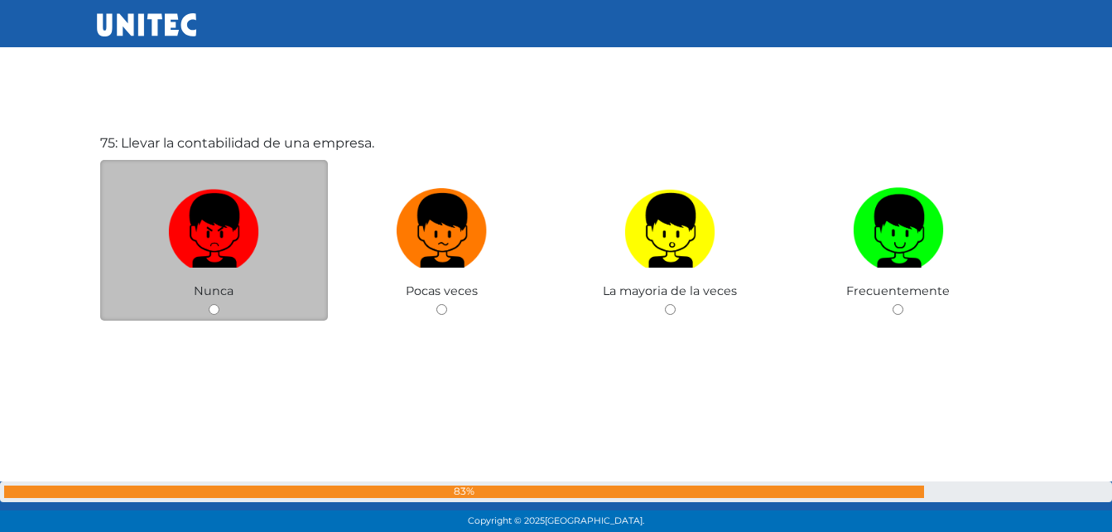
click at [216, 307] on input "radio" at bounding box center [214, 309] width 11 height 11
radio input "true"
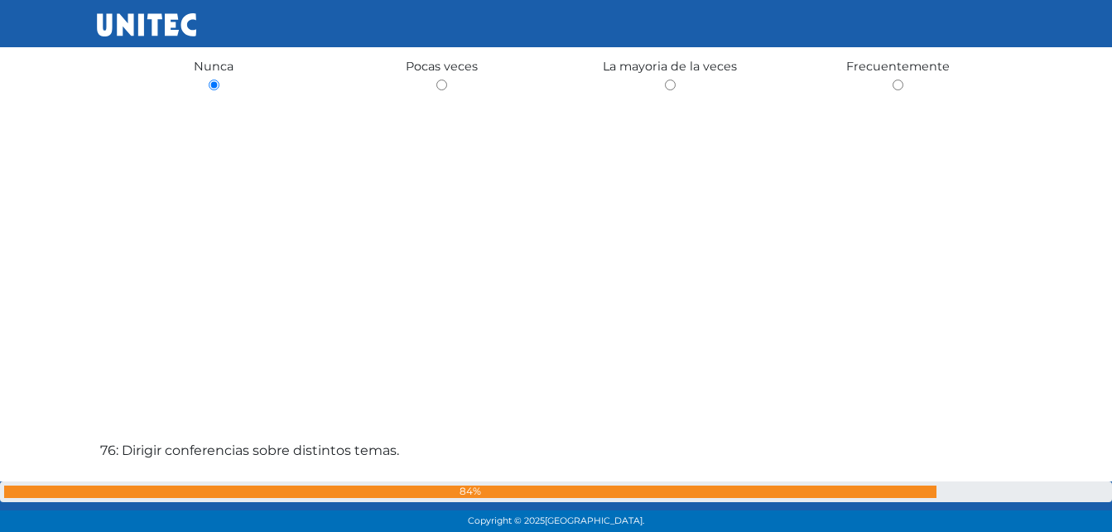
scroll to position [39819, 0]
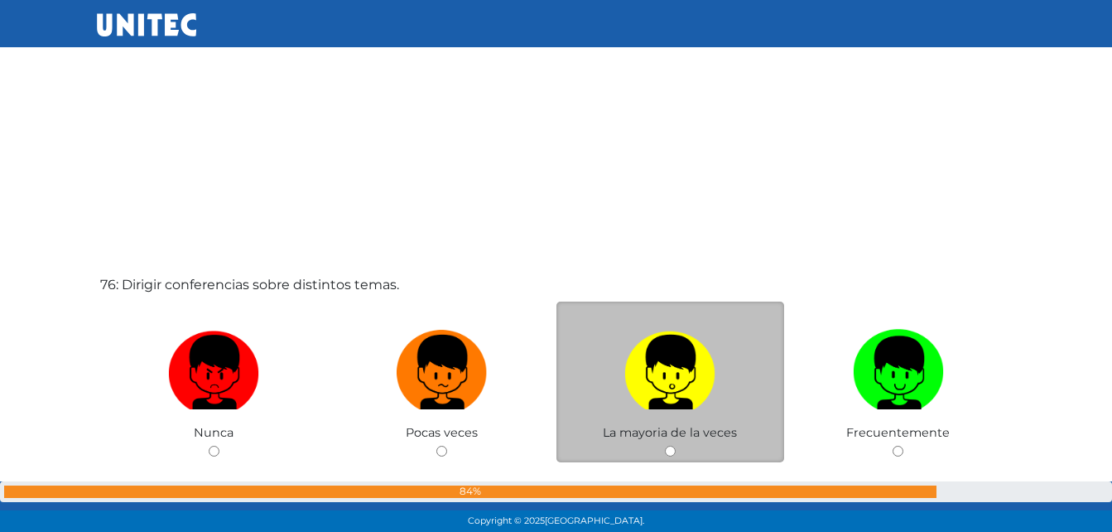
click at [672, 453] on input "radio" at bounding box center [670, 451] width 11 height 11
radio input "true"
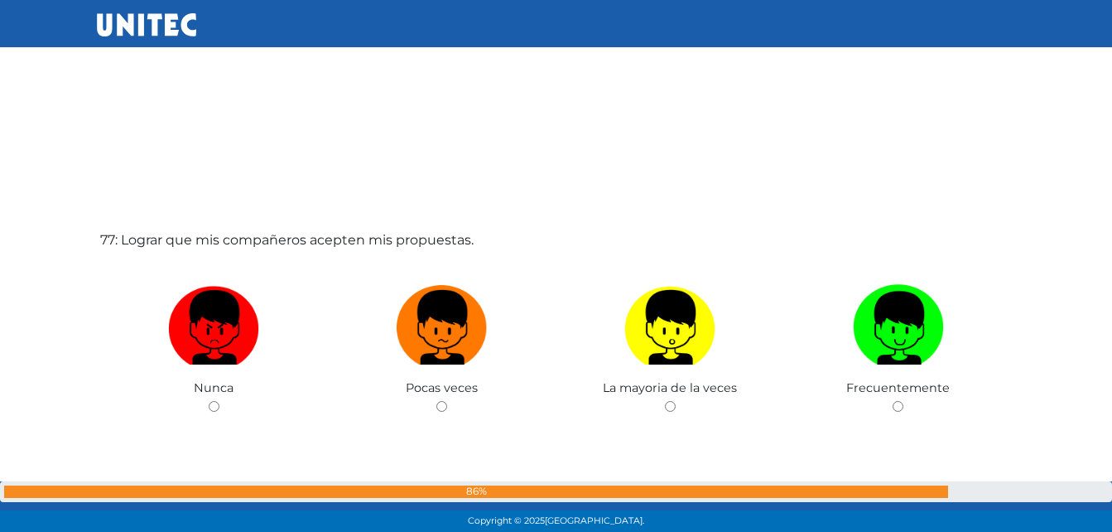
scroll to position [40492, 0]
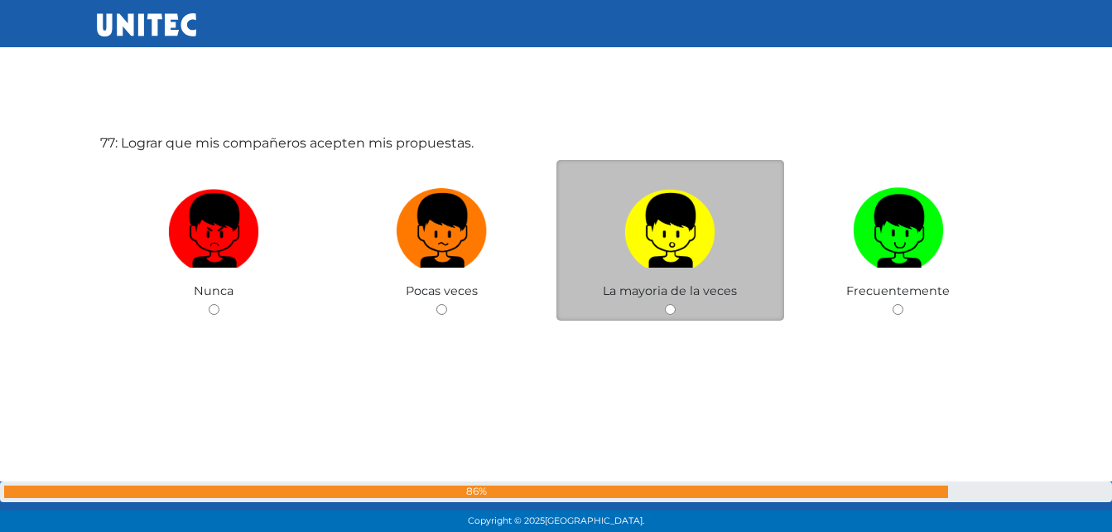
click at [673, 311] on input "radio" at bounding box center [670, 309] width 11 height 11
radio input "true"
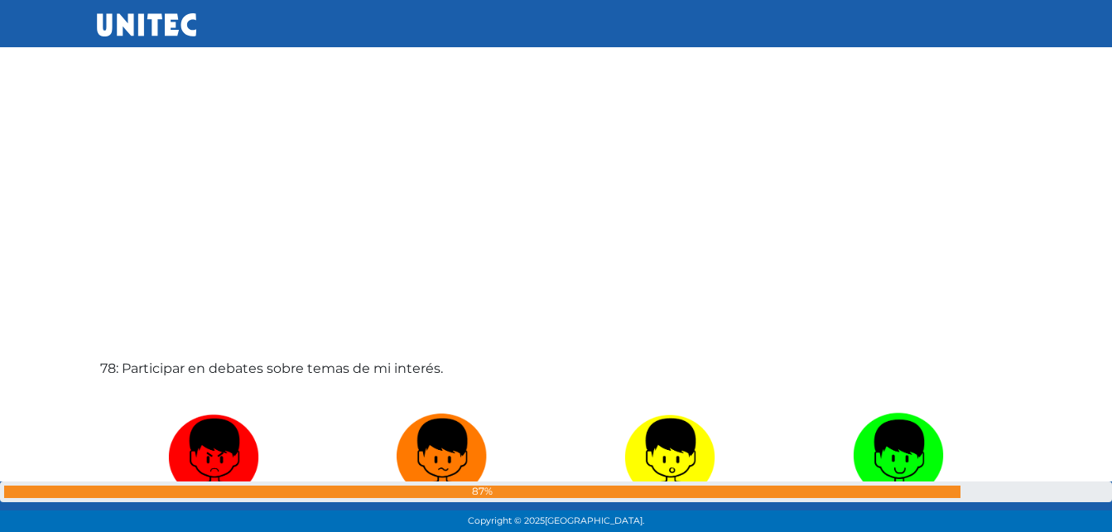
scroll to position [40881, 0]
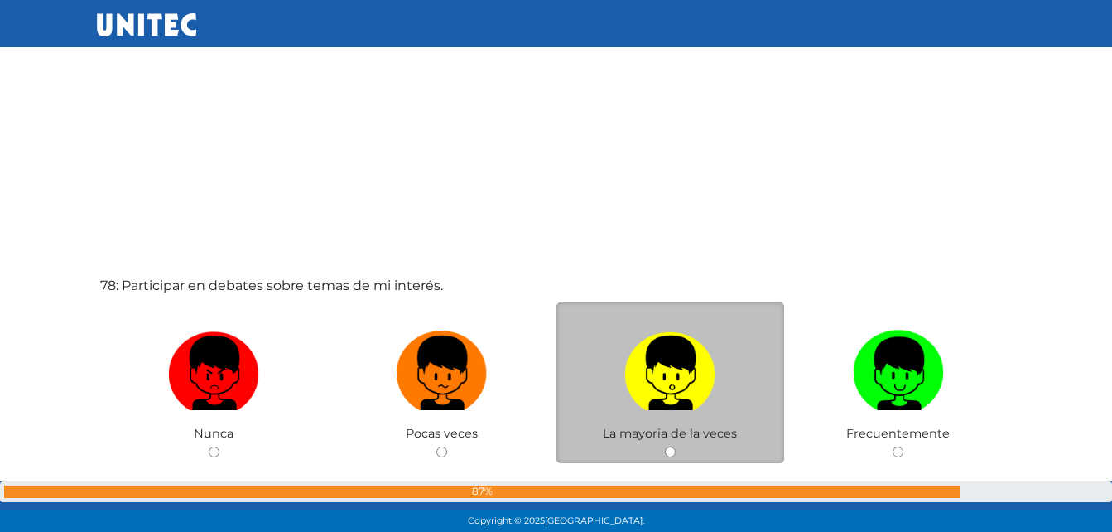
click at [668, 451] on input "radio" at bounding box center [670, 451] width 11 height 11
radio input "true"
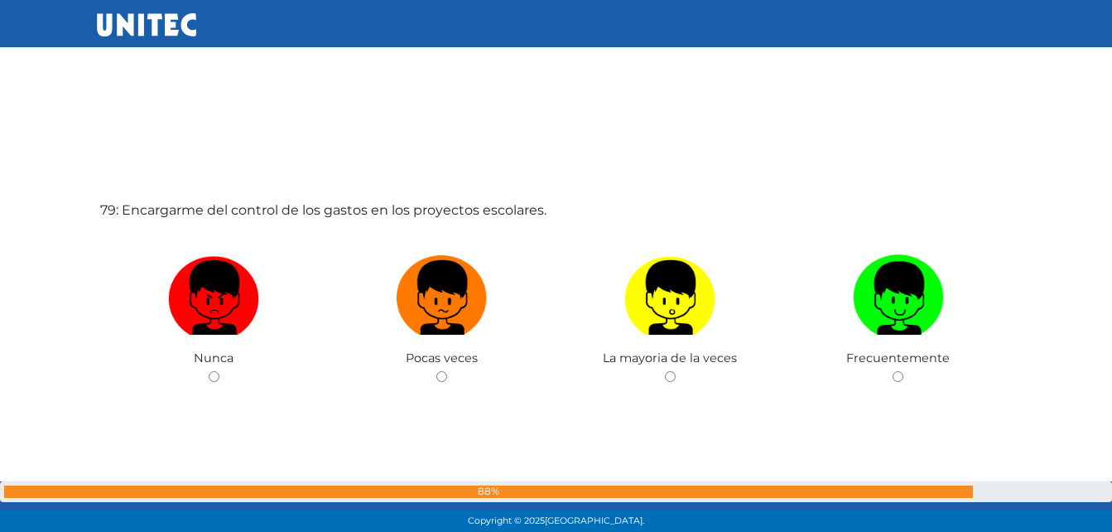
scroll to position [41556, 0]
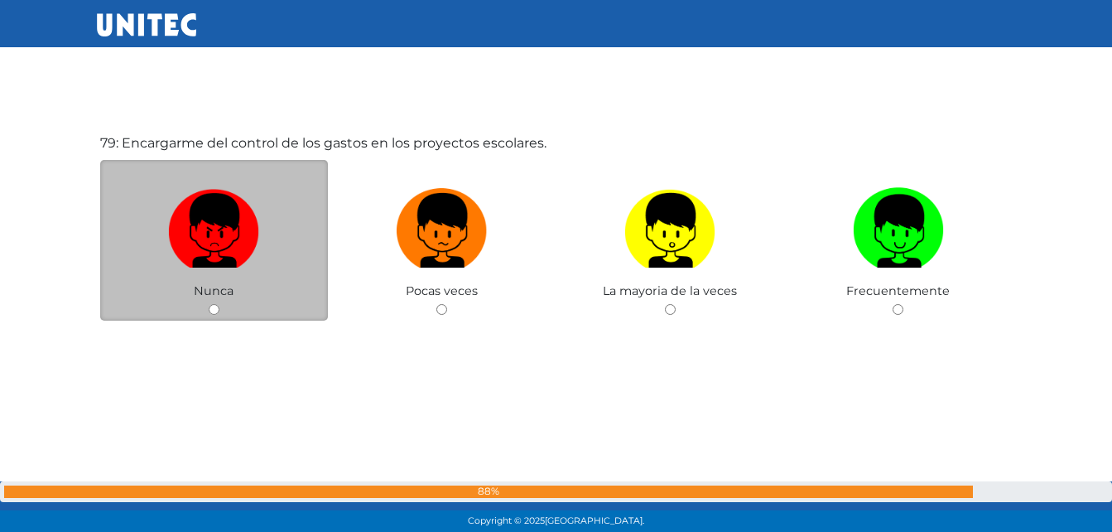
click at [209, 311] on input "radio" at bounding box center [214, 309] width 11 height 11
radio input "true"
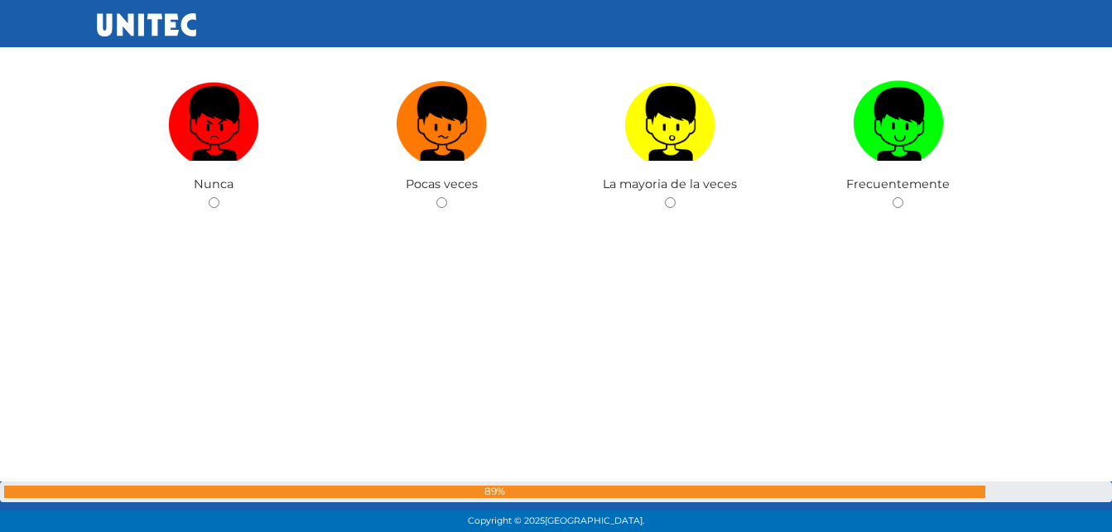
scroll to position [42029, 0]
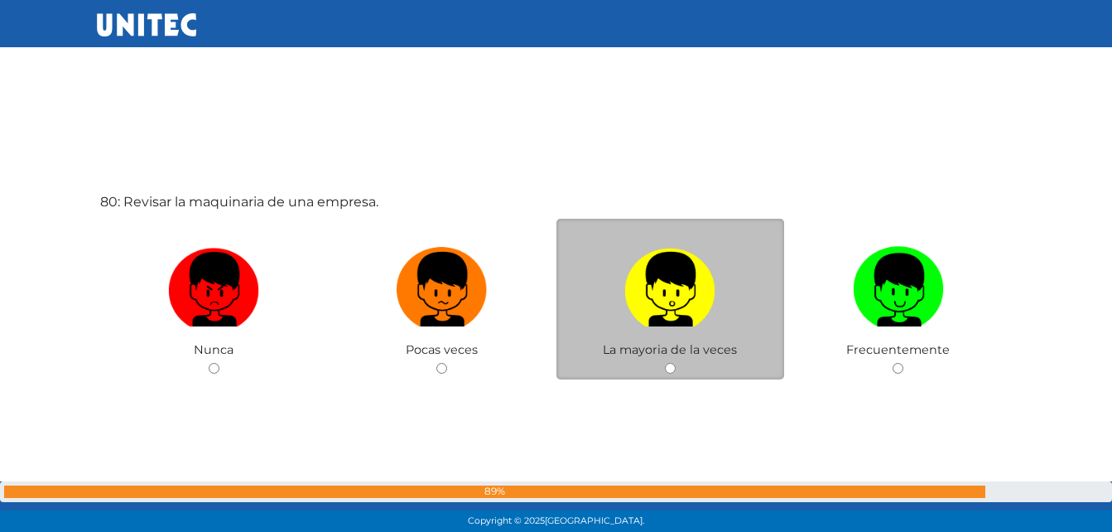
click at [668, 368] on input "radio" at bounding box center [670, 368] width 11 height 11
radio input "true"
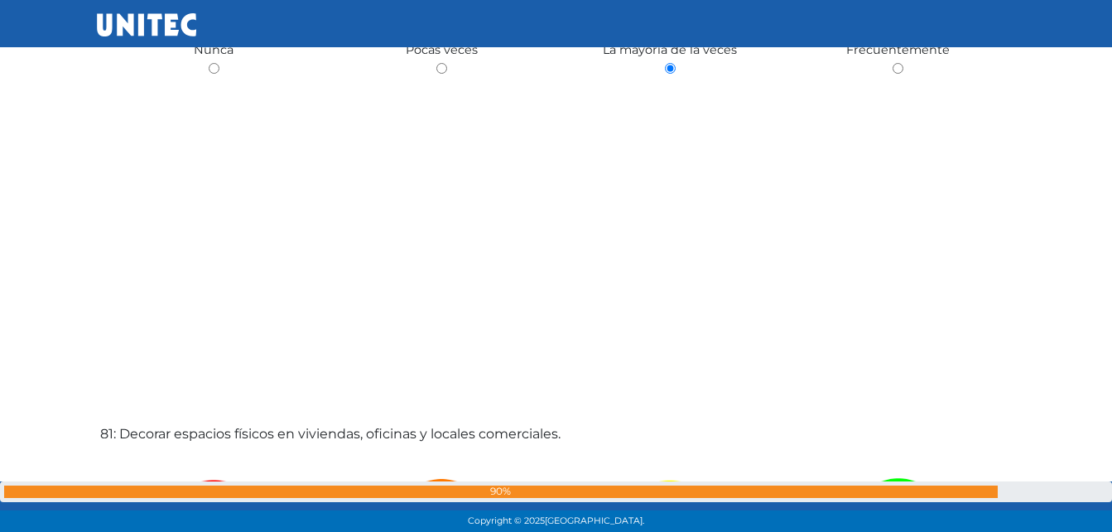
scroll to position [42619, 0]
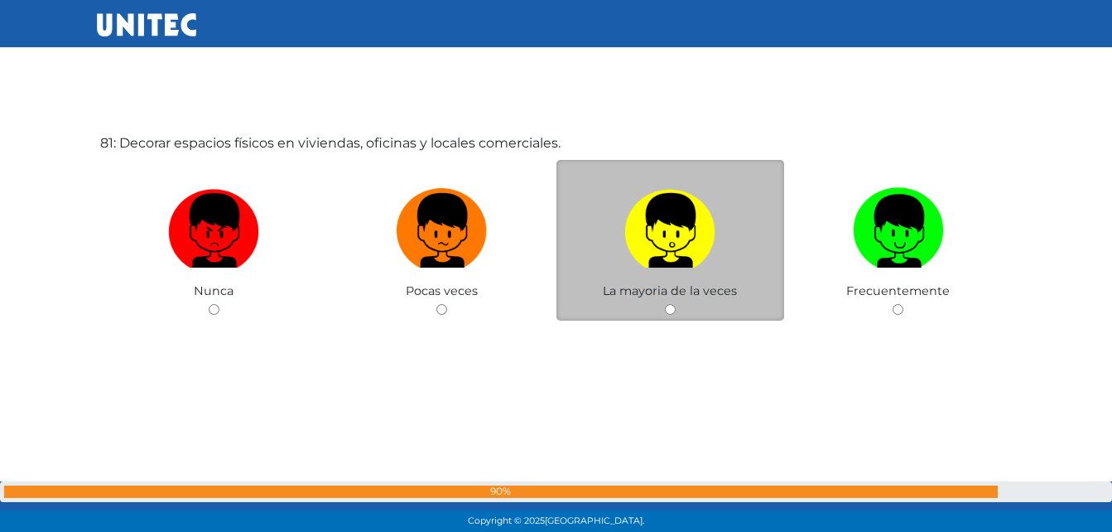
click at [671, 311] on input "radio" at bounding box center [670, 309] width 11 height 11
radio input "true"
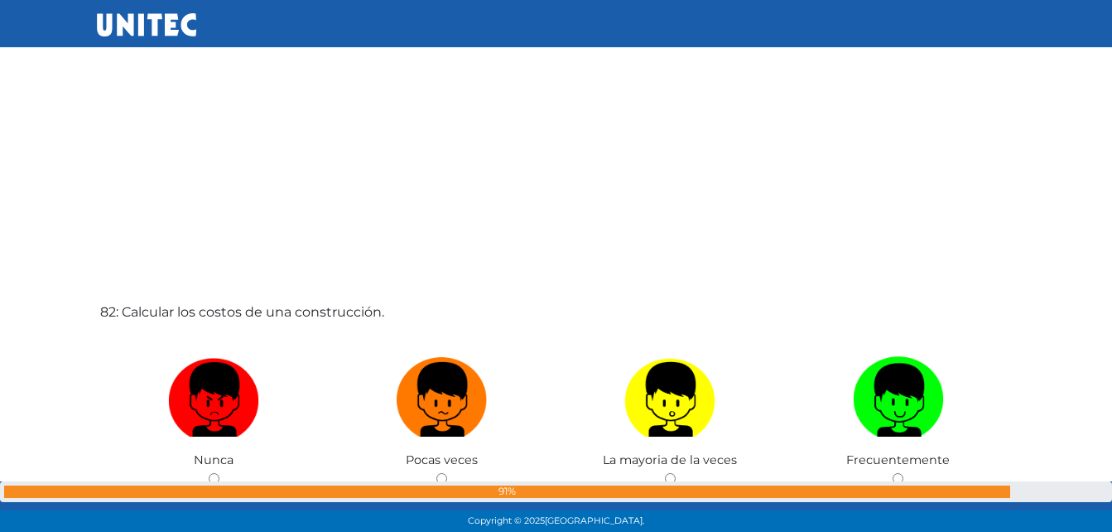
scroll to position [43151, 0]
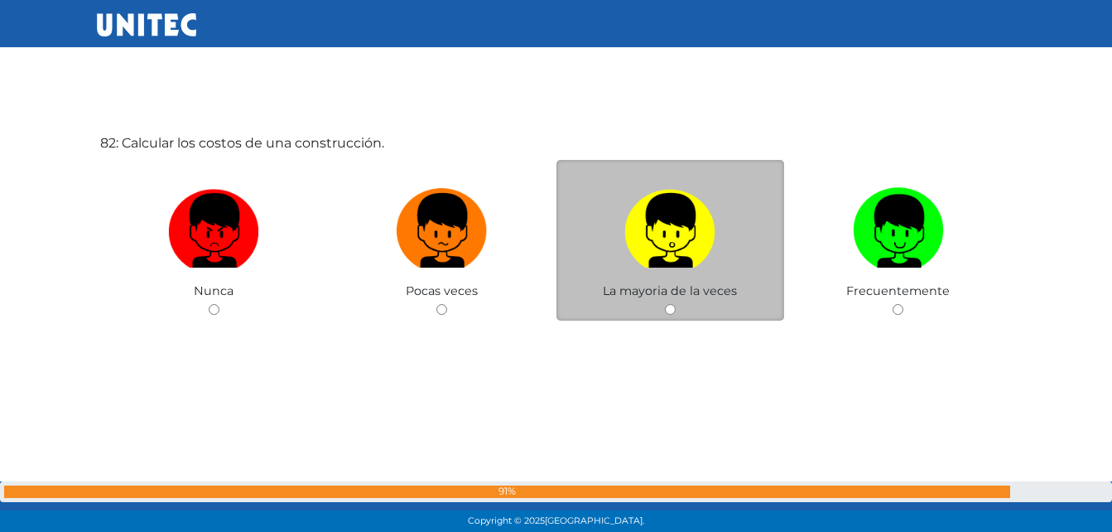
click at [671, 313] on input "radio" at bounding box center [670, 309] width 11 height 11
radio input "true"
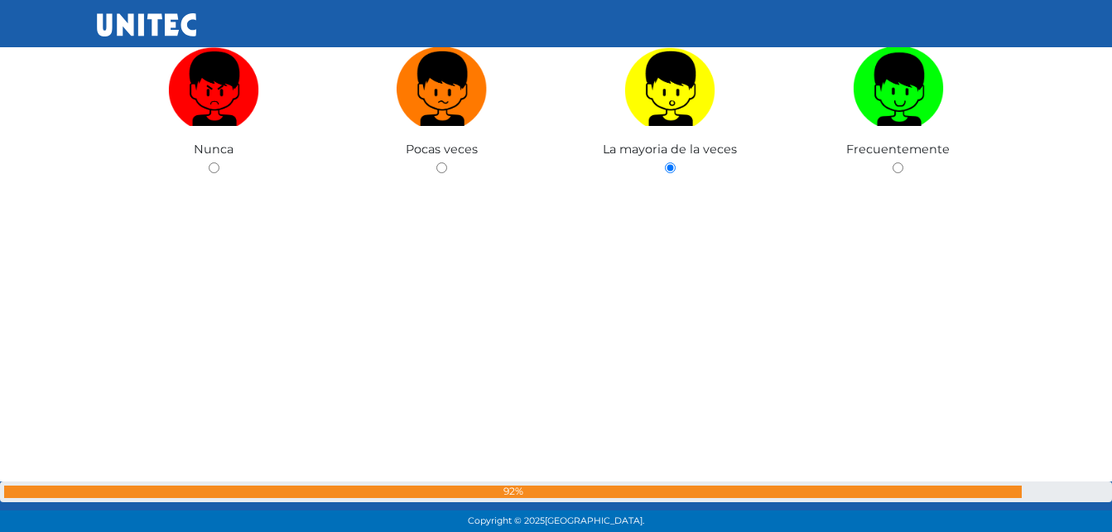
scroll to position [43706, 0]
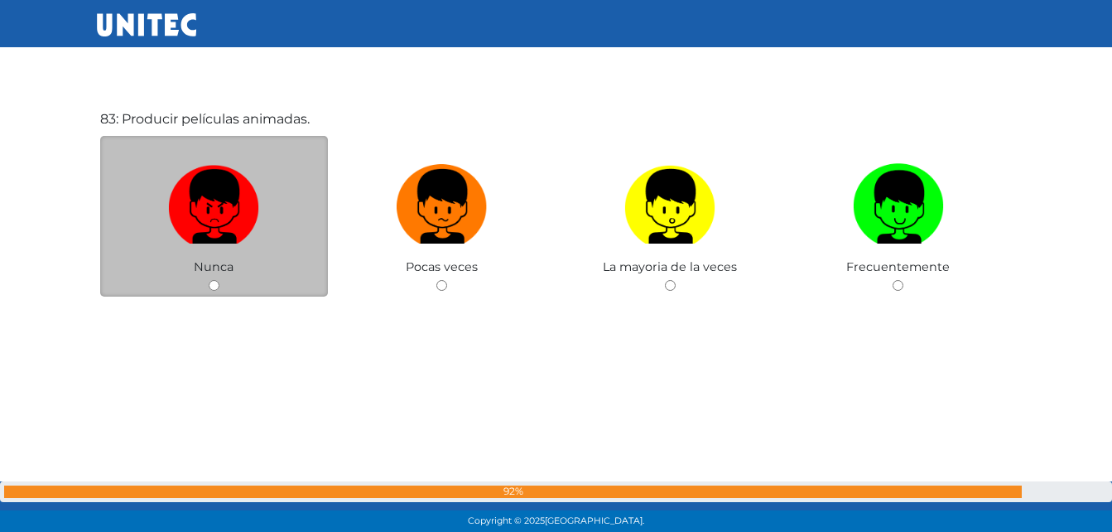
click at [220, 282] on div "Nunca" at bounding box center [214, 216] width 229 height 161
click at [215, 286] on input "radio" at bounding box center [214, 285] width 11 height 11
radio input "true"
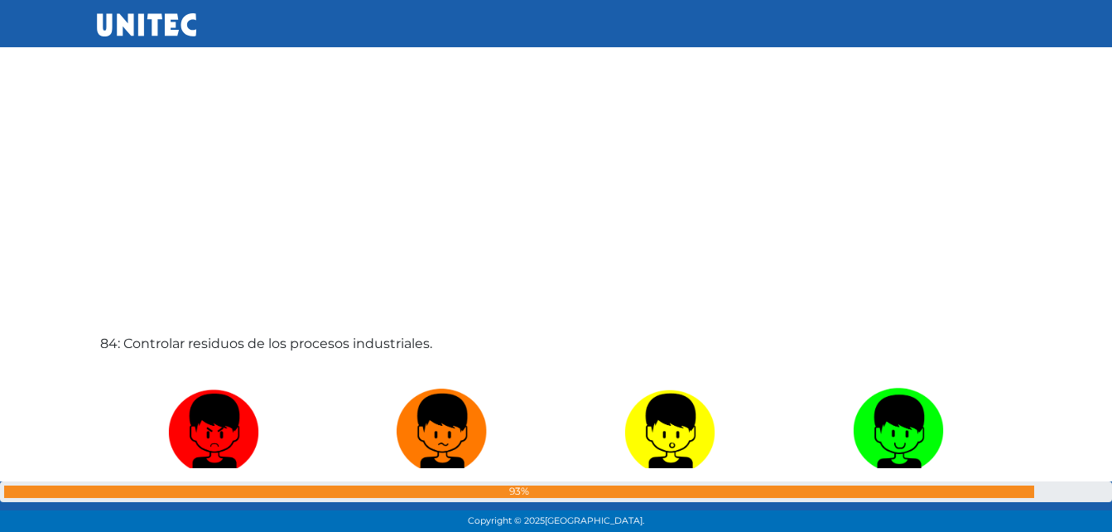
scroll to position [44097, 0]
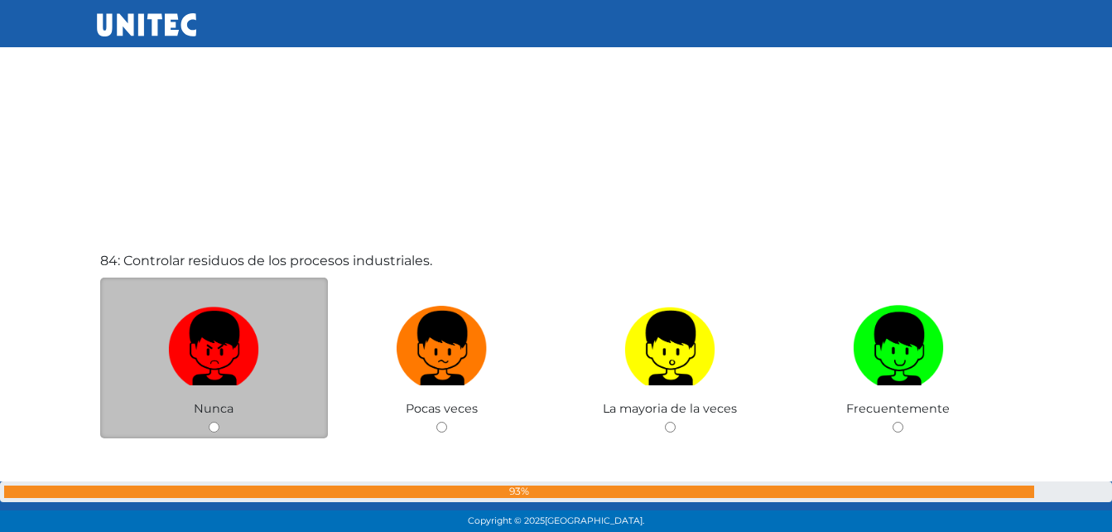
click at [204, 422] on div "Nunca" at bounding box center [214, 357] width 229 height 161
click at [212, 427] on input "radio" at bounding box center [214, 427] width 11 height 11
radio input "true"
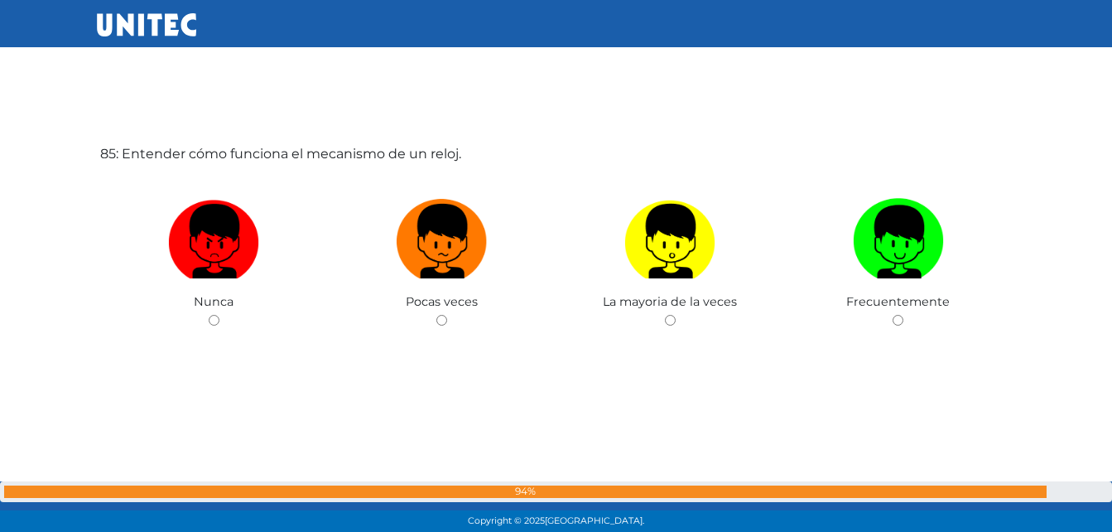
scroll to position [44818, 0]
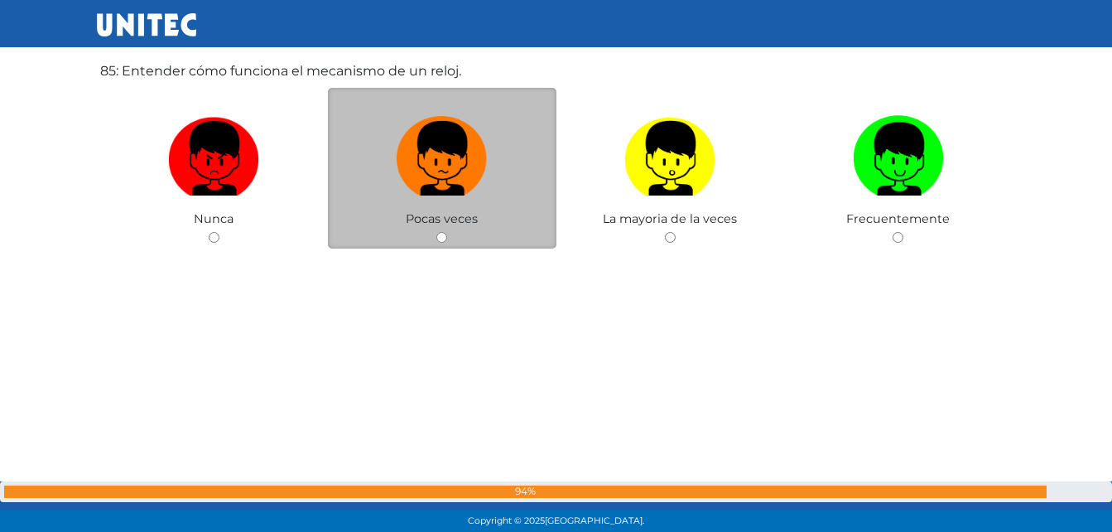
click at [441, 247] on div "Pocas veces" at bounding box center [442, 168] width 229 height 161
click at [442, 241] on input "radio" at bounding box center [441, 237] width 11 height 11
radio input "true"
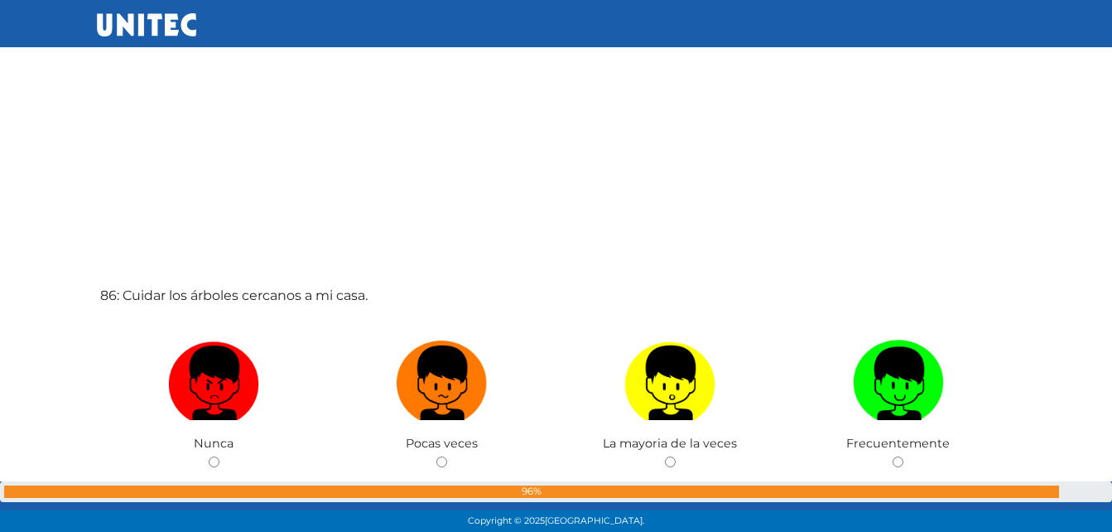
scroll to position [45208, 0]
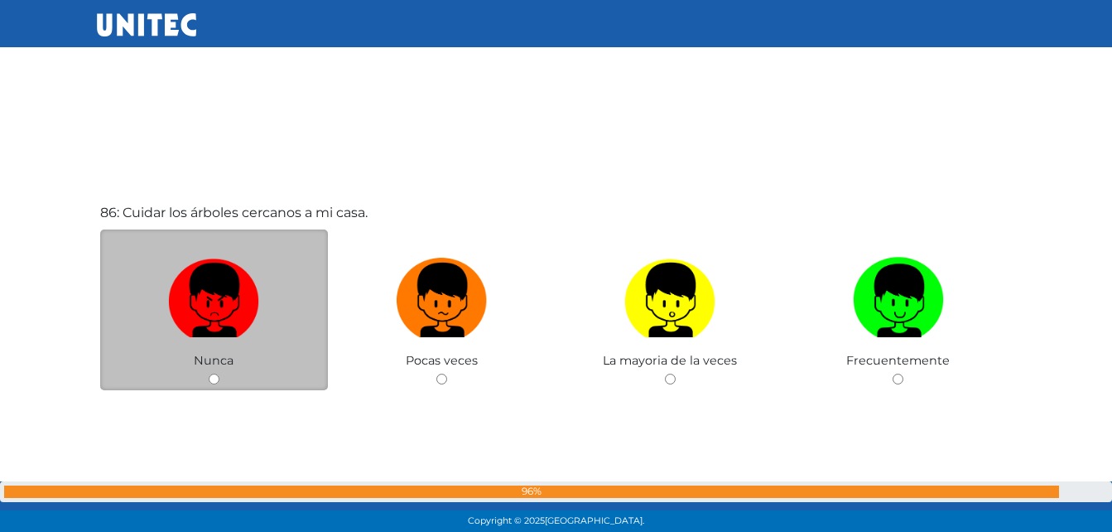
click at [206, 375] on div "Nunca" at bounding box center [214, 309] width 229 height 161
click at [215, 378] on input "radio" at bounding box center [214, 379] width 11 height 11
radio input "true"
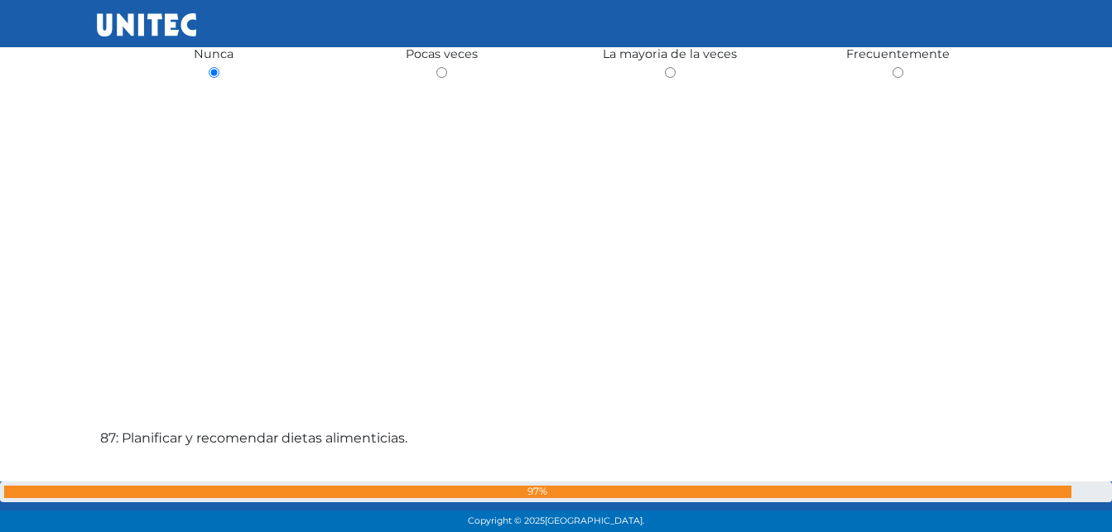
scroll to position [45763, 0]
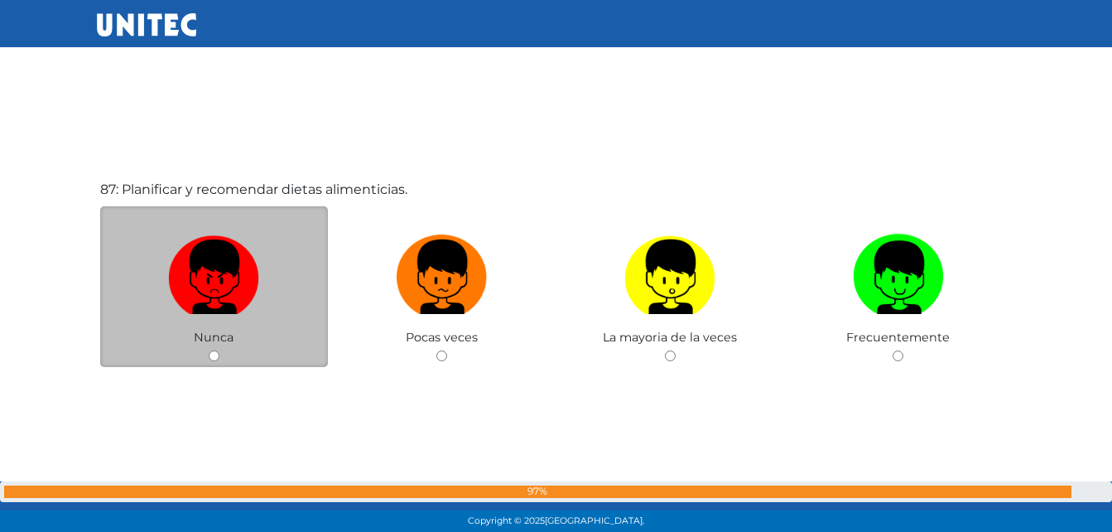
click at [217, 358] on input "radio" at bounding box center [214, 355] width 11 height 11
radio input "true"
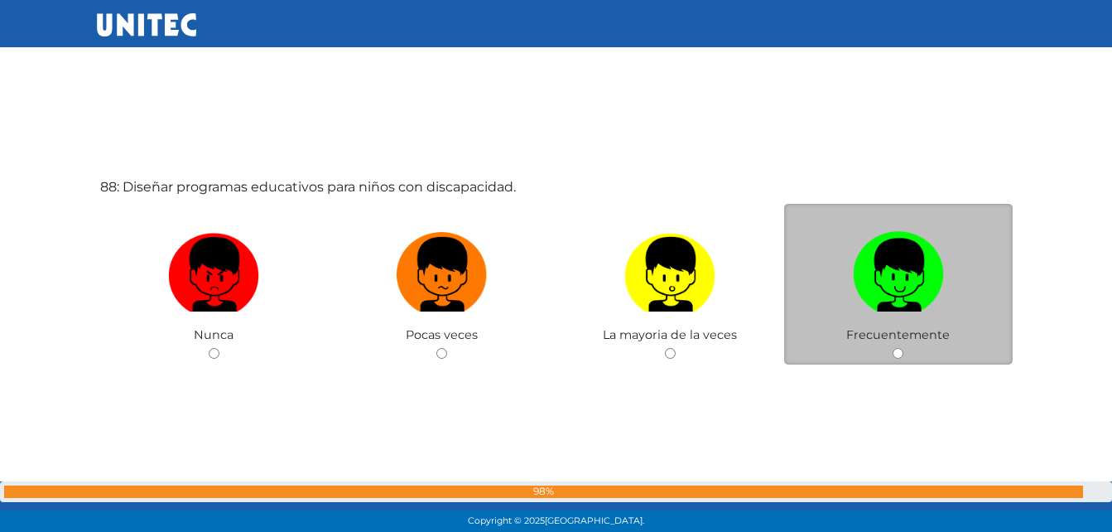
scroll to position [46341, 0]
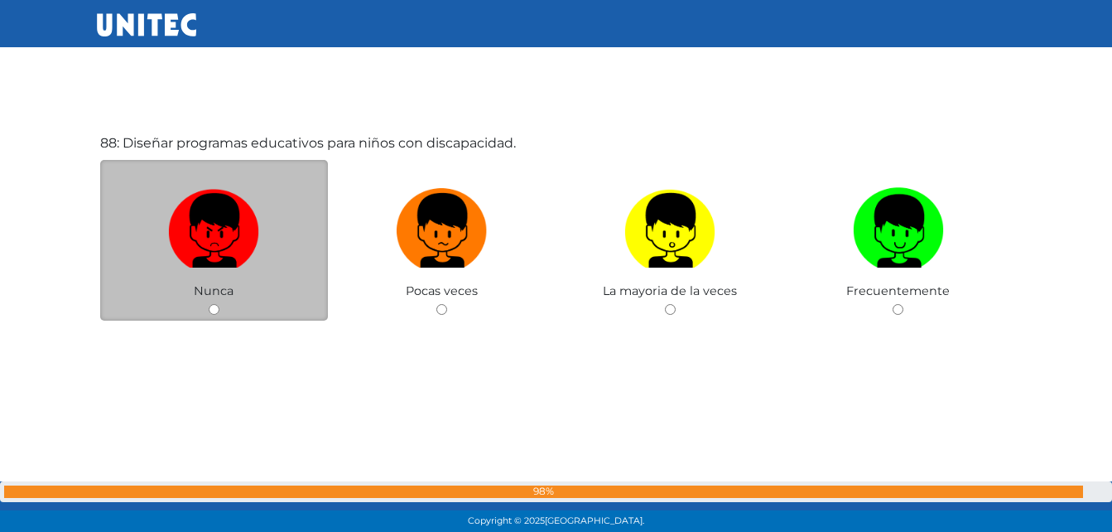
click at [215, 316] on div "Nunca" at bounding box center [214, 240] width 229 height 161
click at [214, 305] on input "radio" at bounding box center [214, 309] width 11 height 11
radio input "true"
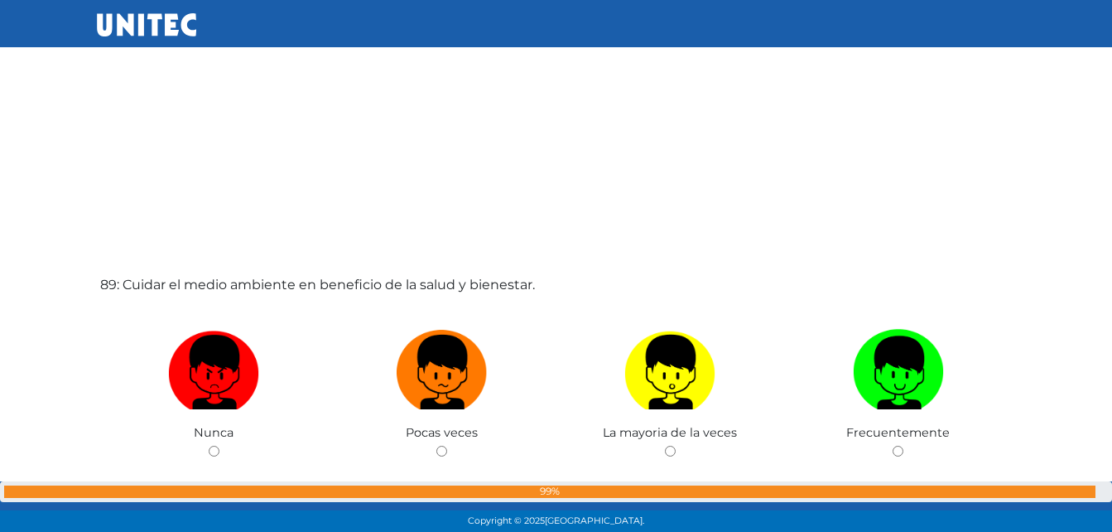
scroll to position [46814, 0]
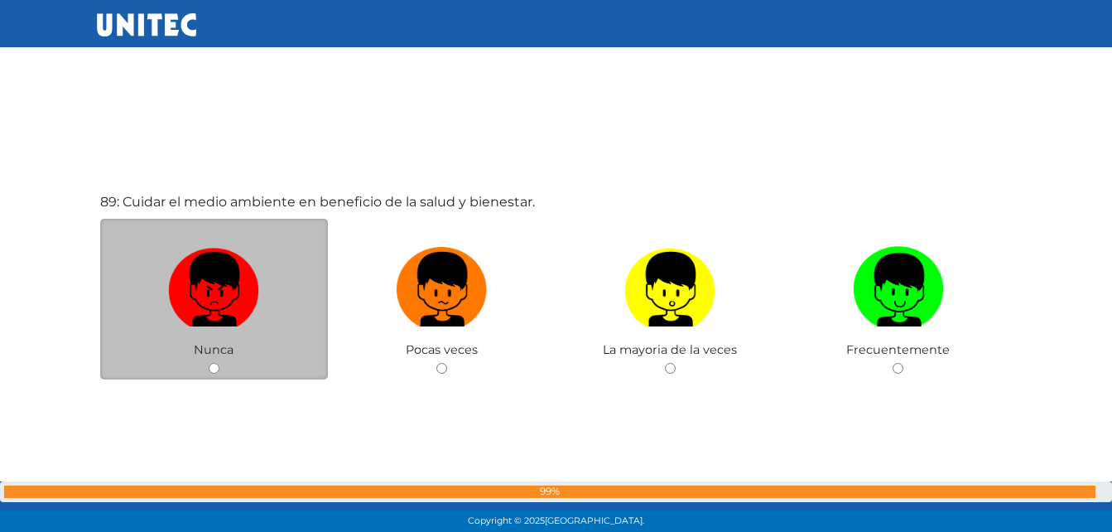
click at [207, 374] on div "Nunca" at bounding box center [214, 299] width 229 height 161
click at [214, 369] on input "radio" at bounding box center [214, 368] width 11 height 11
radio input "true"
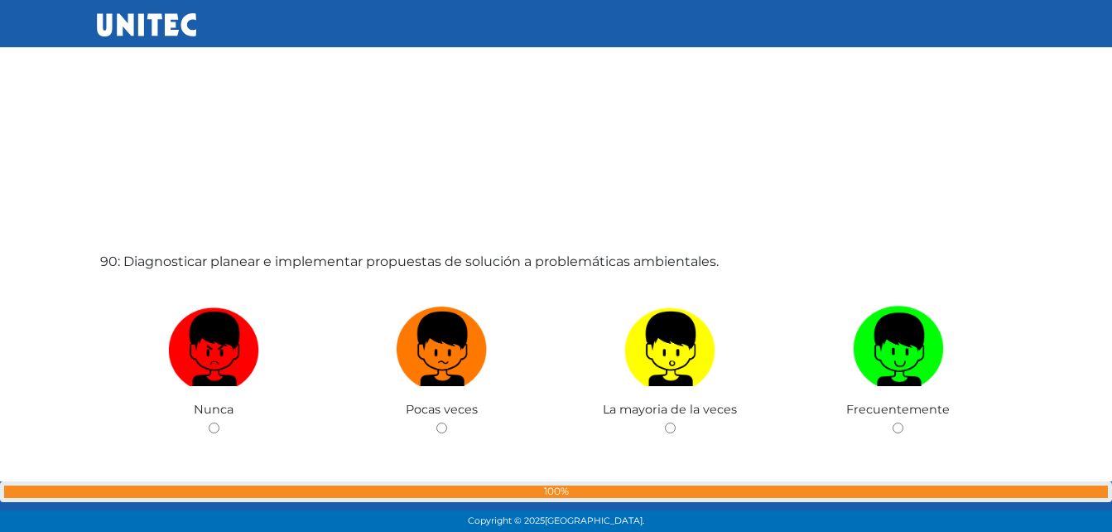
scroll to position [47369, 0]
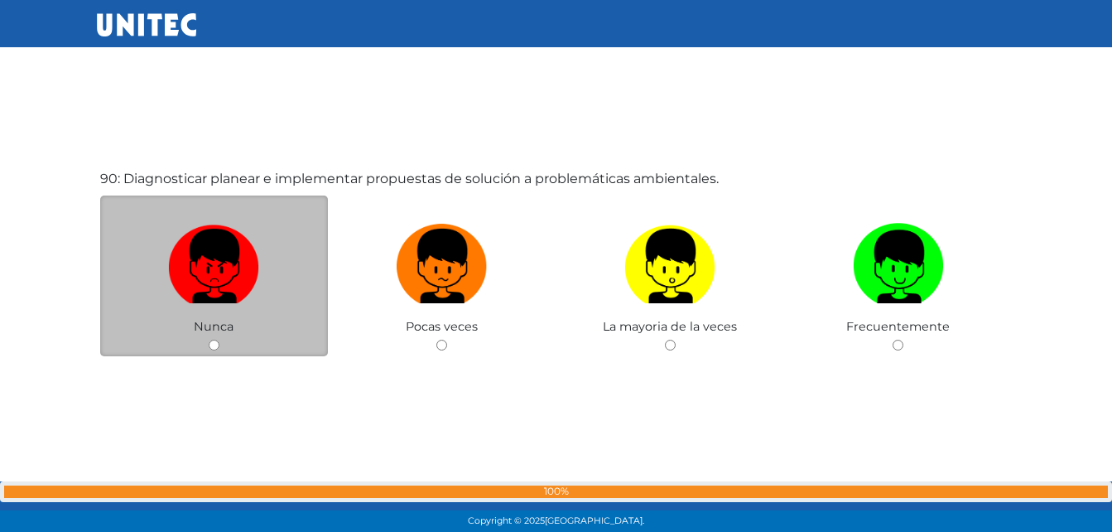
click at [217, 350] on input "radio" at bounding box center [214, 345] width 11 height 11
radio input "true"
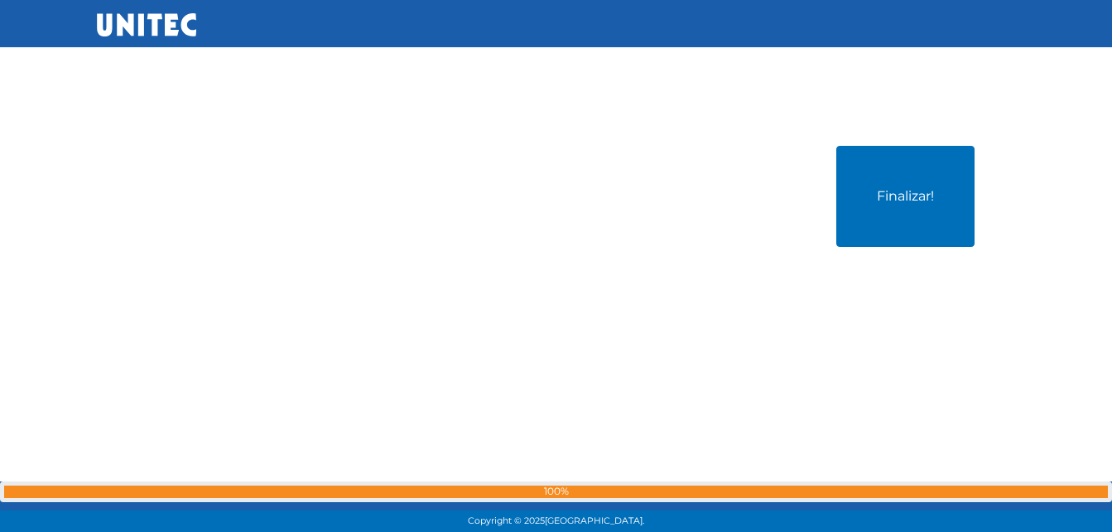
scroll to position [47969, 0]
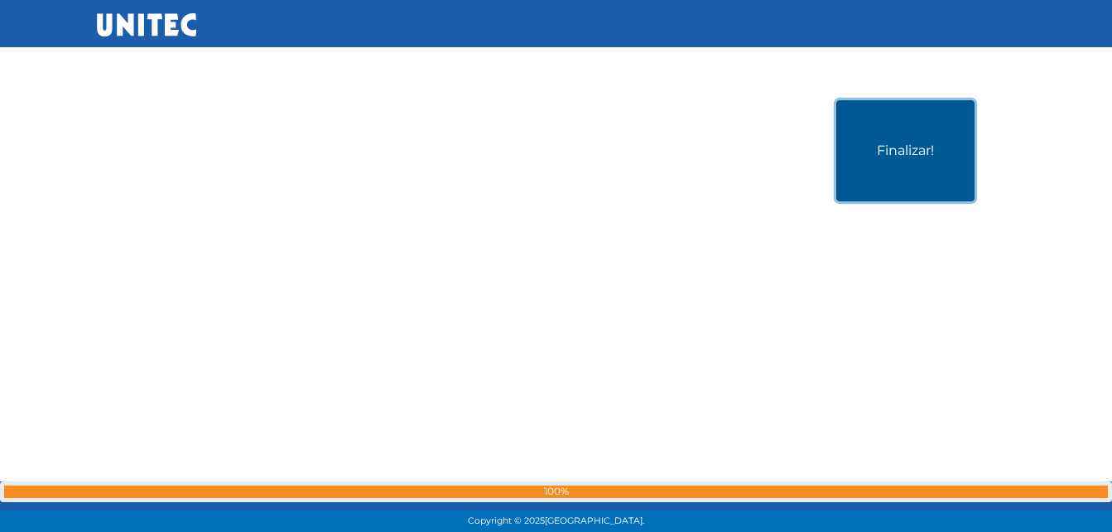
click at [915, 157] on button "Finalizar!" at bounding box center [905, 150] width 138 height 101
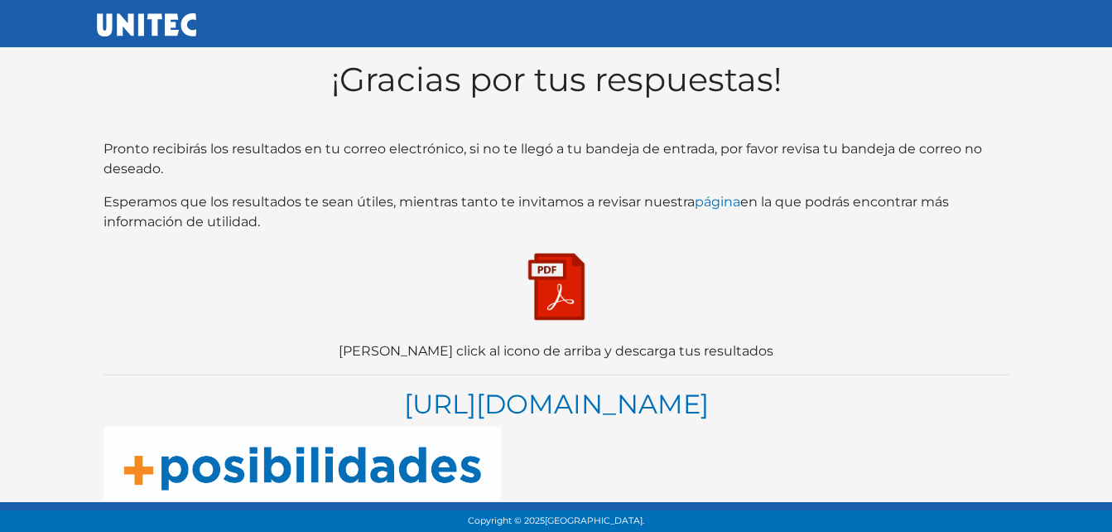
click at [554, 284] on img at bounding box center [556, 286] width 83 height 83
